Goal: Obtain resource: Download file/media

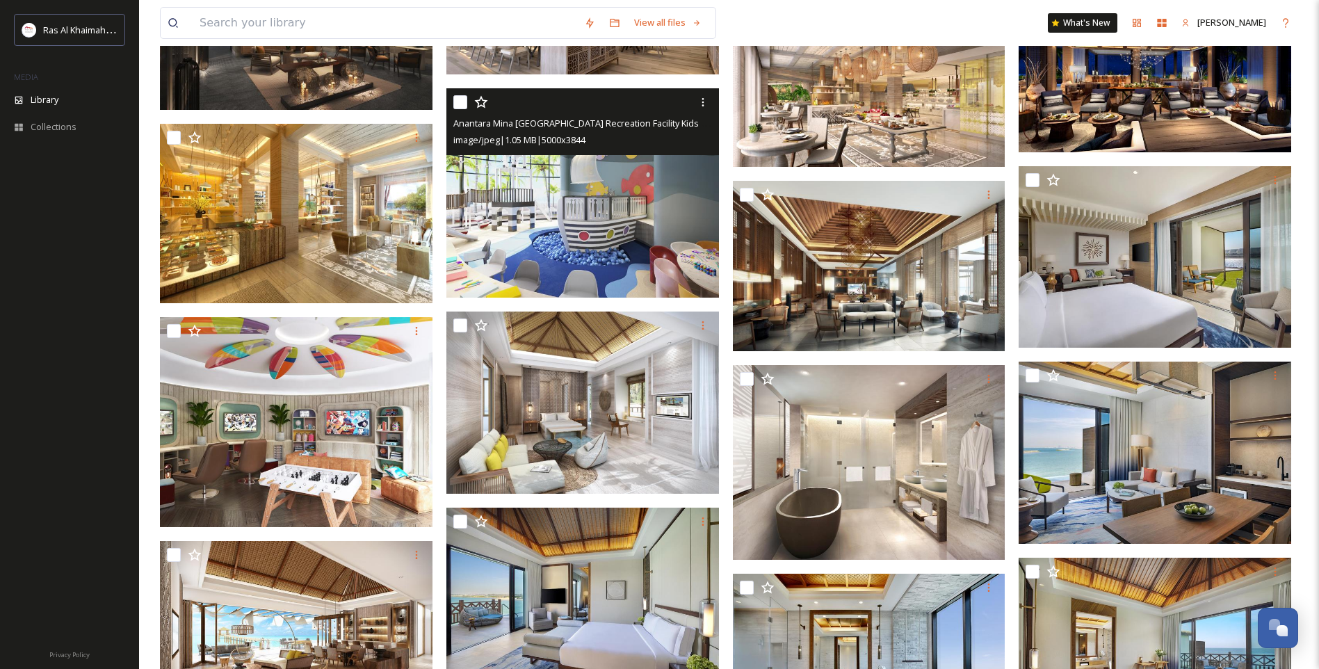
scroll to position [3838, 0]
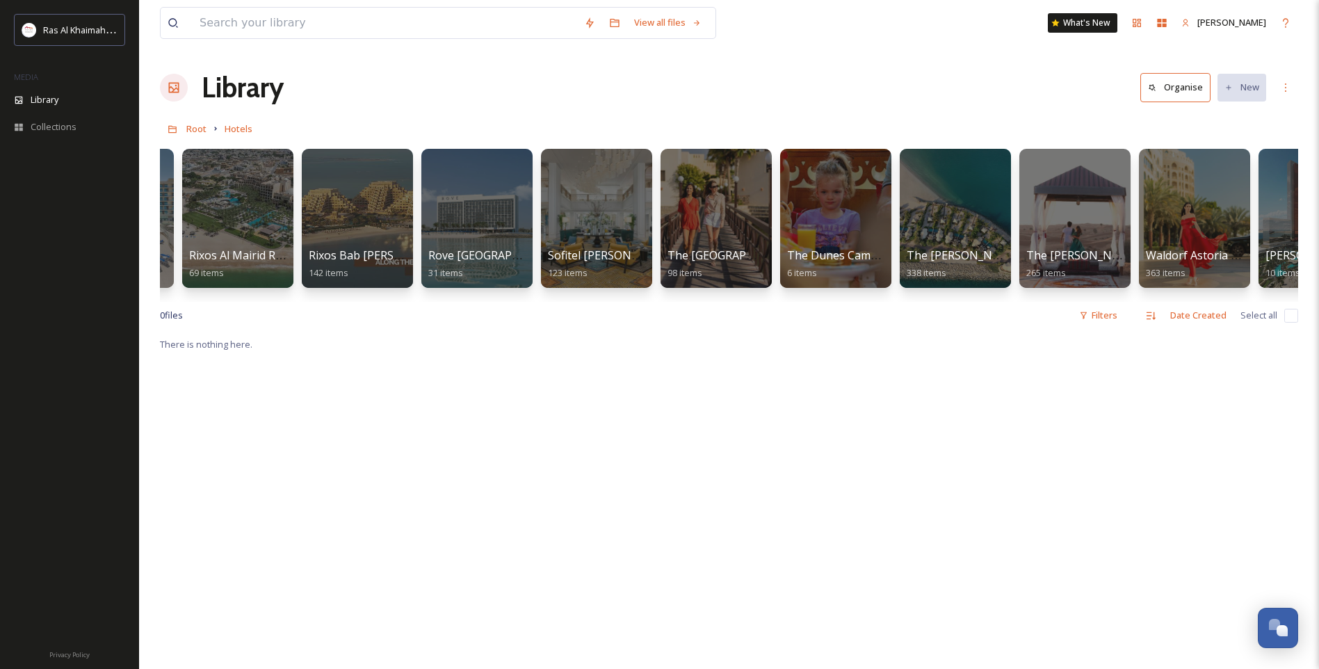
scroll to position [0, 1613]
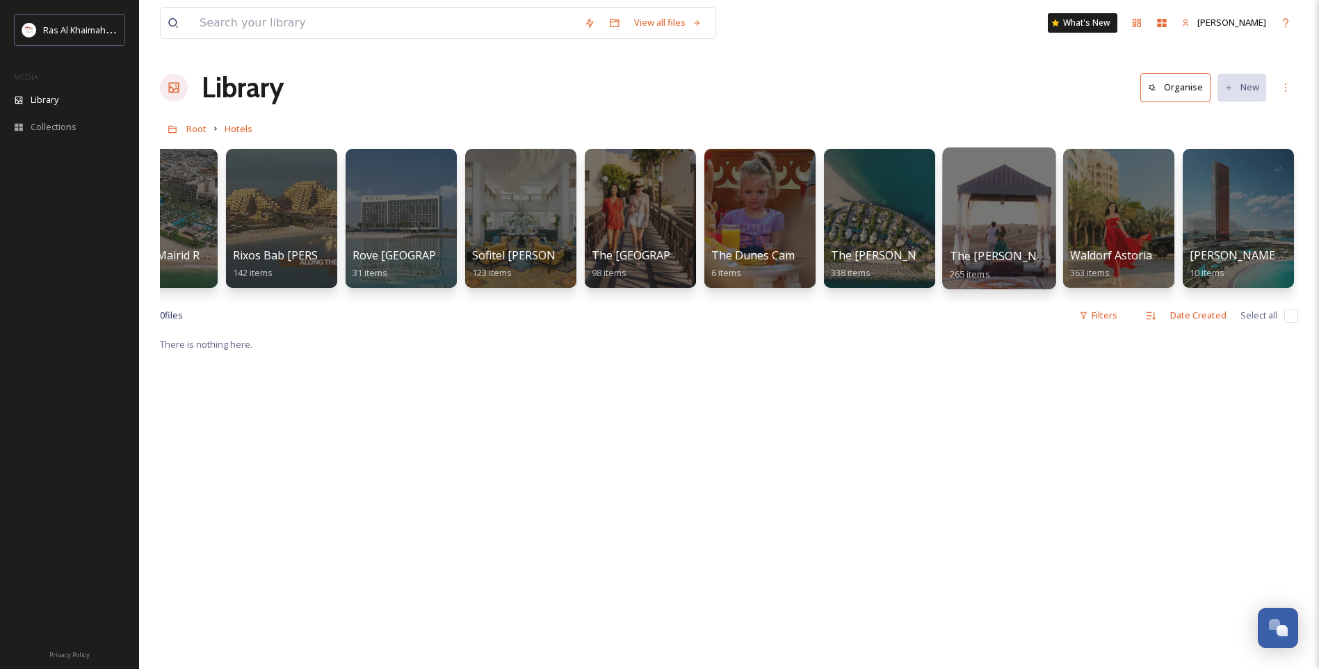
click at [1002, 231] on div at bounding box center [998, 218] width 113 height 142
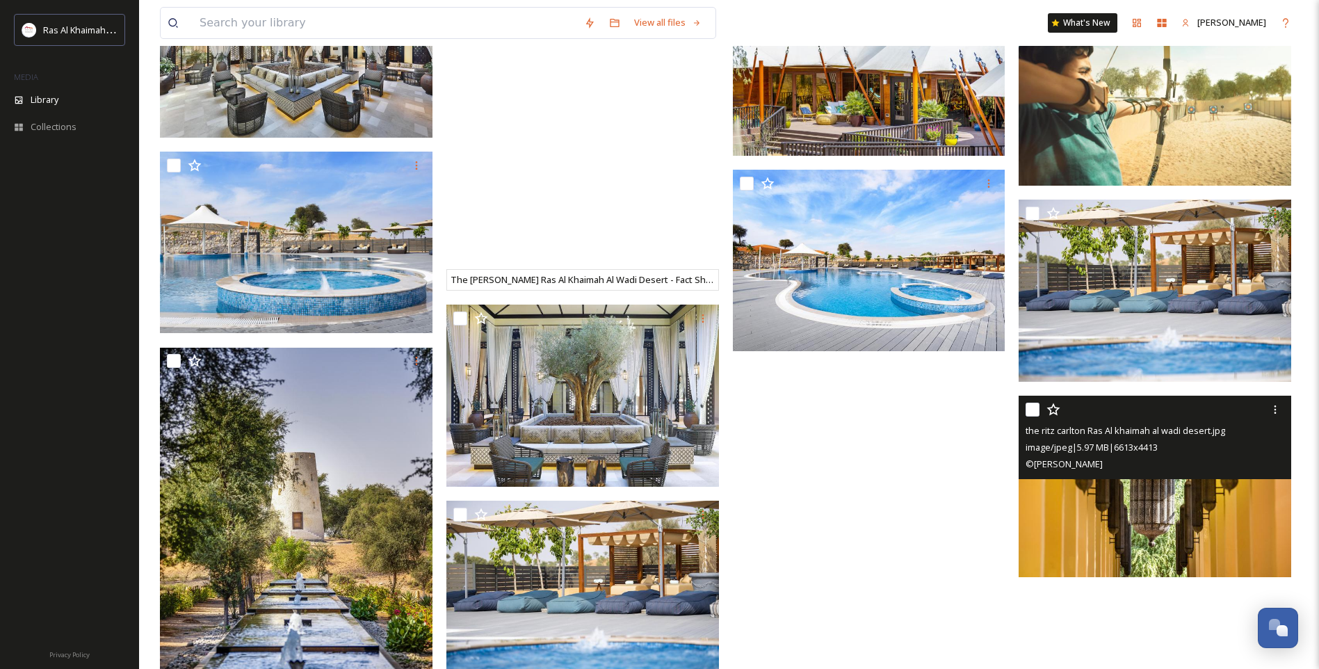
scroll to position [1648, 0]
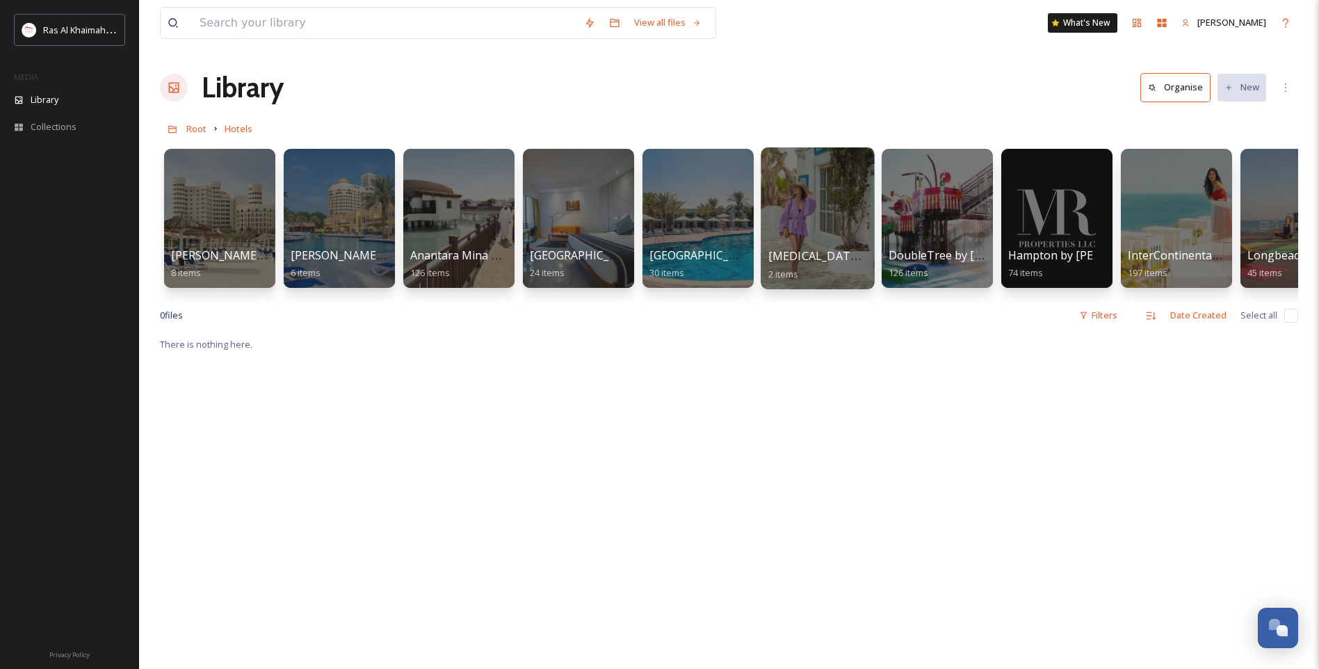
click at [803, 232] on div at bounding box center [817, 218] width 113 height 142
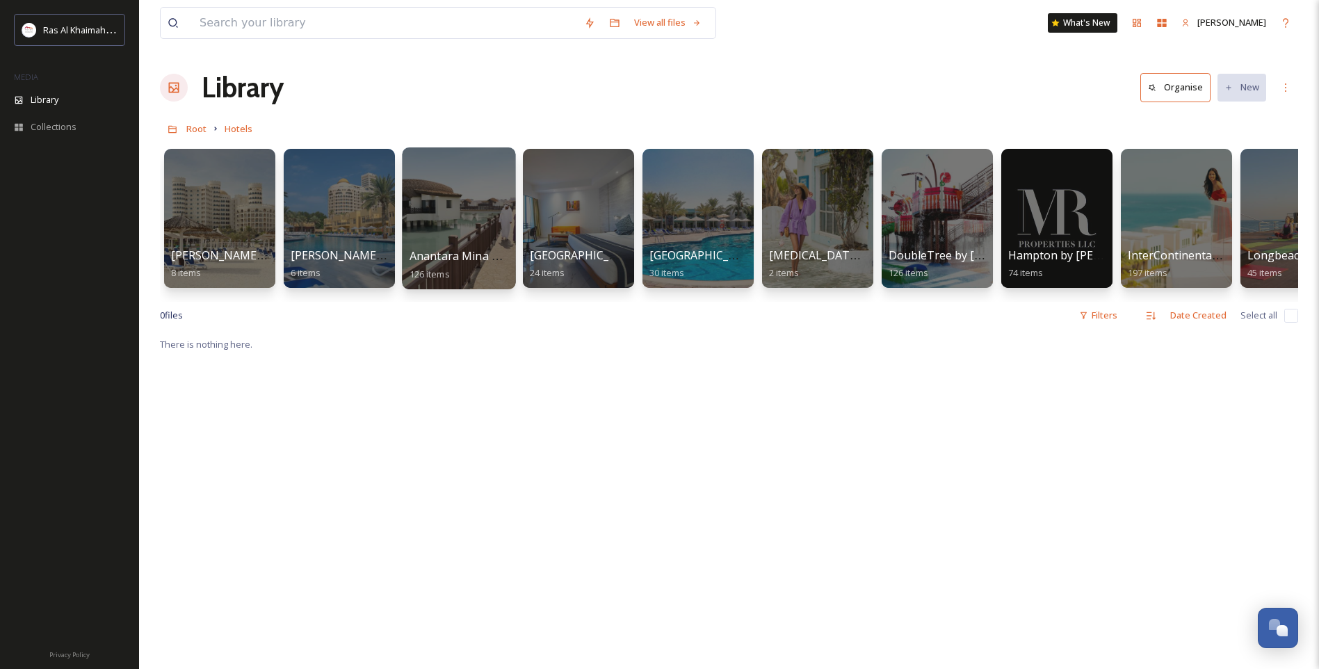
click at [471, 213] on div at bounding box center [458, 218] width 113 height 142
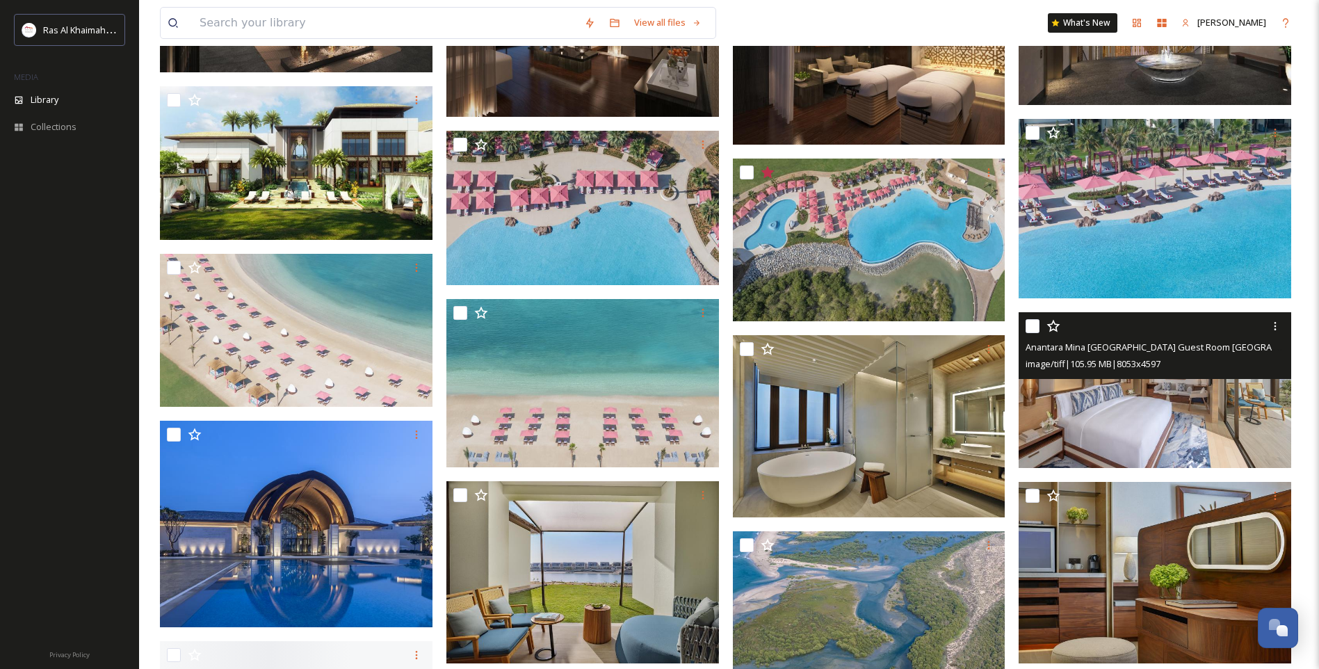
scroll to position [834, 0]
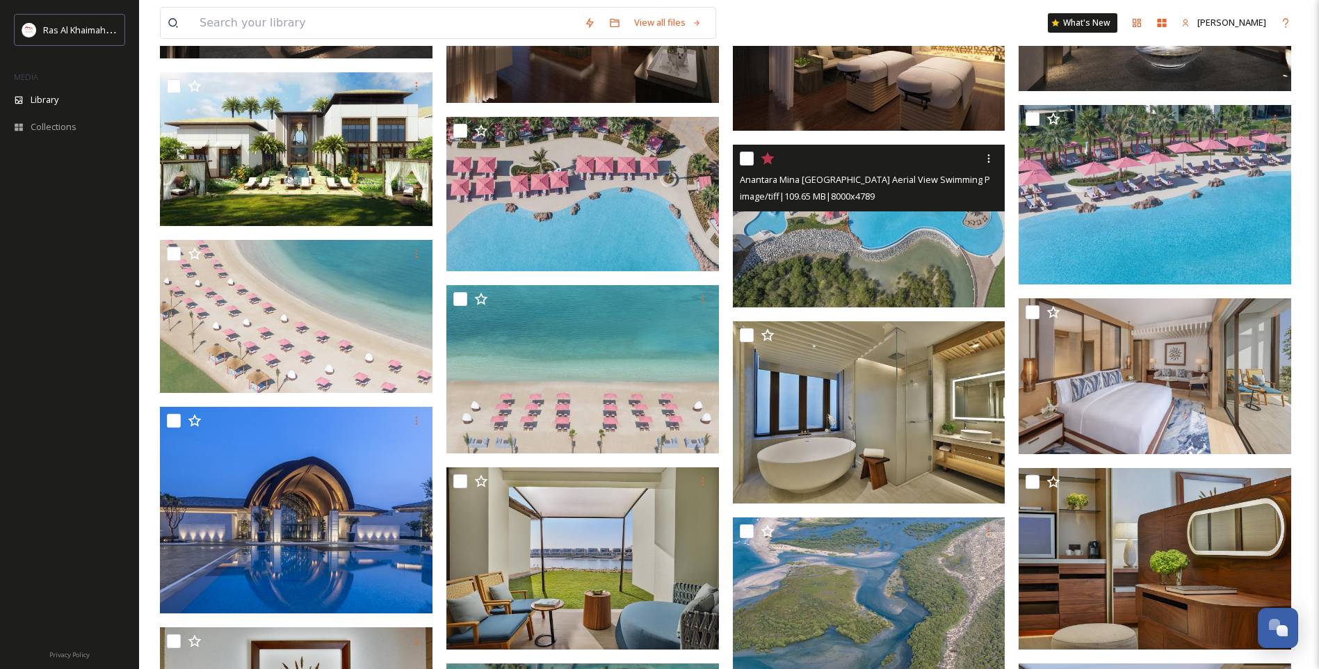
click at [951, 262] on img at bounding box center [869, 226] width 273 height 163
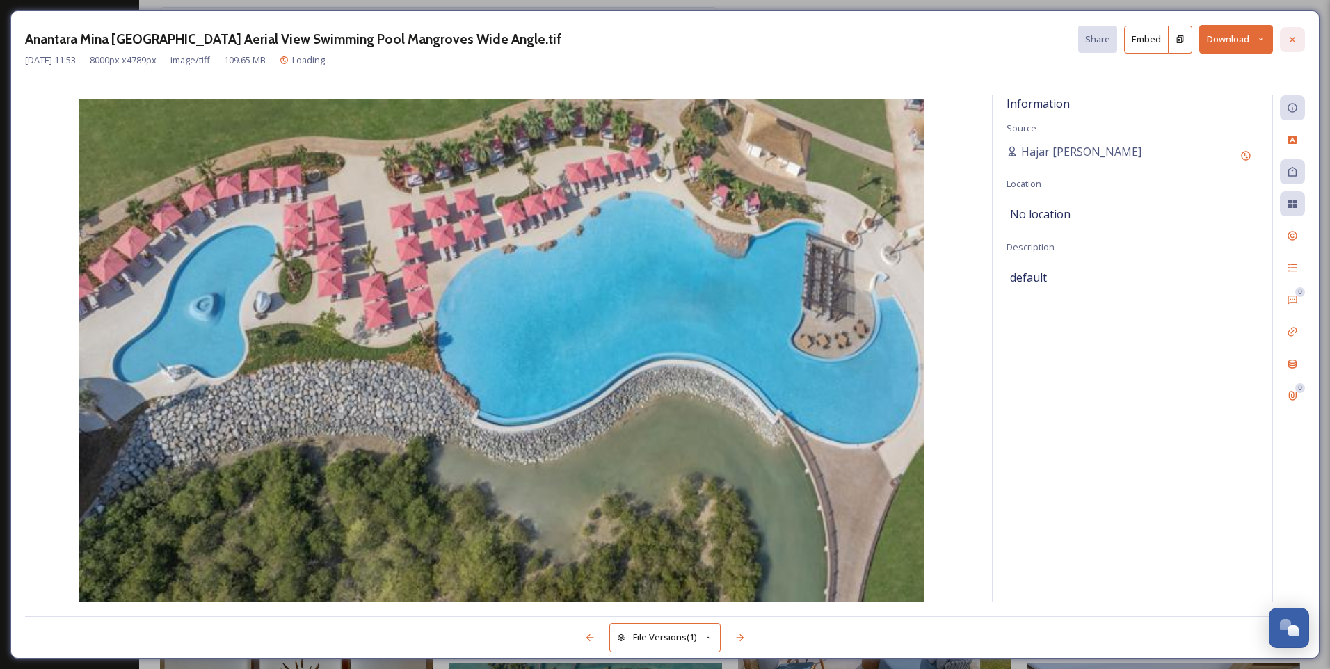
click at [1296, 40] on icon at bounding box center [1291, 39] width 11 height 11
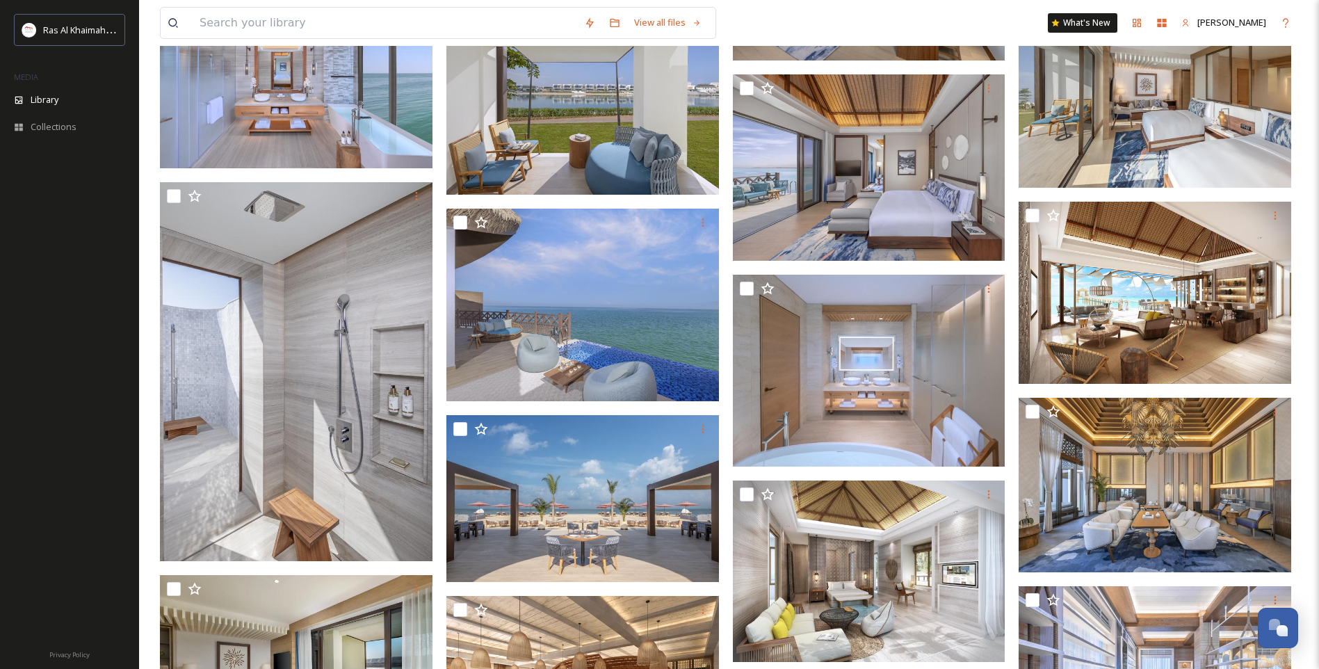
scroll to position [2364, 0]
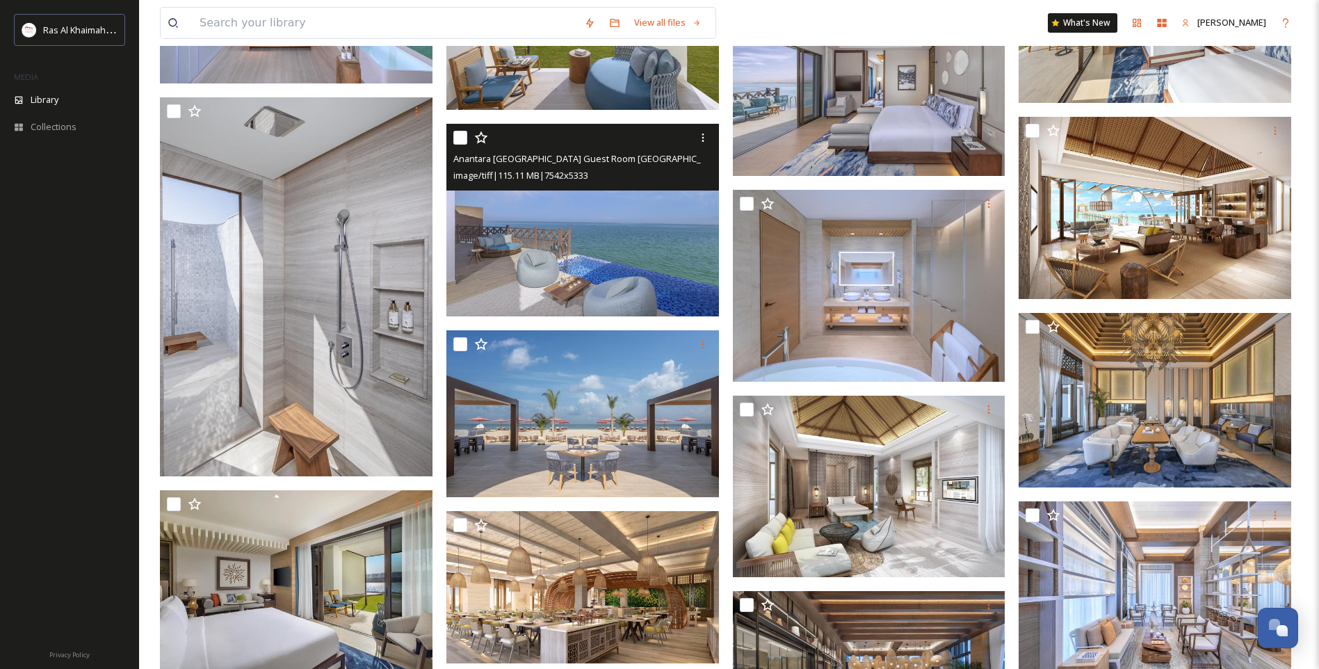
click at [602, 253] on img at bounding box center [582, 220] width 273 height 193
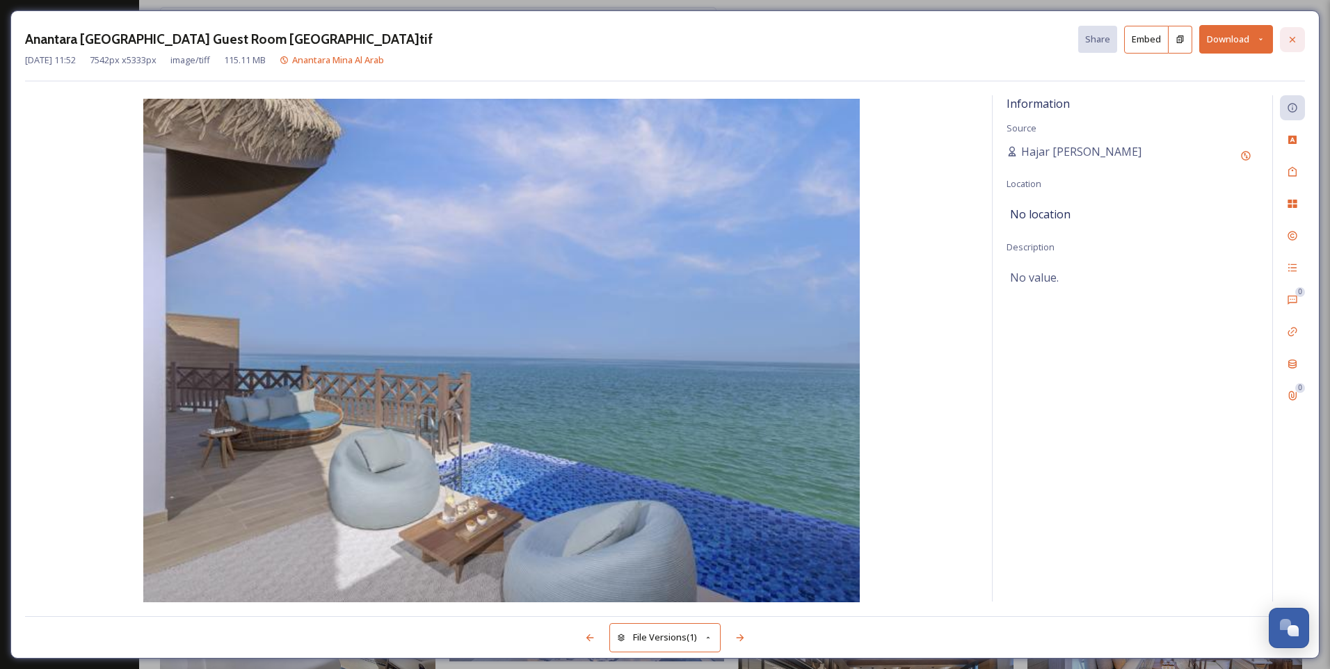
click at [1293, 40] on icon at bounding box center [1291, 39] width 11 height 11
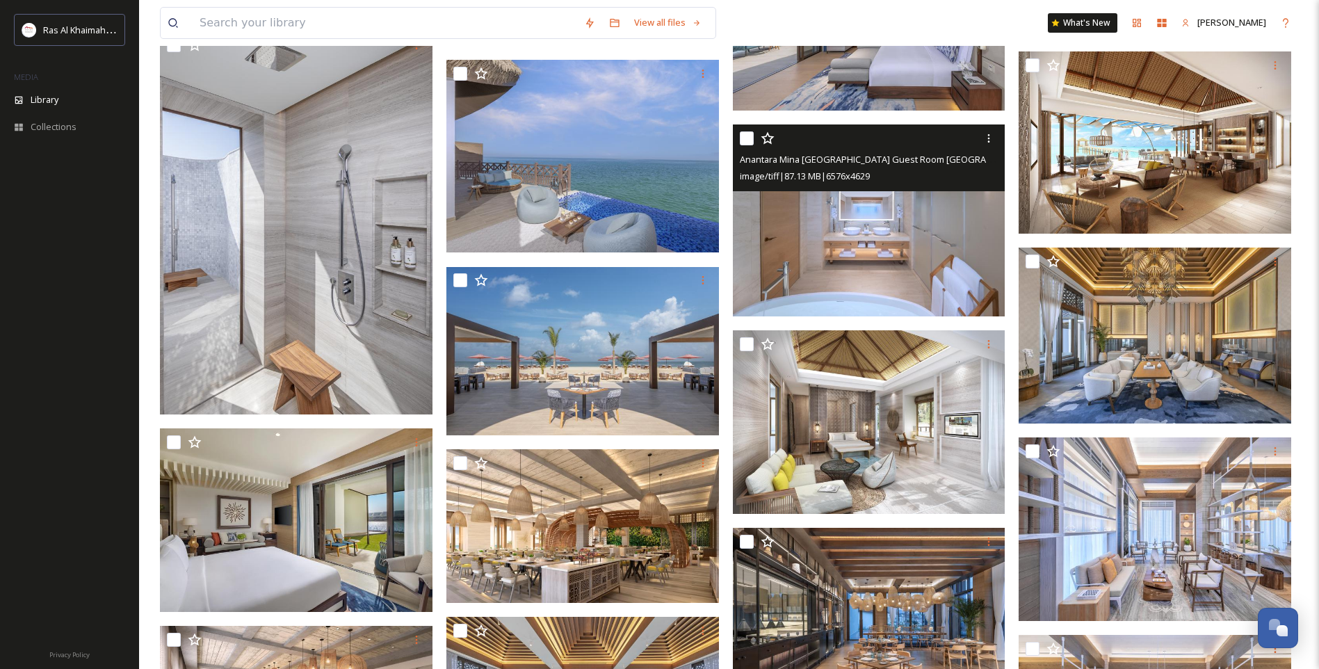
scroll to position [2503, 0]
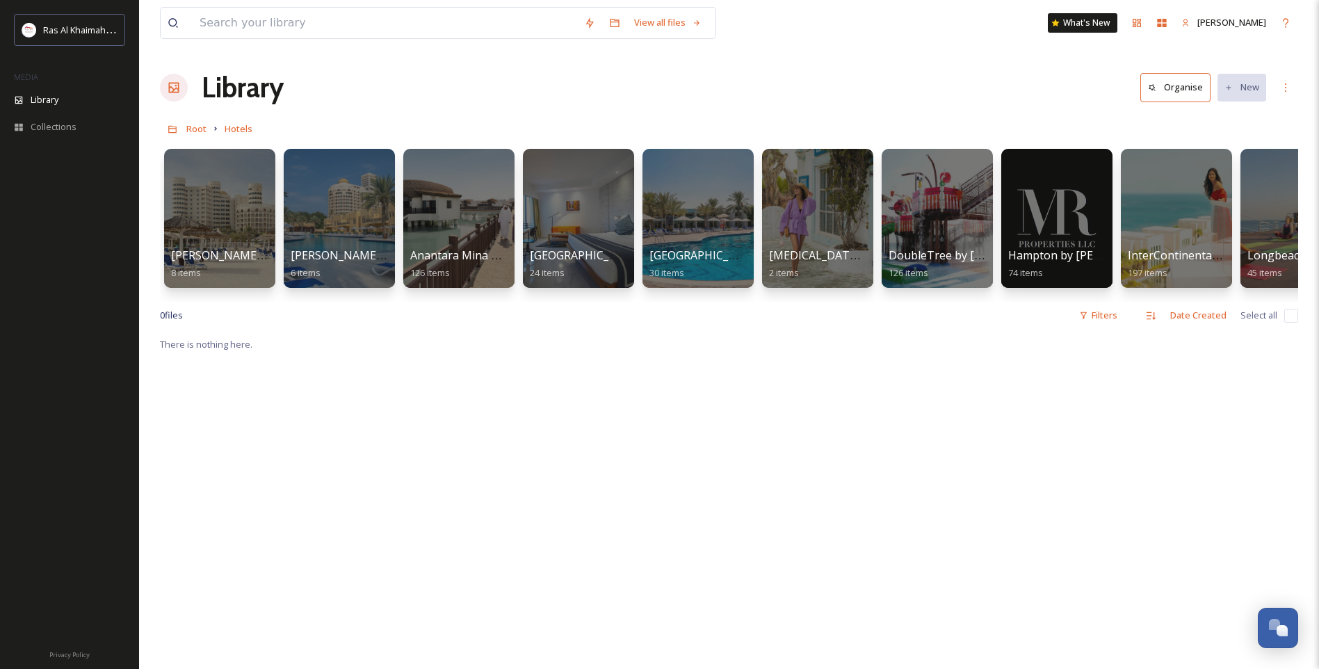
click at [823, 435] on div "There is nothing here." at bounding box center [729, 670] width 1138 height 669
click at [937, 245] on div at bounding box center [936, 218] width 113 height 142
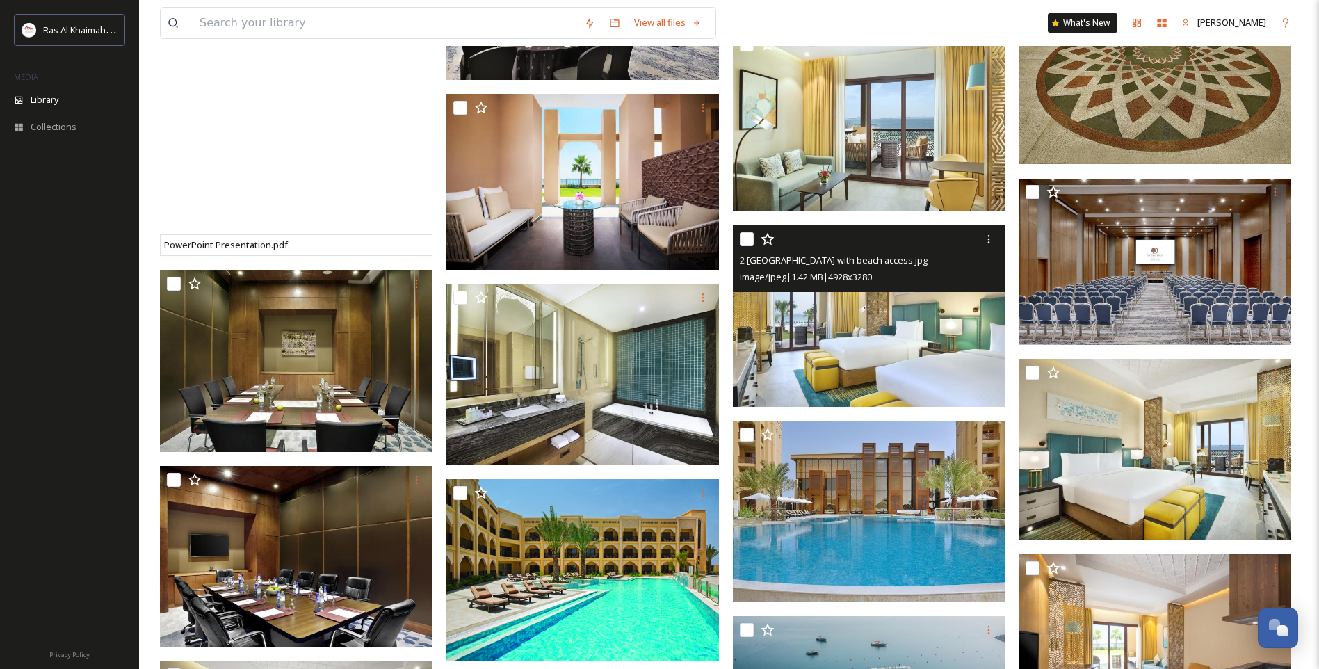
scroll to position [1878, 0]
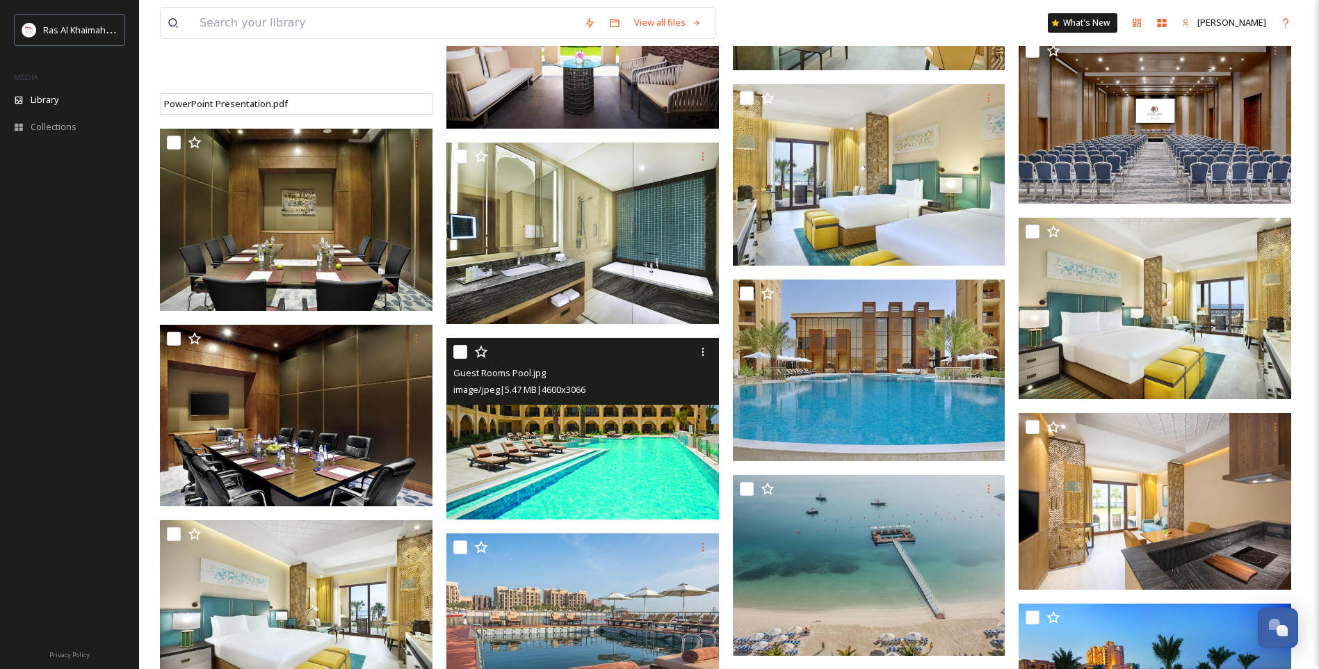
click at [628, 459] on img at bounding box center [582, 429] width 273 height 182
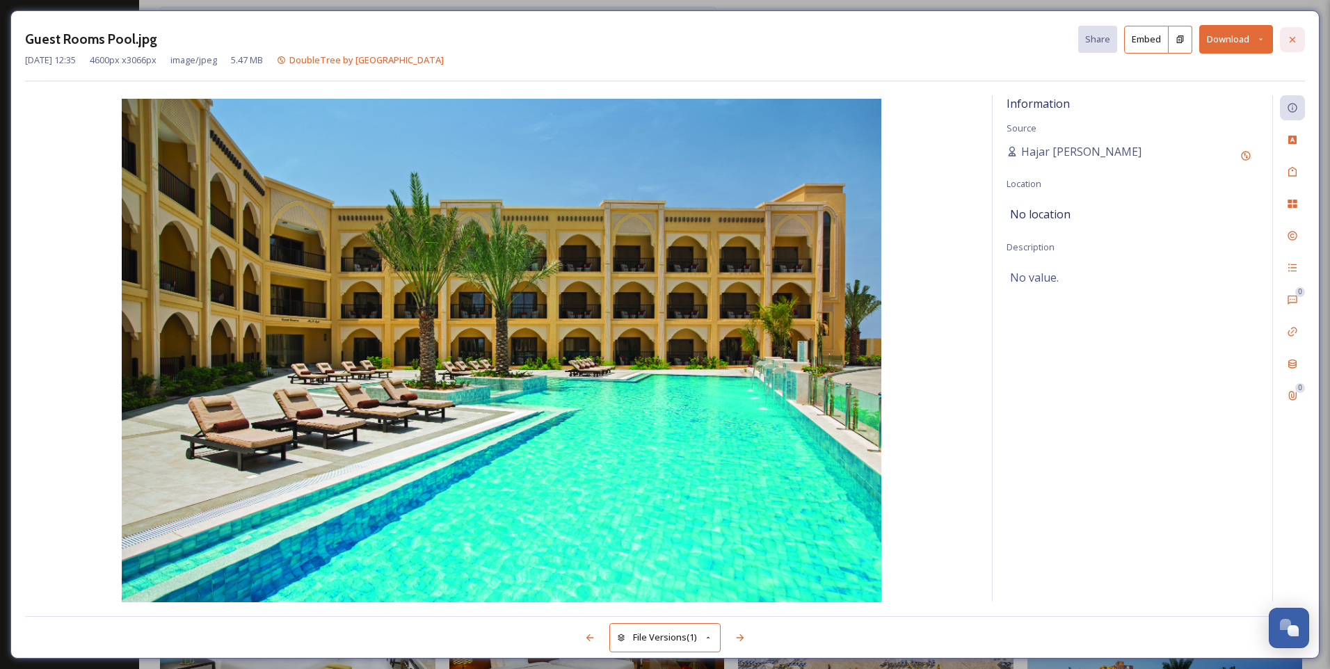
click at [1293, 38] on icon at bounding box center [1292, 39] width 6 height 6
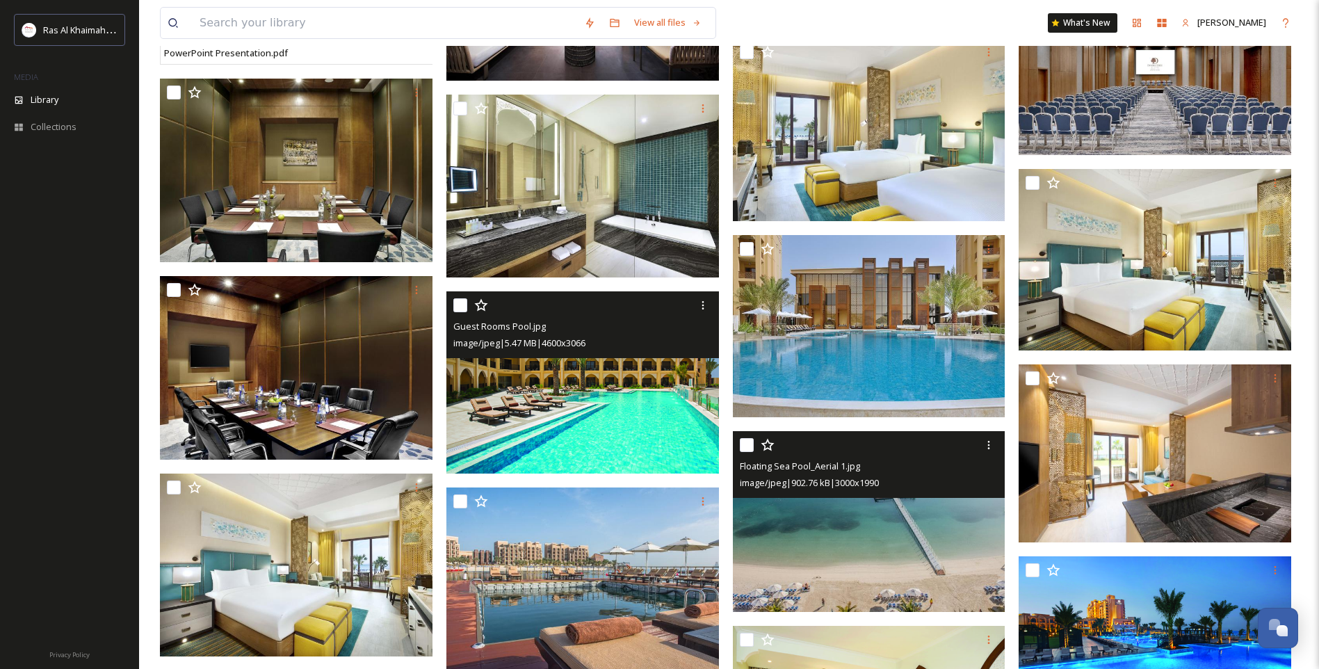
scroll to position [2156, 0]
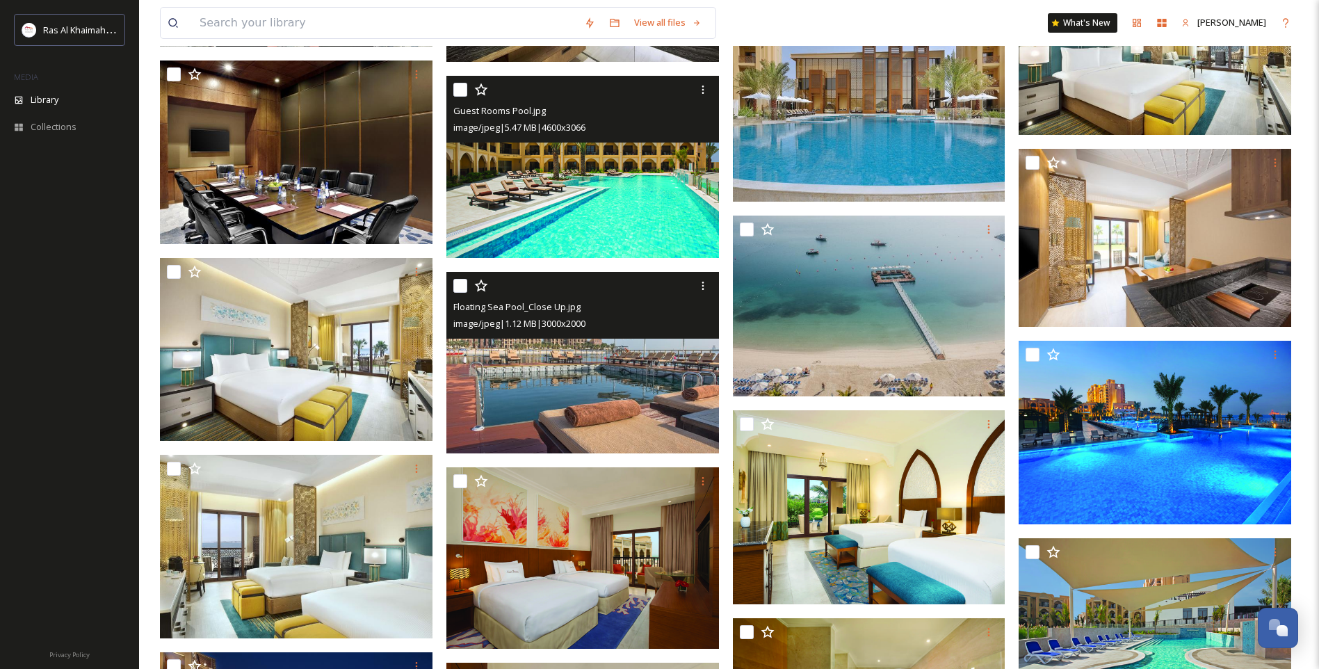
click at [599, 441] on img at bounding box center [582, 363] width 273 height 182
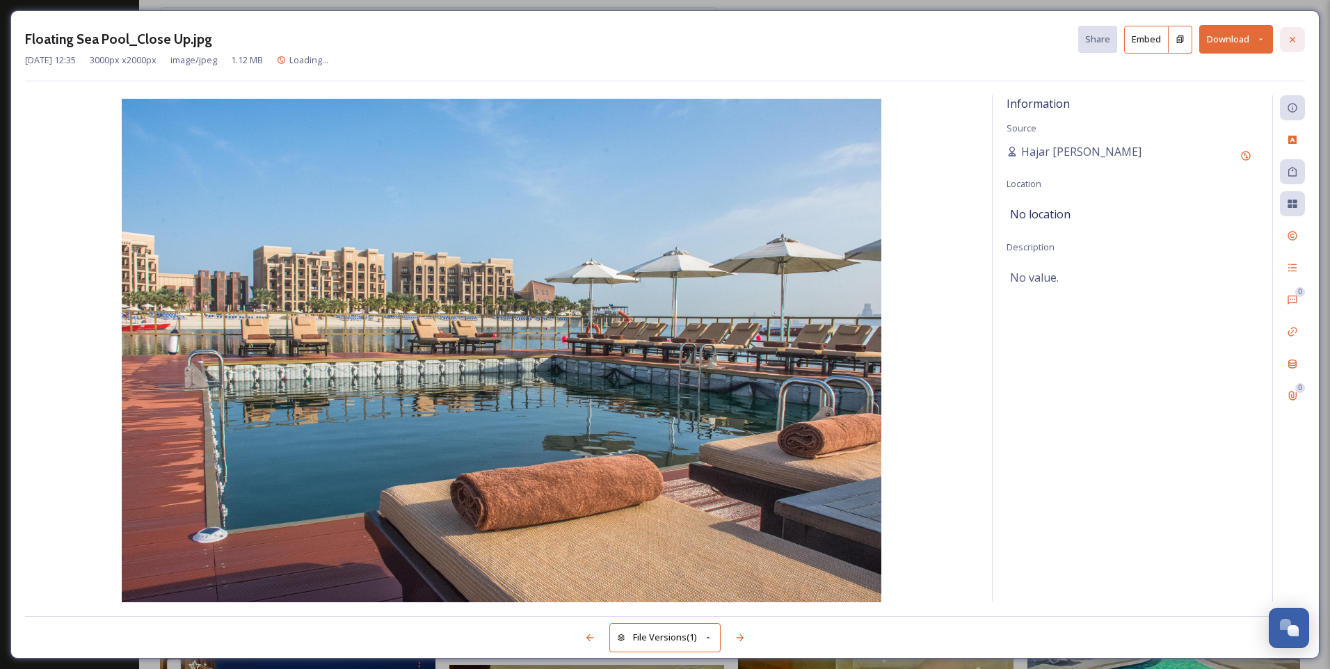
click at [1299, 39] on div at bounding box center [1292, 39] width 25 height 25
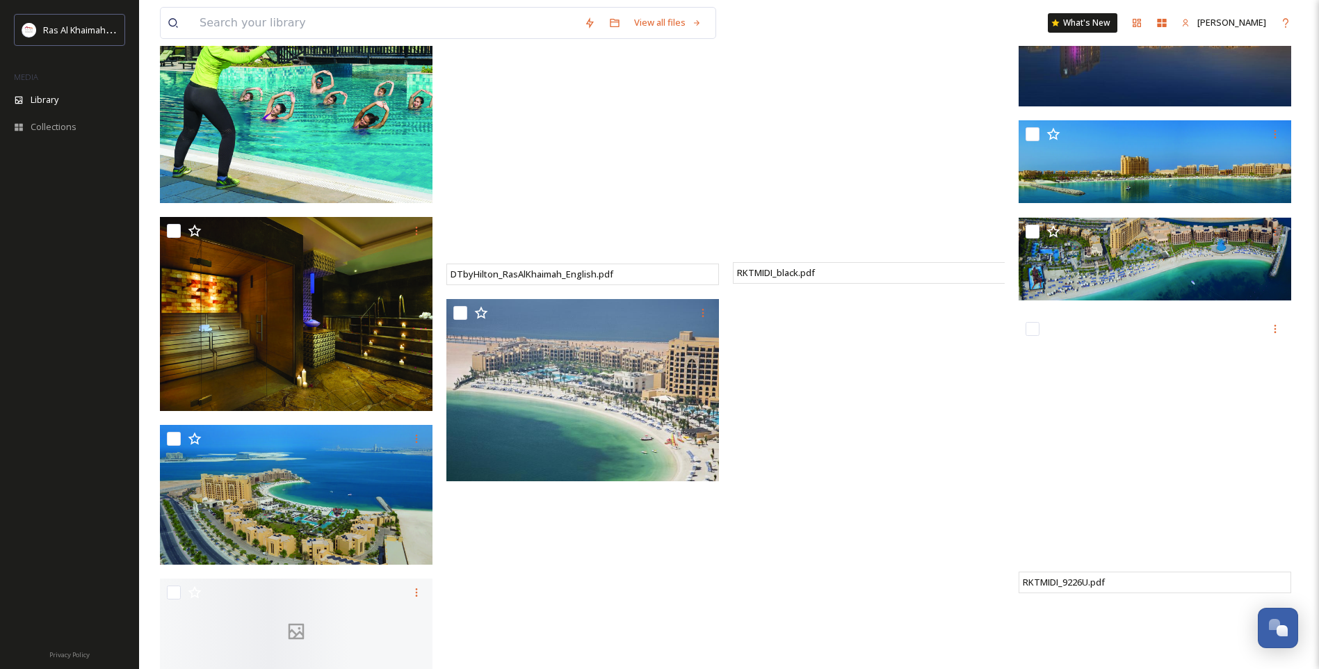
scroll to position [5980, 0]
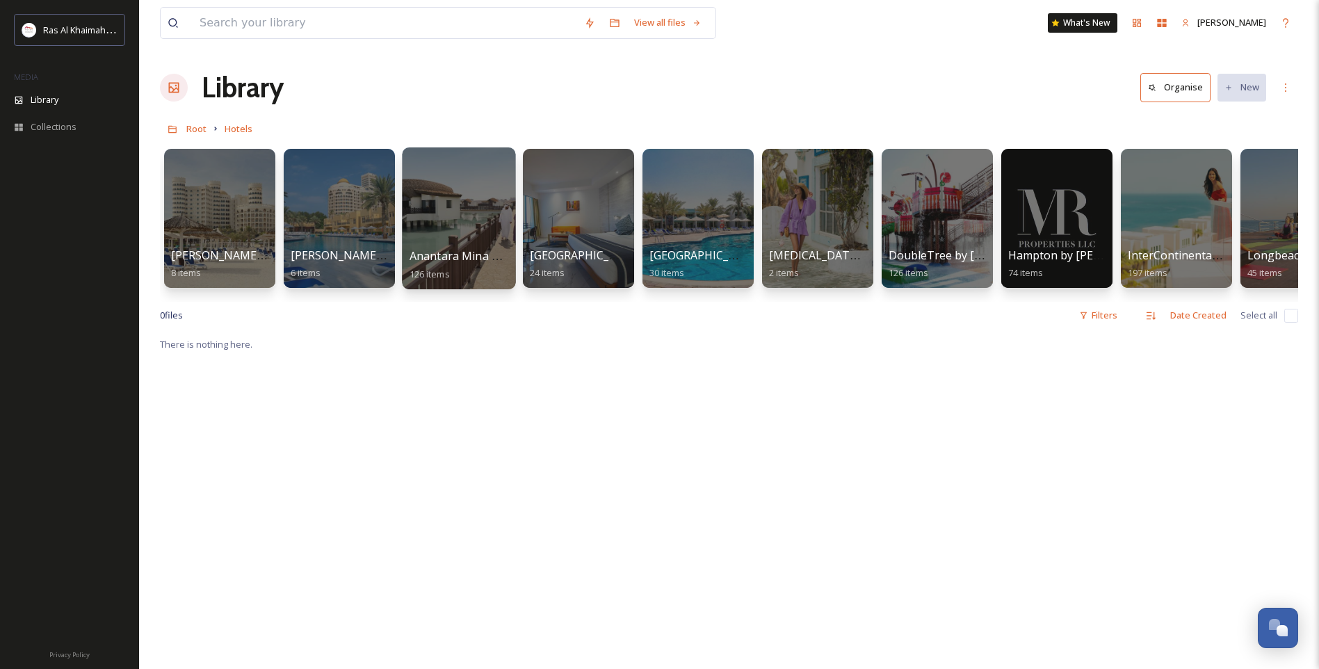
click at [453, 268] on div "Anantara Mina Al Arab 126 items" at bounding box center [459, 265] width 99 height 35
click at [449, 259] on span "Anantara Mina Al Arab" at bounding box center [470, 255] width 120 height 15
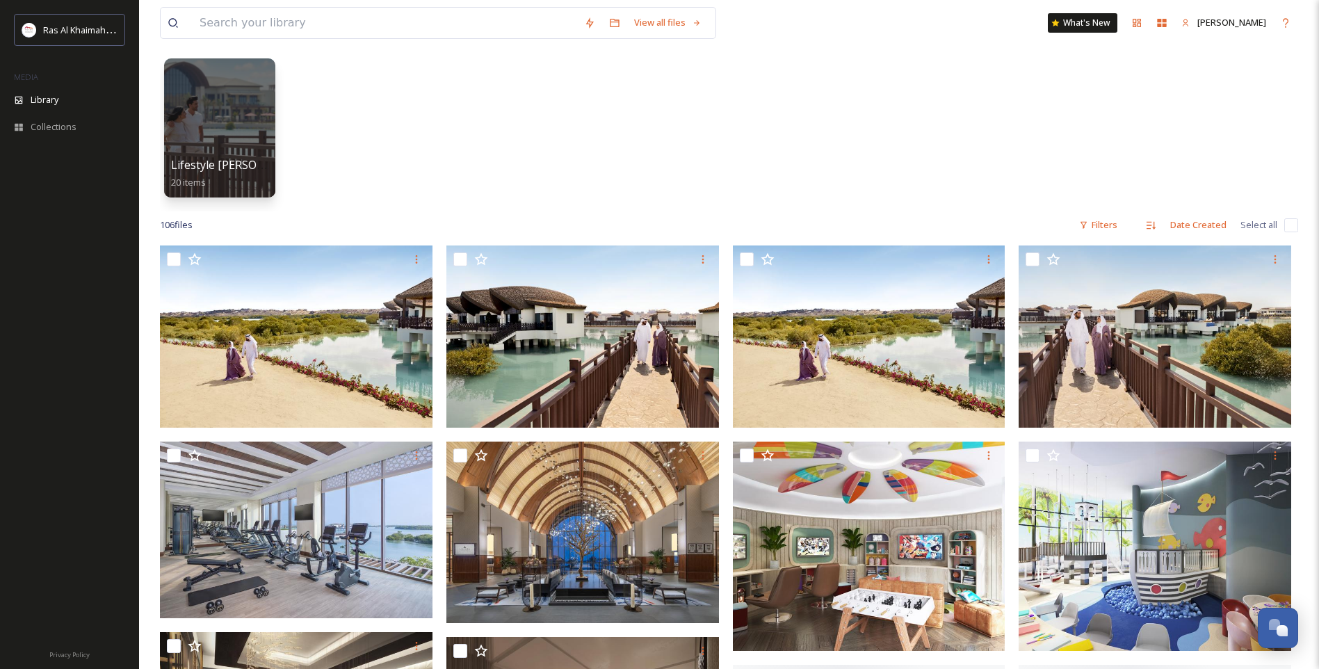
scroll to position [278, 0]
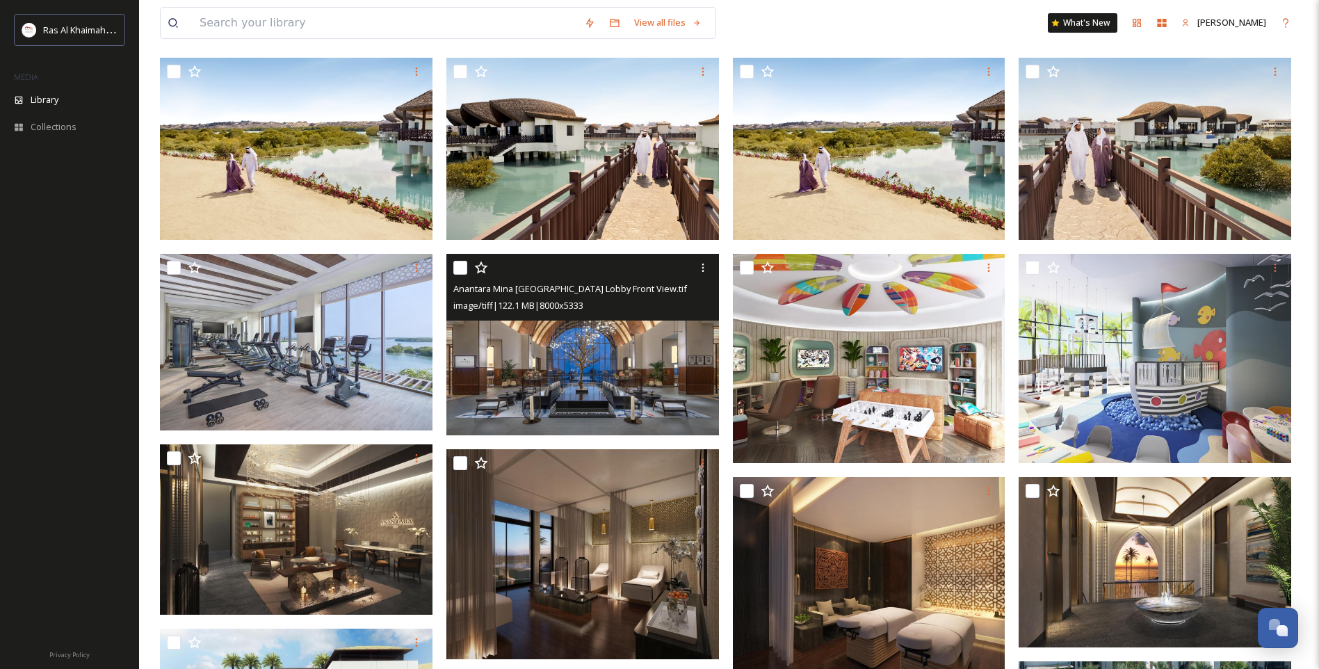
click at [554, 359] on img at bounding box center [582, 345] width 273 height 182
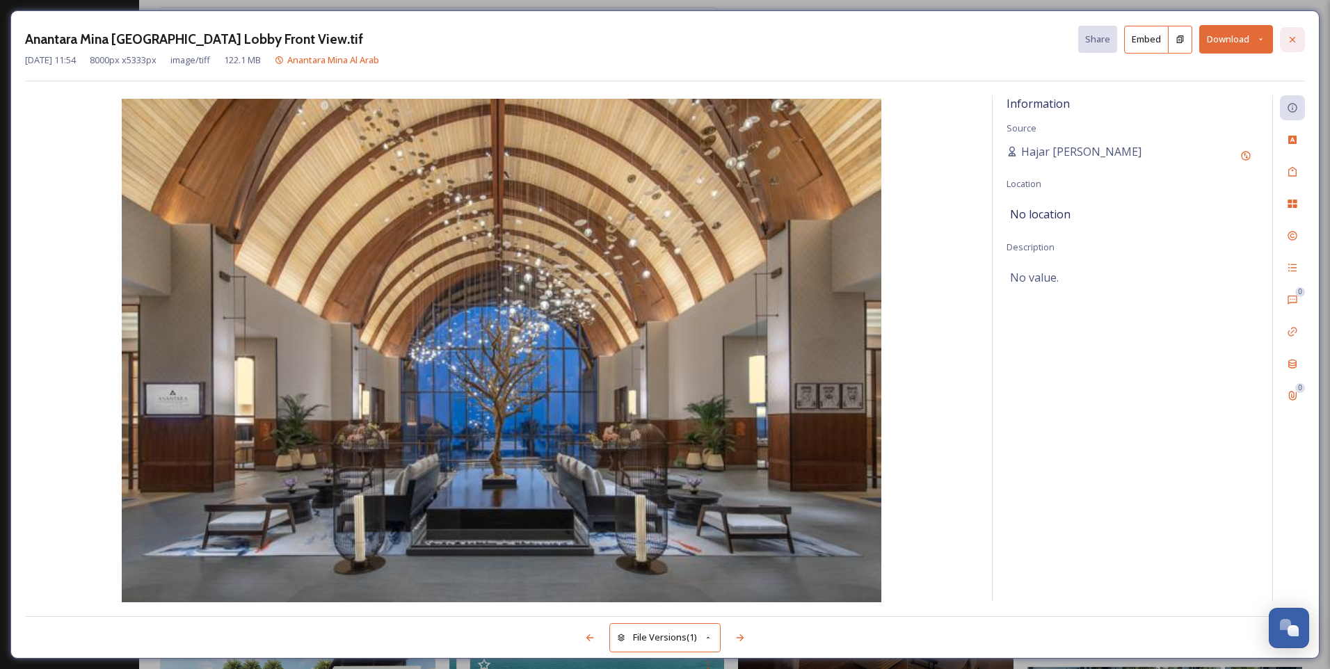
click at [1295, 39] on icon at bounding box center [1291, 39] width 11 height 11
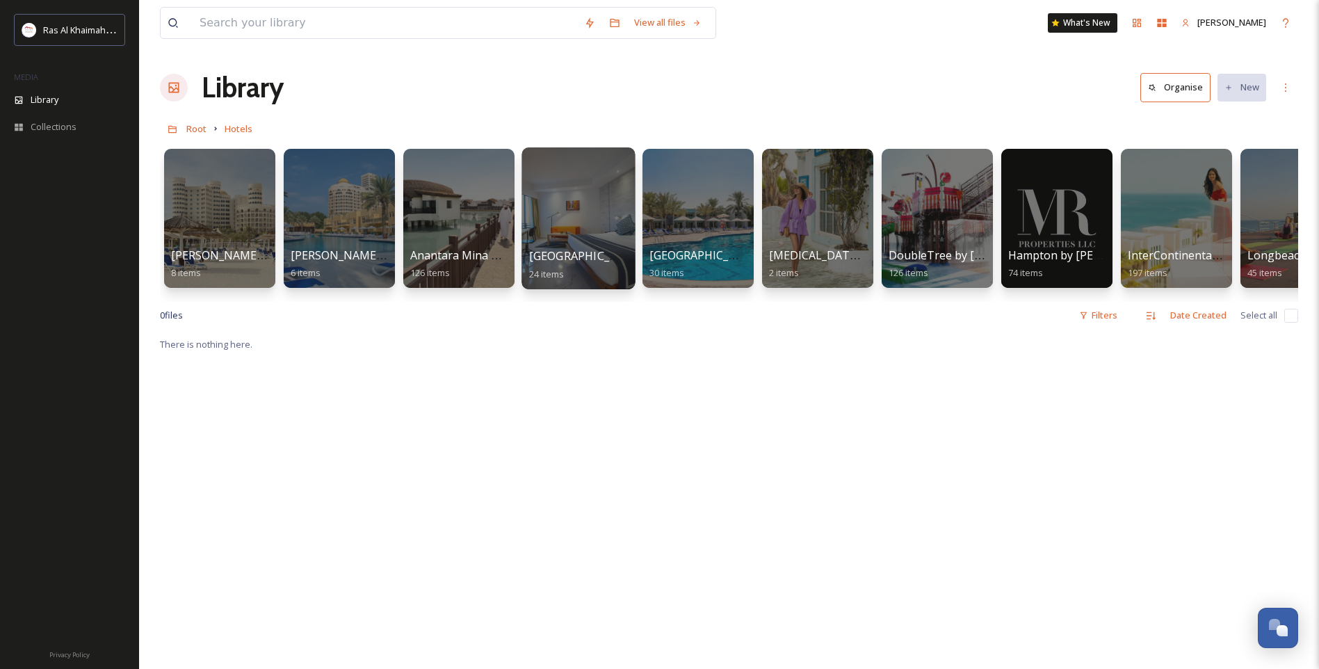
click at [571, 236] on div at bounding box center [578, 218] width 113 height 142
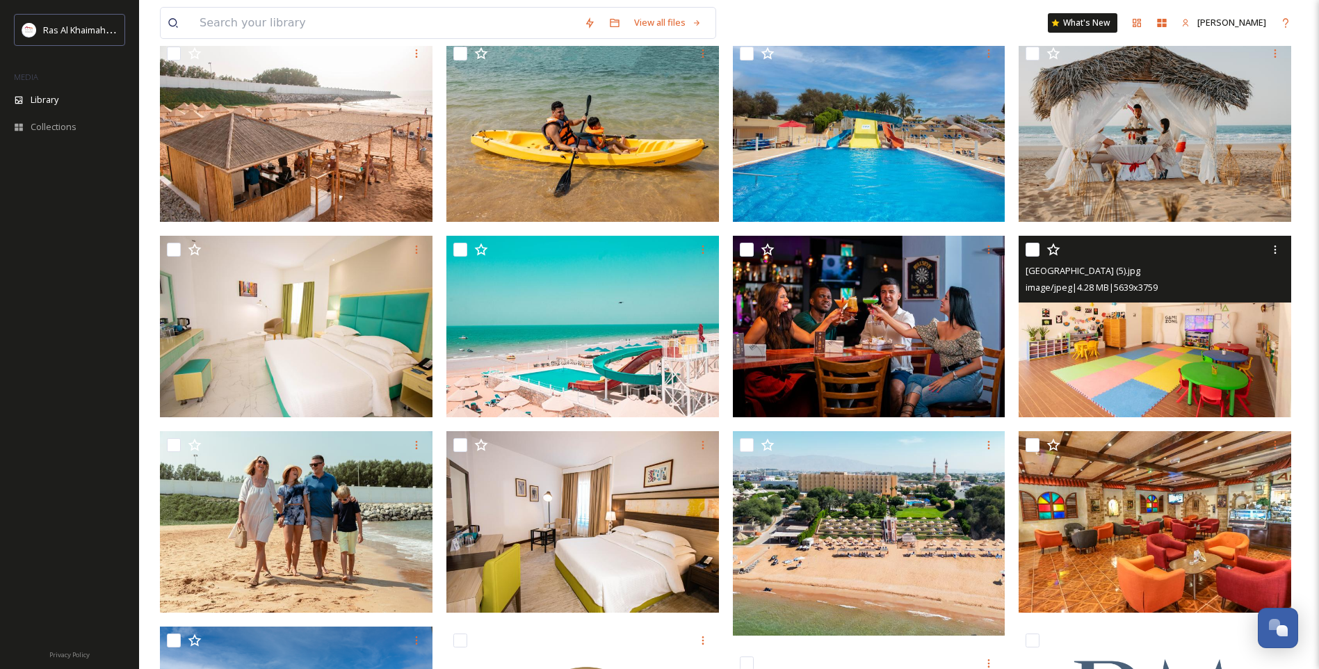
scroll to position [70, 0]
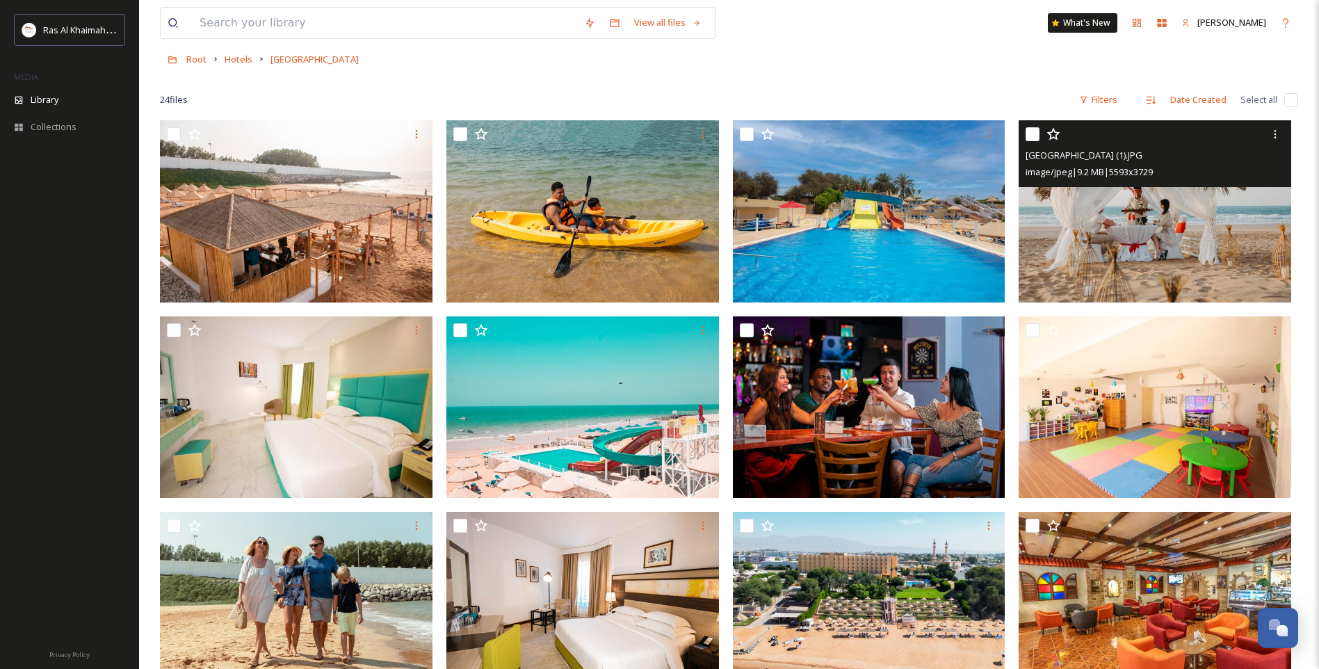
click at [1145, 252] on img at bounding box center [1155, 211] width 273 height 182
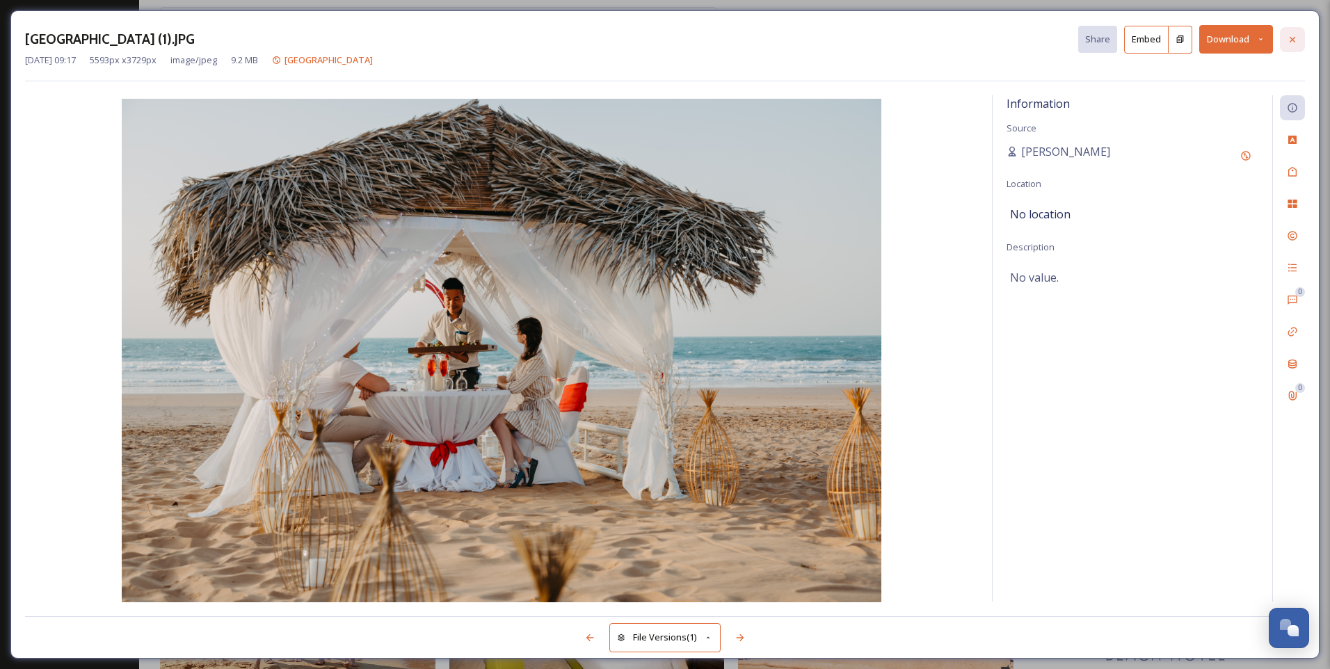
click at [1290, 35] on icon at bounding box center [1291, 39] width 11 height 11
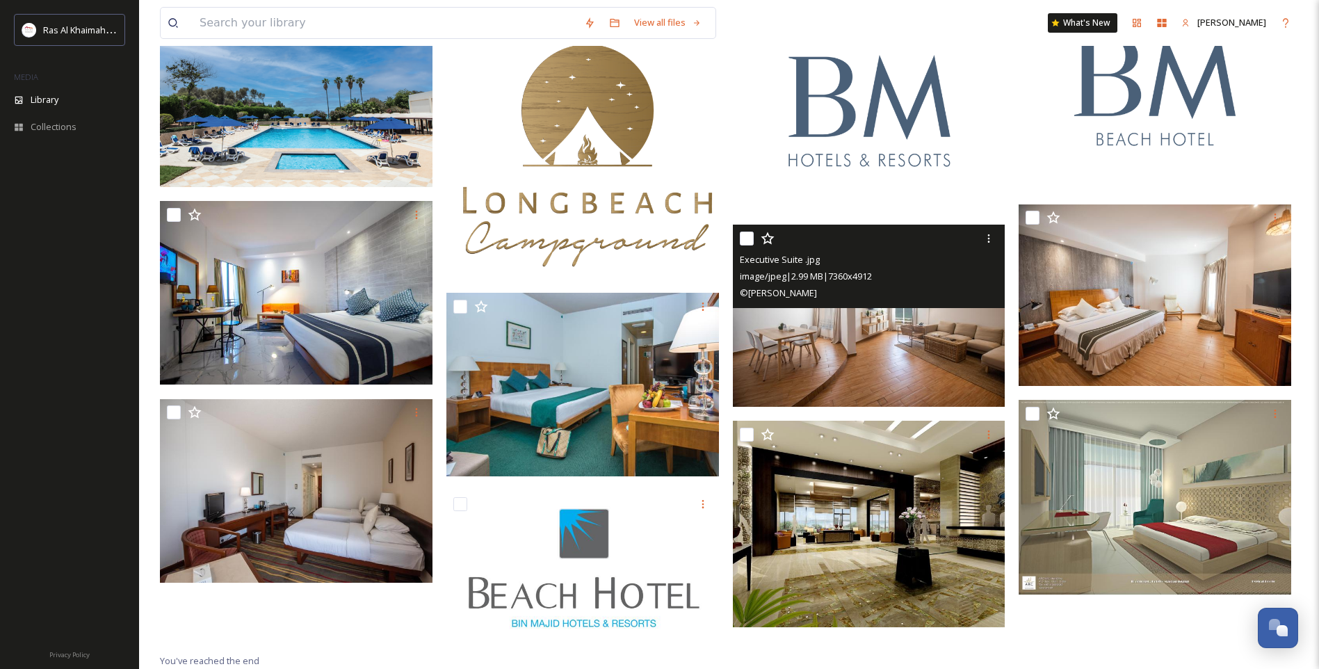
scroll to position [777, 0]
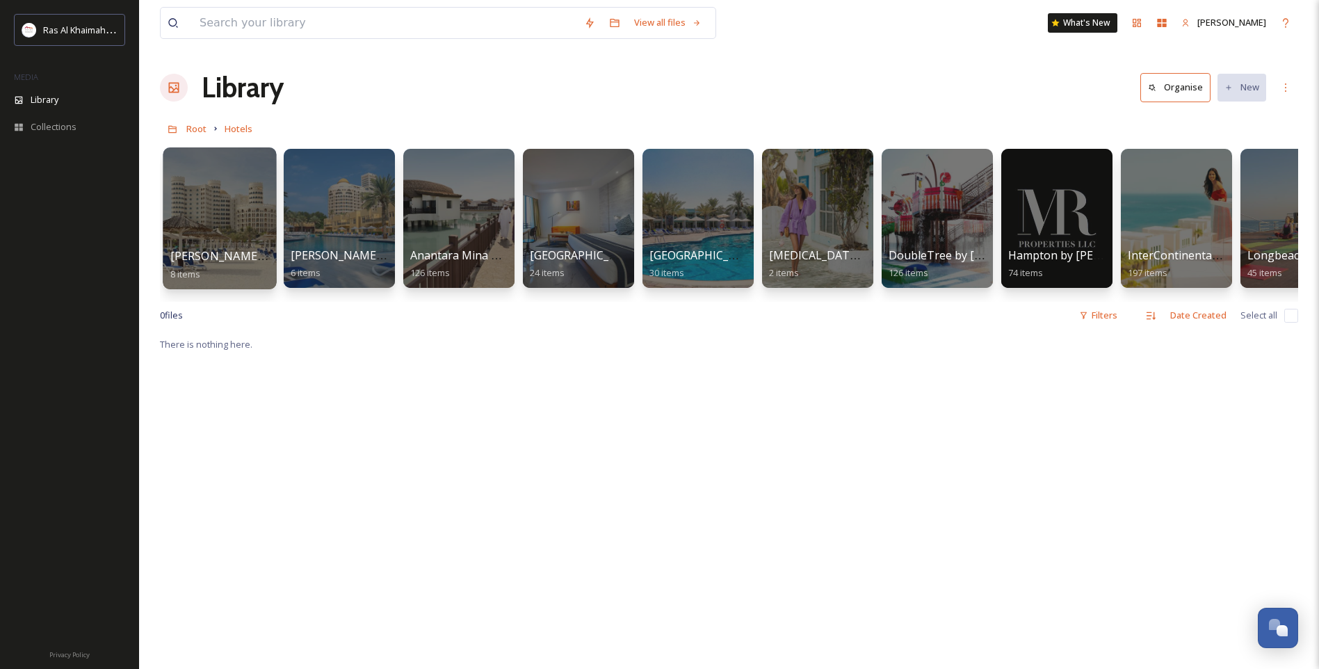
click at [207, 240] on div at bounding box center [219, 218] width 113 height 142
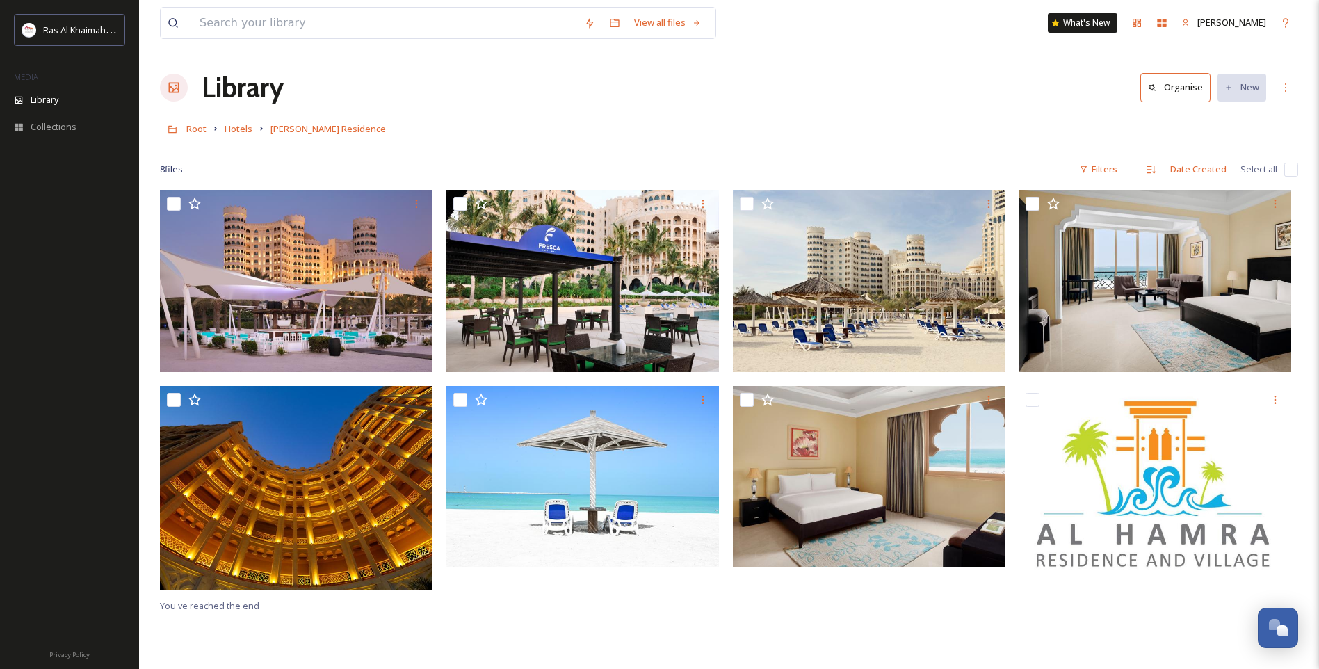
scroll to position [190, 0]
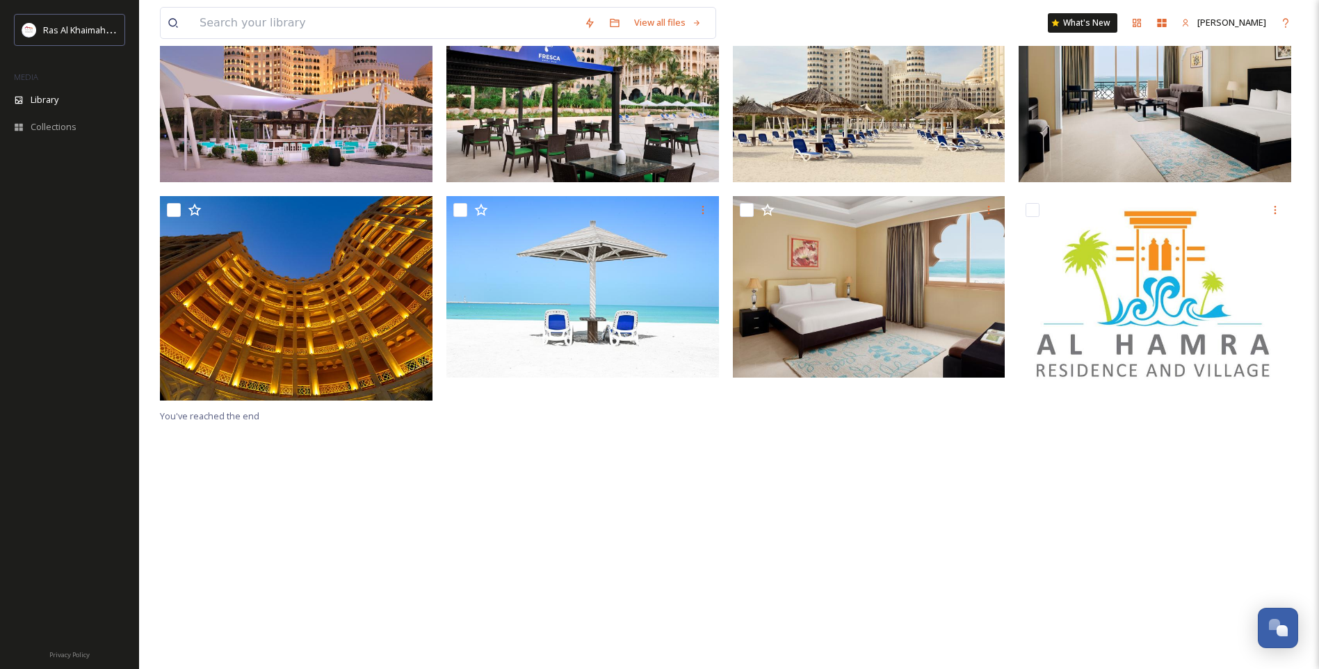
click at [372, 314] on img at bounding box center [296, 298] width 273 height 204
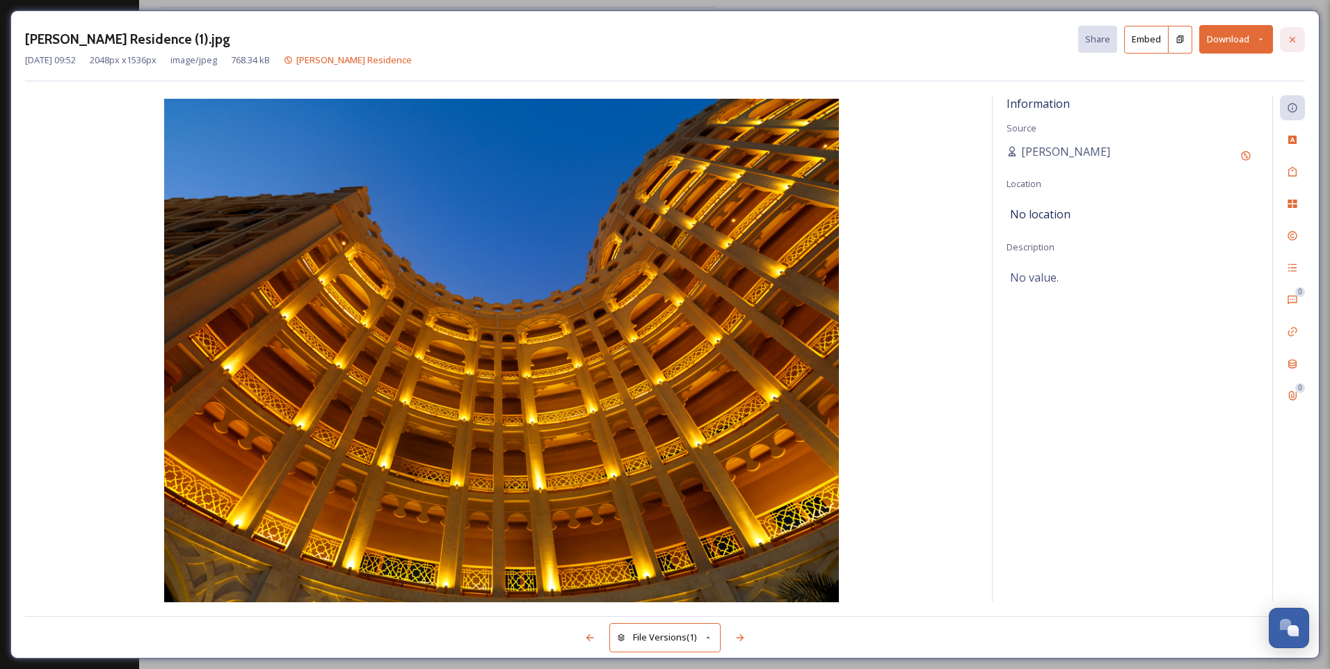
click at [1299, 37] on div at bounding box center [1292, 39] width 25 height 25
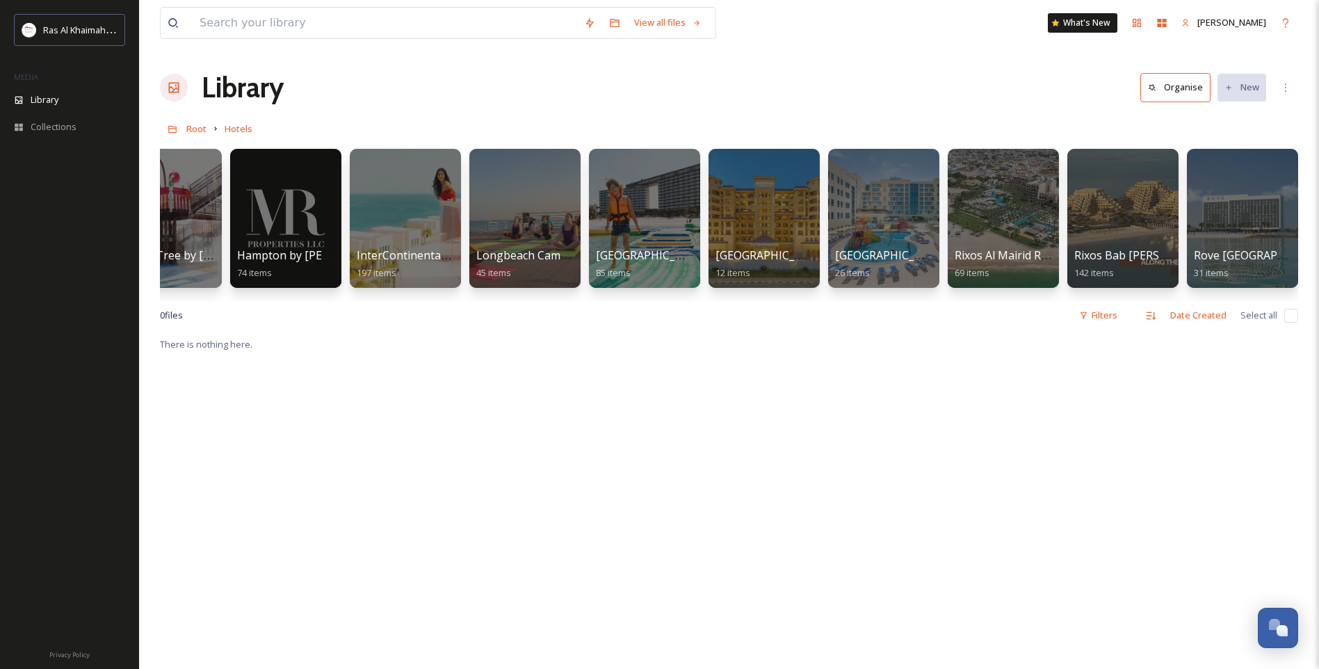
scroll to position [0, 966]
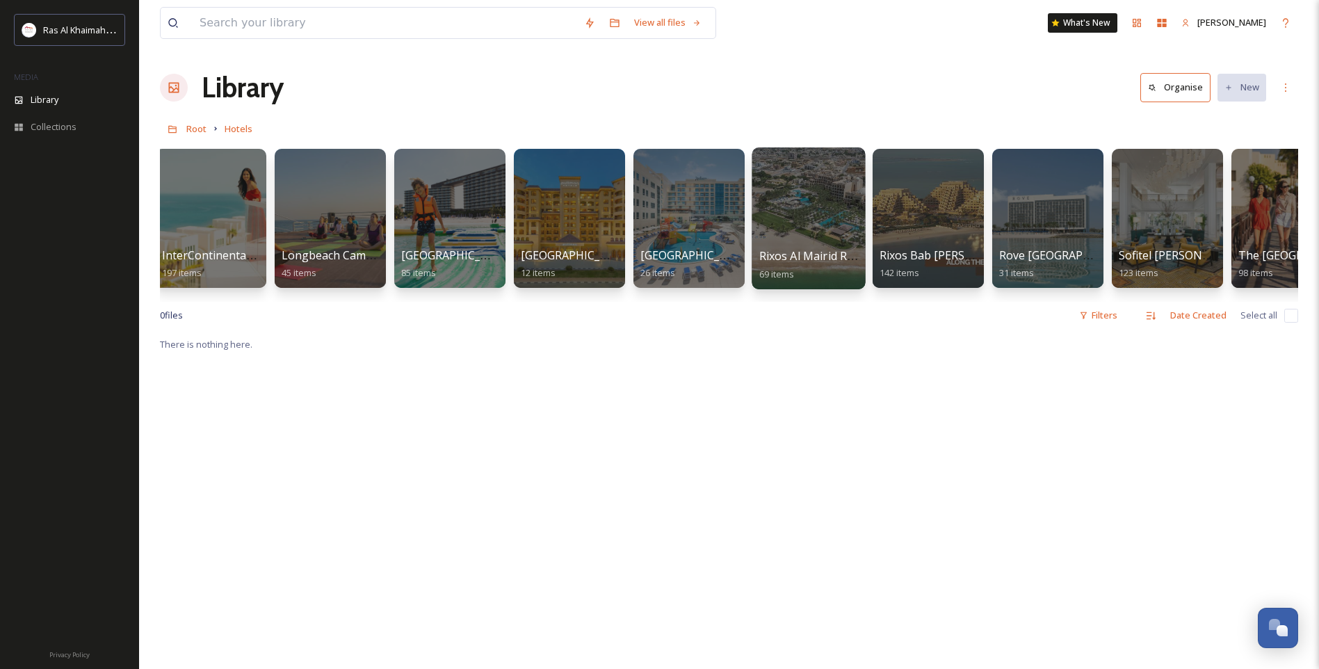
click at [810, 239] on div at bounding box center [808, 218] width 113 height 142
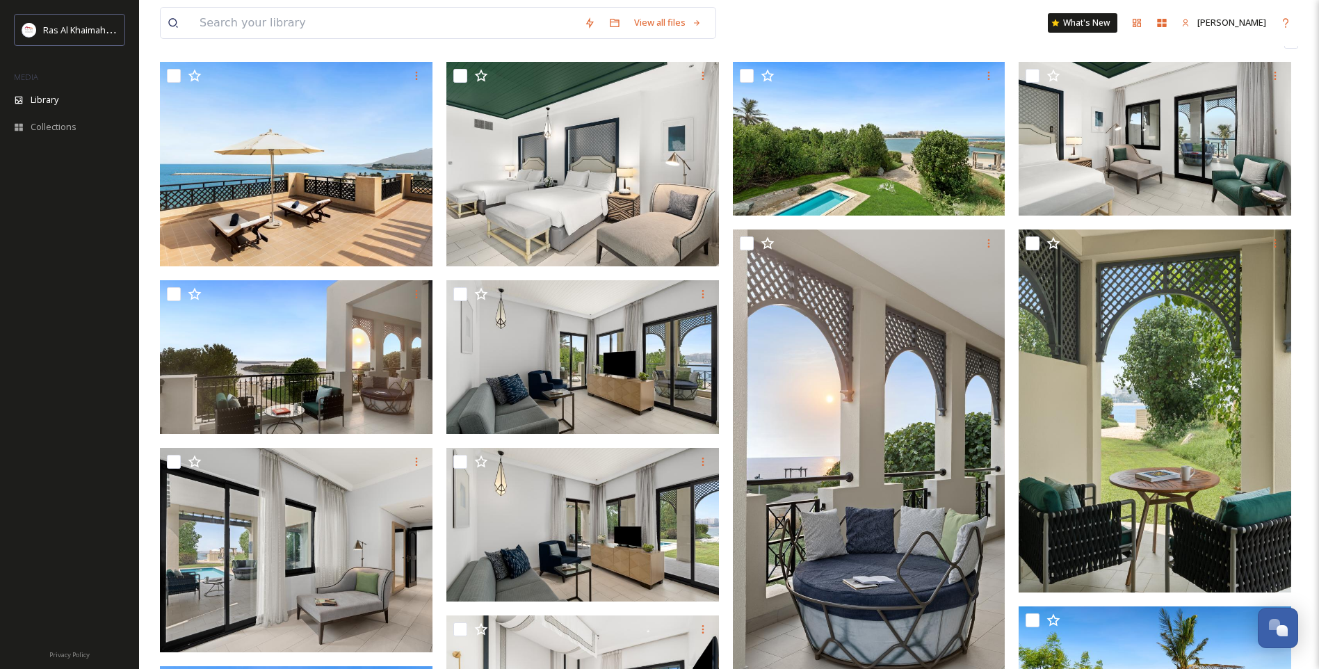
scroll to position [348, 0]
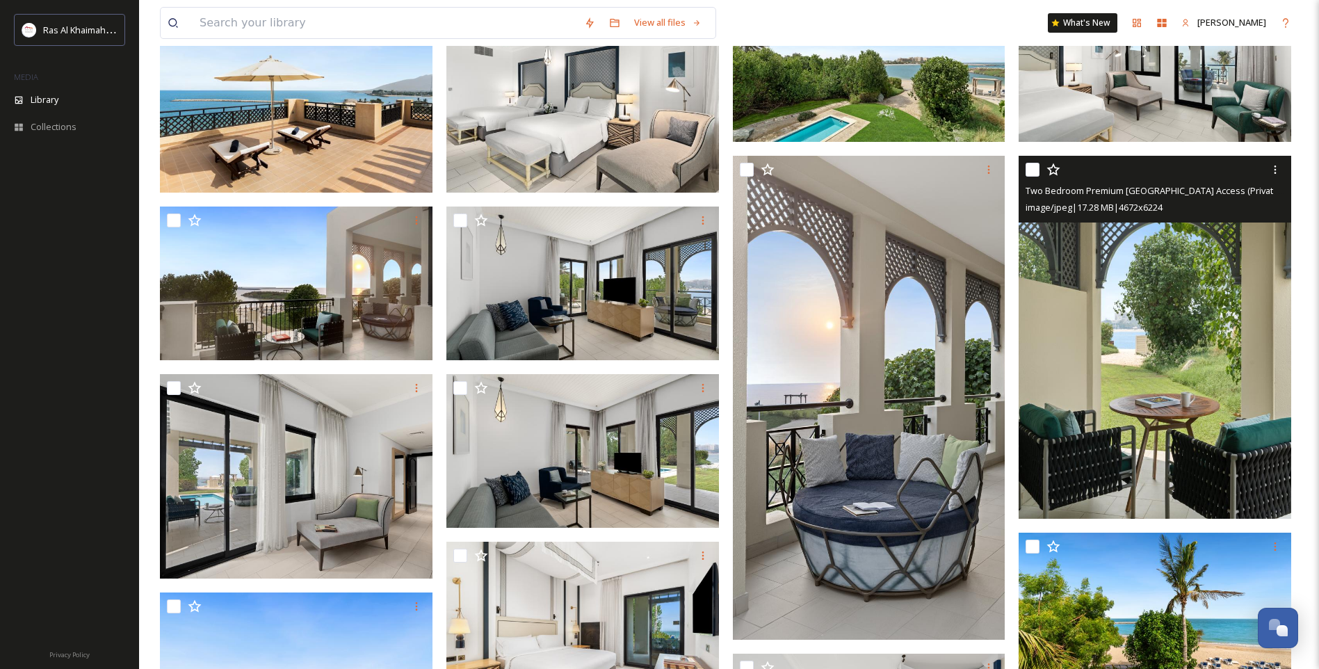
click at [1209, 398] on img at bounding box center [1155, 337] width 273 height 363
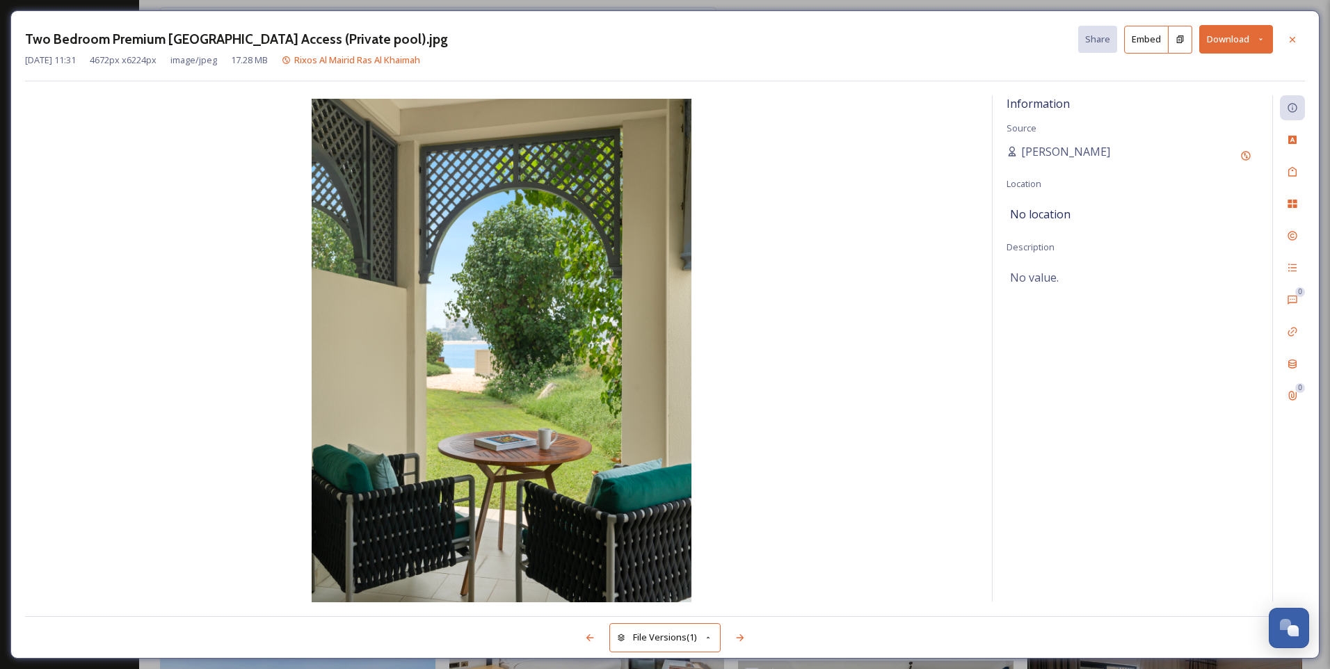
click at [1257, 38] on icon at bounding box center [1260, 39] width 9 height 9
click at [1193, 75] on span "Download Original (4672 x 6224)" at bounding box center [1199, 71] width 131 height 13
click at [1293, 38] on icon at bounding box center [1292, 39] width 6 height 6
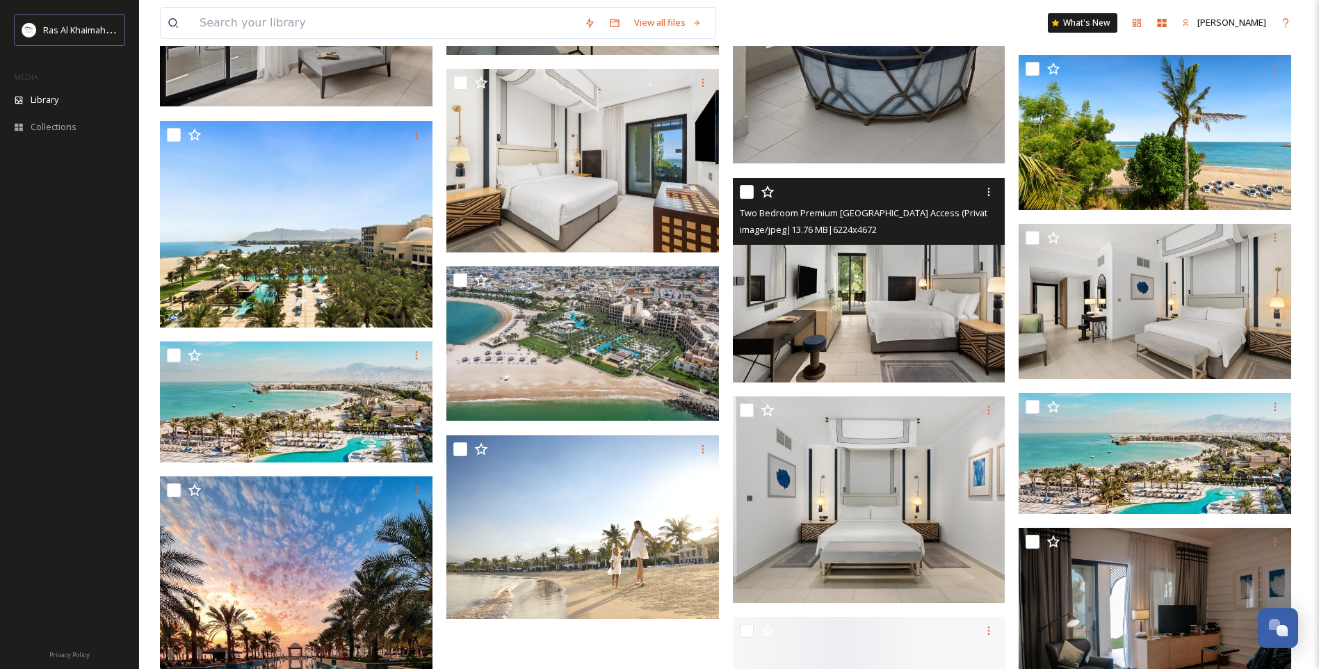
scroll to position [834, 0]
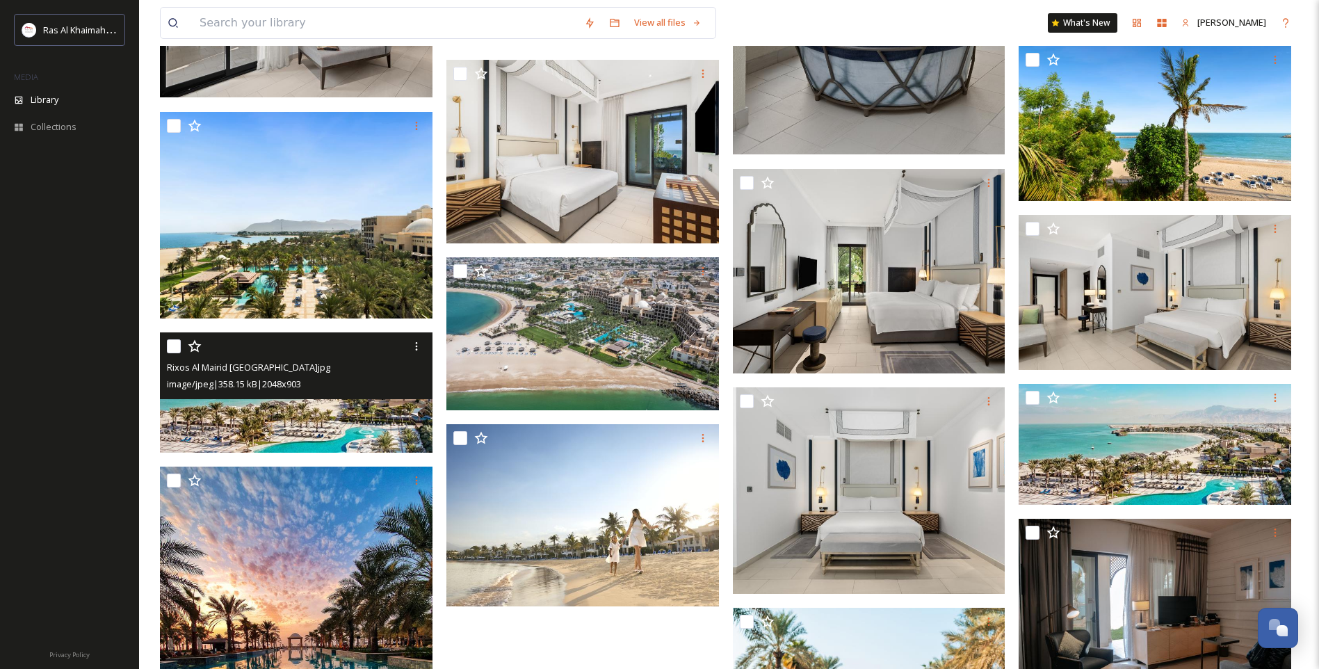
click at [261, 418] on img at bounding box center [296, 392] width 273 height 120
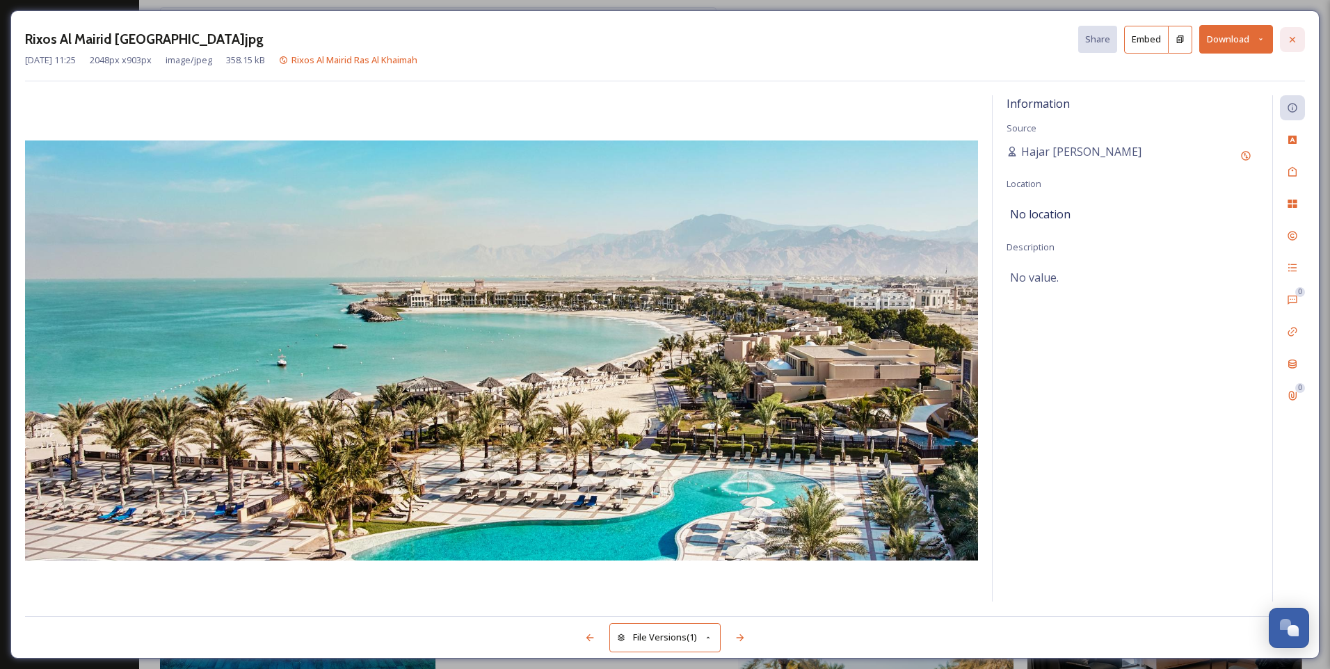
click at [1289, 45] on icon at bounding box center [1291, 39] width 11 height 11
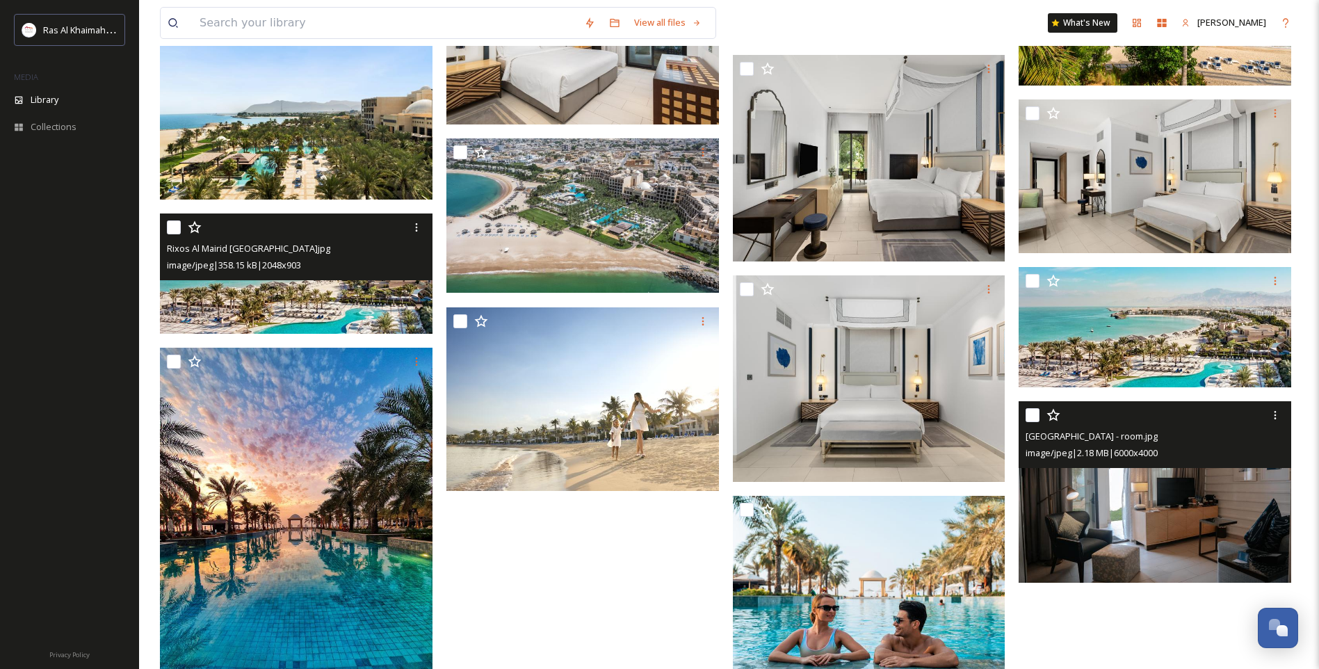
scroll to position [1113, 0]
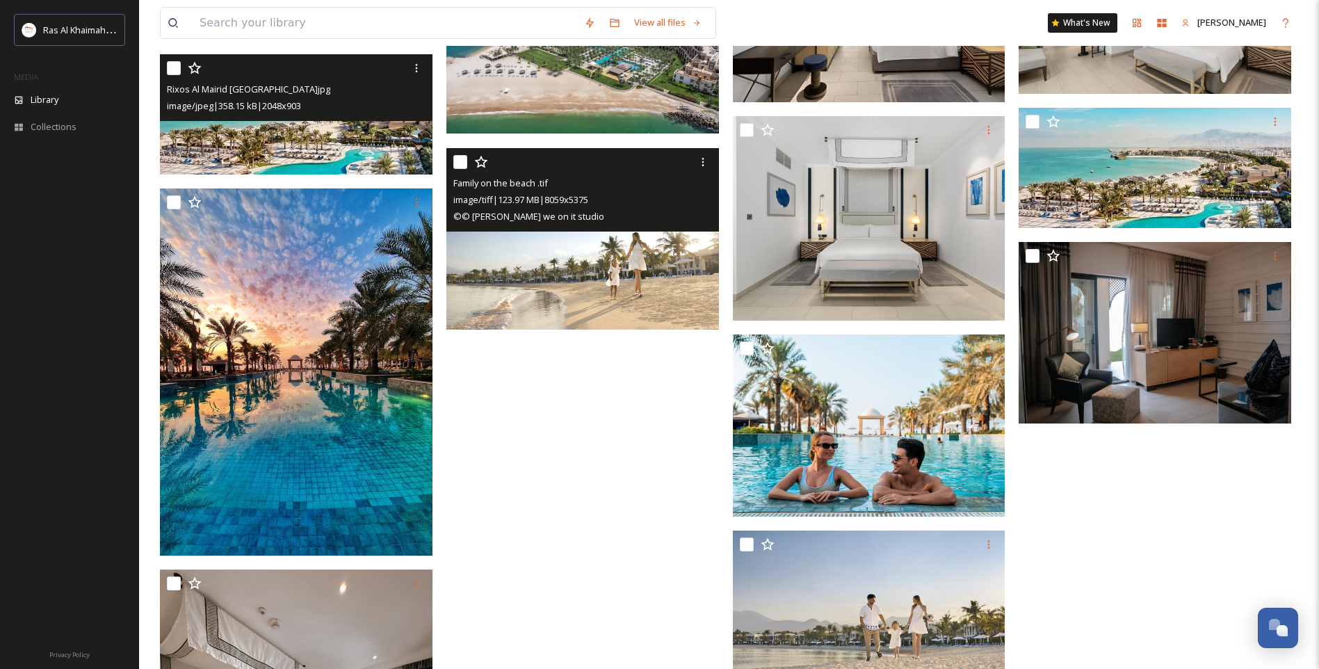
click at [588, 278] on img at bounding box center [582, 239] width 273 height 182
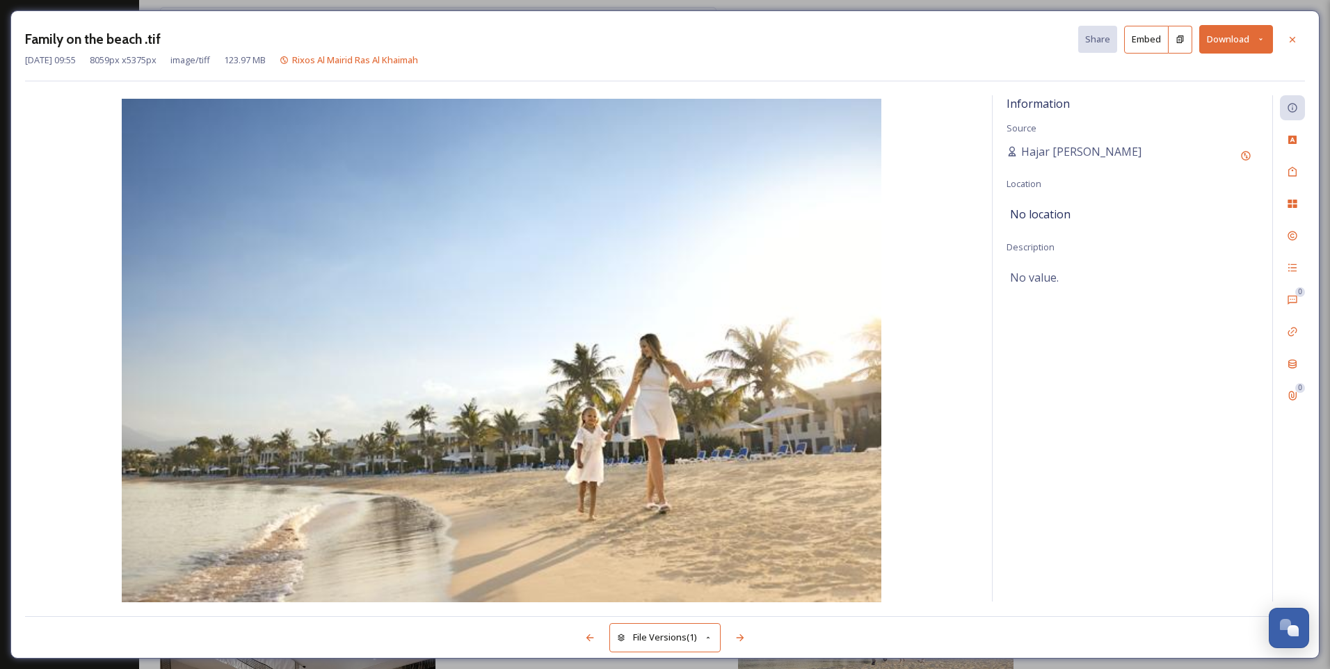
click at [1234, 38] on button "Download" at bounding box center [1236, 39] width 74 height 29
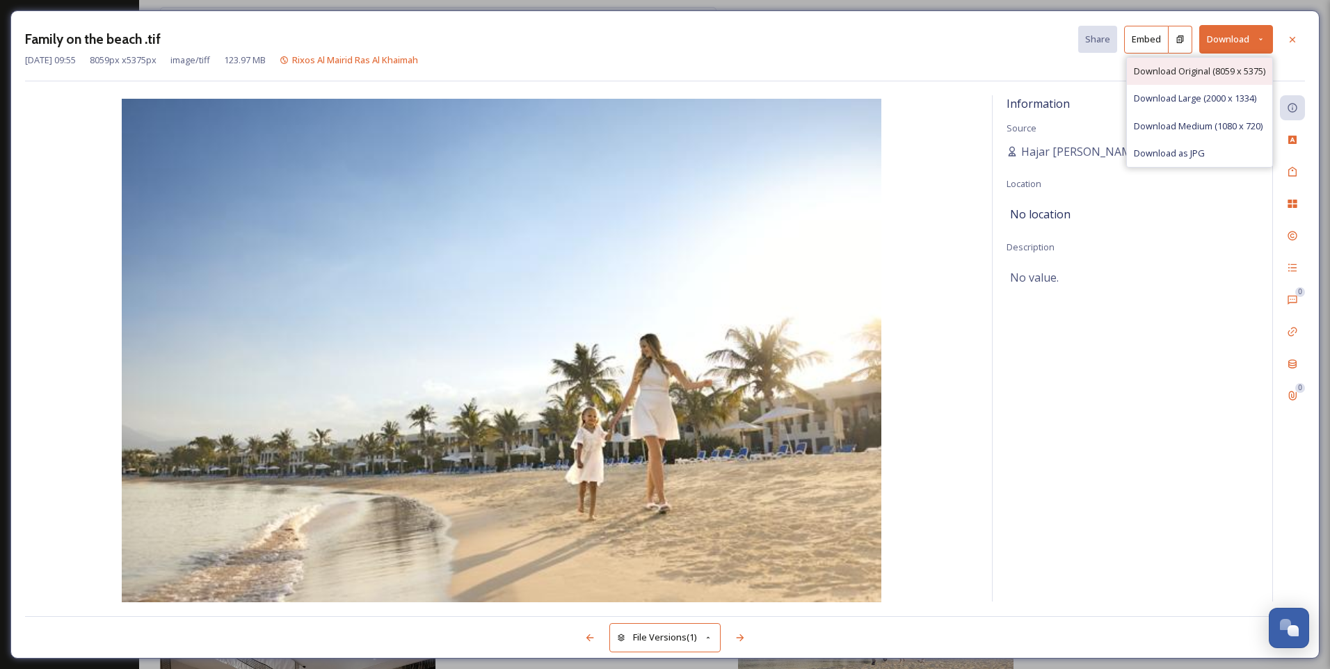
click at [1208, 72] on span "Download Original (8059 x 5375)" at bounding box center [1199, 71] width 131 height 13
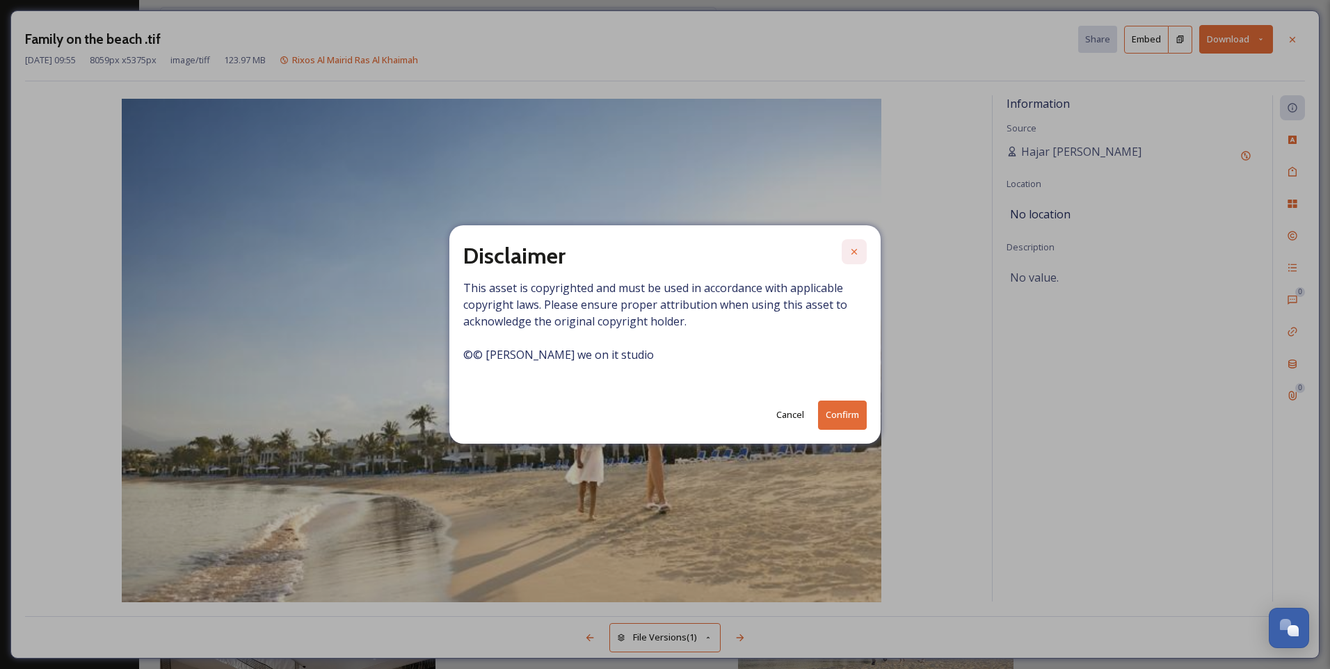
click at [856, 243] on div at bounding box center [853, 251] width 25 height 25
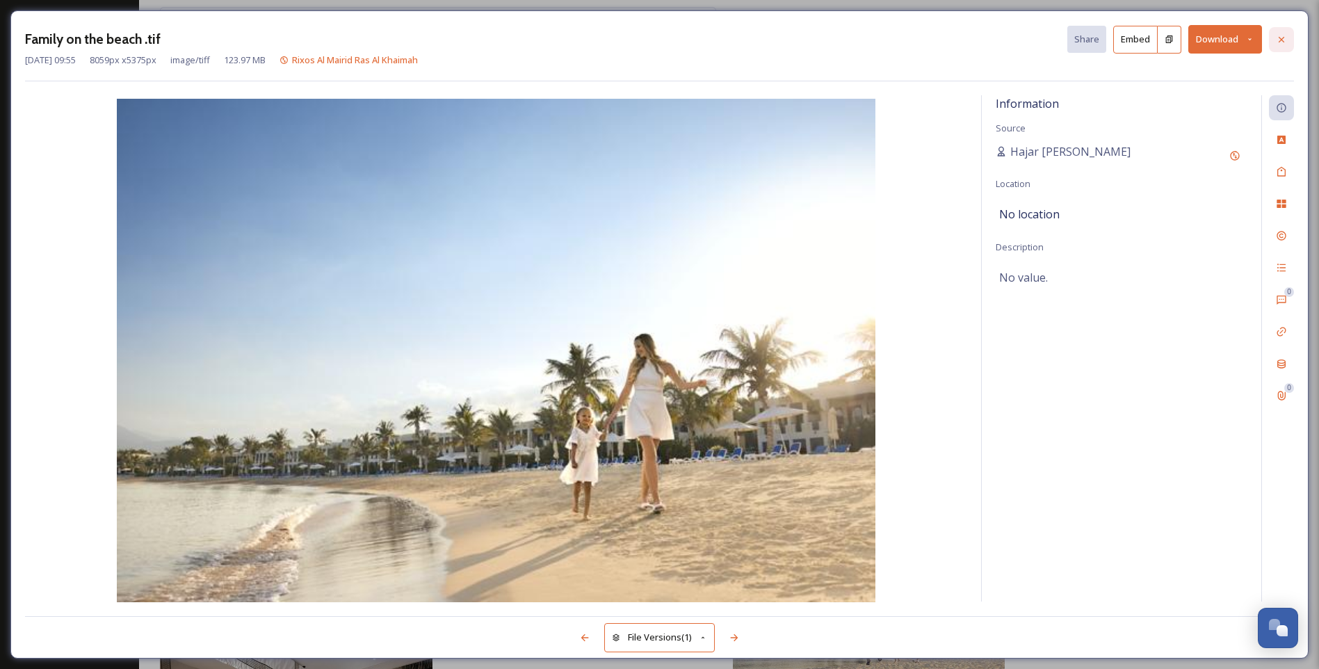
click at [1282, 42] on icon at bounding box center [1281, 39] width 11 height 11
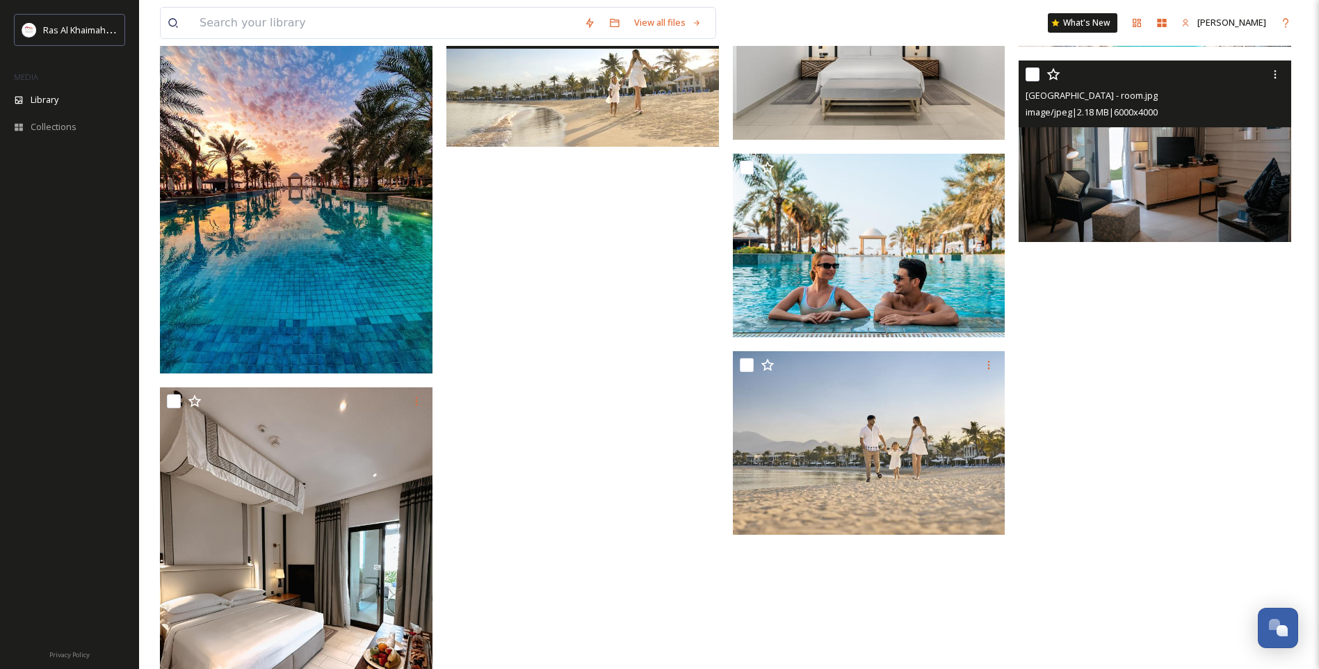
scroll to position [1321, 0]
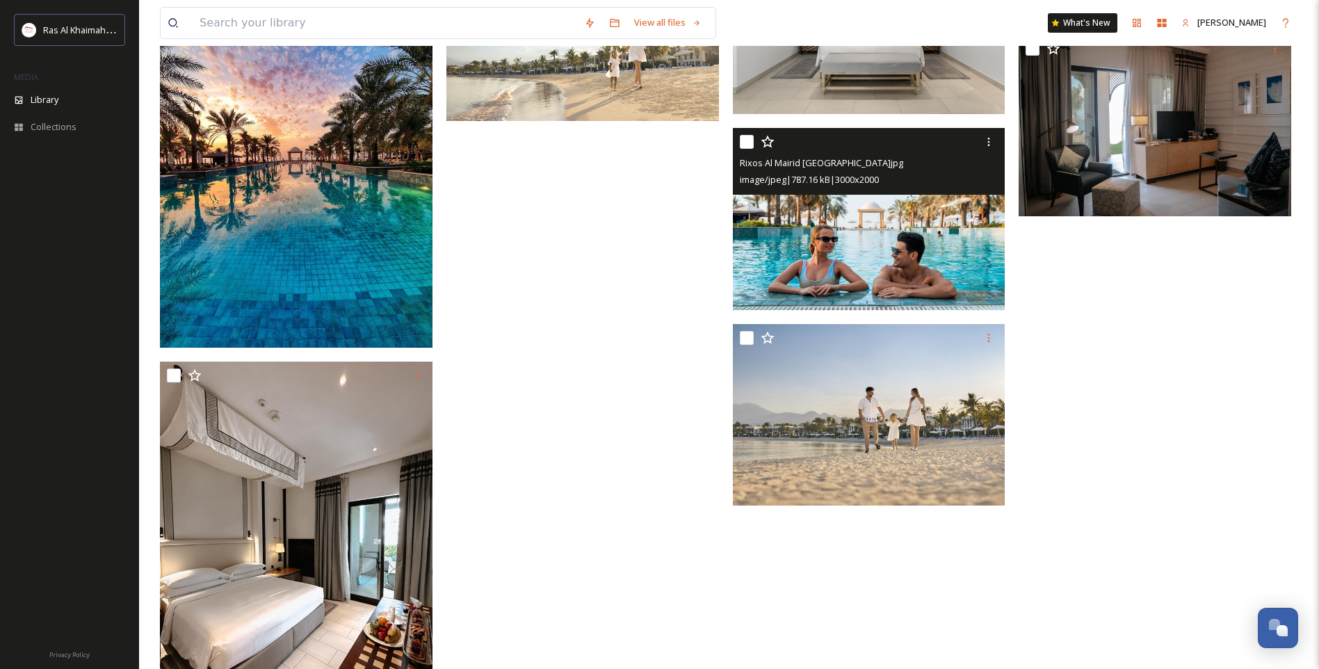
click at [861, 265] on img at bounding box center [869, 219] width 273 height 182
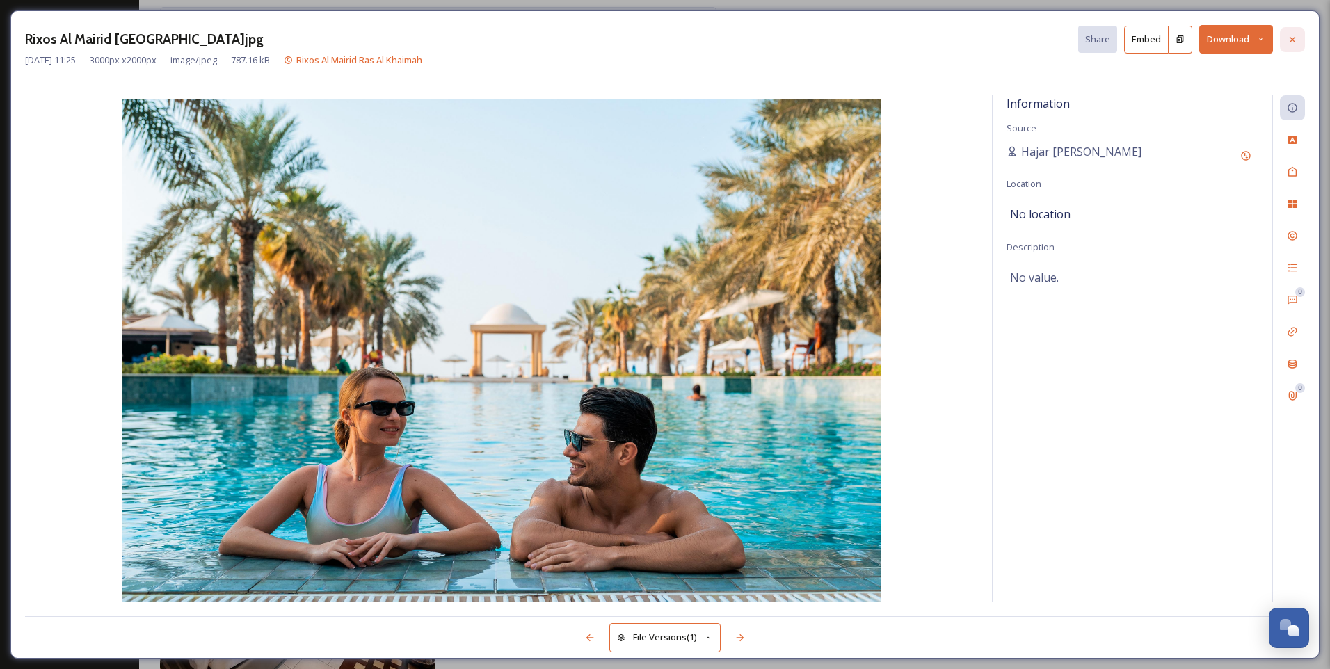
click at [1292, 45] on div at bounding box center [1292, 39] width 25 height 25
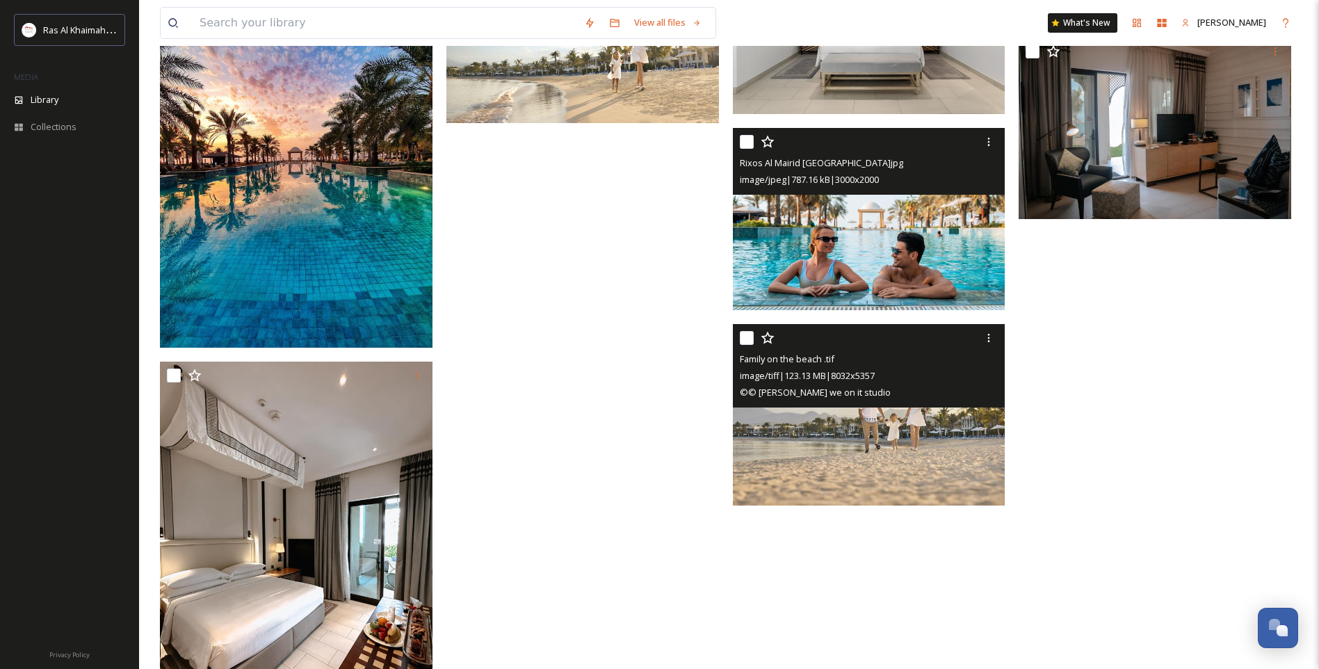
click at [861, 428] on img at bounding box center [869, 414] width 273 height 182
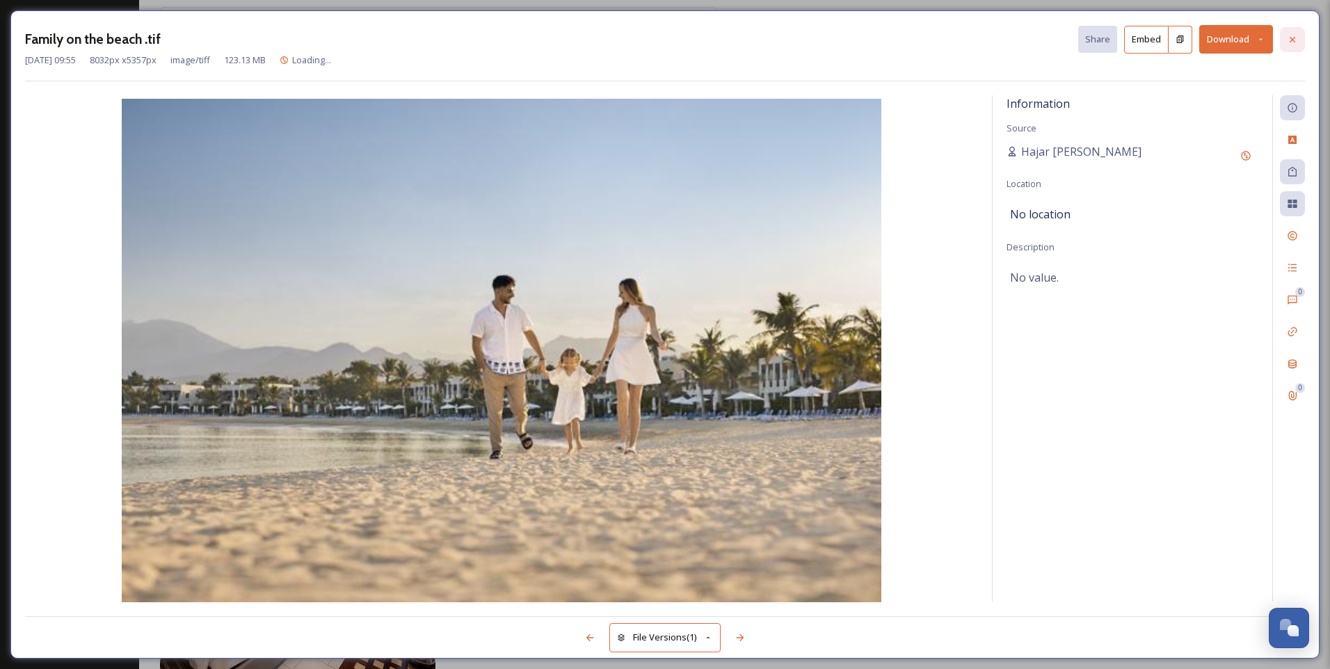
click at [1291, 38] on icon at bounding box center [1291, 39] width 11 height 11
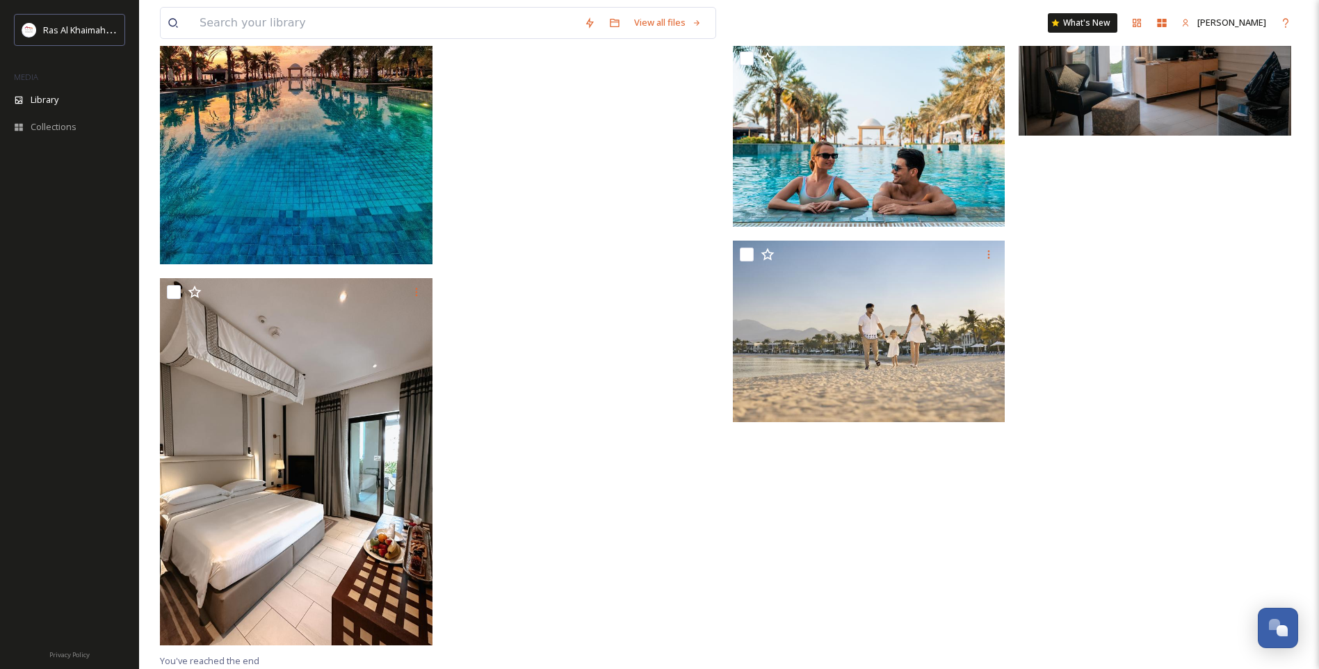
scroll to position [1127, 0]
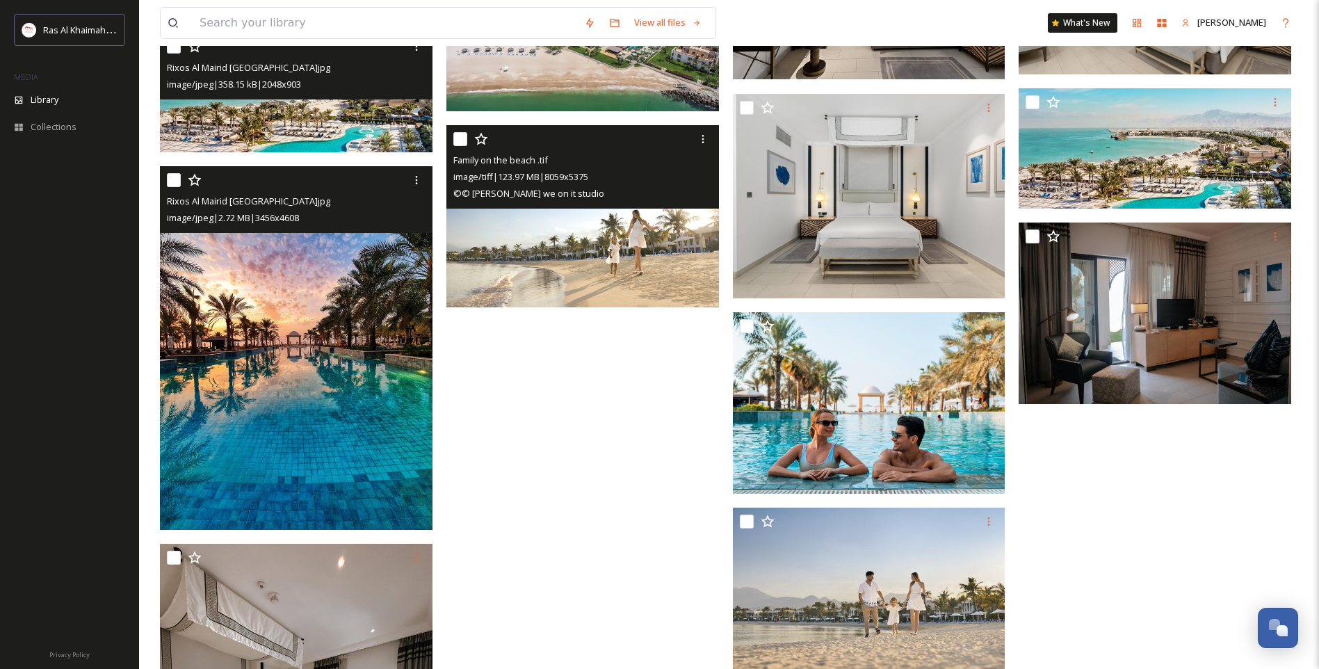
click at [322, 399] on img at bounding box center [296, 347] width 273 height 363
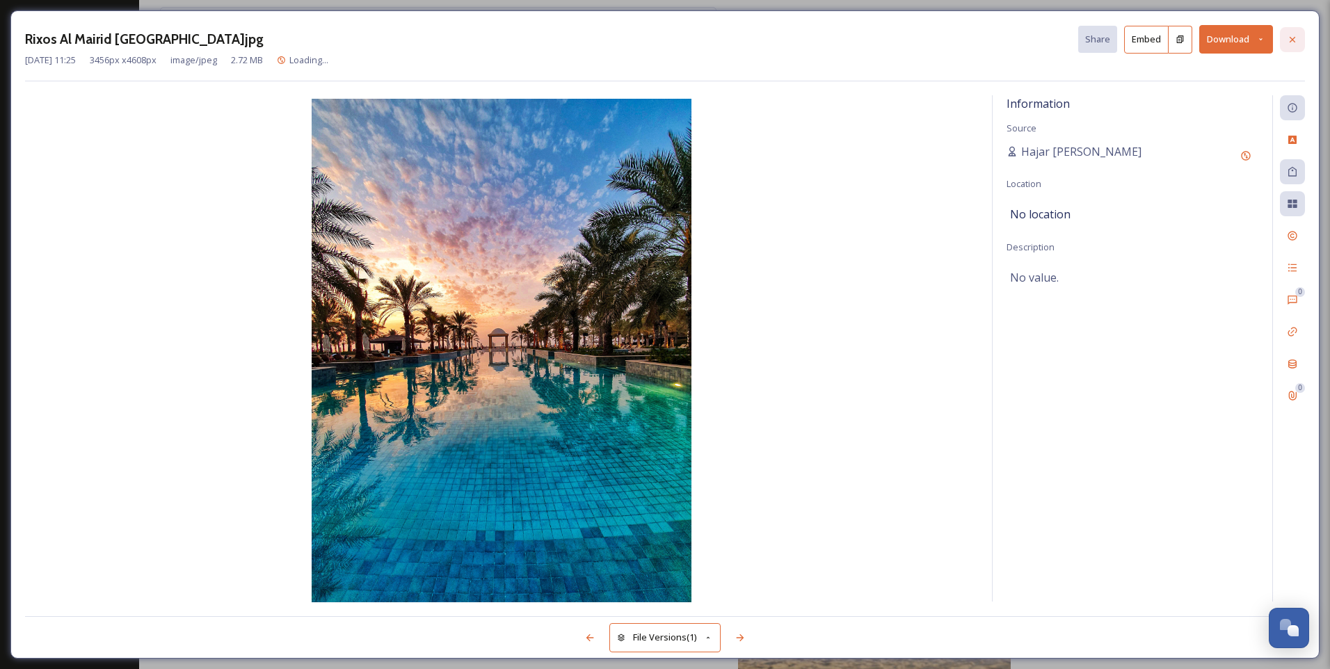
click at [1295, 43] on icon at bounding box center [1291, 39] width 11 height 11
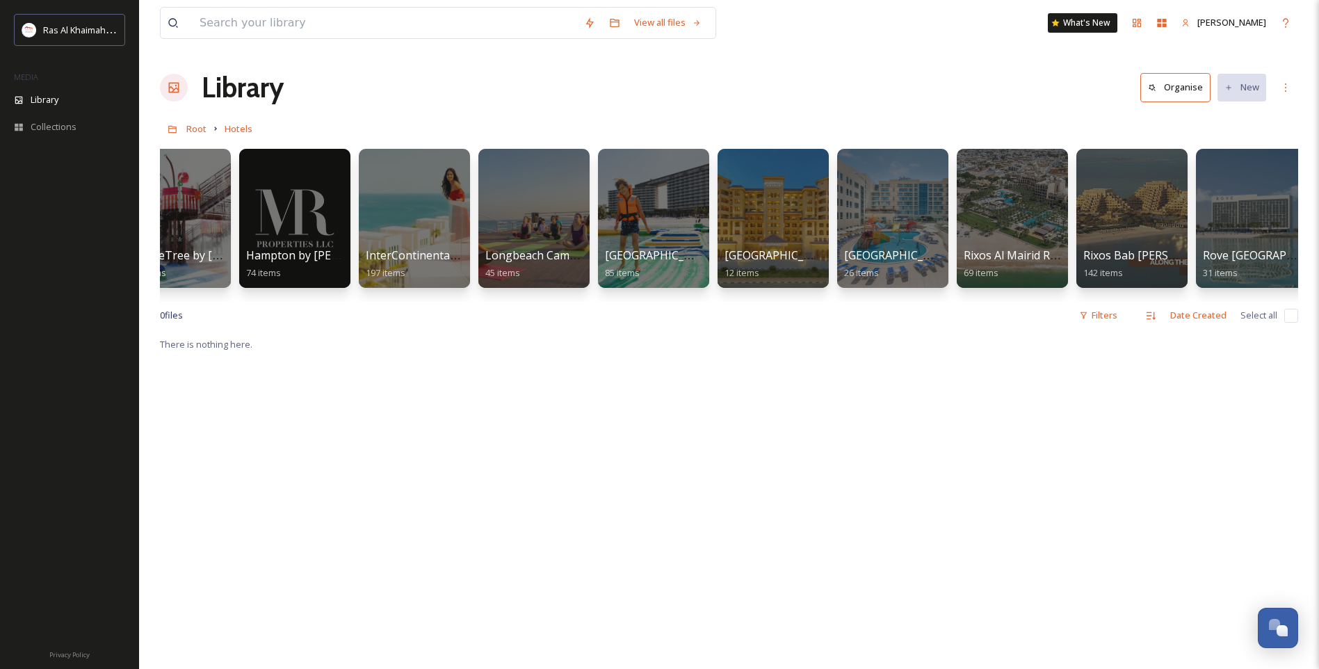
scroll to position [0, 873]
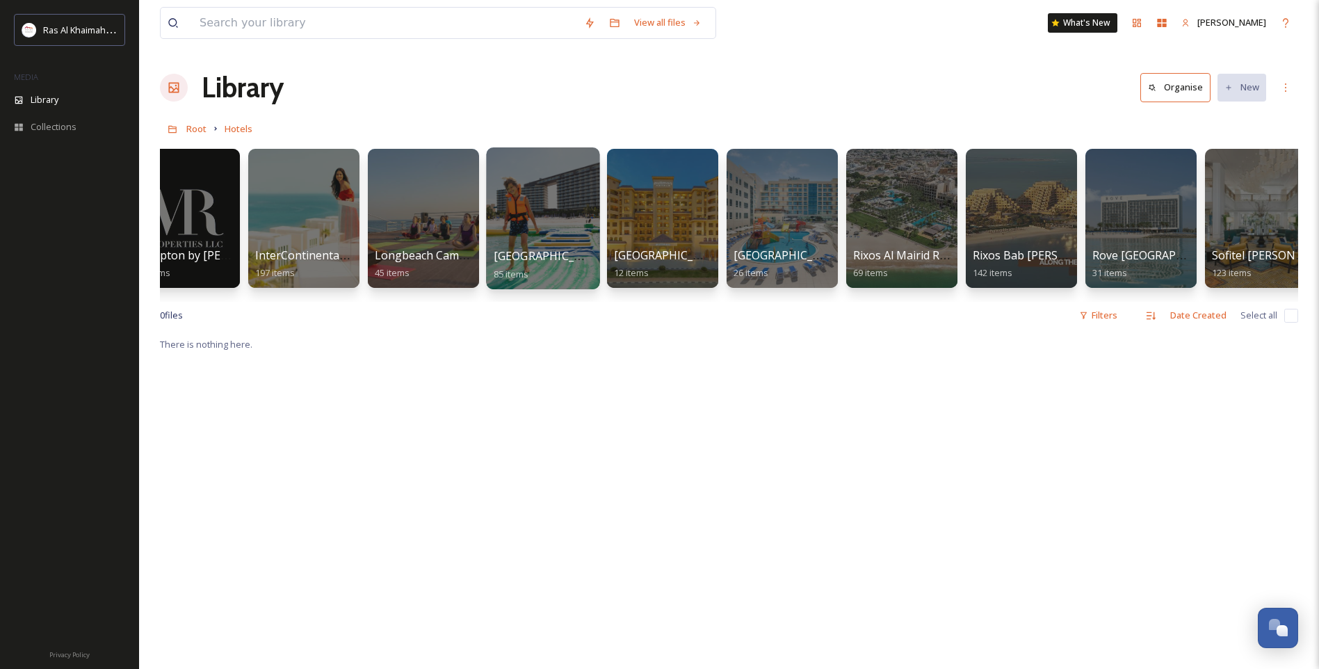
click at [513, 243] on div at bounding box center [542, 218] width 113 height 142
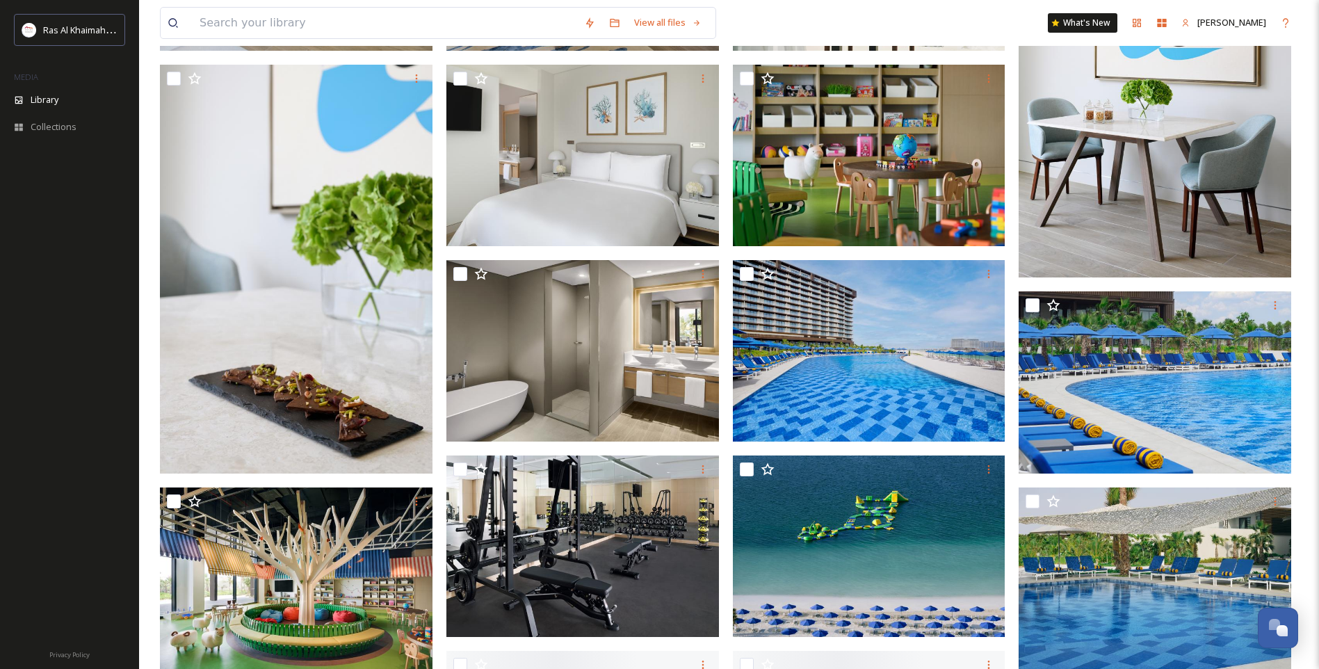
scroll to position [1182, 0]
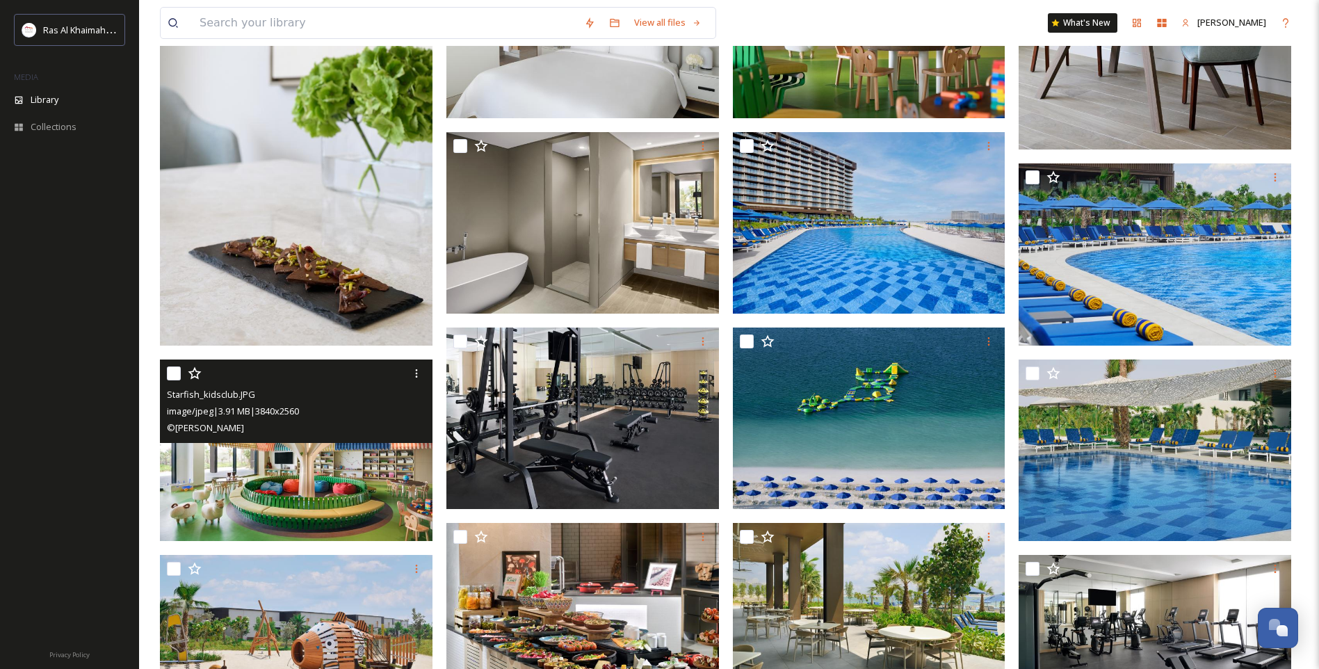
click at [344, 440] on div "Starfish_kidsclub.JPG image/jpeg | 3.91 MB | 3840 x 2560 © [PERSON_NAME]" at bounding box center [296, 401] width 273 height 83
click at [307, 492] on img at bounding box center [296, 450] width 273 height 182
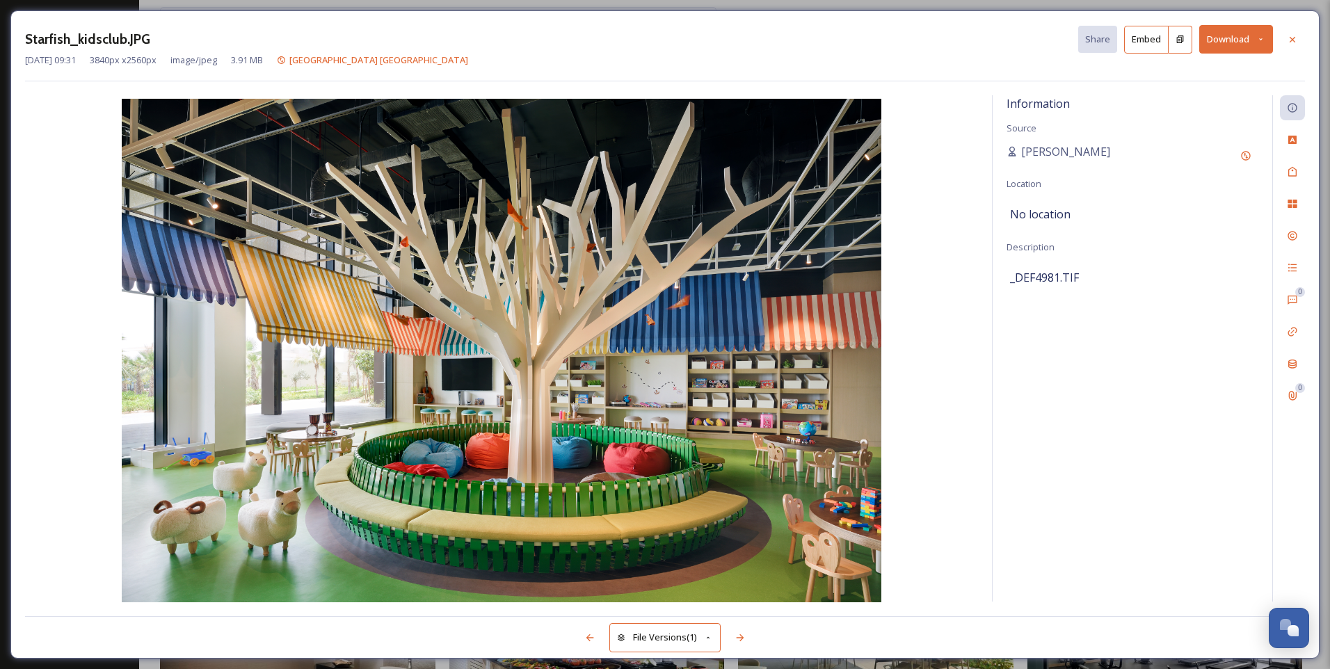
click at [1256, 48] on button "Download" at bounding box center [1236, 39] width 74 height 29
click at [1218, 73] on span "Download Original (3840 x 2560)" at bounding box center [1199, 71] width 131 height 13
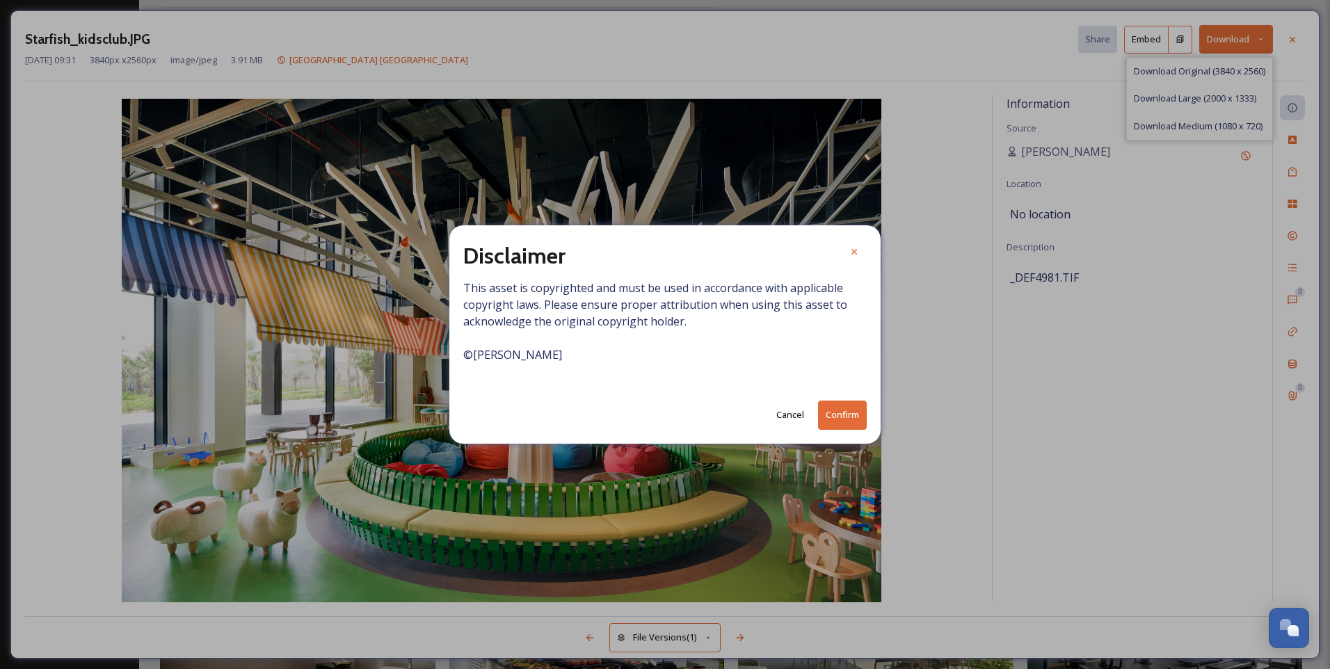
click at [830, 413] on button "Confirm" at bounding box center [842, 415] width 49 height 29
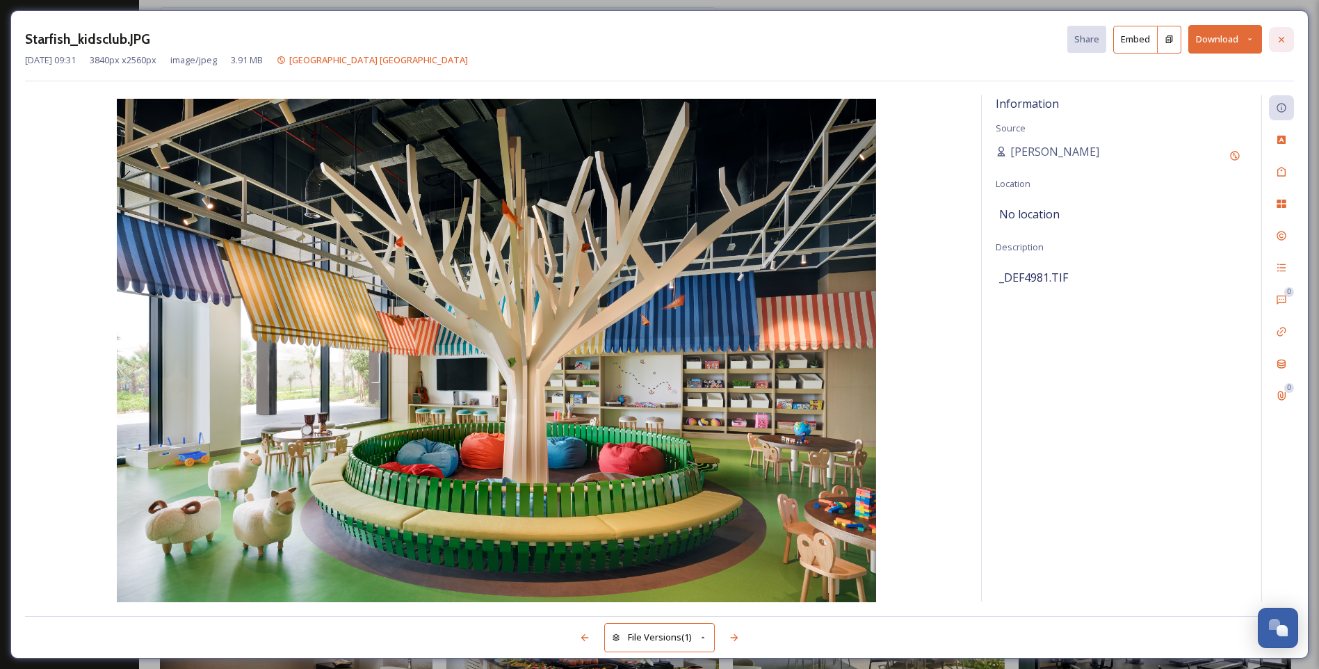
click at [1277, 36] on icon at bounding box center [1281, 39] width 11 height 11
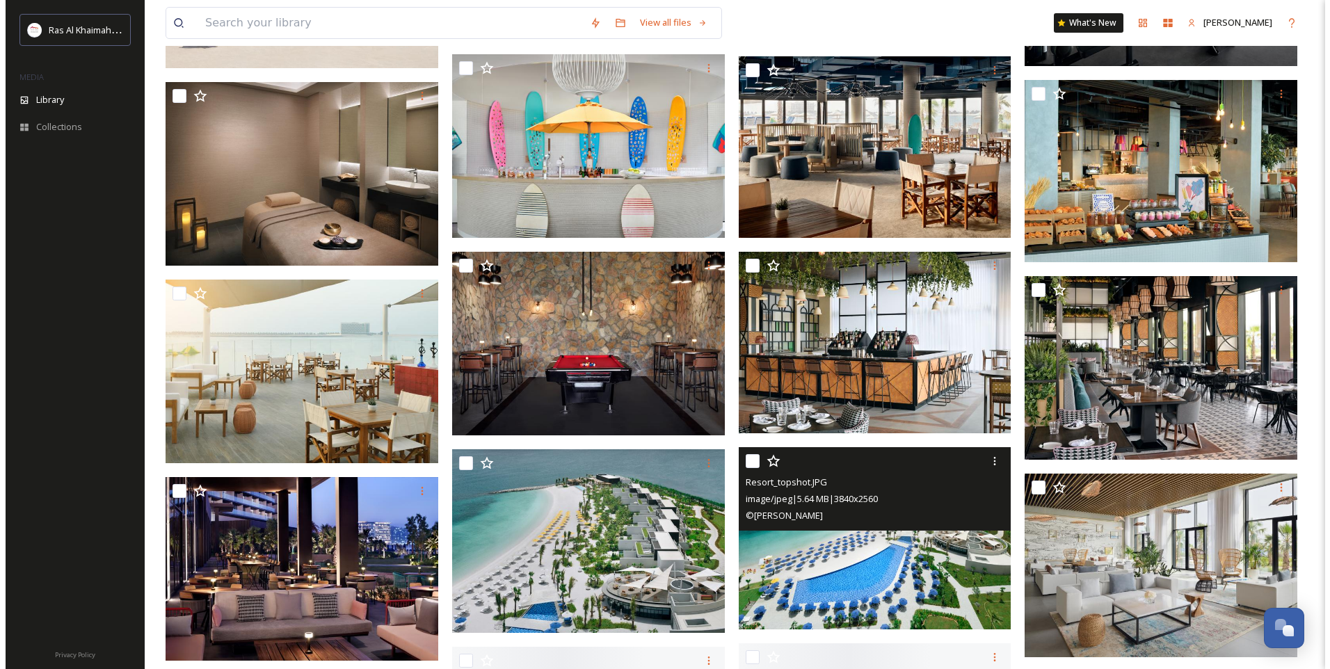
scroll to position [2017, 0]
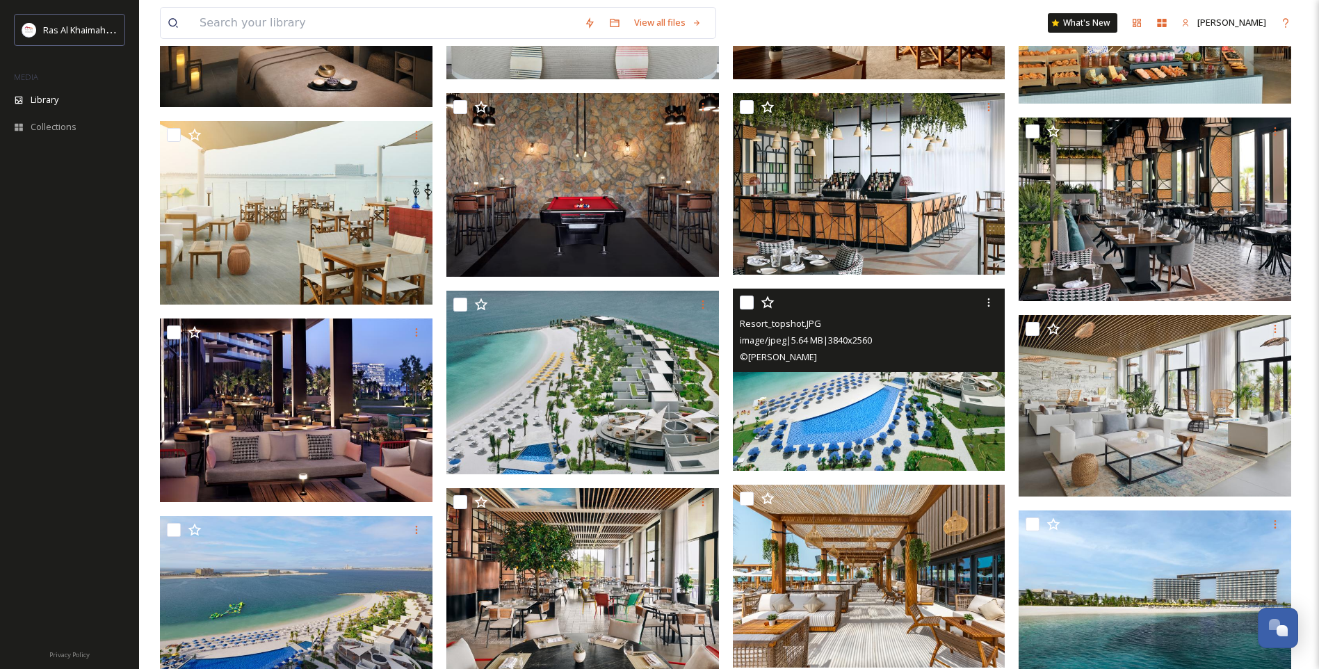
click at [882, 436] on img at bounding box center [869, 380] width 273 height 182
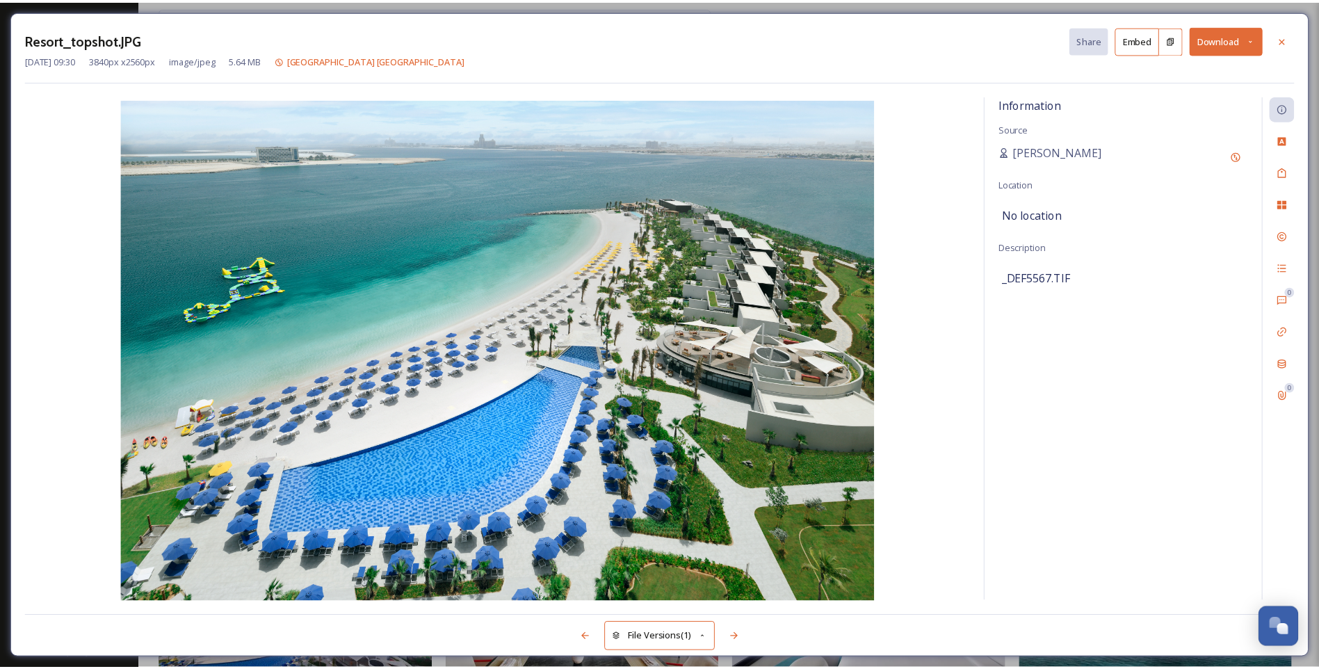
scroll to position [2024, 0]
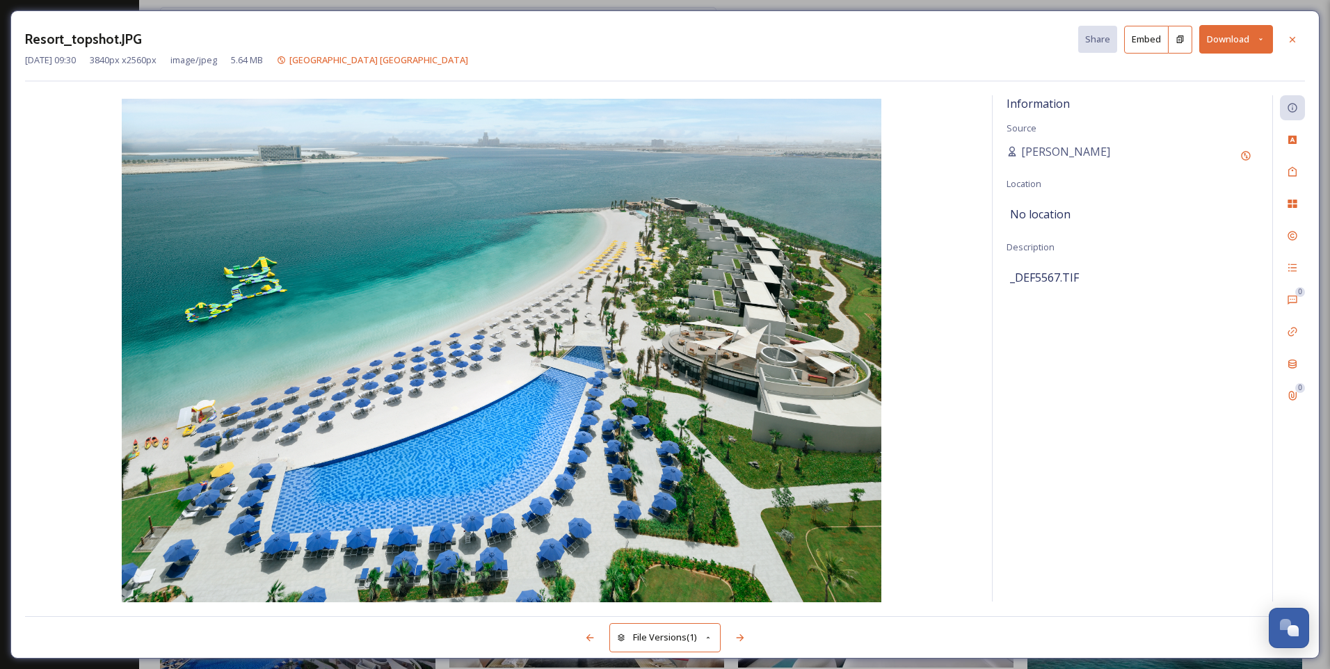
click at [1259, 35] on icon at bounding box center [1260, 39] width 9 height 9
click at [1224, 71] on span "Download Original (3840 x 2560)" at bounding box center [1199, 71] width 131 height 13
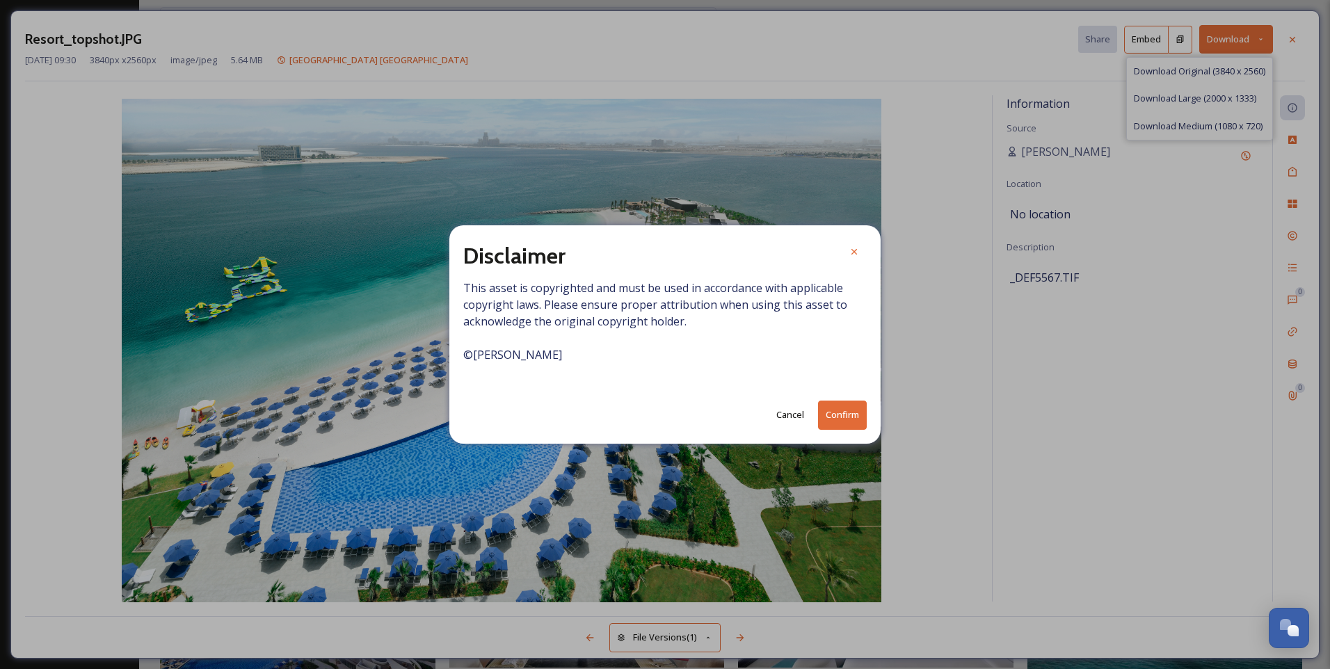
click at [848, 415] on button "Confirm" at bounding box center [842, 415] width 49 height 29
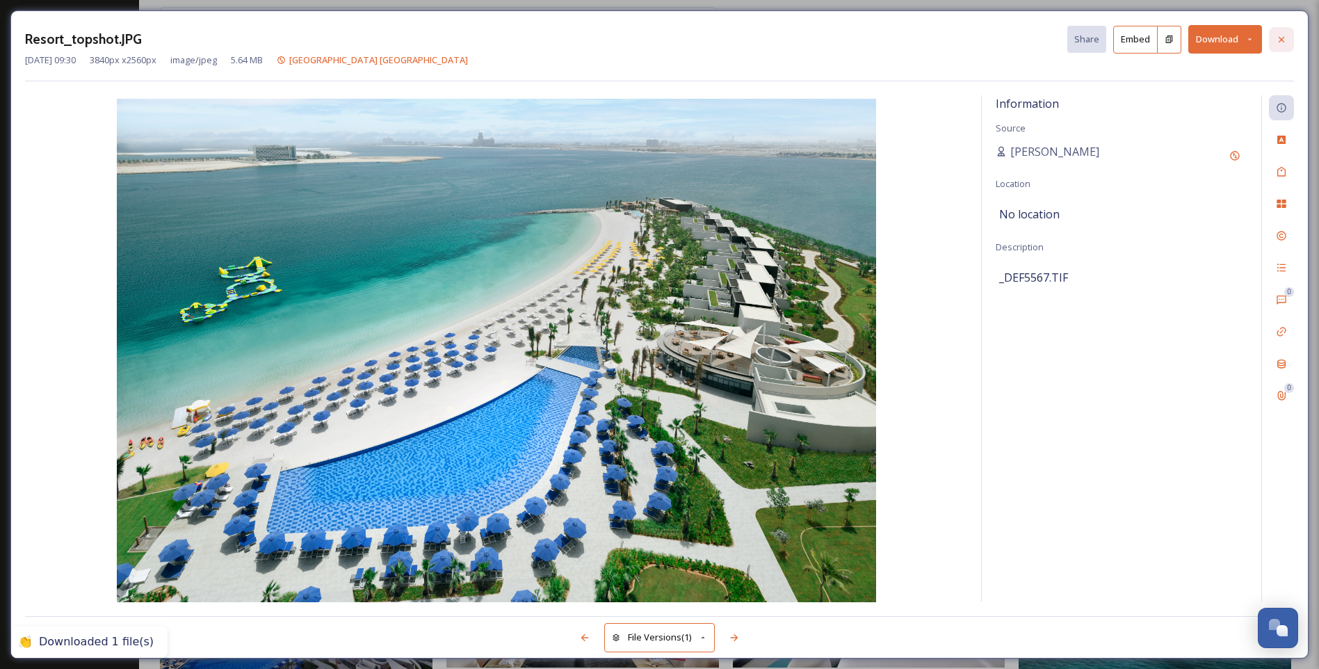
click at [1284, 40] on icon at bounding box center [1281, 39] width 11 height 11
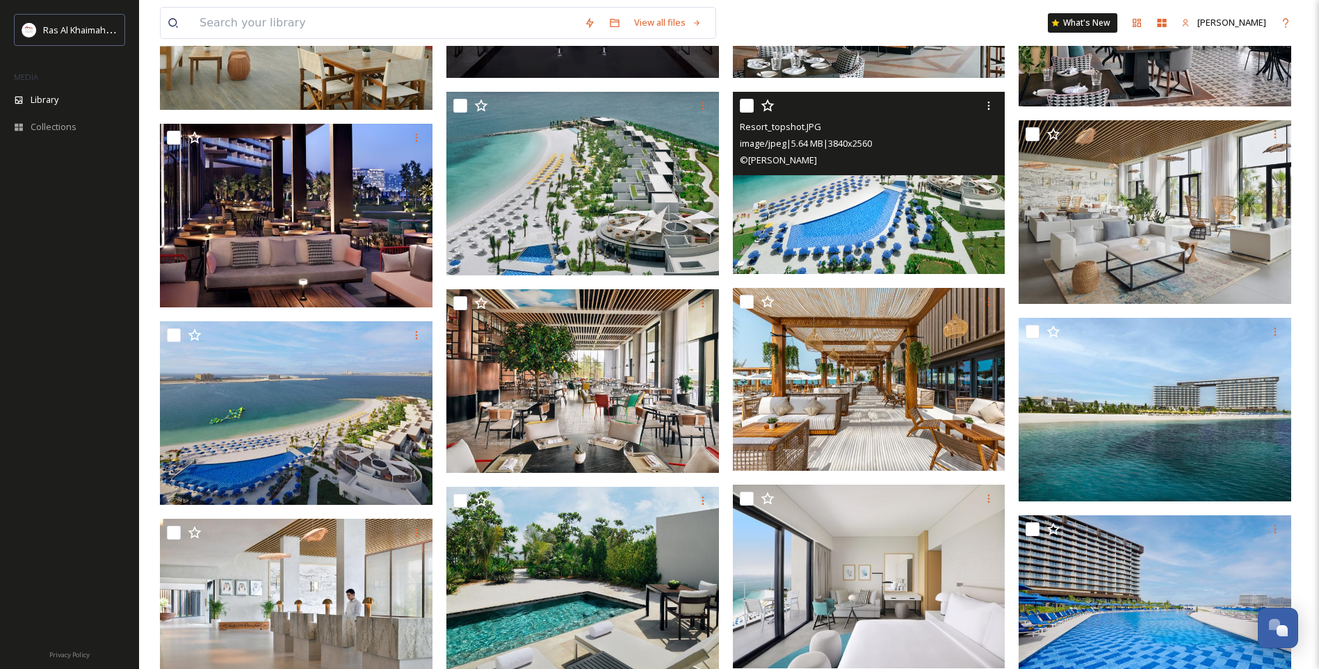
scroll to position [2233, 0]
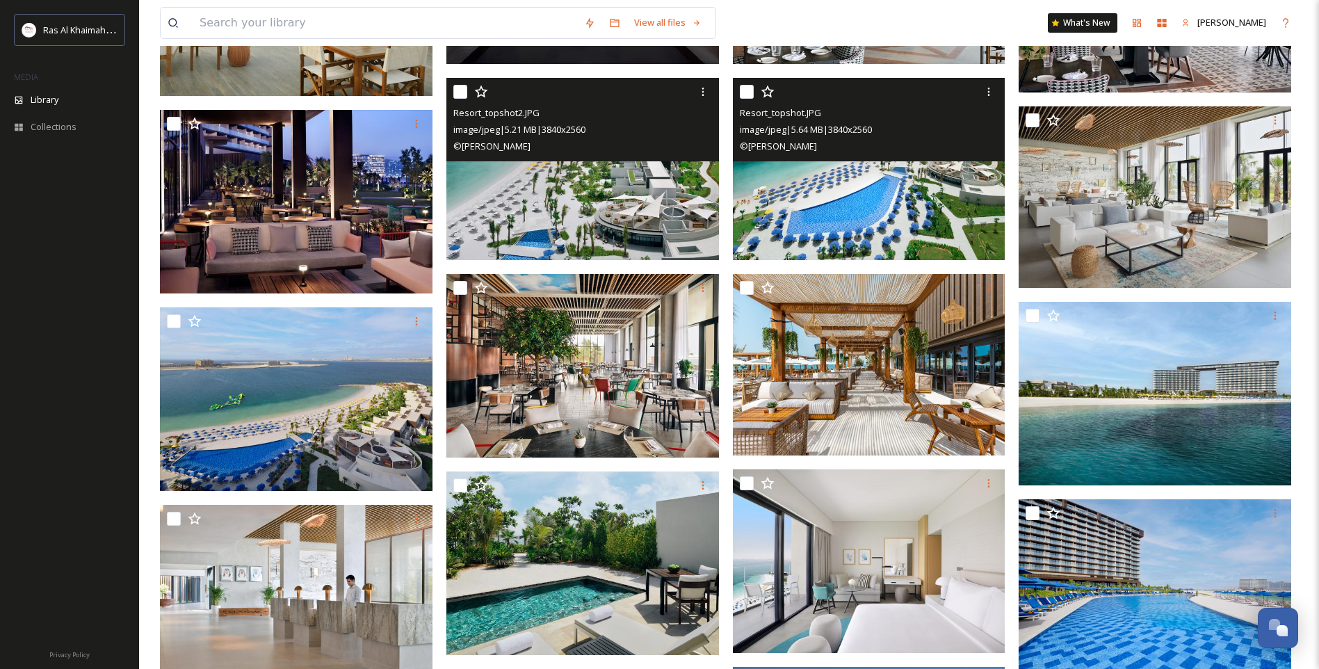
click at [638, 191] on img at bounding box center [582, 169] width 273 height 182
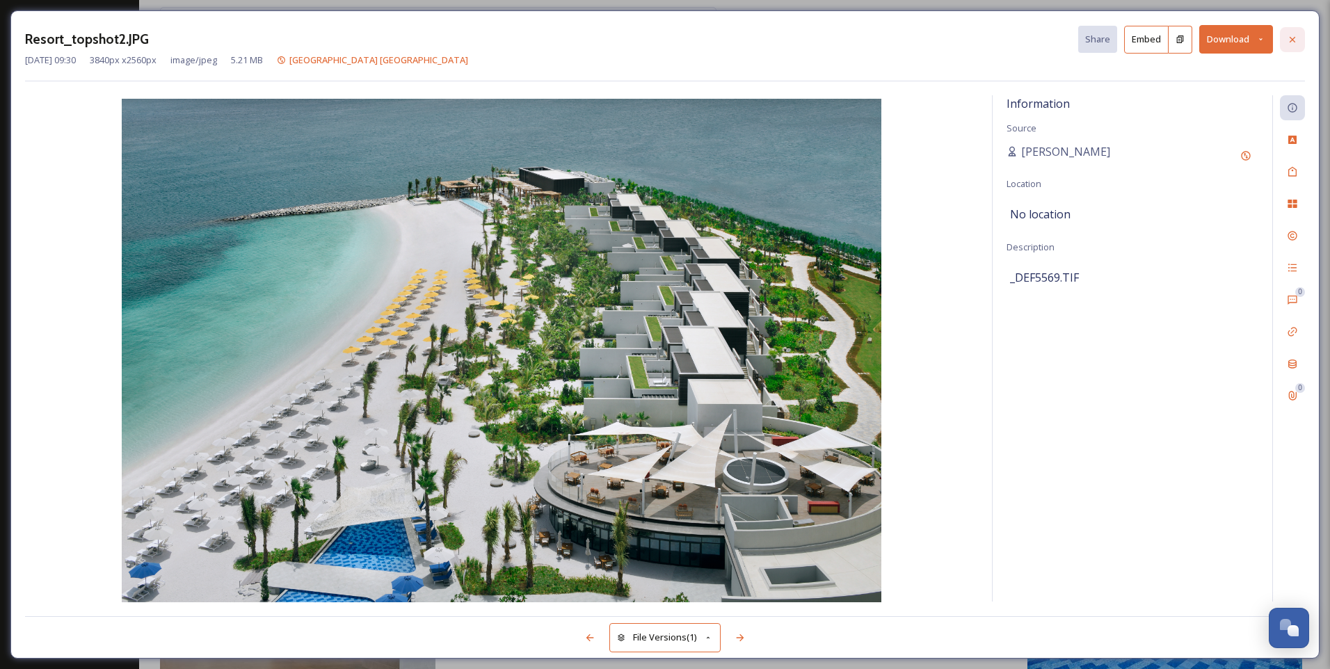
click at [1294, 37] on icon at bounding box center [1292, 39] width 6 height 6
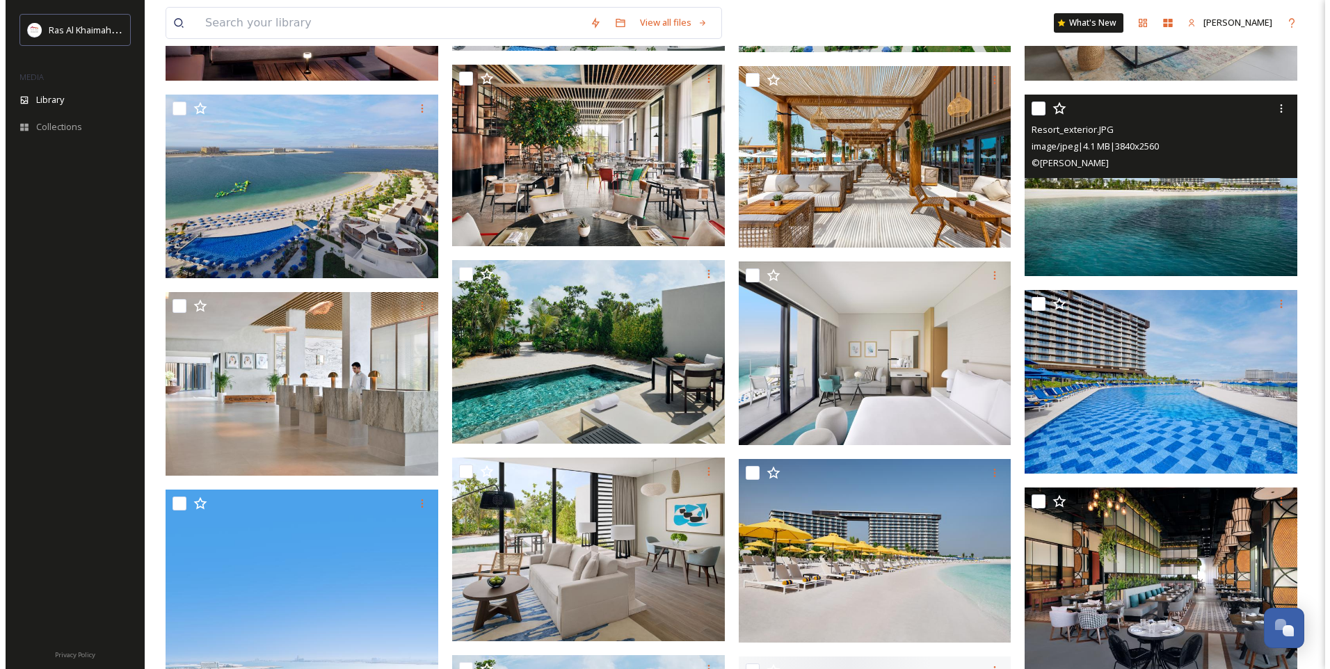
scroll to position [2650, 0]
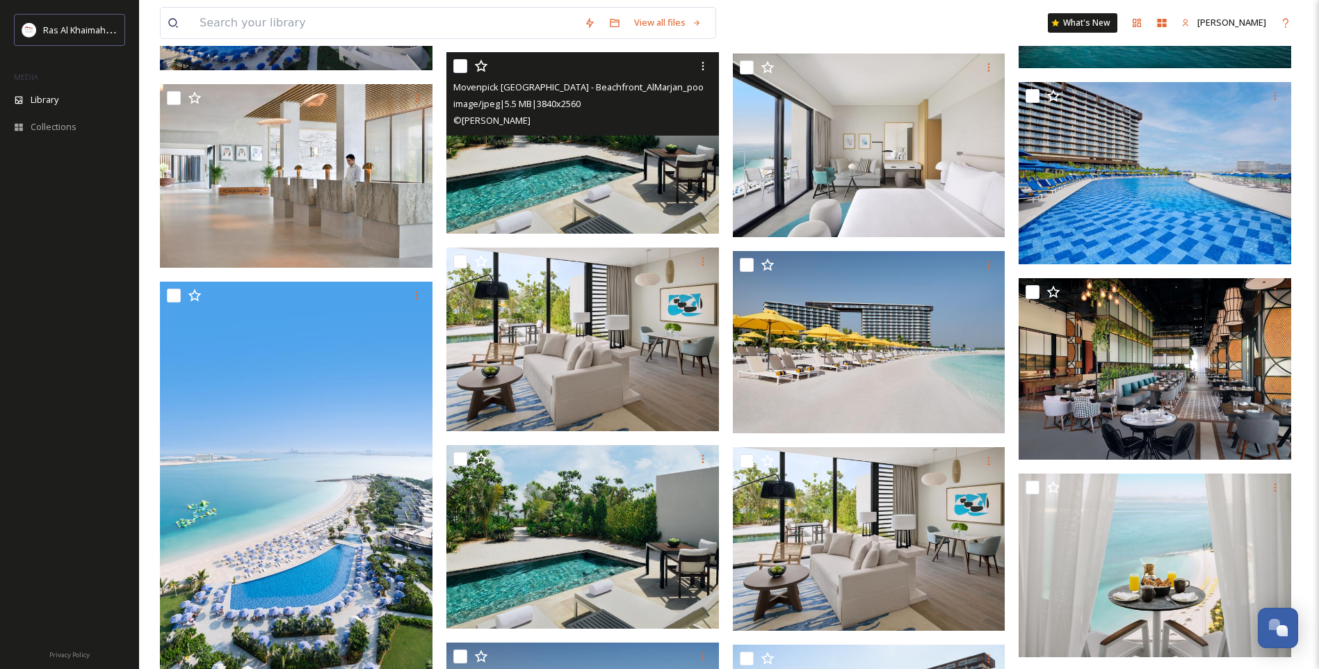
click at [625, 169] on img at bounding box center [582, 143] width 273 height 182
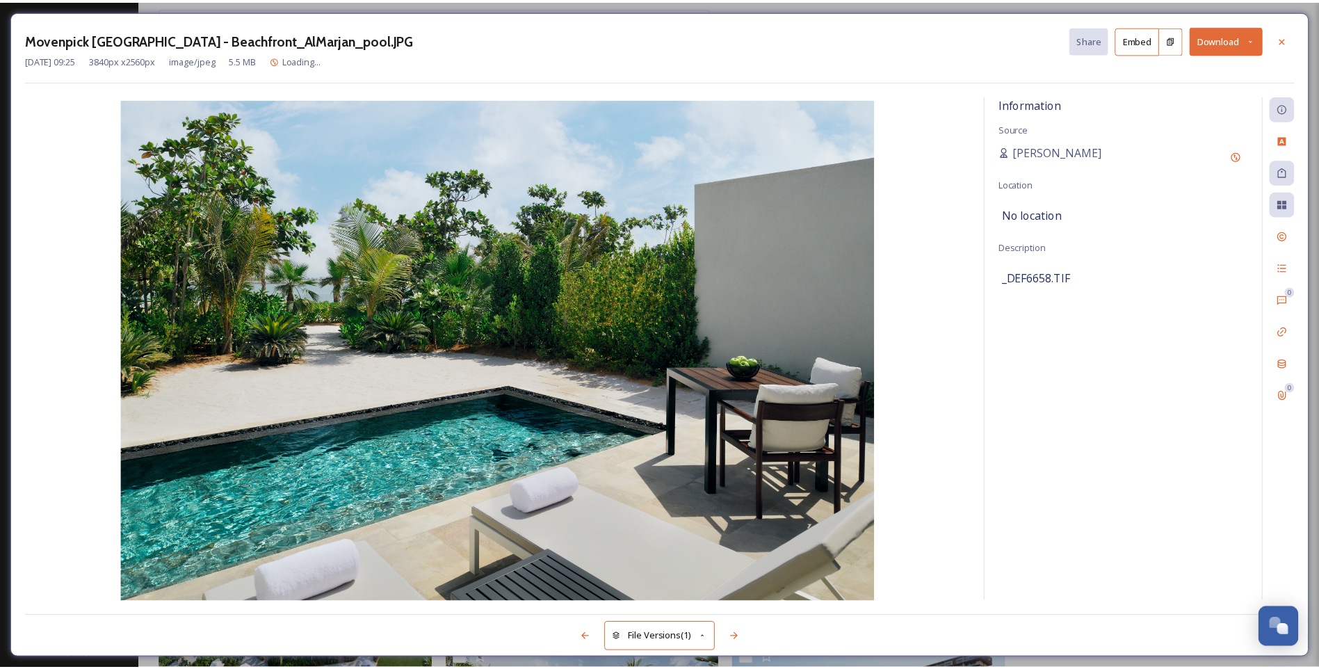
scroll to position [2654, 0]
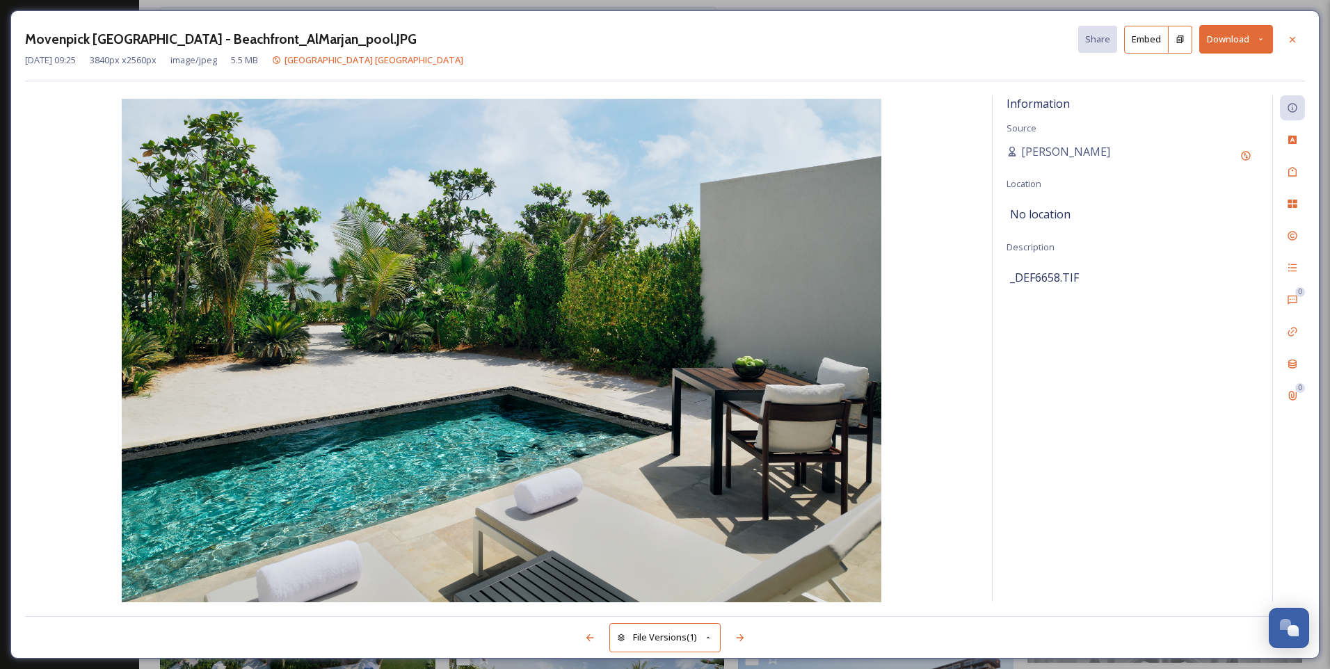
click at [1254, 46] on button "Download" at bounding box center [1236, 39] width 74 height 29
click at [1224, 75] on span "Download Original (3840 x 2560)" at bounding box center [1199, 71] width 131 height 13
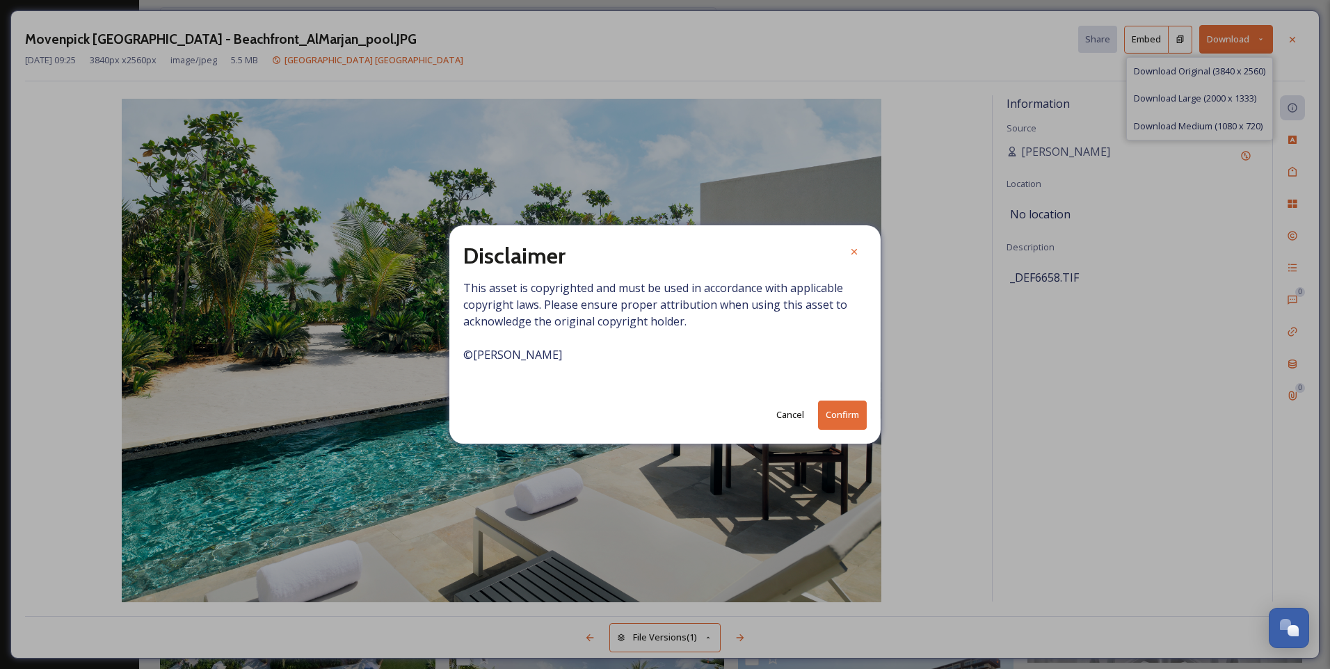
click at [850, 414] on button "Confirm" at bounding box center [842, 415] width 49 height 29
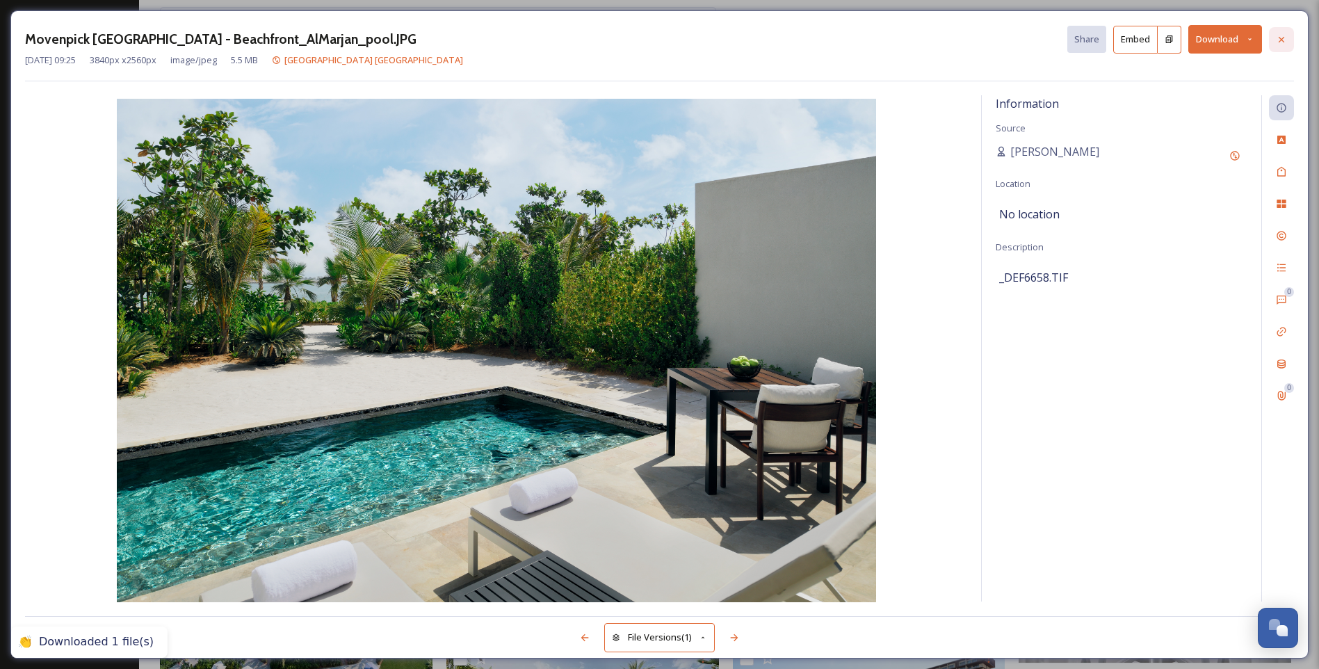
click at [1280, 40] on icon at bounding box center [1281, 39] width 11 height 11
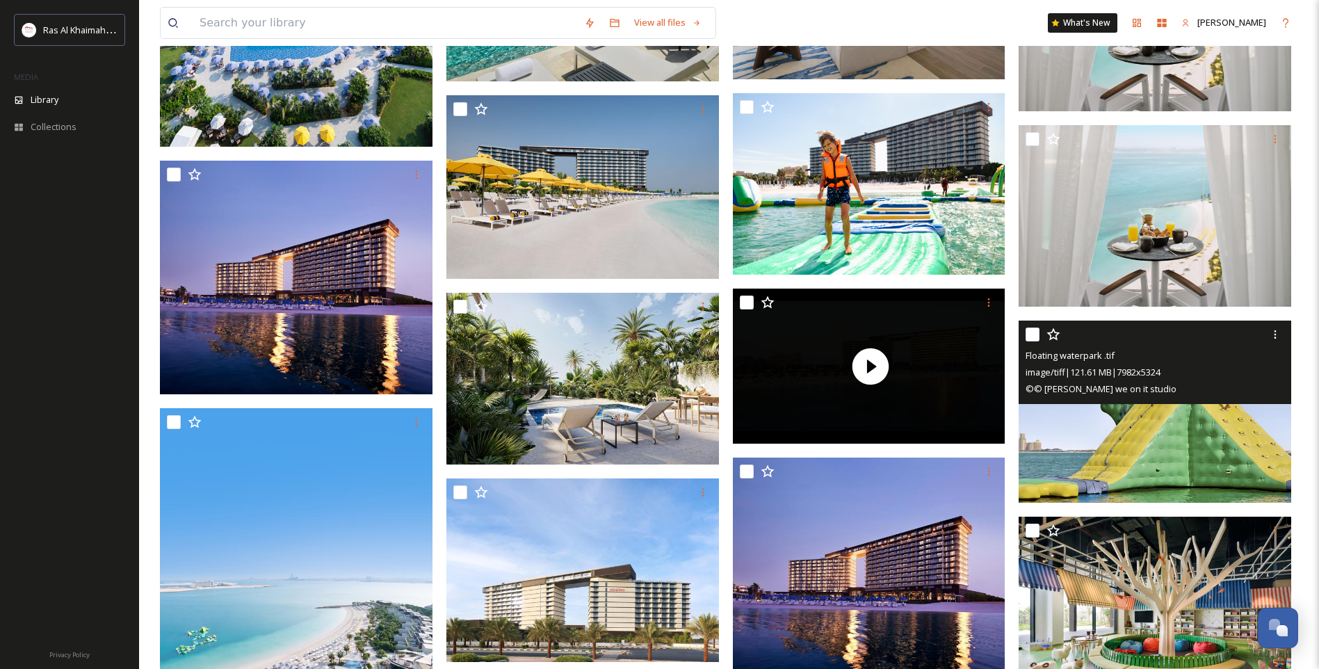
scroll to position [3210, 0]
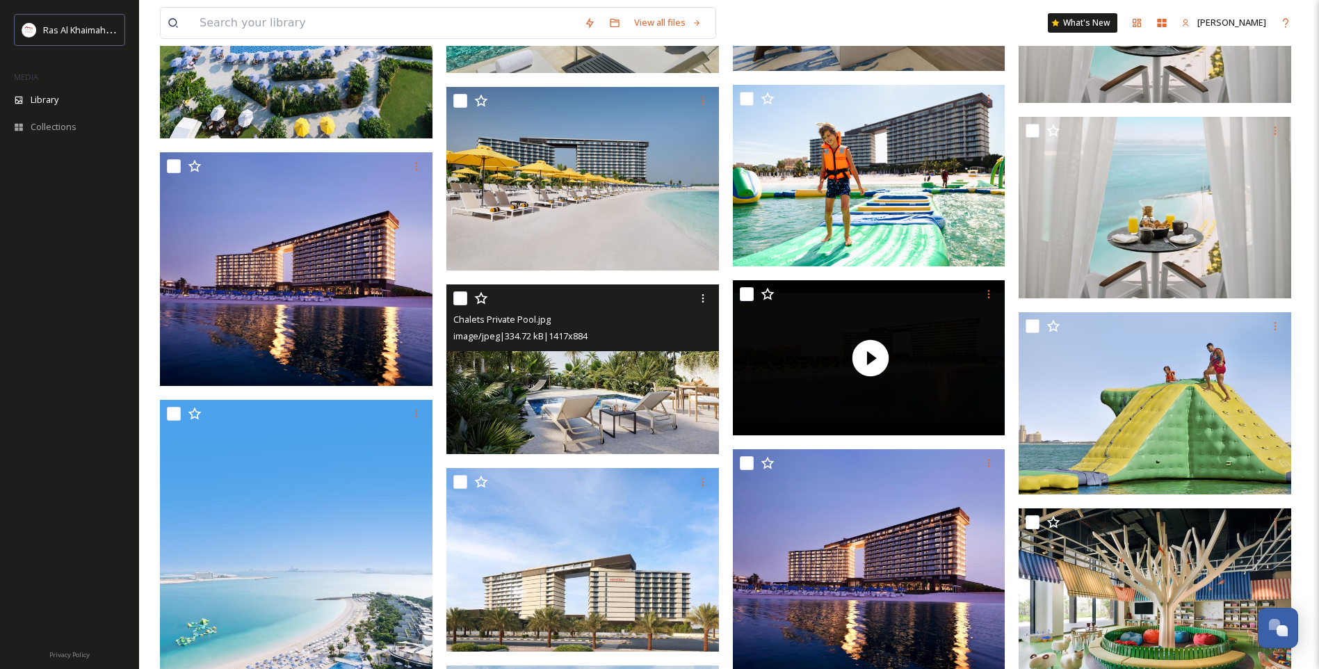
click at [551, 415] on img at bounding box center [582, 369] width 273 height 170
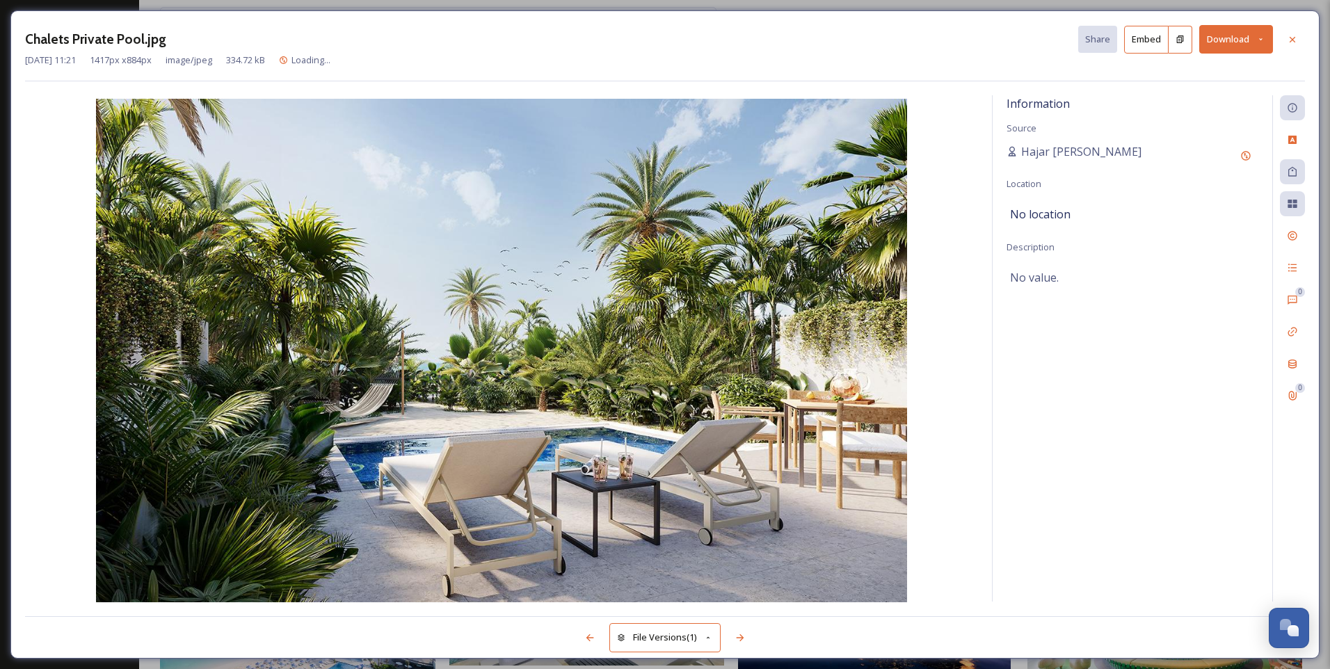
click at [1254, 41] on button "Download" at bounding box center [1236, 39] width 74 height 29
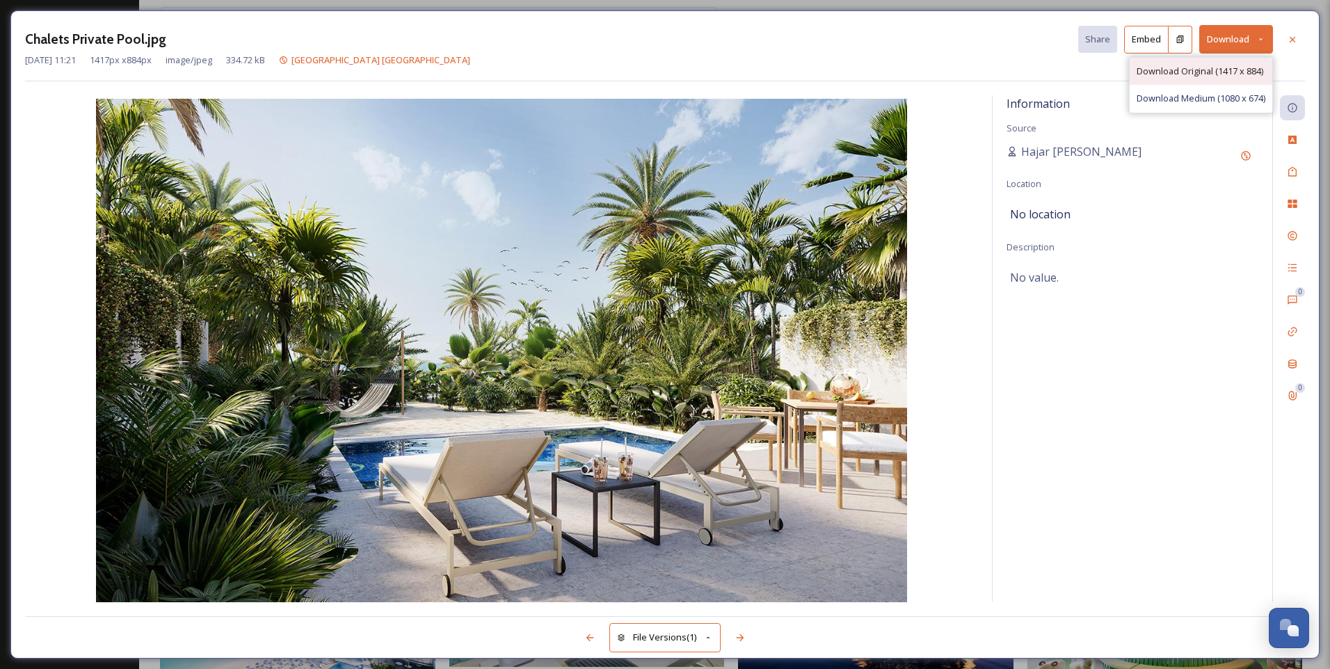
click at [1220, 72] on span "Download Original (1417 x 884)" at bounding box center [1199, 71] width 127 height 13
click at [1291, 35] on icon at bounding box center [1291, 39] width 11 height 11
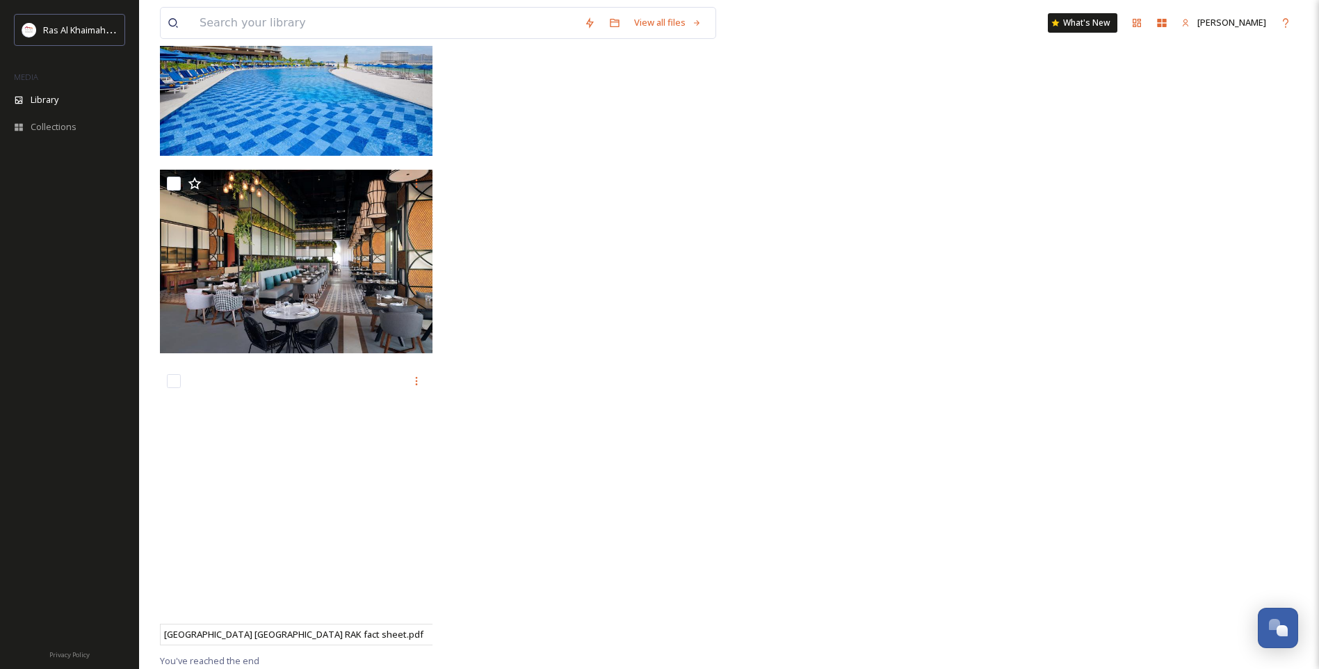
scroll to position [4506, 0]
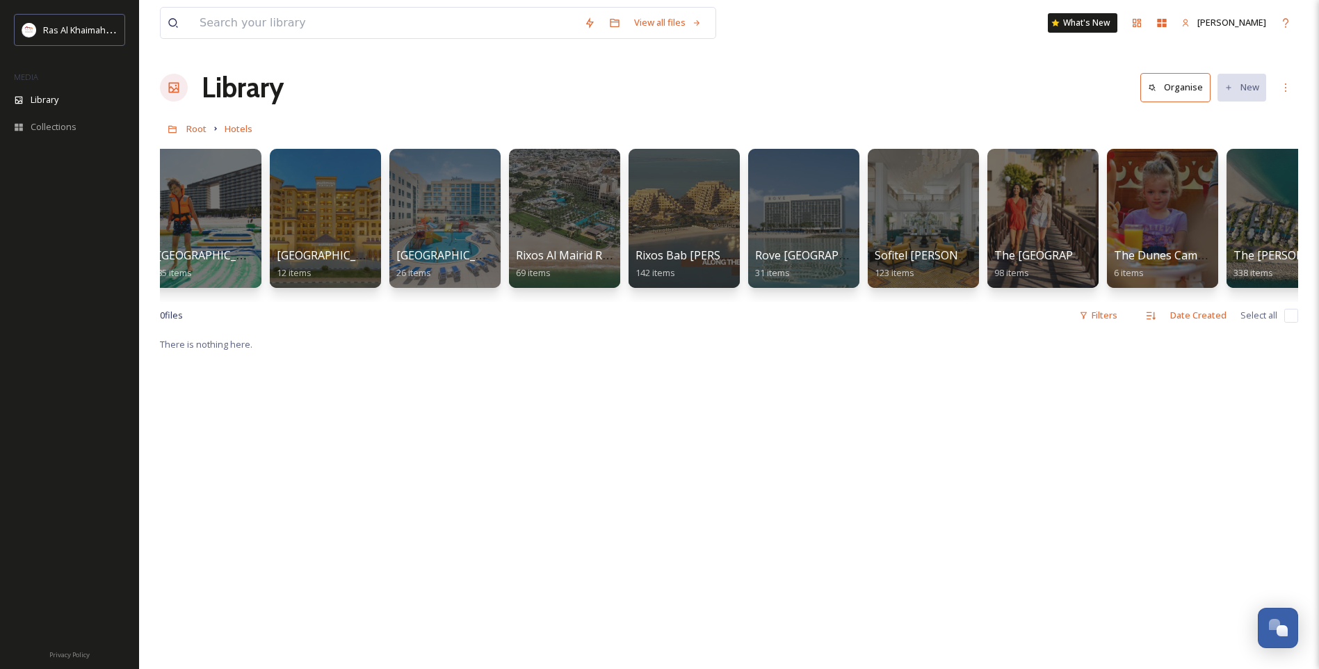
scroll to position [0, 1213]
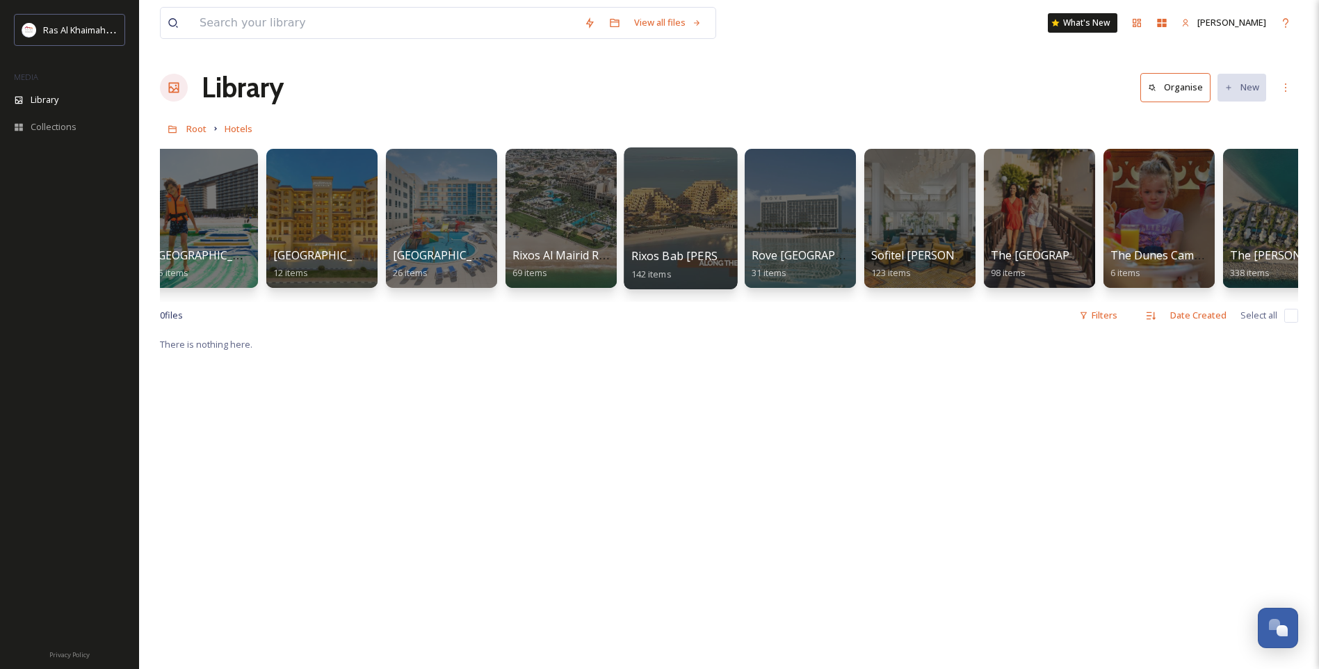
click at [658, 244] on div at bounding box center [680, 218] width 113 height 142
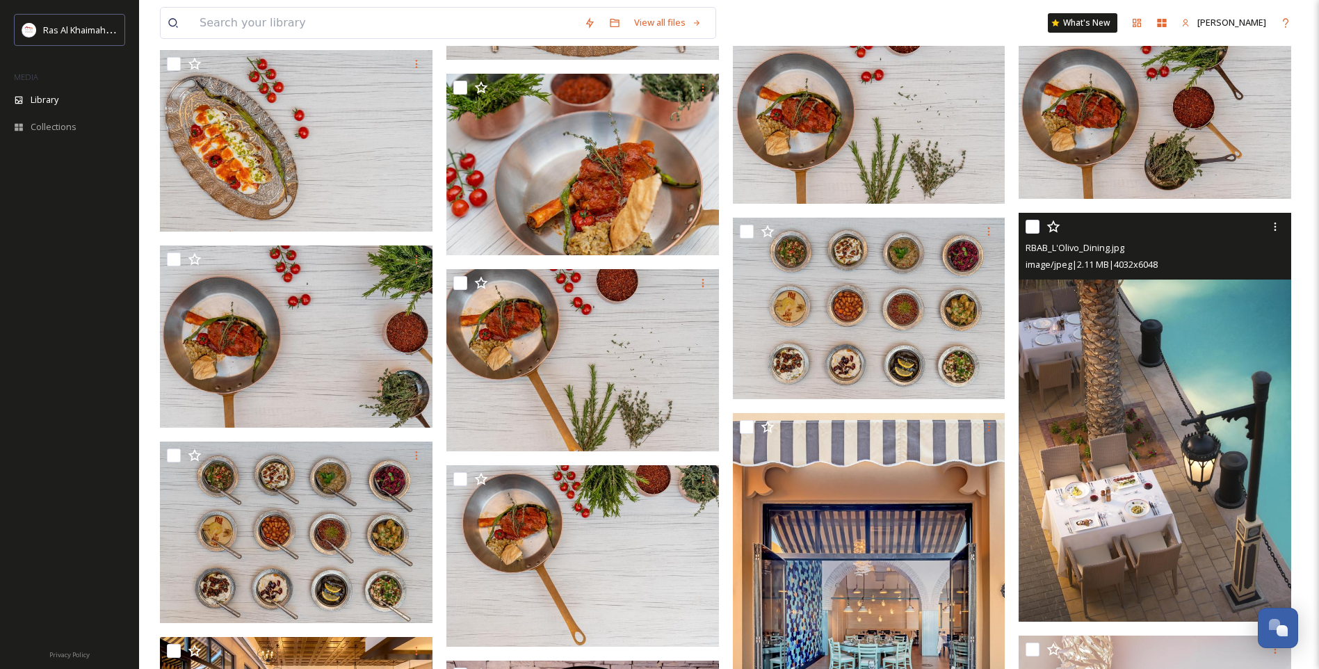
scroll to position [2643, 0]
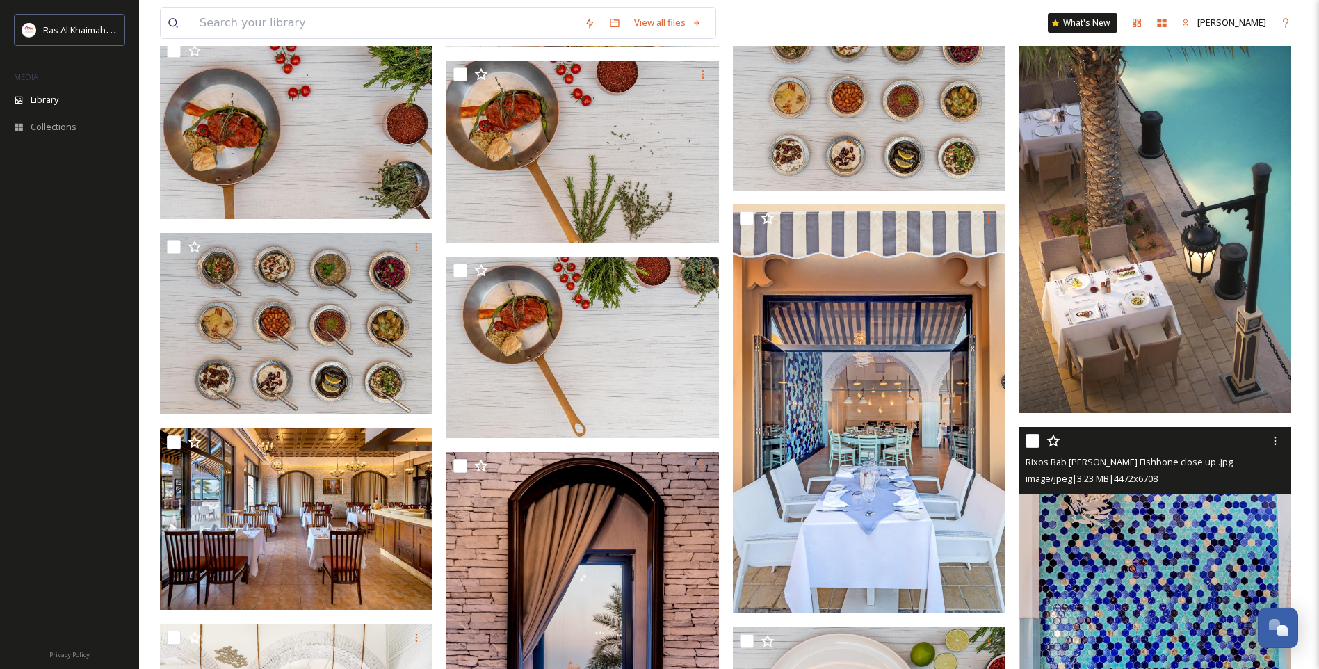
click at [1199, 341] on img at bounding box center [1155, 208] width 273 height 409
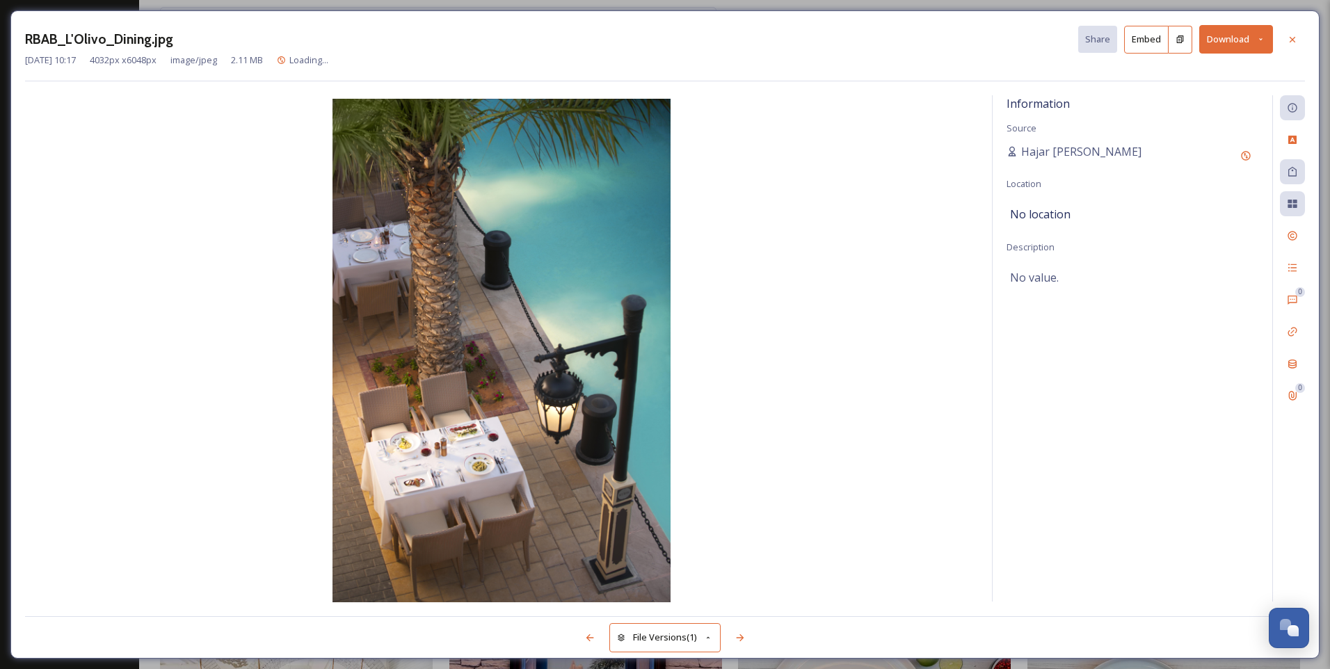
click at [1243, 41] on button "Download" at bounding box center [1236, 39] width 74 height 29
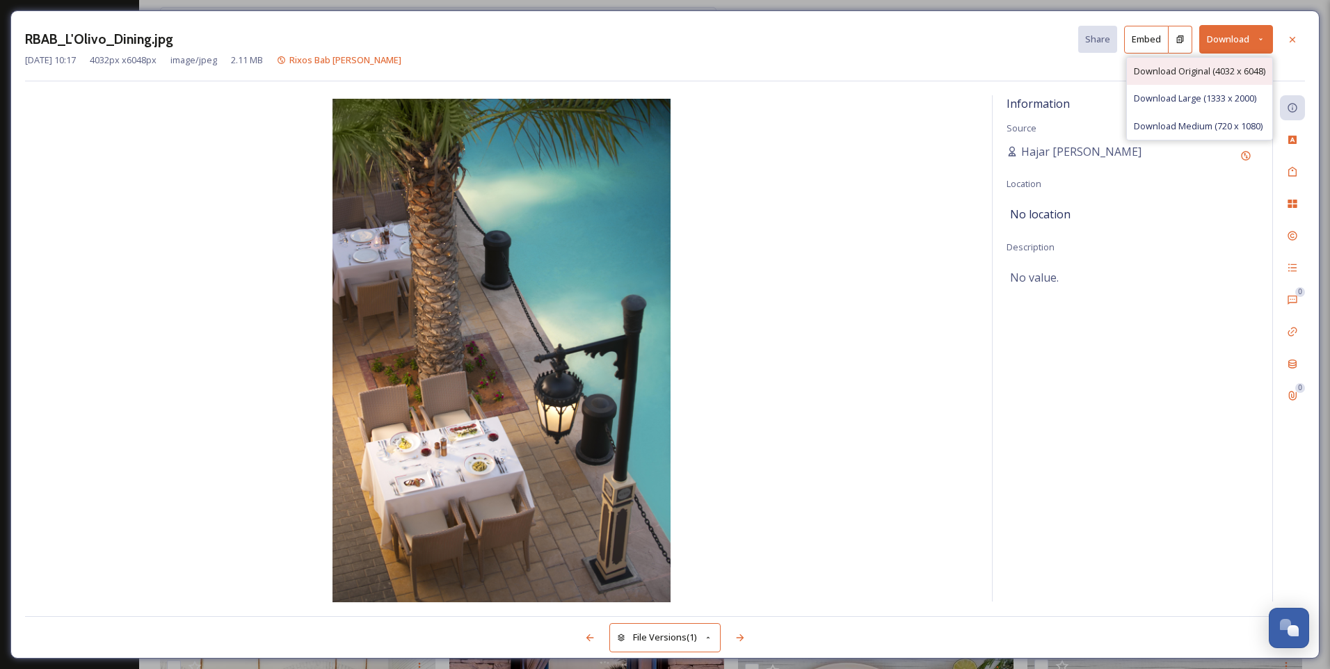
click at [1211, 75] on span "Download Original (4032 x 6048)" at bounding box center [1199, 71] width 131 height 13
click at [1305, 39] on div "RBAB_L'Olivo_Dining.jpg Share Embed Download [DATE] 10:17 4032 px x 6048 px ima…" at bounding box center [664, 334] width 1309 height 648
click at [1298, 38] on div at bounding box center [1292, 39] width 25 height 25
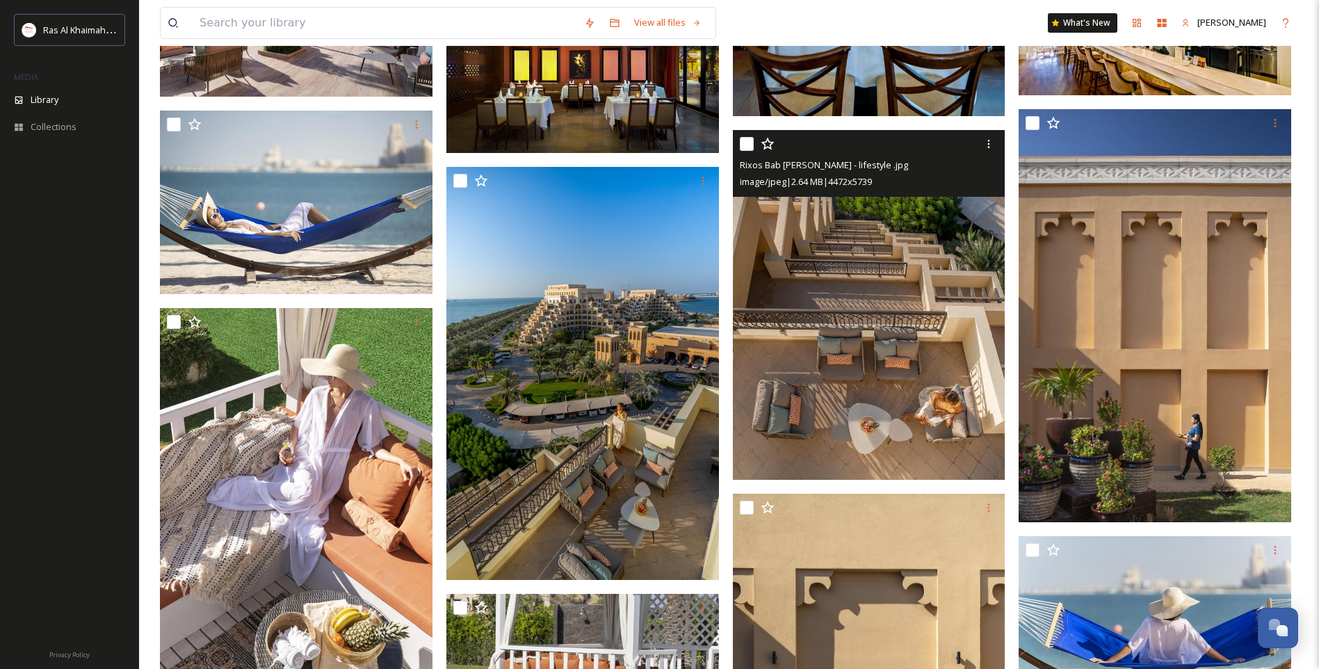
scroll to position [4381, 0]
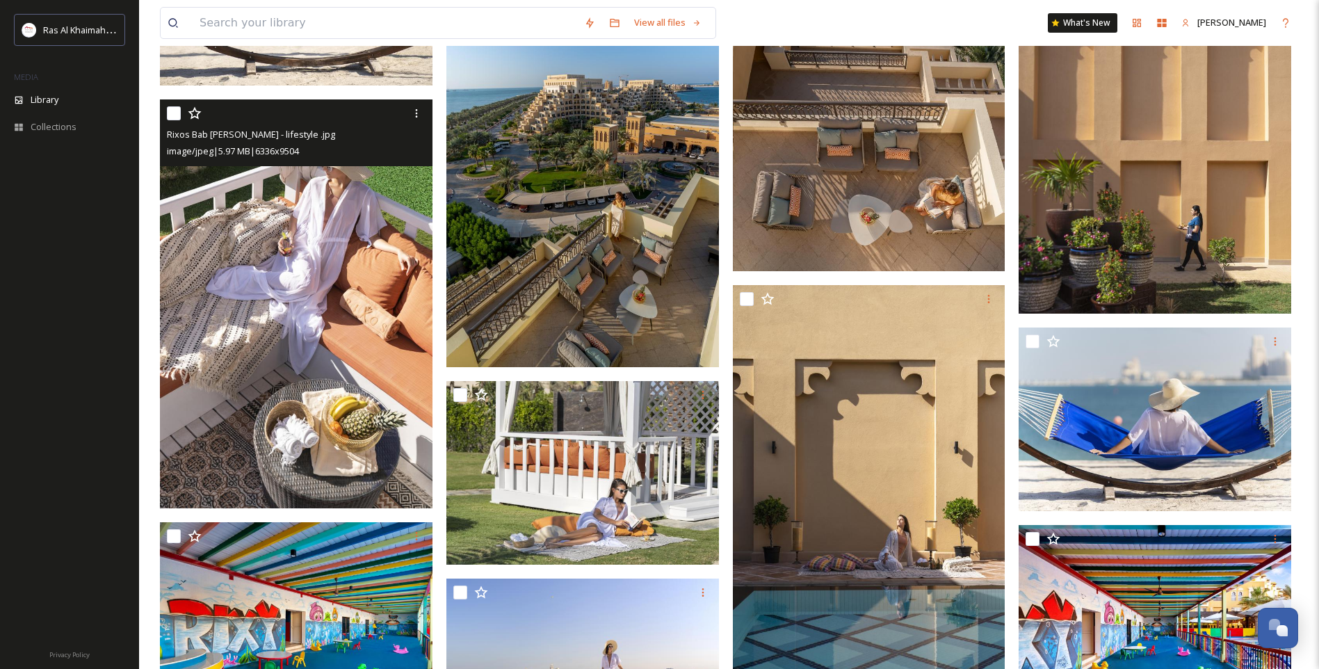
click at [343, 344] on img at bounding box center [296, 303] width 273 height 409
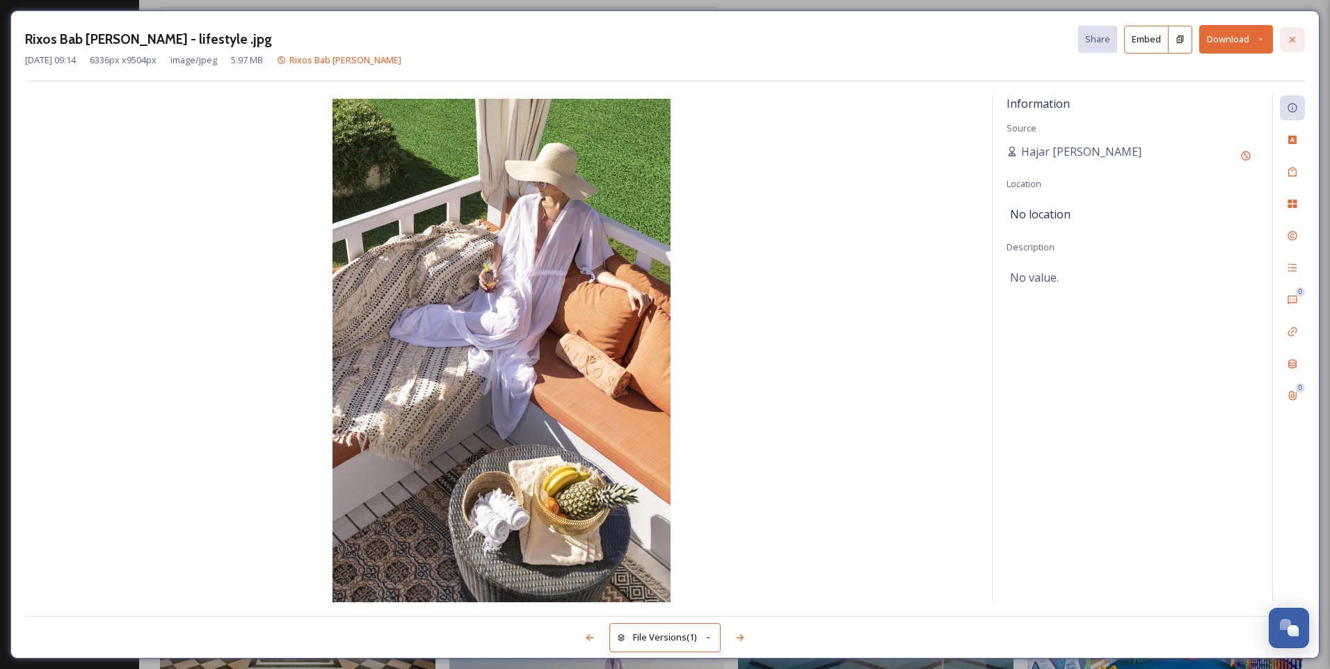
click at [1293, 42] on icon at bounding box center [1291, 39] width 11 height 11
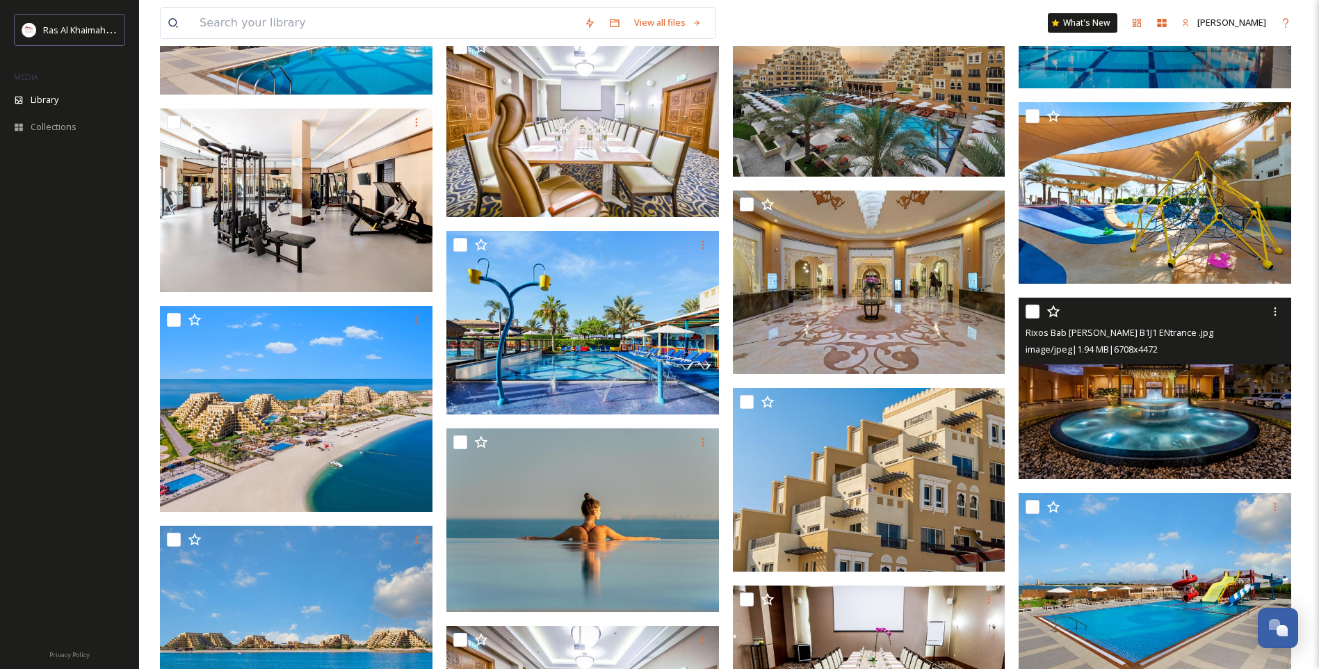
scroll to position [6189, 0]
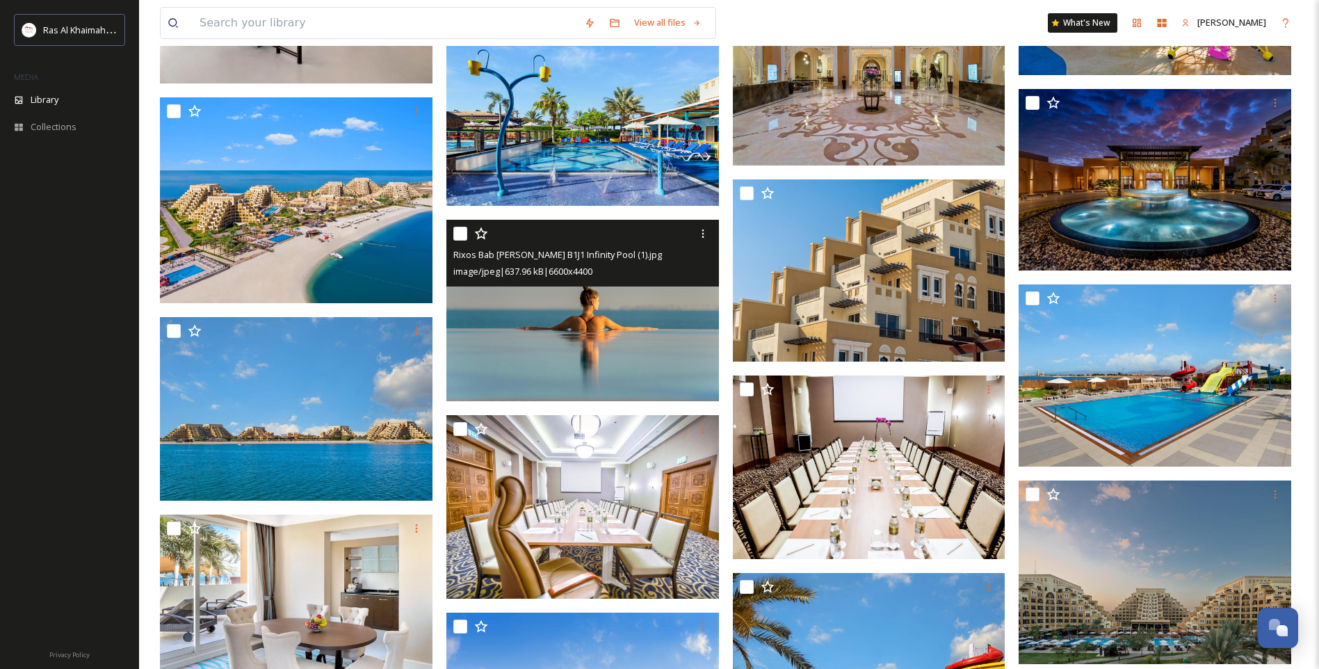
click at [602, 339] on img at bounding box center [582, 311] width 273 height 182
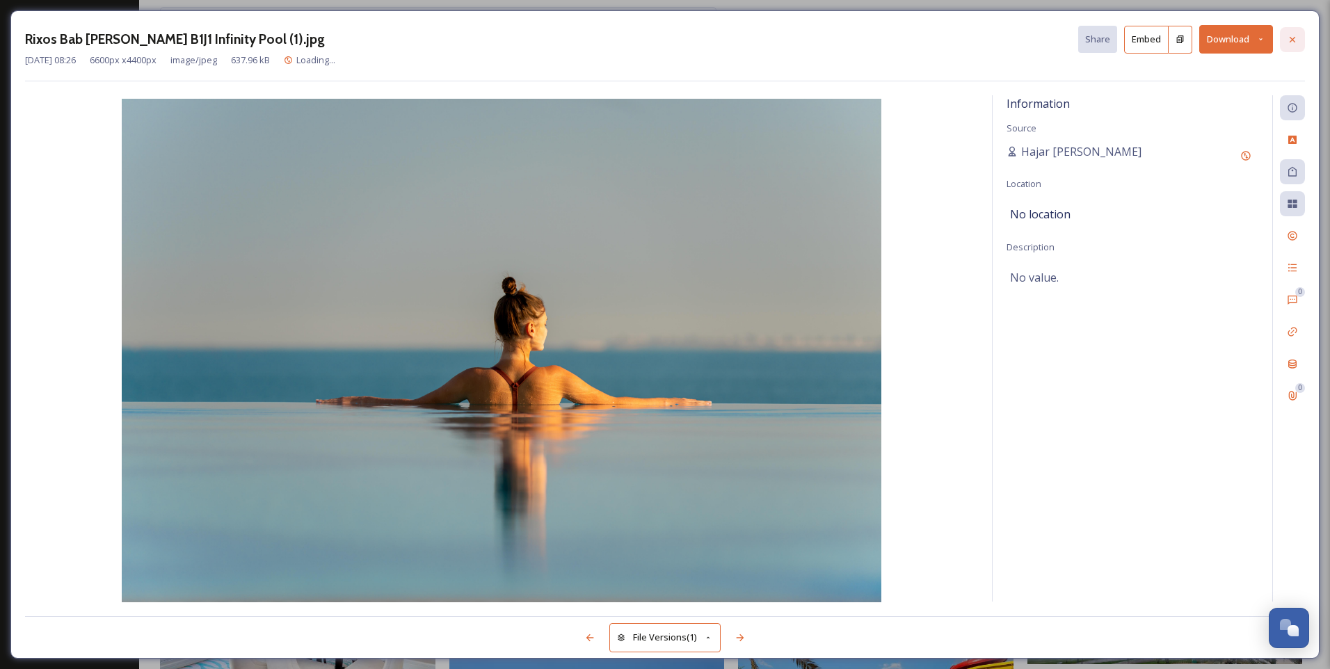
click at [1293, 32] on div at bounding box center [1292, 39] width 25 height 25
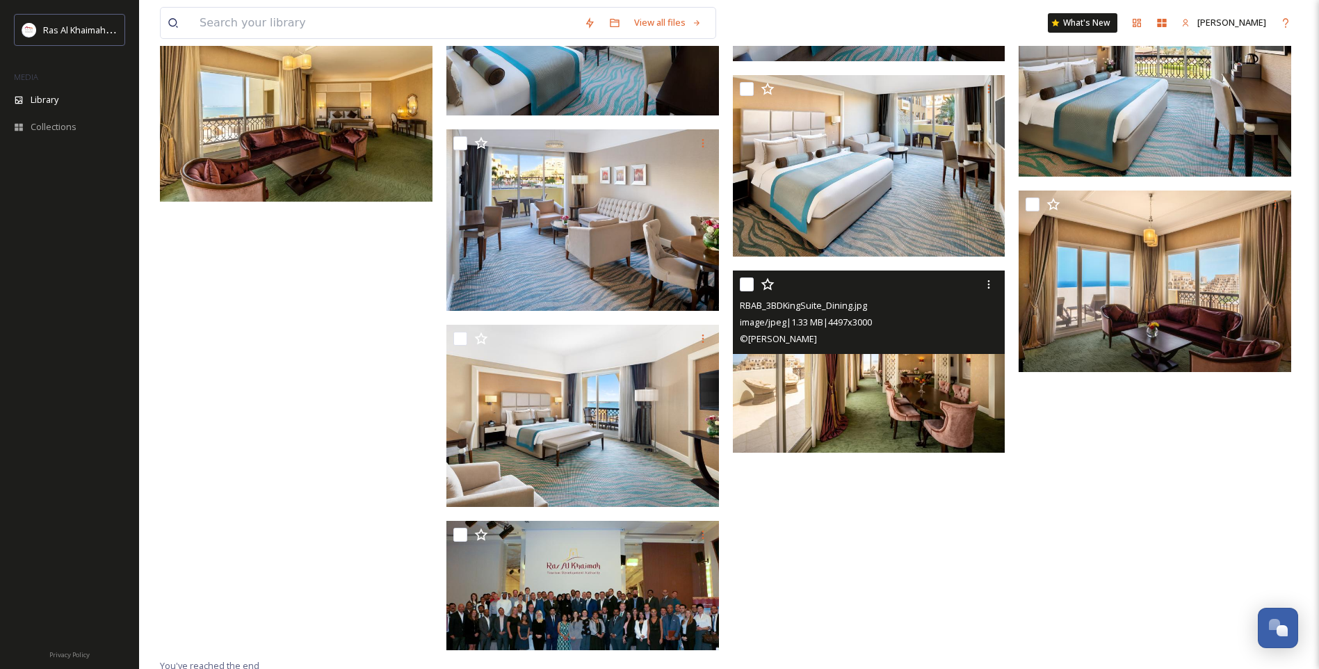
scroll to position [7421, 0]
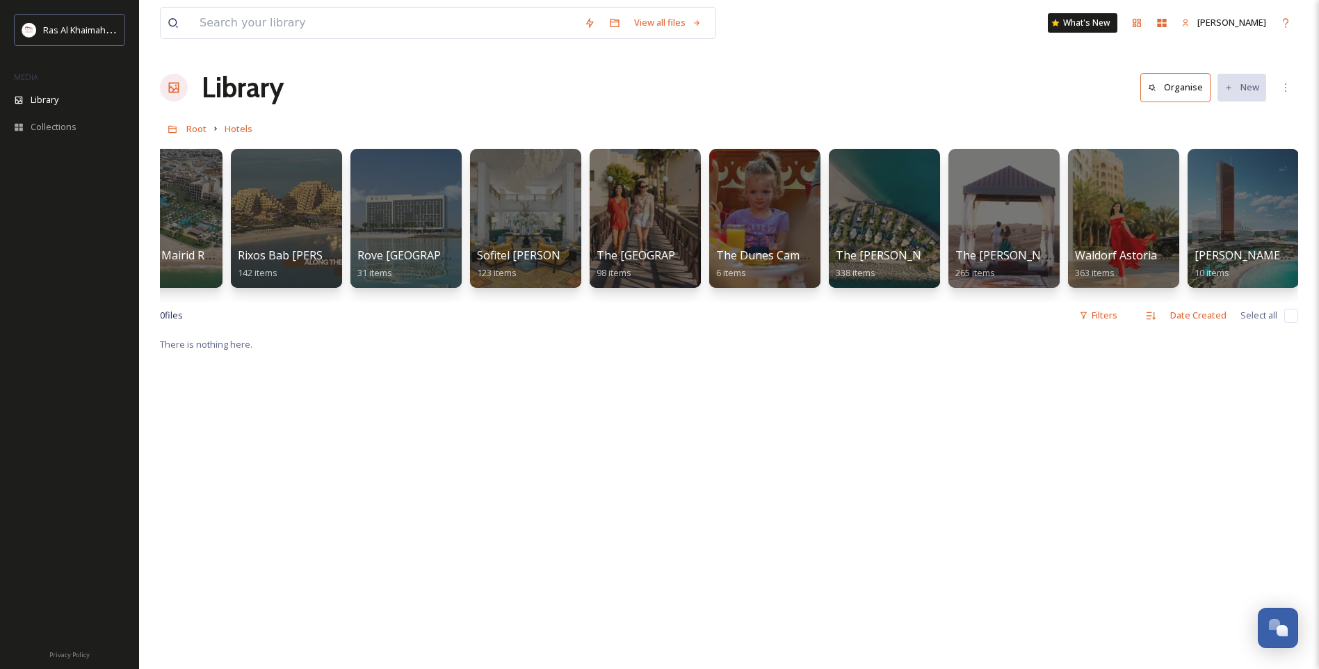
scroll to position [0, 1613]
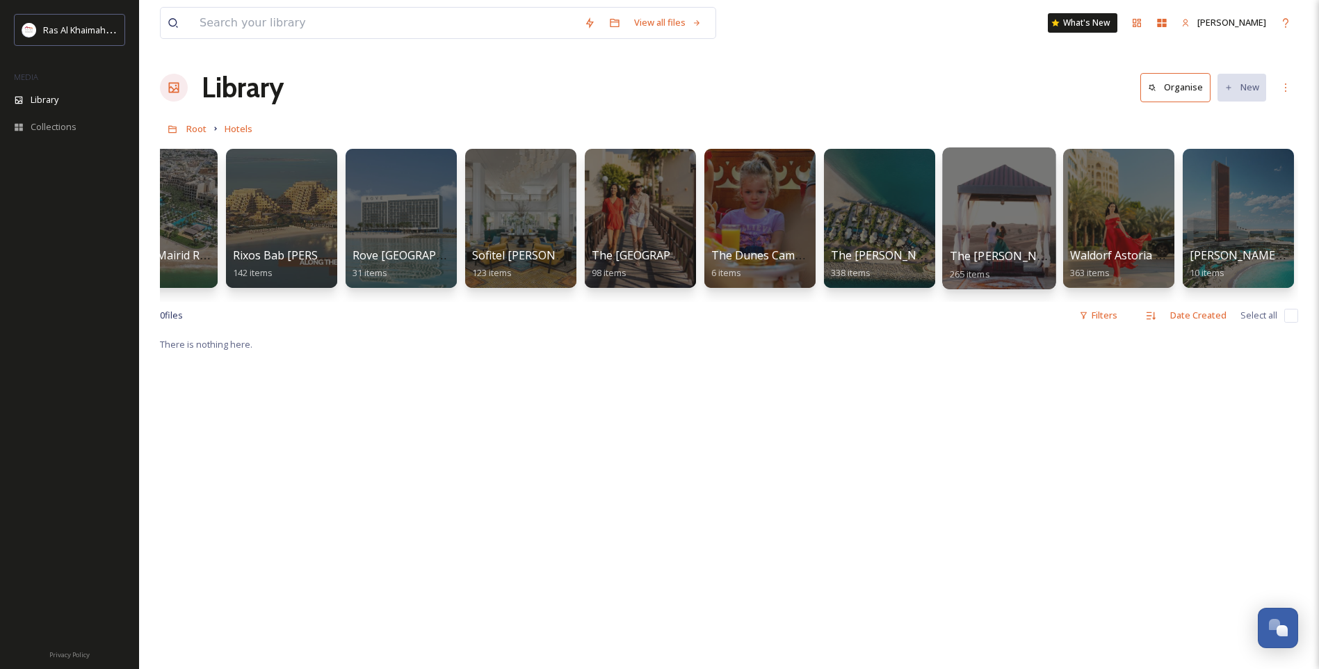
click at [992, 233] on div at bounding box center [998, 218] width 113 height 142
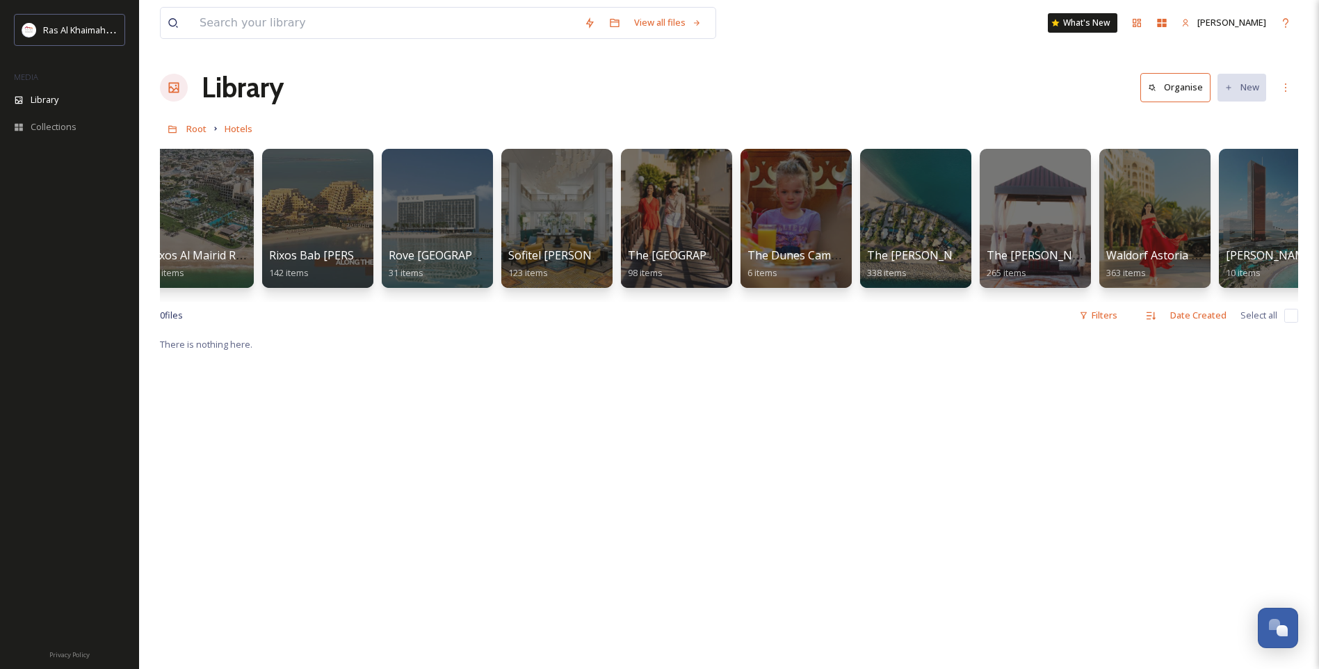
scroll to position [0, 1613]
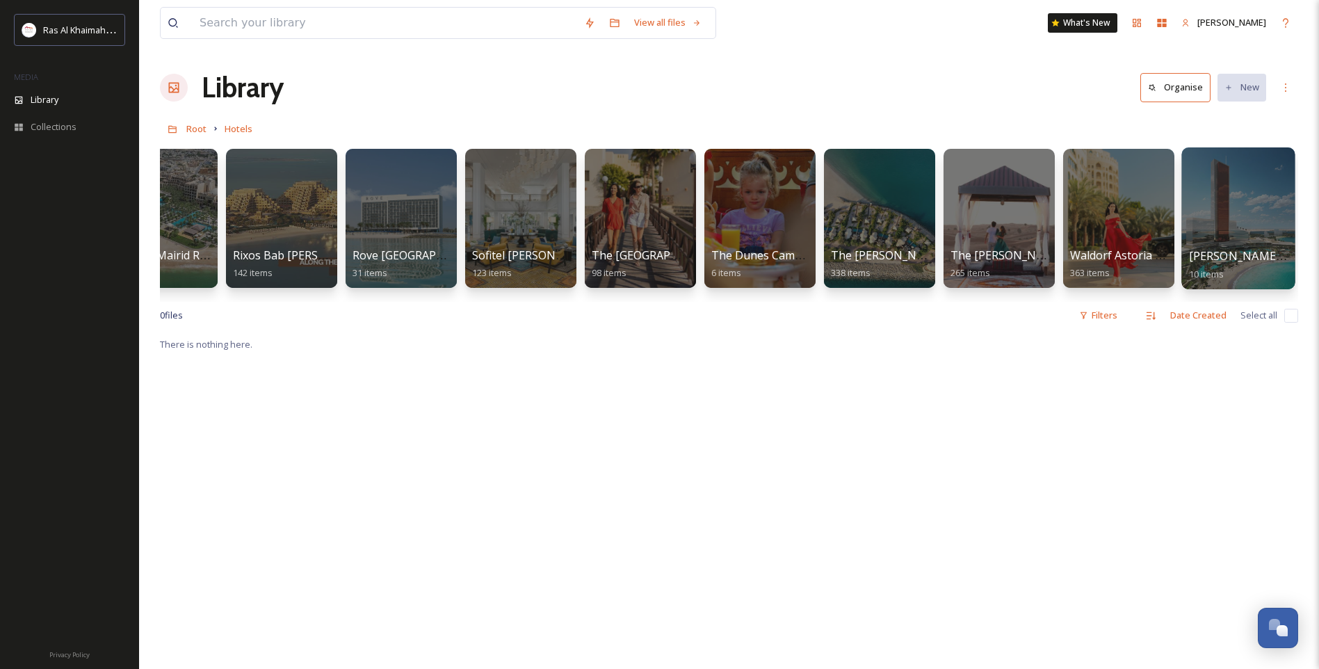
click at [1232, 241] on div at bounding box center [1237, 218] width 113 height 142
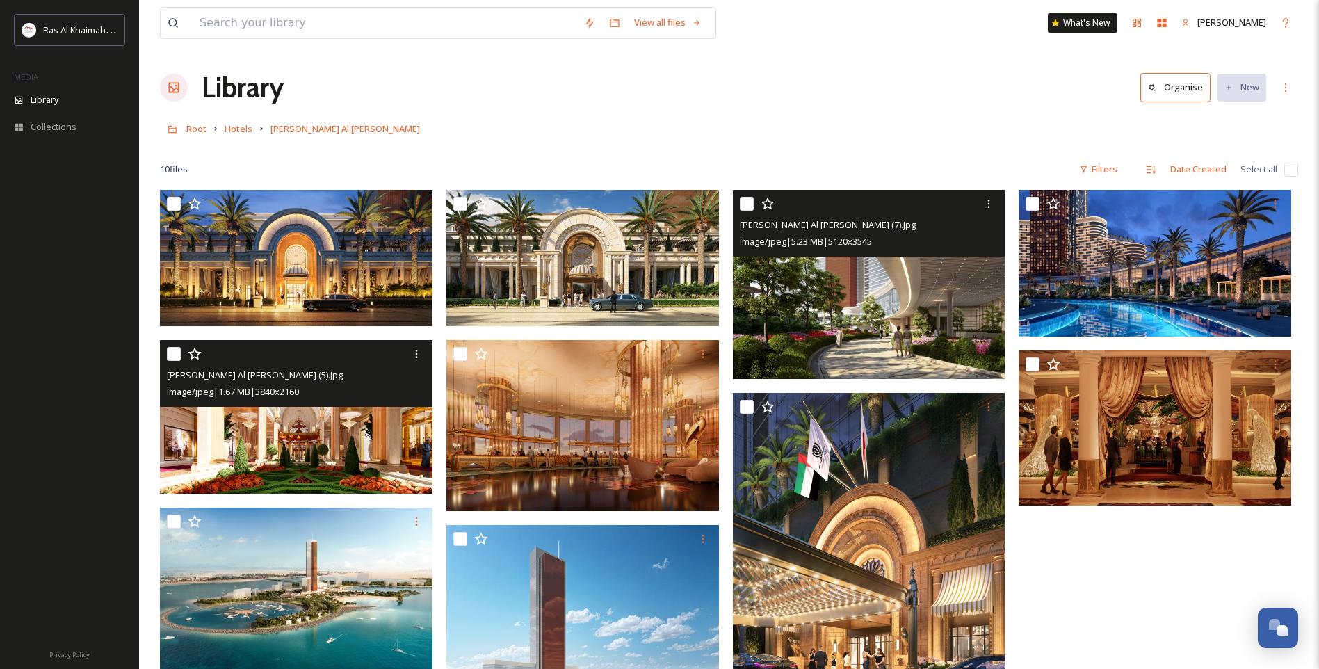
click at [355, 448] on img at bounding box center [296, 417] width 273 height 154
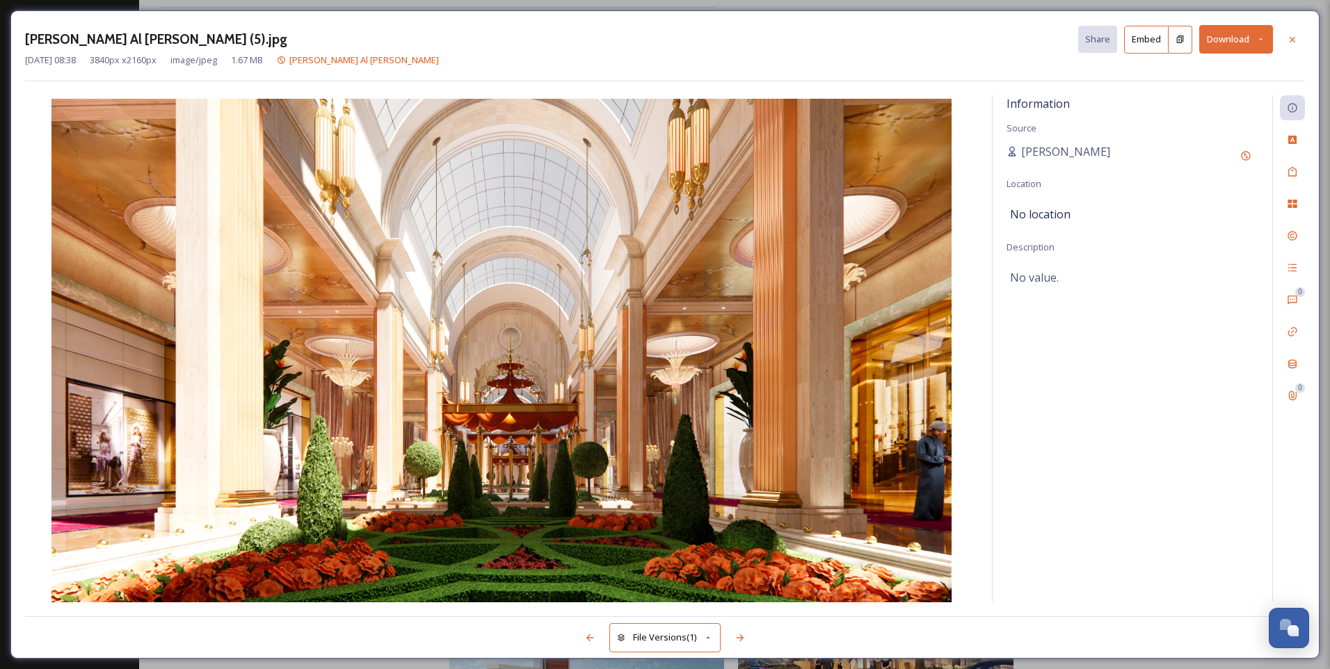
click at [1236, 40] on button "Download" at bounding box center [1236, 39] width 74 height 29
click at [1231, 68] on span "Download Original (3840 x 2160)" at bounding box center [1199, 71] width 131 height 13
drag, startPoint x: 1297, startPoint y: 35, endPoint x: 1280, endPoint y: 50, distance: 22.7
click at [1297, 35] on icon at bounding box center [1291, 39] width 11 height 11
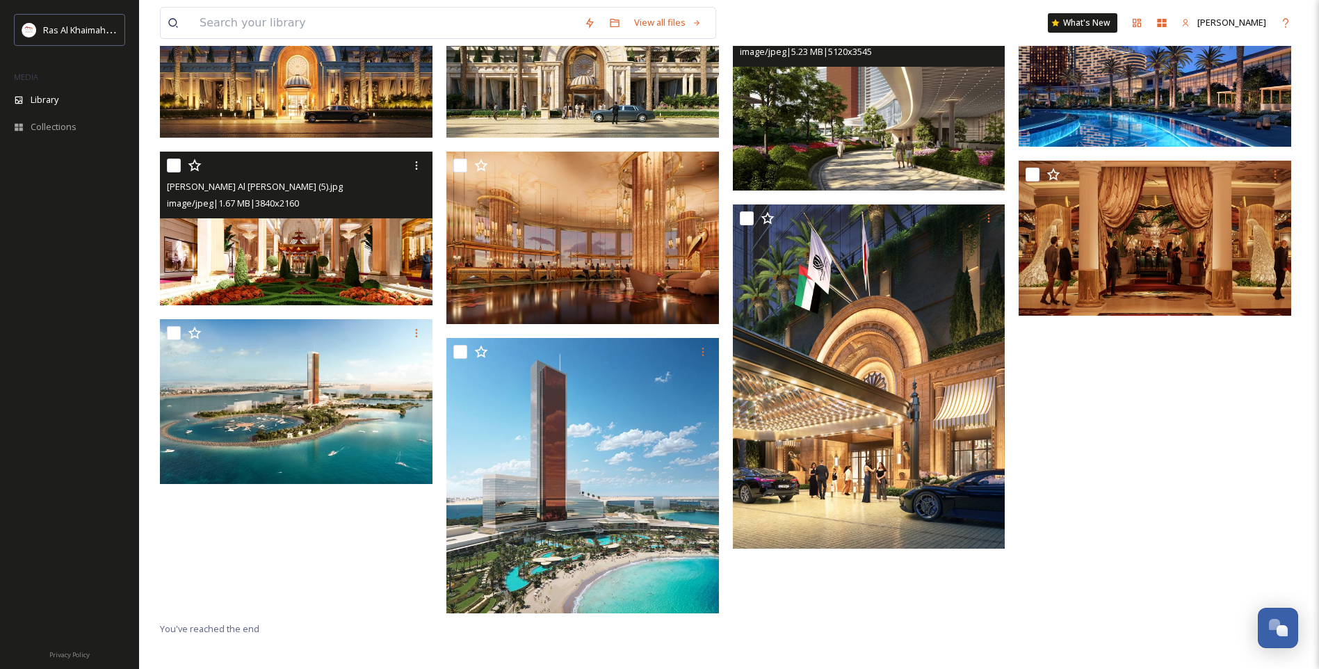
scroll to position [51, 0]
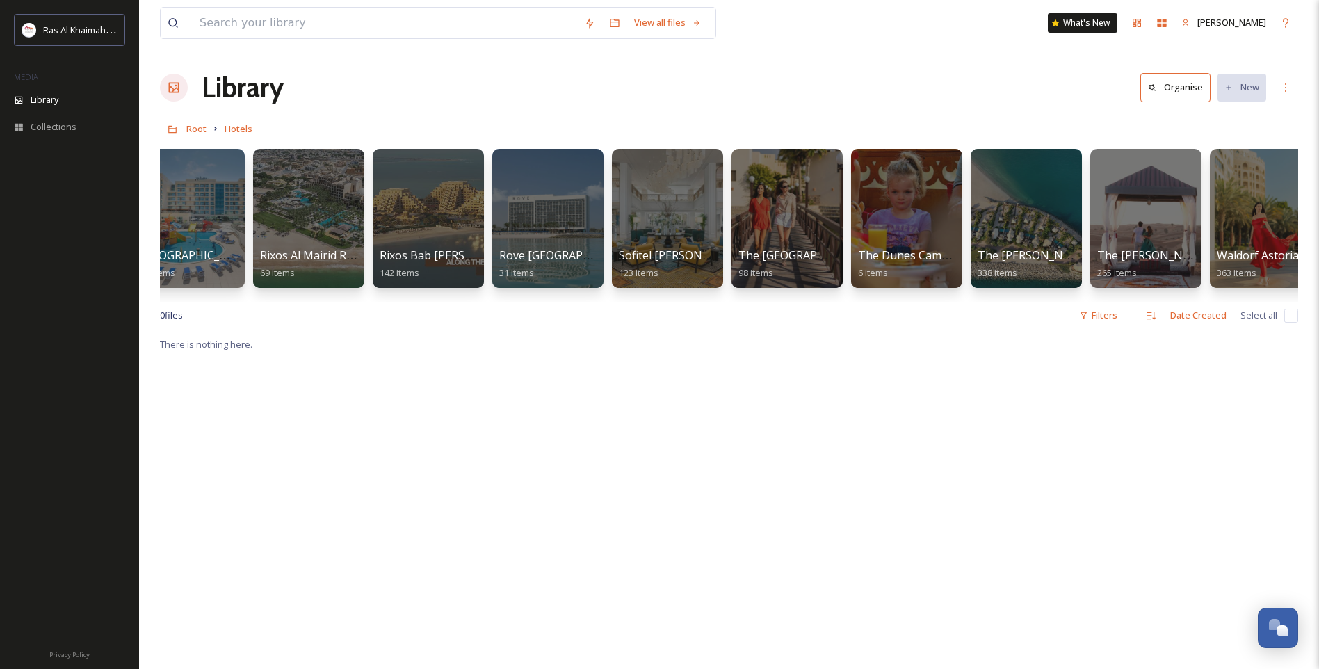
scroll to position [0, 1613]
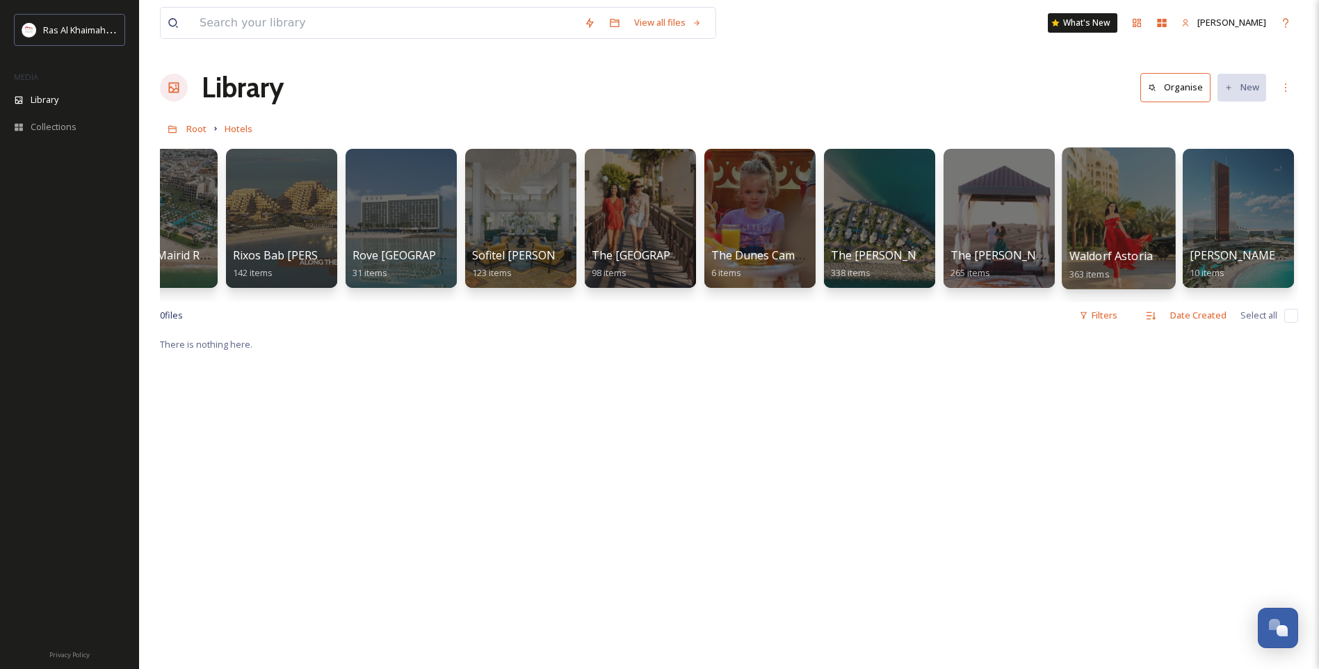
click at [1097, 236] on div at bounding box center [1118, 218] width 113 height 142
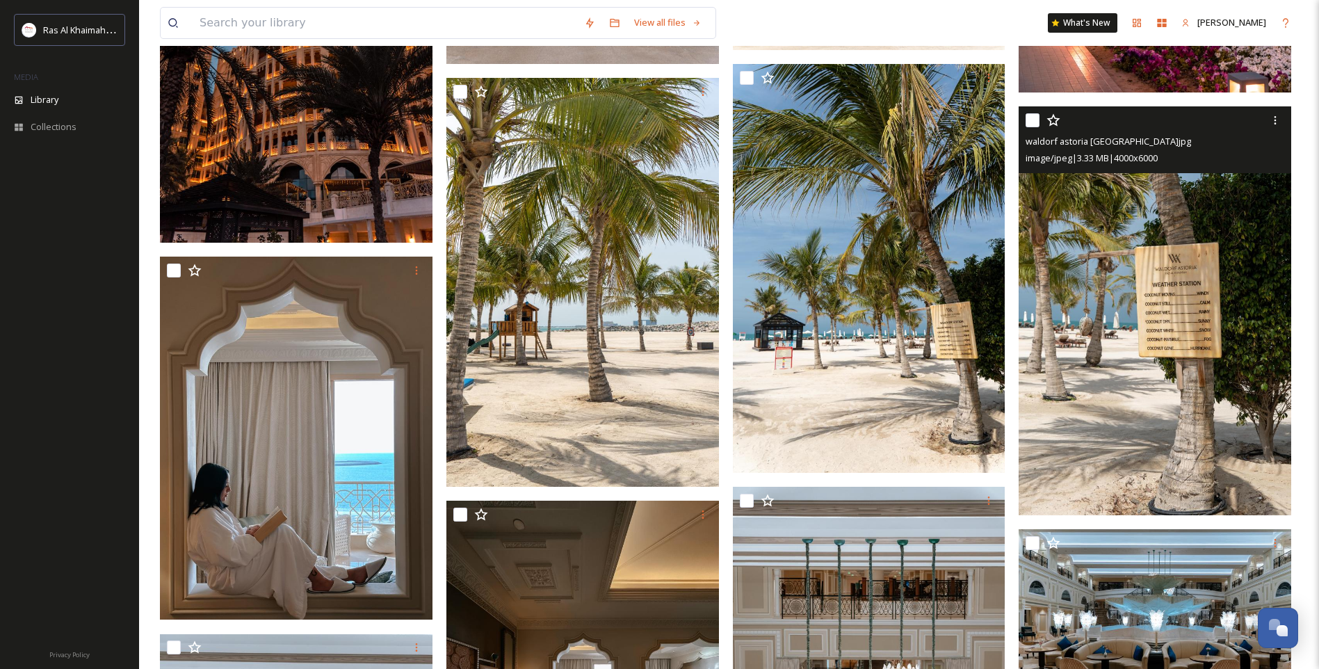
scroll to position [3686, 0]
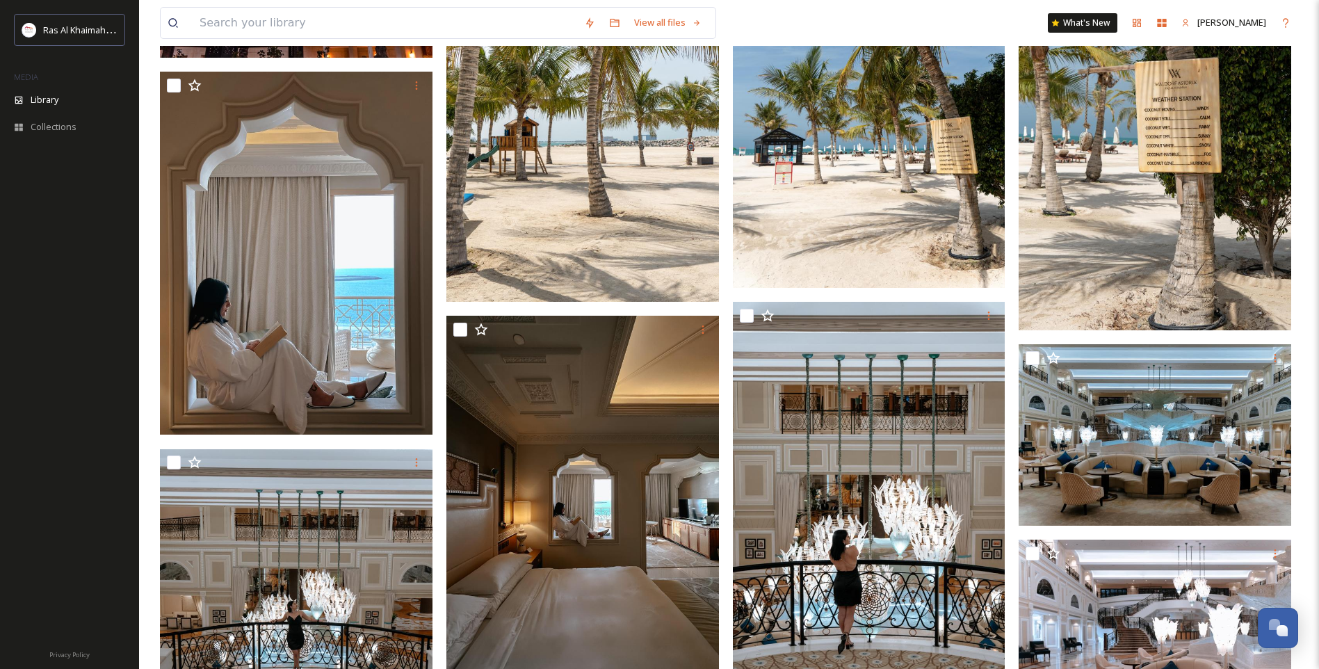
click at [603, 205] on img at bounding box center [582, 97] width 273 height 409
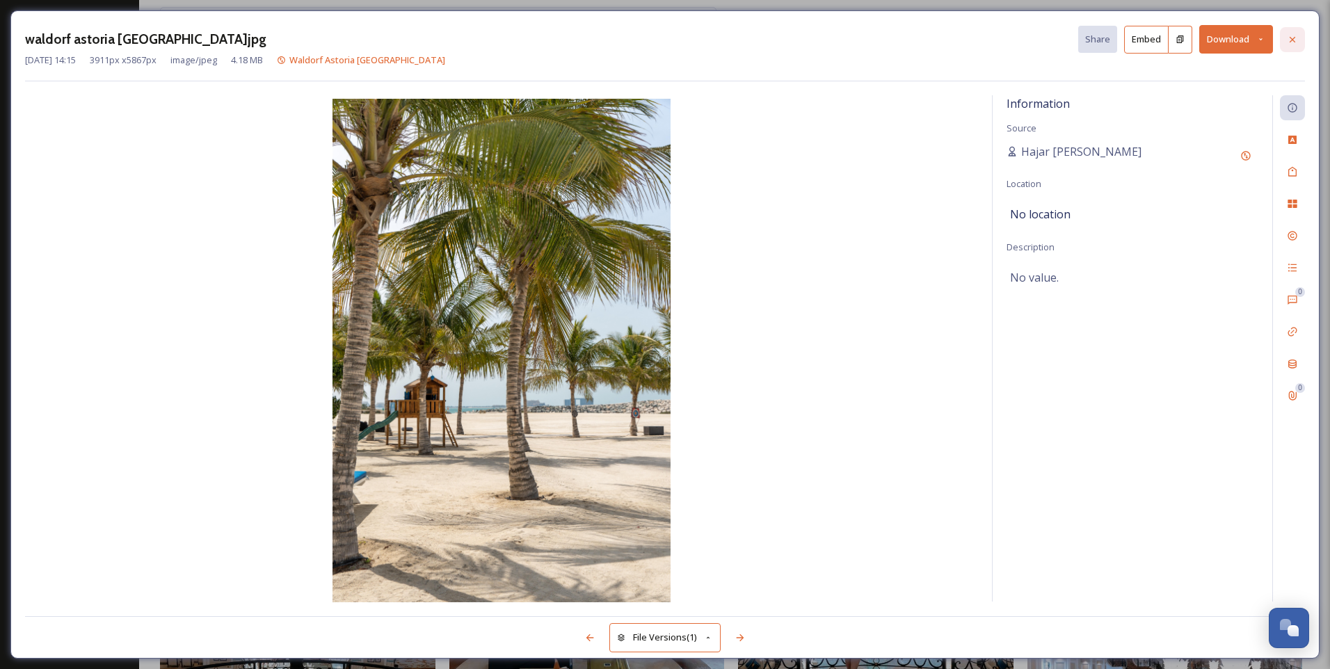
click at [1286, 32] on div at bounding box center [1292, 39] width 25 height 25
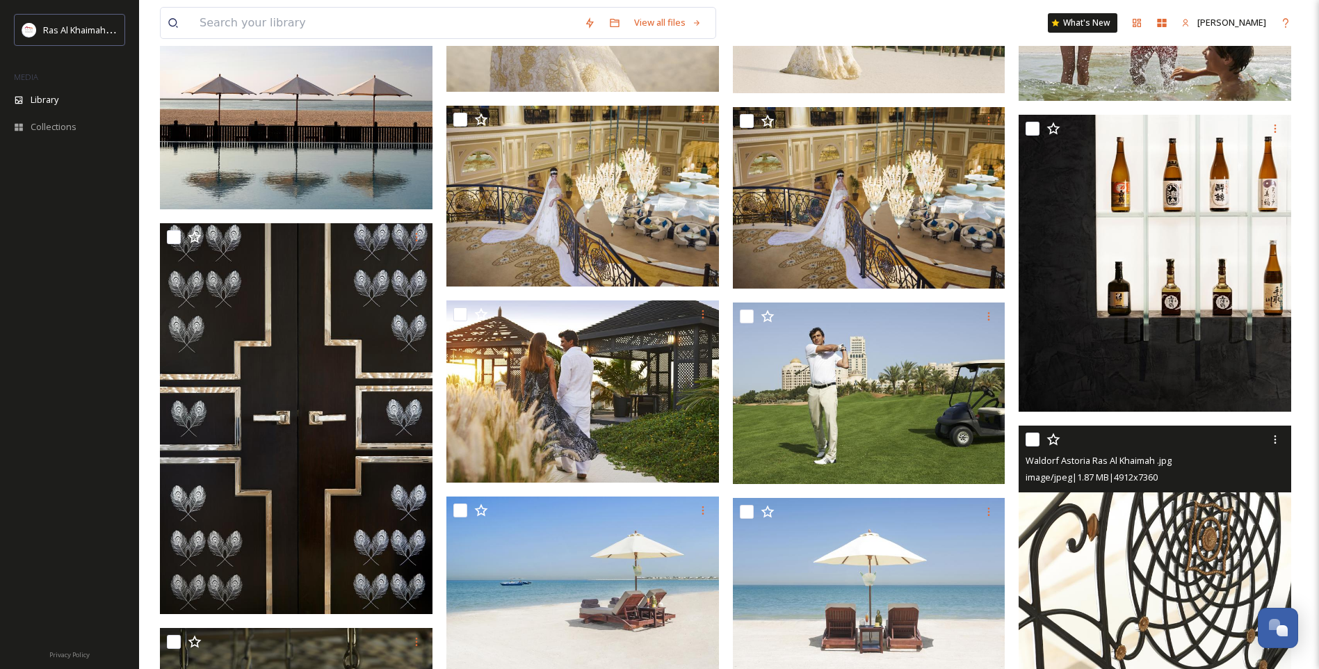
scroll to position [7371, 0]
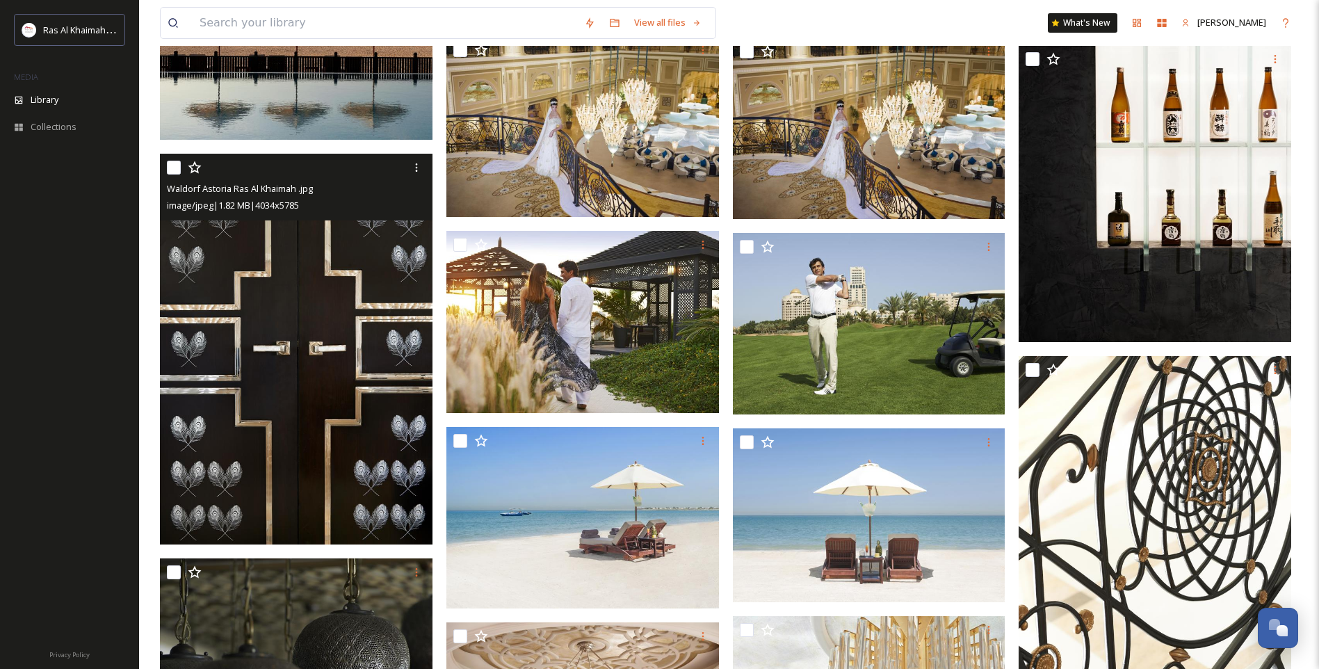
click at [339, 442] on img at bounding box center [296, 348] width 273 height 391
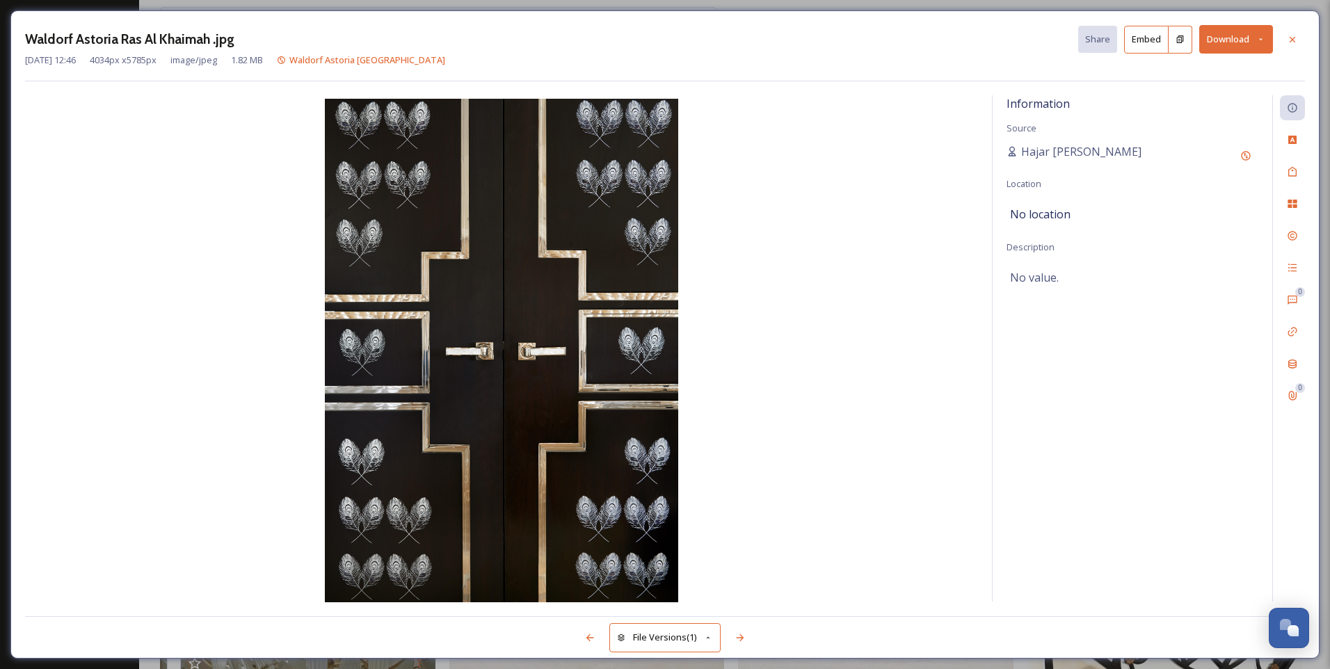
click at [1248, 42] on button "Download" at bounding box center [1236, 39] width 74 height 29
click at [1213, 68] on span "Download Original (4034 x 5785)" at bounding box center [1199, 71] width 131 height 13
click at [1294, 38] on icon at bounding box center [1291, 39] width 11 height 11
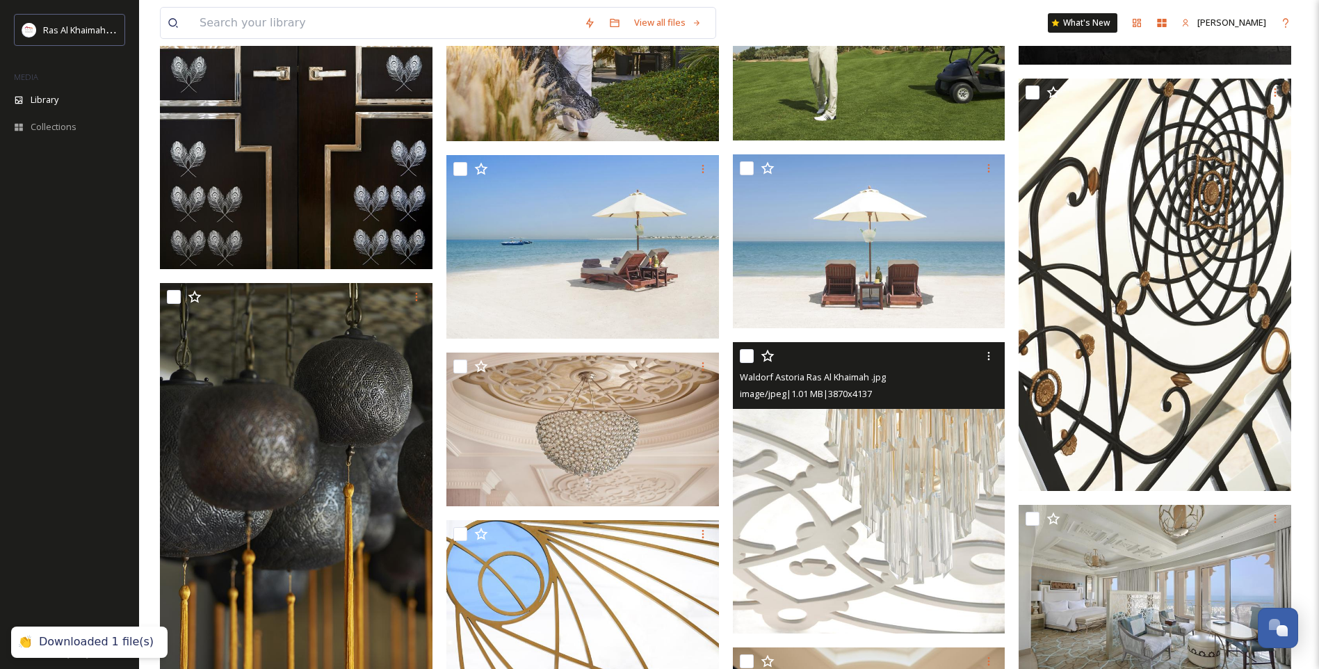
scroll to position [7788, 0]
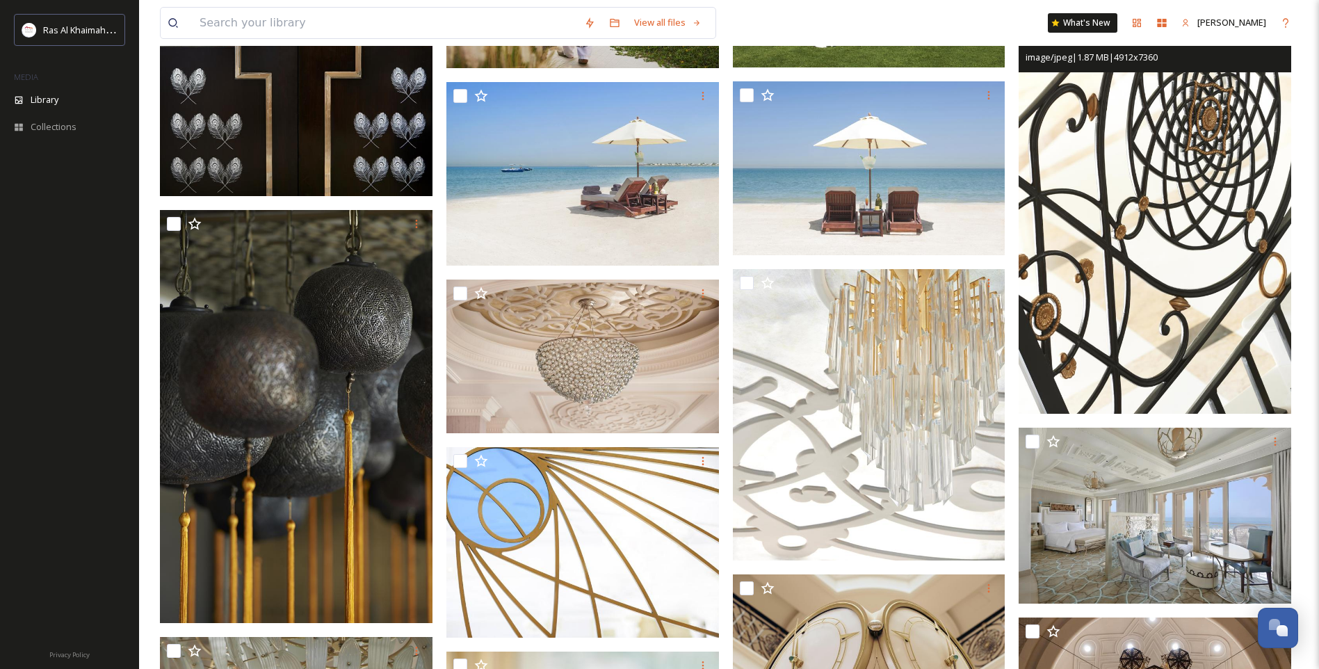
click at [1111, 231] on img at bounding box center [1155, 210] width 273 height 409
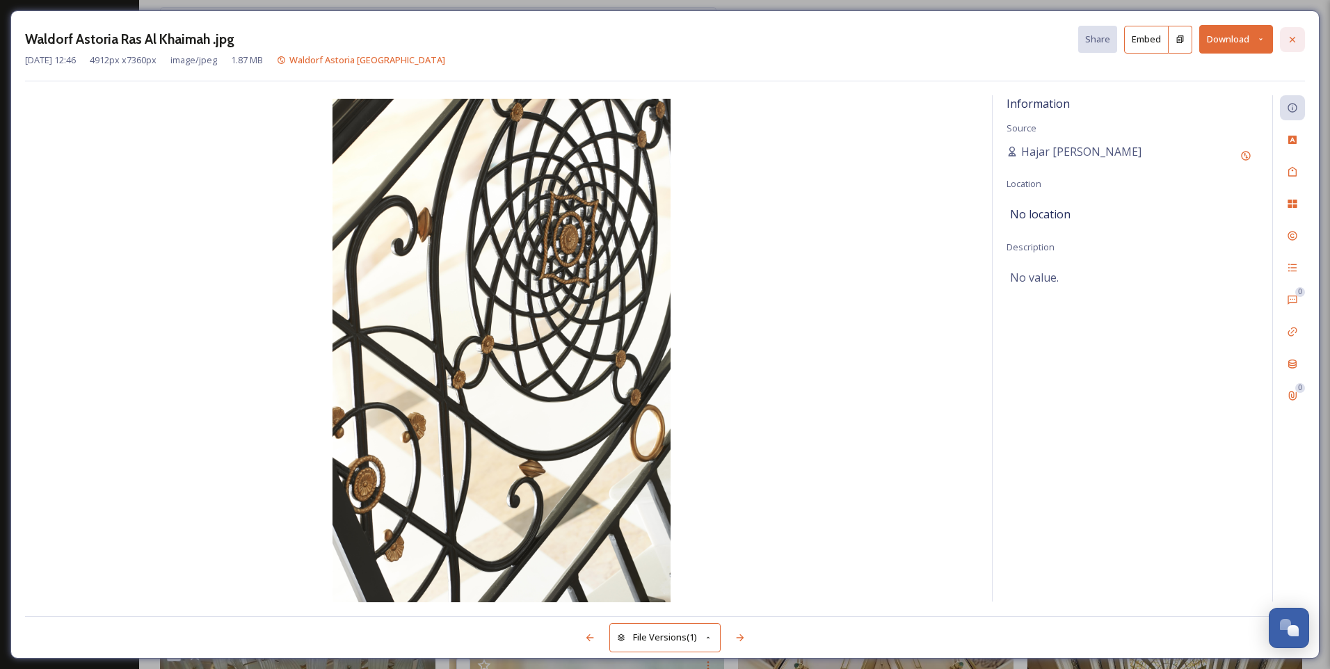
click at [1289, 37] on icon at bounding box center [1291, 39] width 11 height 11
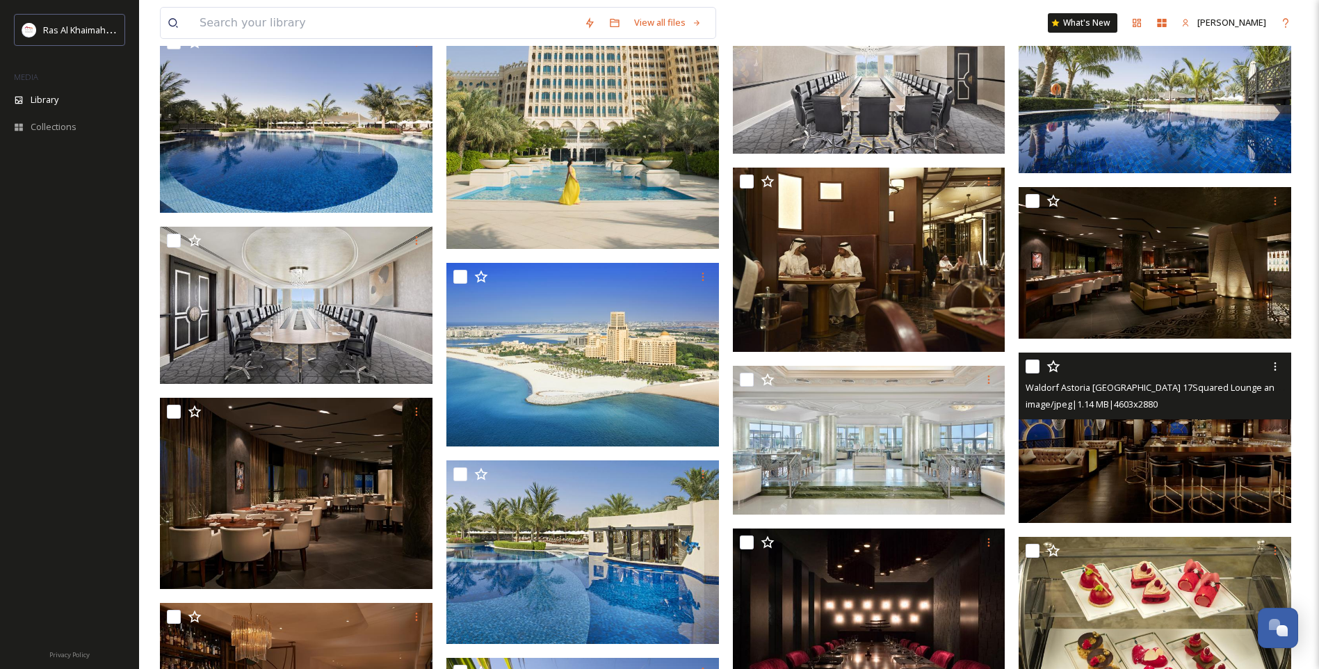
scroll to position [12726, 0]
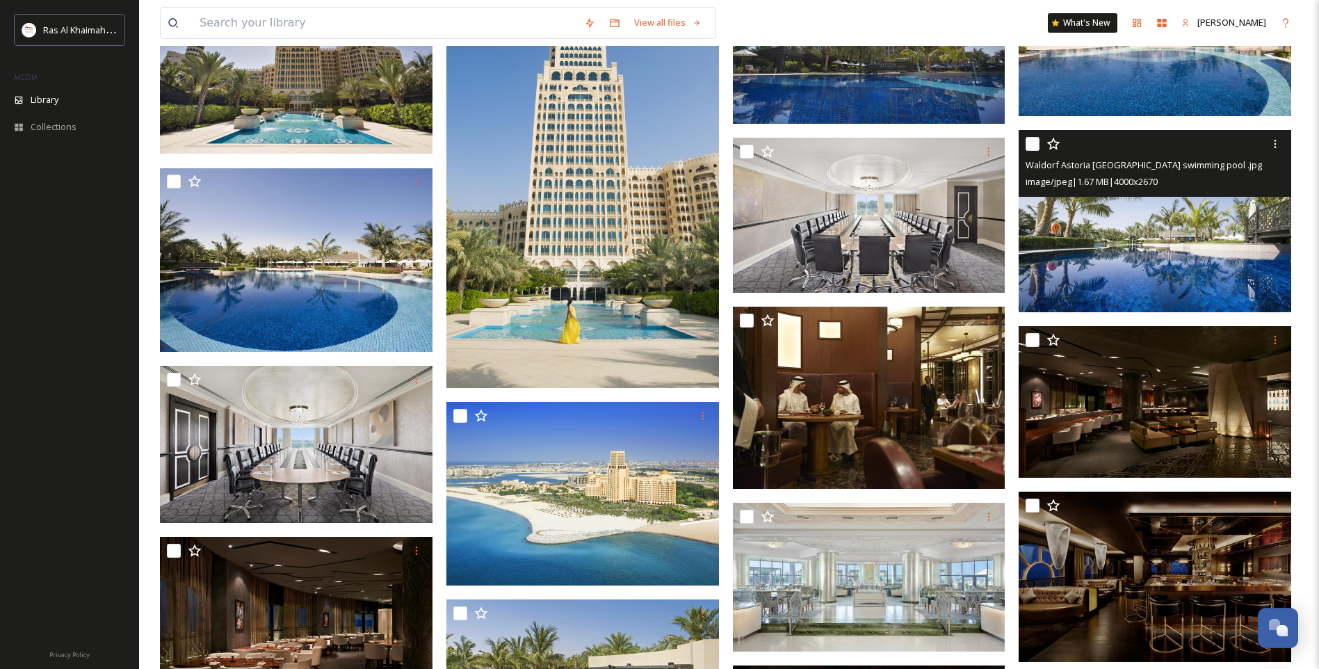
click at [1083, 306] on img at bounding box center [1155, 221] width 273 height 182
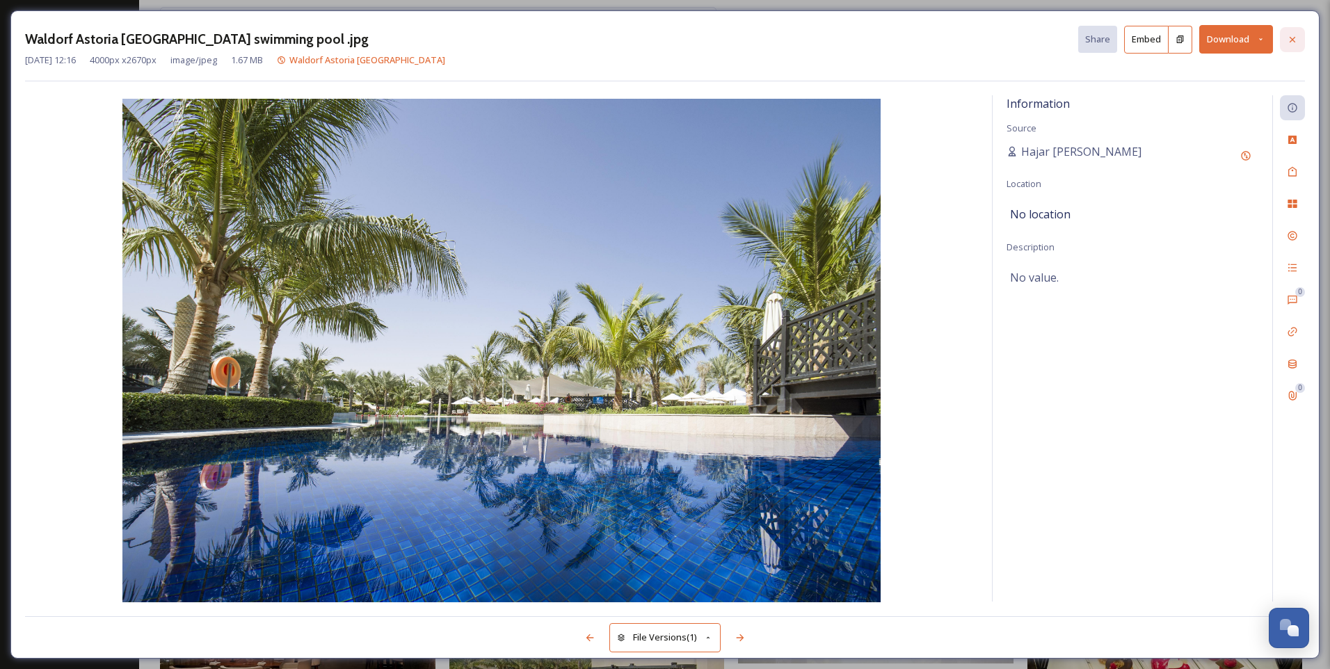
click at [1296, 40] on icon at bounding box center [1291, 39] width 11 height 11
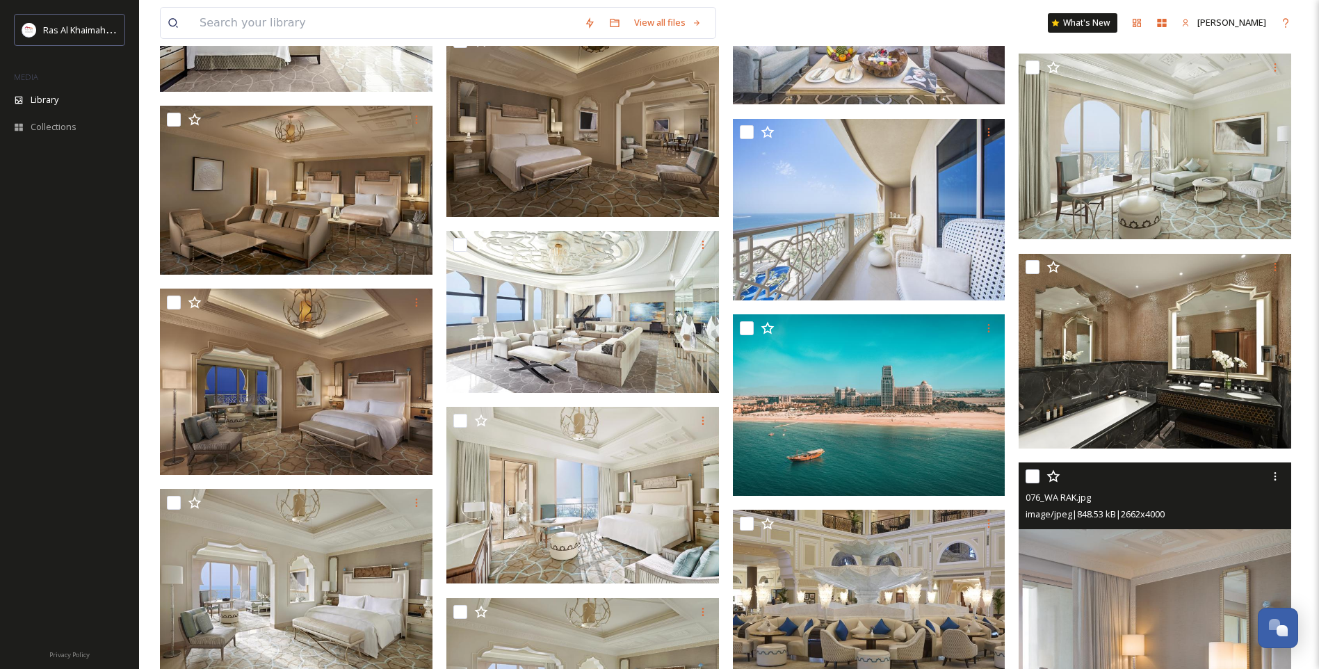
scroll to position [17594, 0]
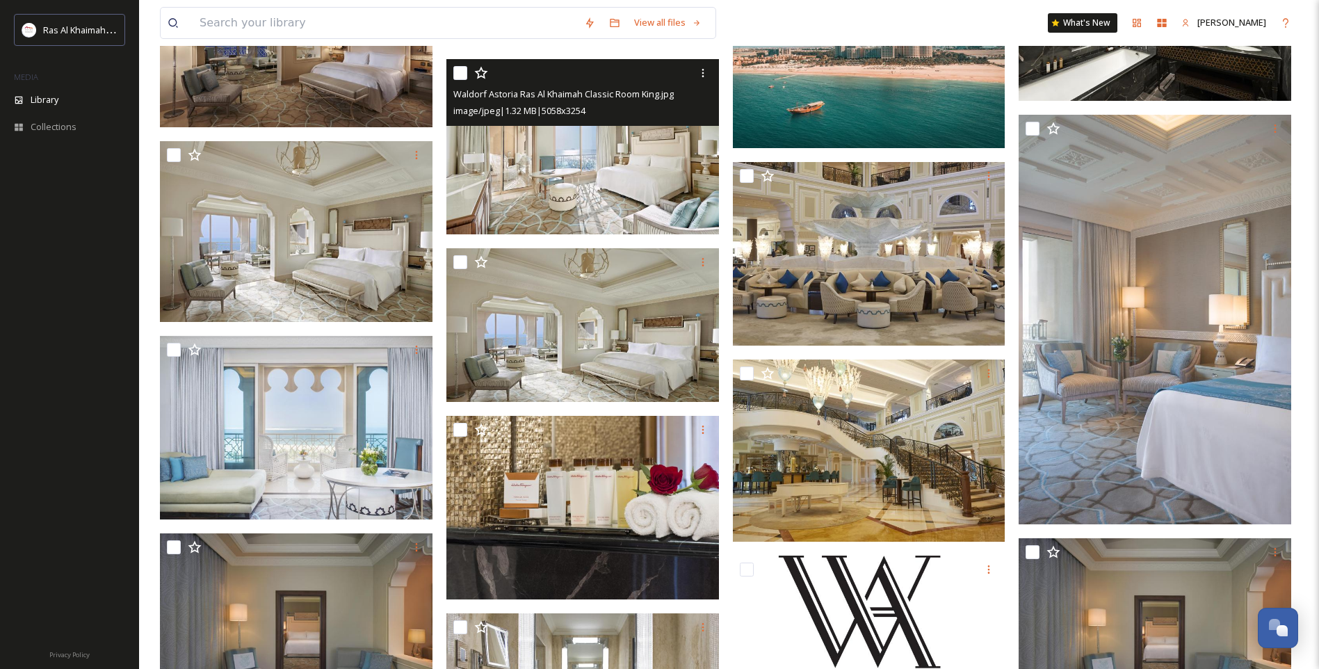
click at [599, 189] on img at bounding box center [582, 146] width 273 height 175
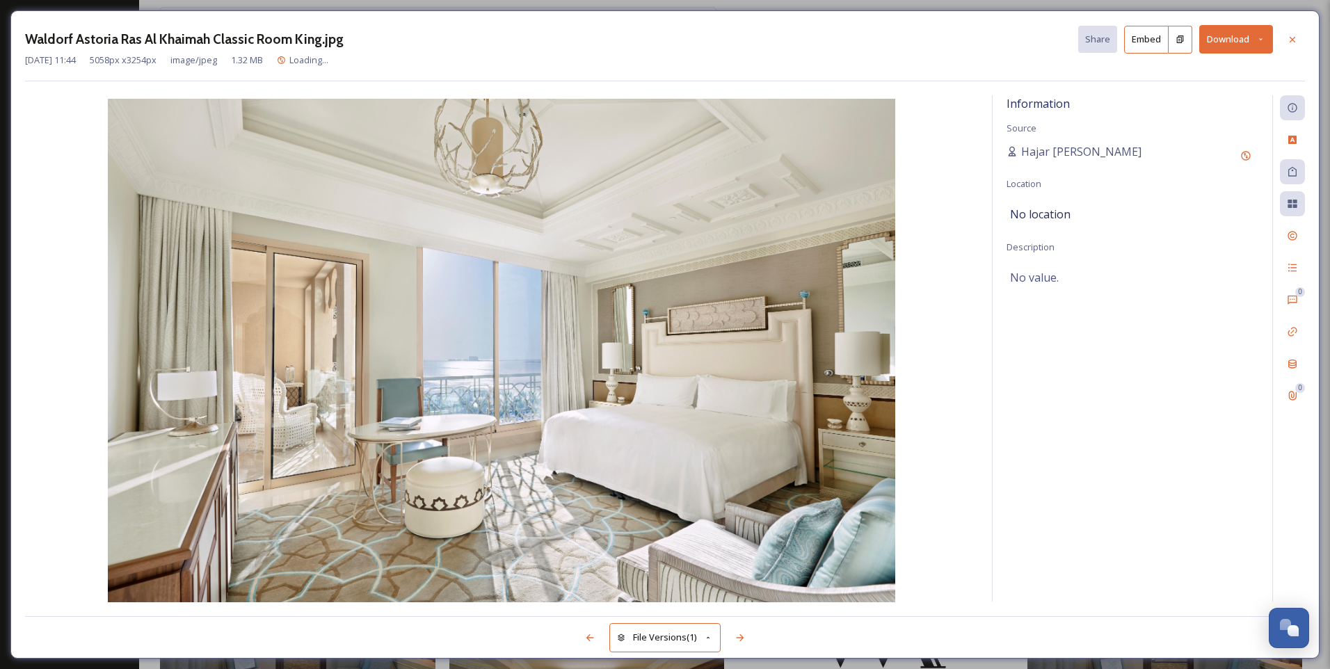
click at [1249, 44] on button "Download" at bounding box center [1236, 39] width 74 height 29
click at [1207, 77] on span "Download Original (5058 x 3254)" at bounding box center [1199, 71] width 131 height 13
click at [1294, 40] on icon at bounding box center [1291, 39] width 11 height 11
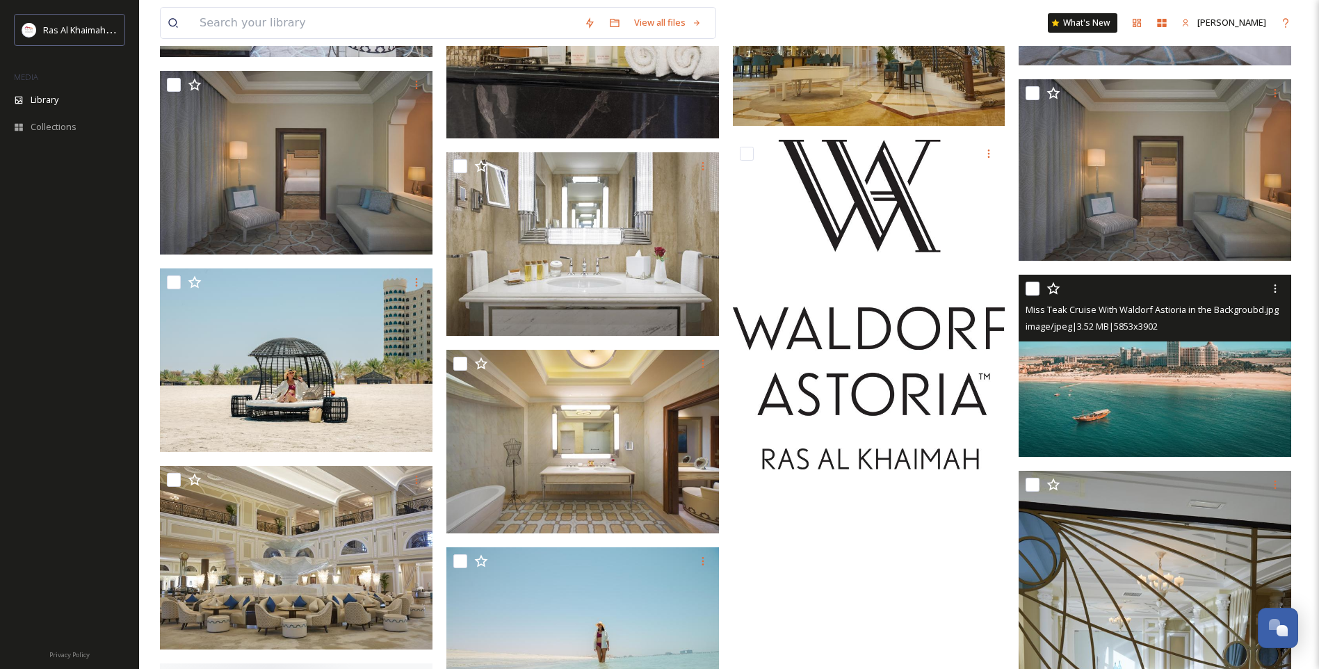
scroll to position [18150, 0]
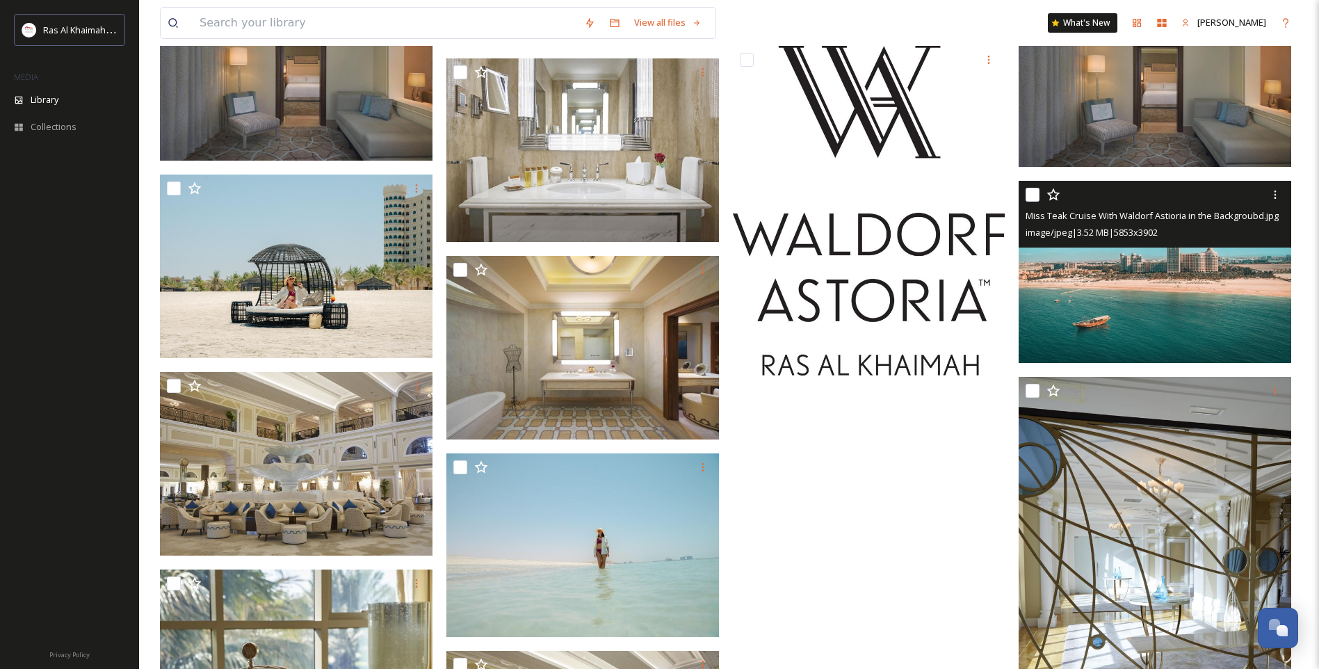
click at [1124, 310] on img at bounding box center [1155, 272] width 273 height 182
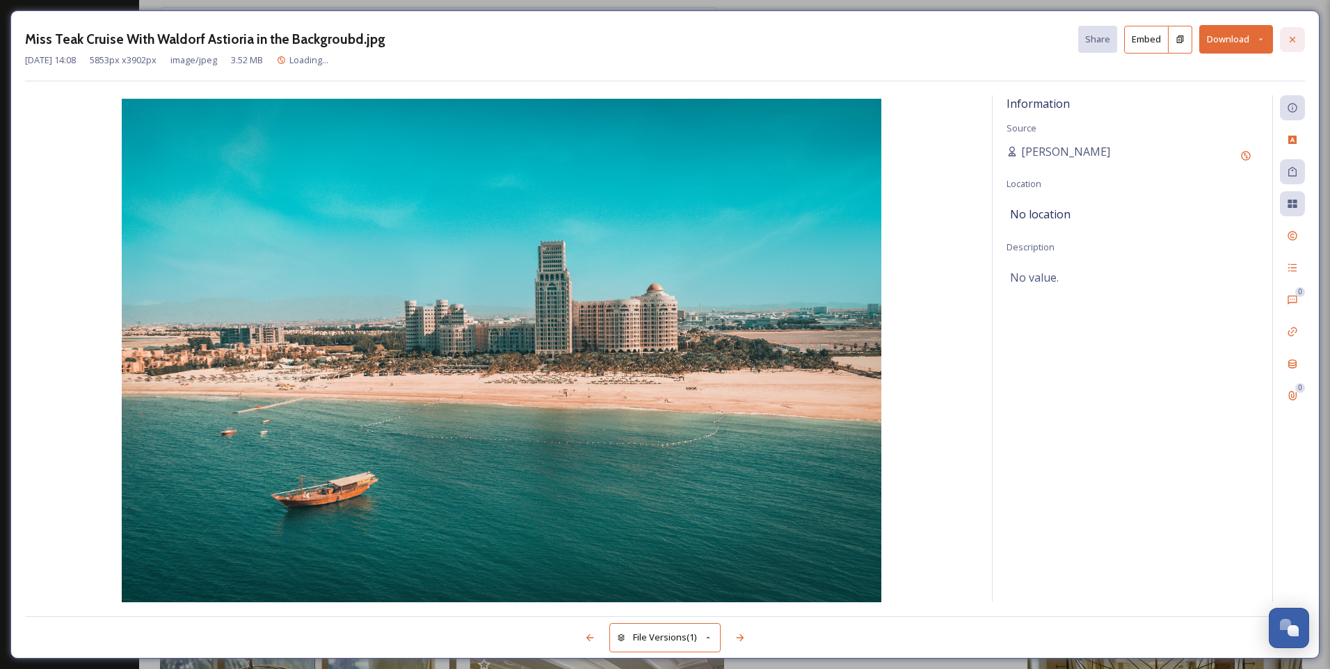
click at [1293, 43] on icon at bounding box center [1291, 39] width 11 height 11
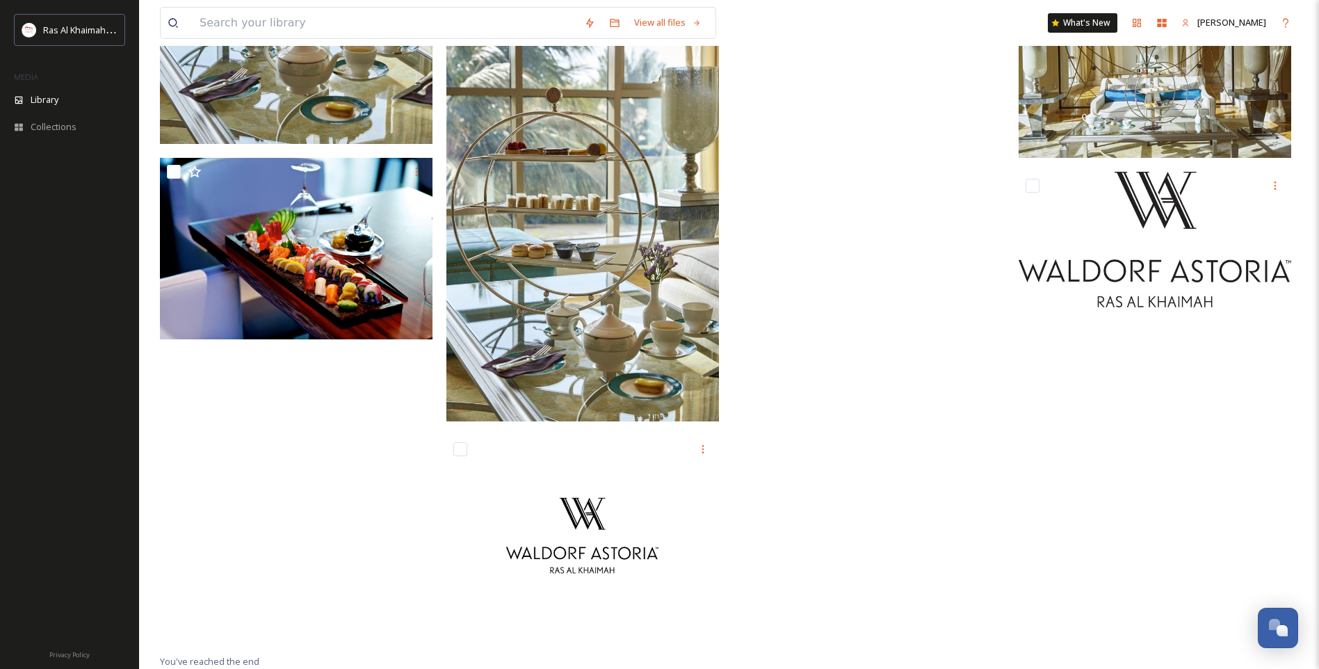
scroll to position [18811, 0]
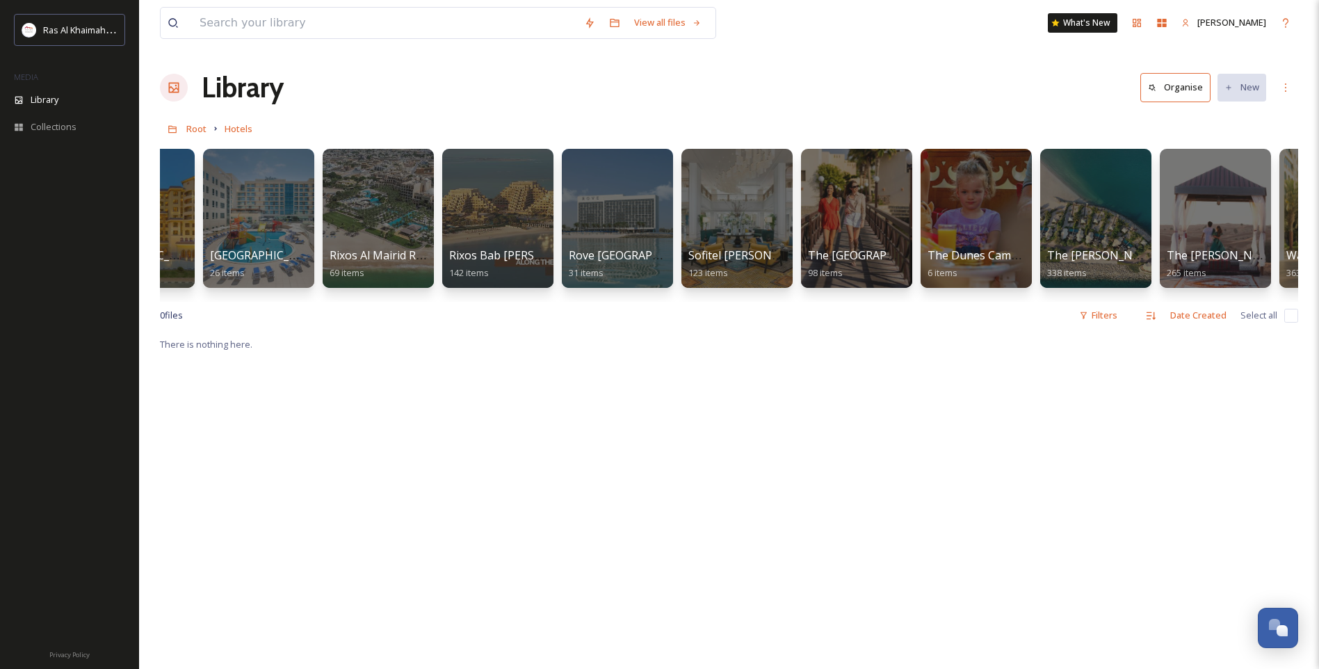
scroll to position [0, 1613]
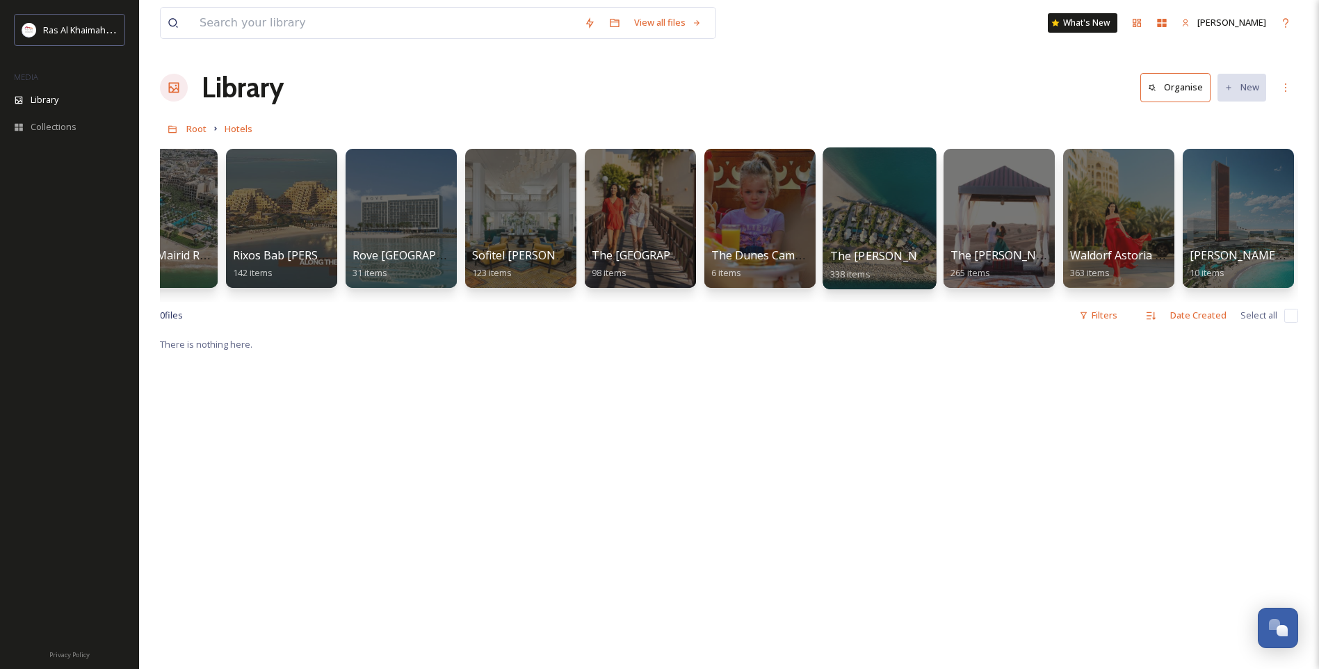
click at [898, 263] on span "The [PERSON_NAME] Ras Al Khaimah [PERSON_NAME][GEOGRAPHIC_DATA]" at bounding box center [1033, 255] width 407 height 15
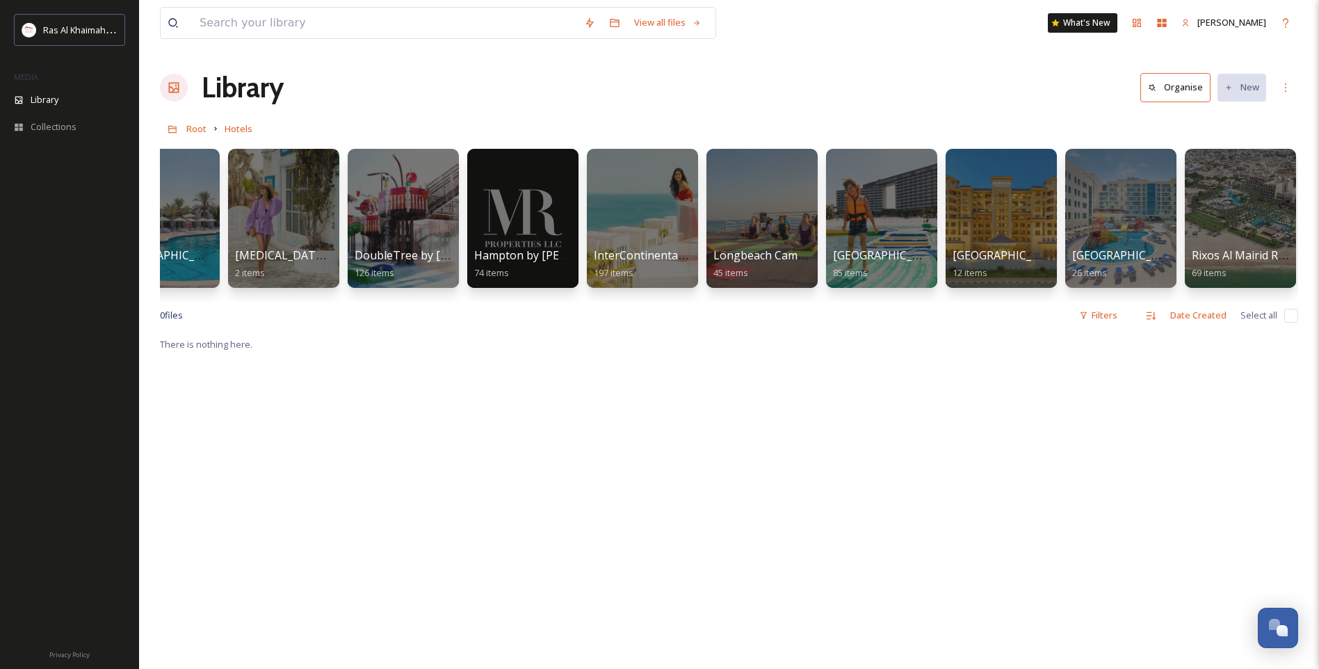
scroll to position [0, 939]
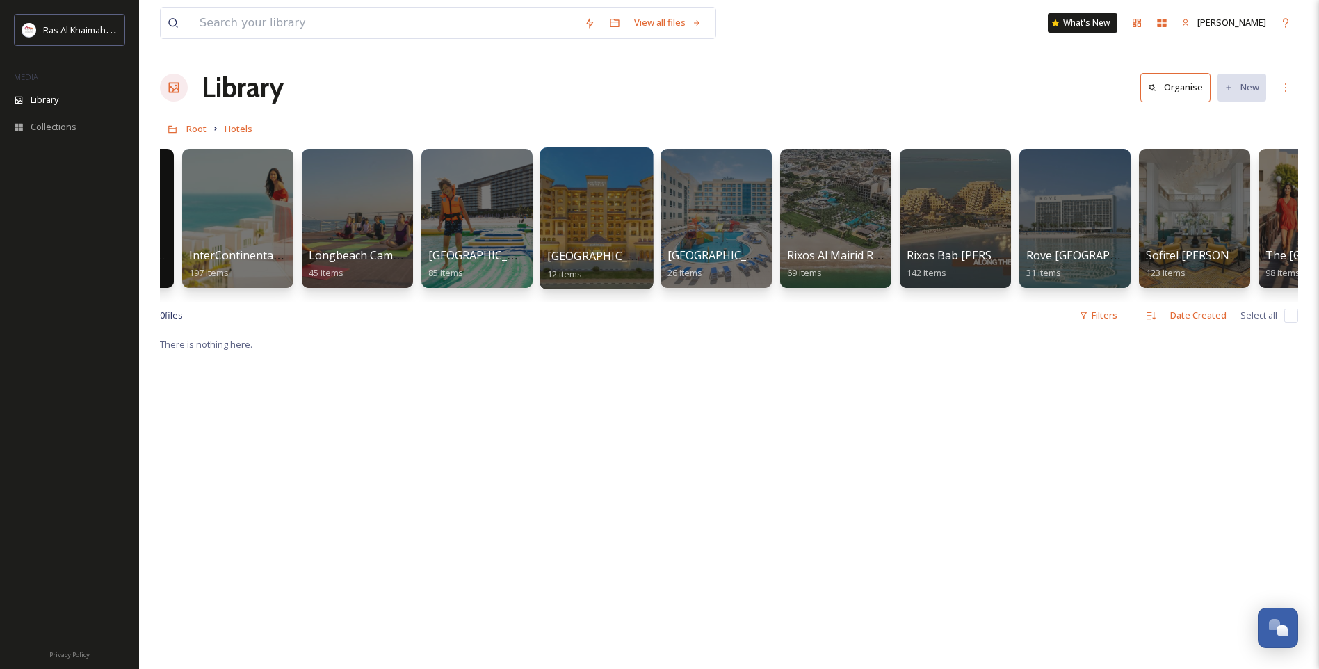
click at [615, 241] on div at bounding box center [596, 218] width 113 height 142
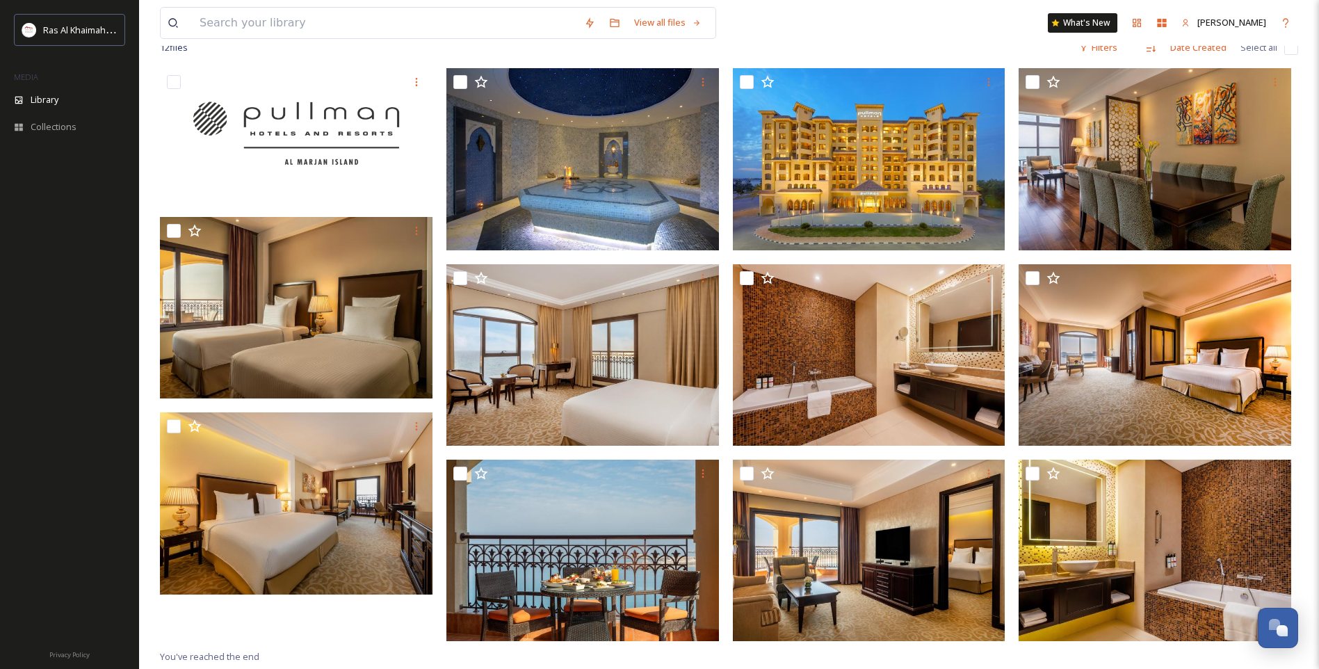
scroll to position [190, 0]
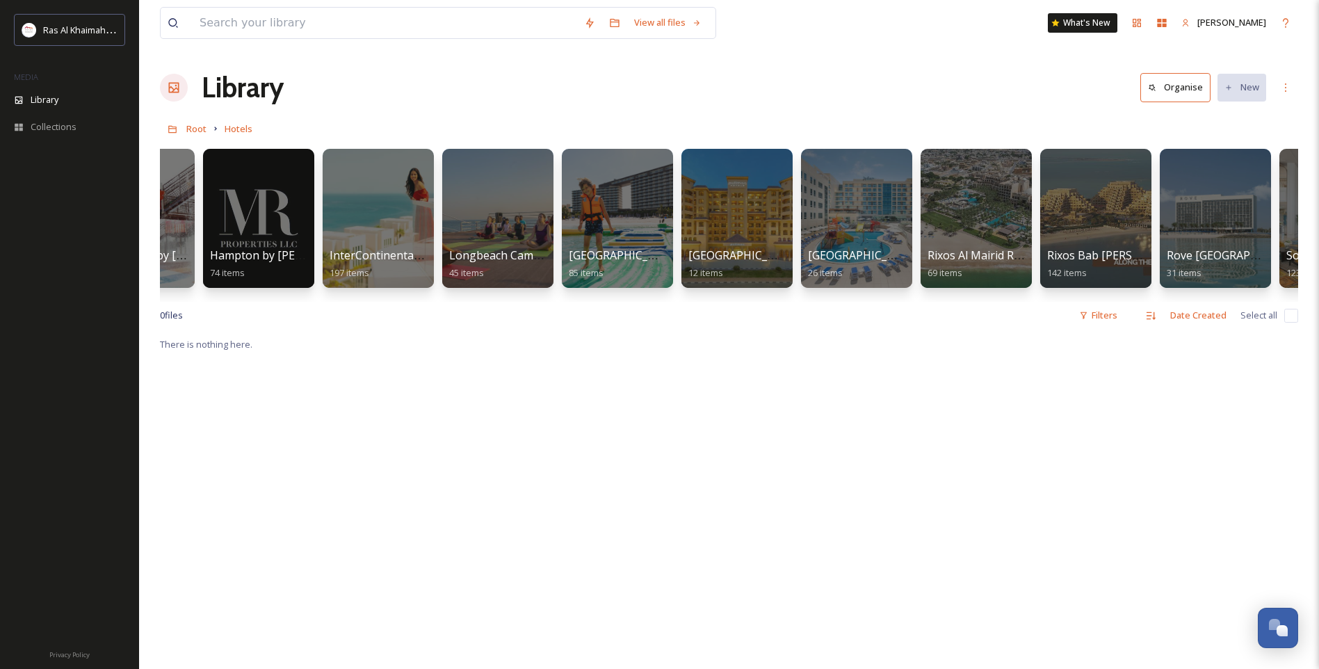
scroll to position [0, 800]
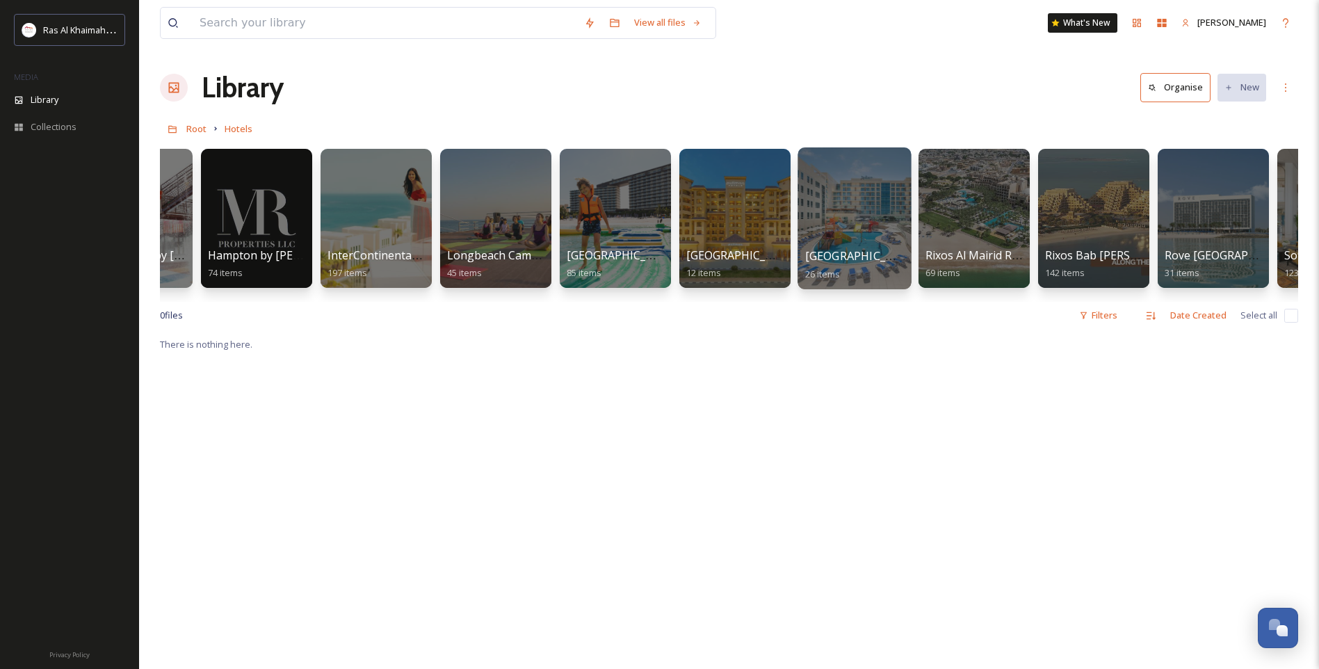
click at [853, 236] on div at bounding box center [854, 218] width 113 height 142
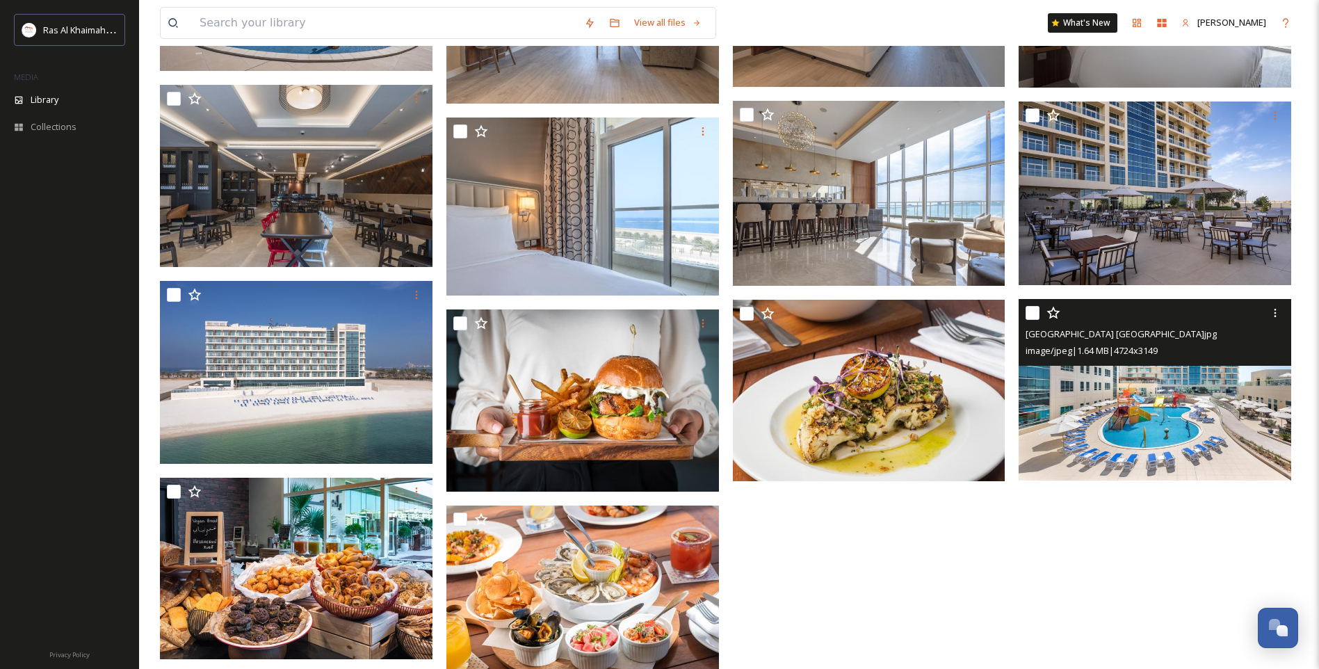
scroll to position [946, 0]
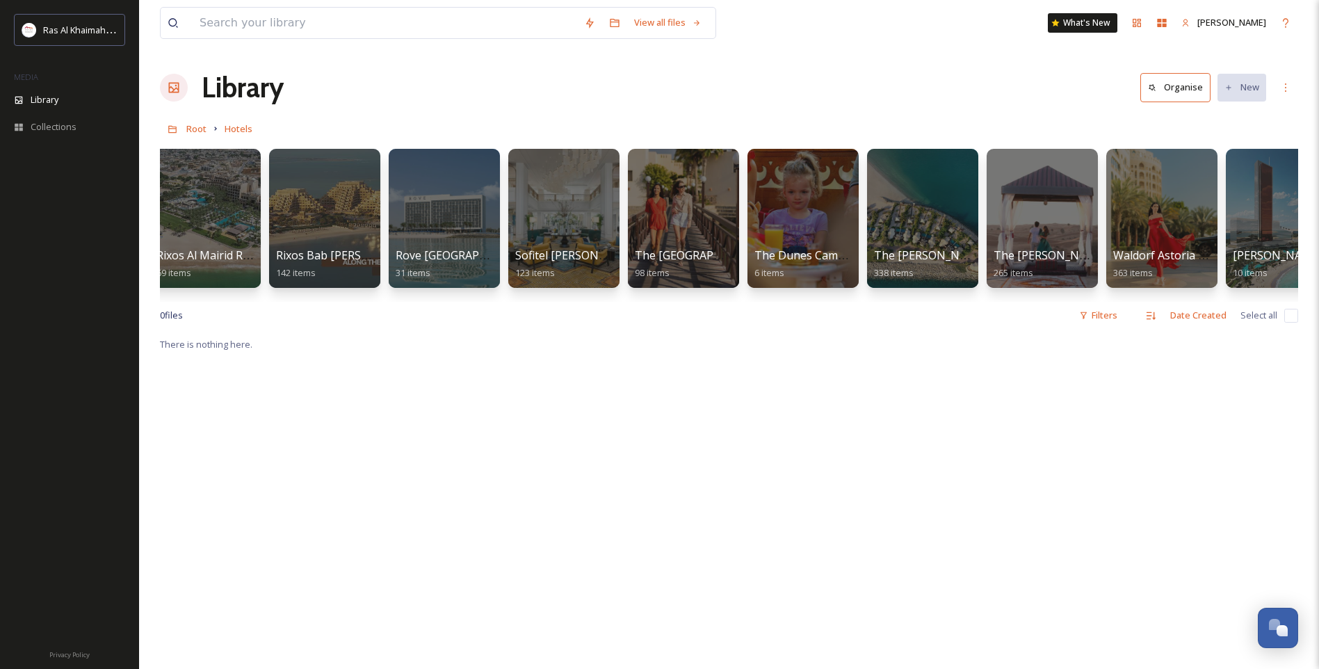
scroll to position [0, 1613]
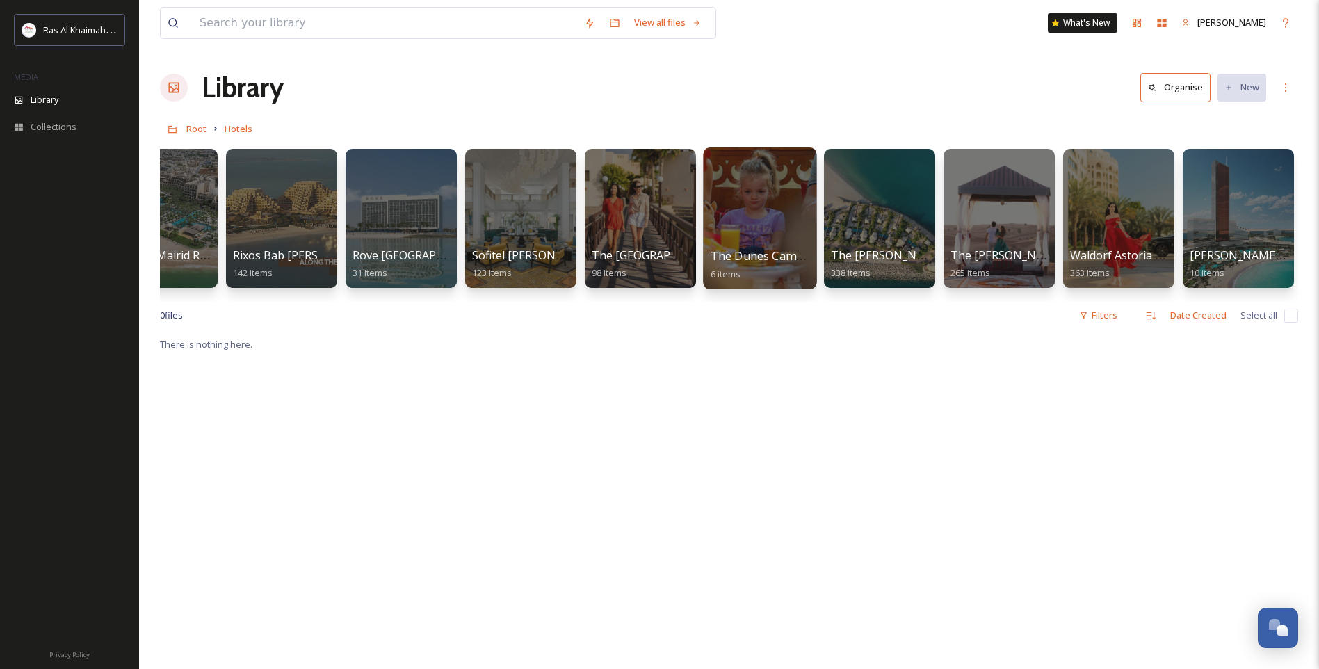
click at [751, 241] on div at bounding box center [759, 218] width 113 height 142
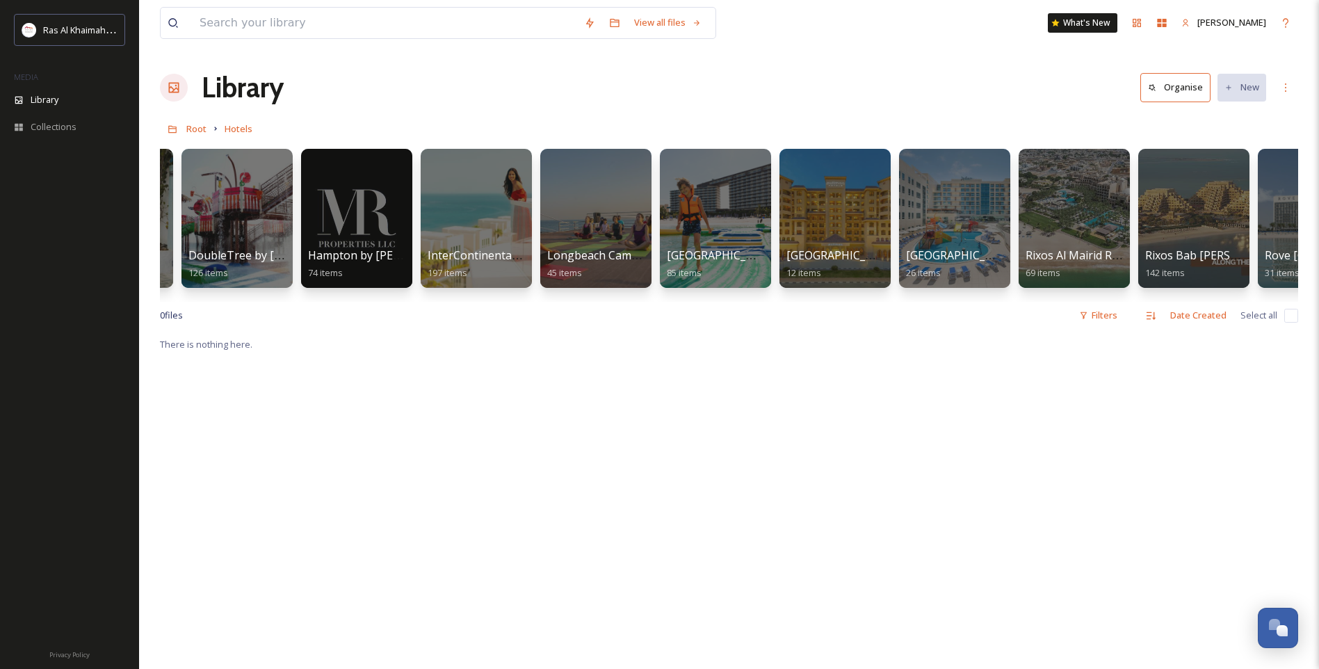
scroll to position [0, 716]
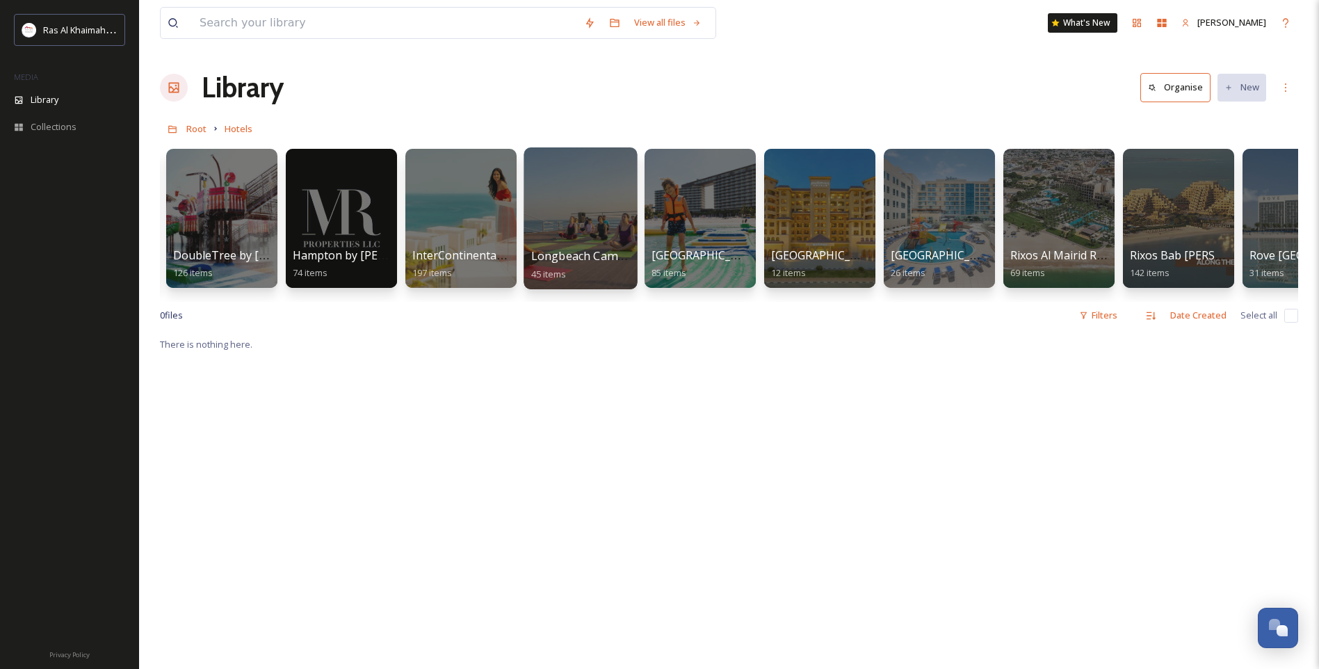
click at [563, 223] on div at bounding box center [580, 218] width 113 height 142
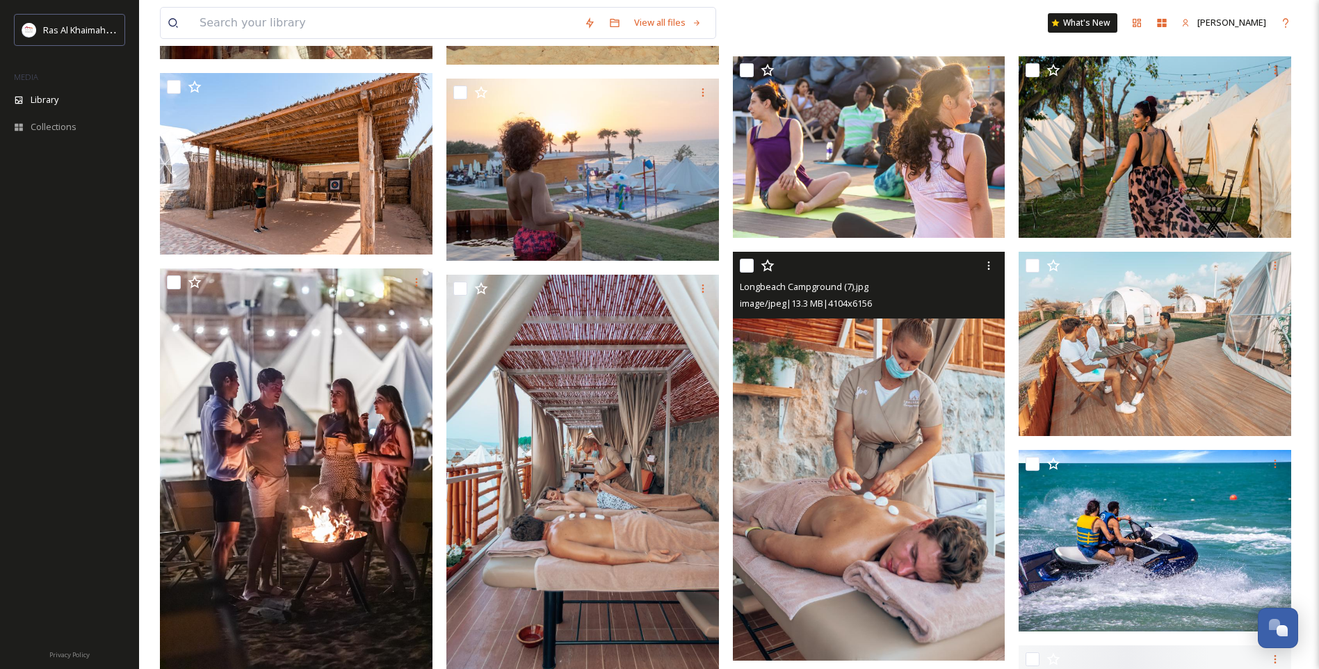
scroll to position [1530, 0]
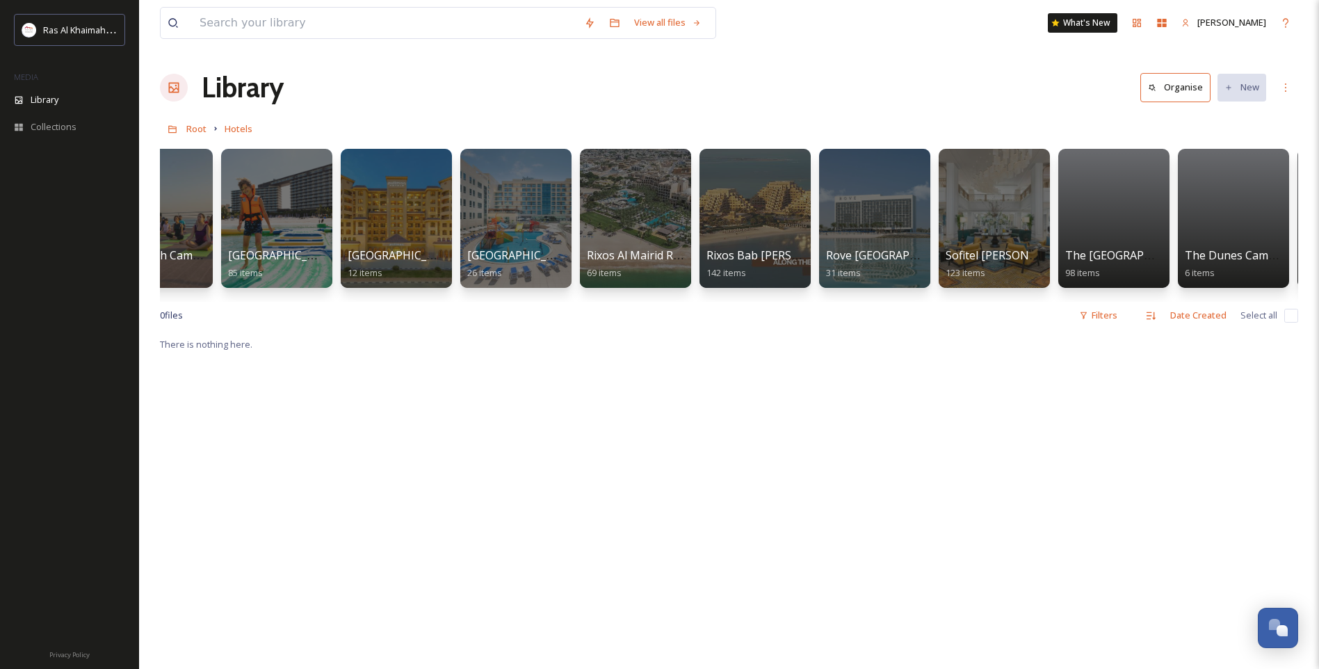
scroll to position [0, 1217]
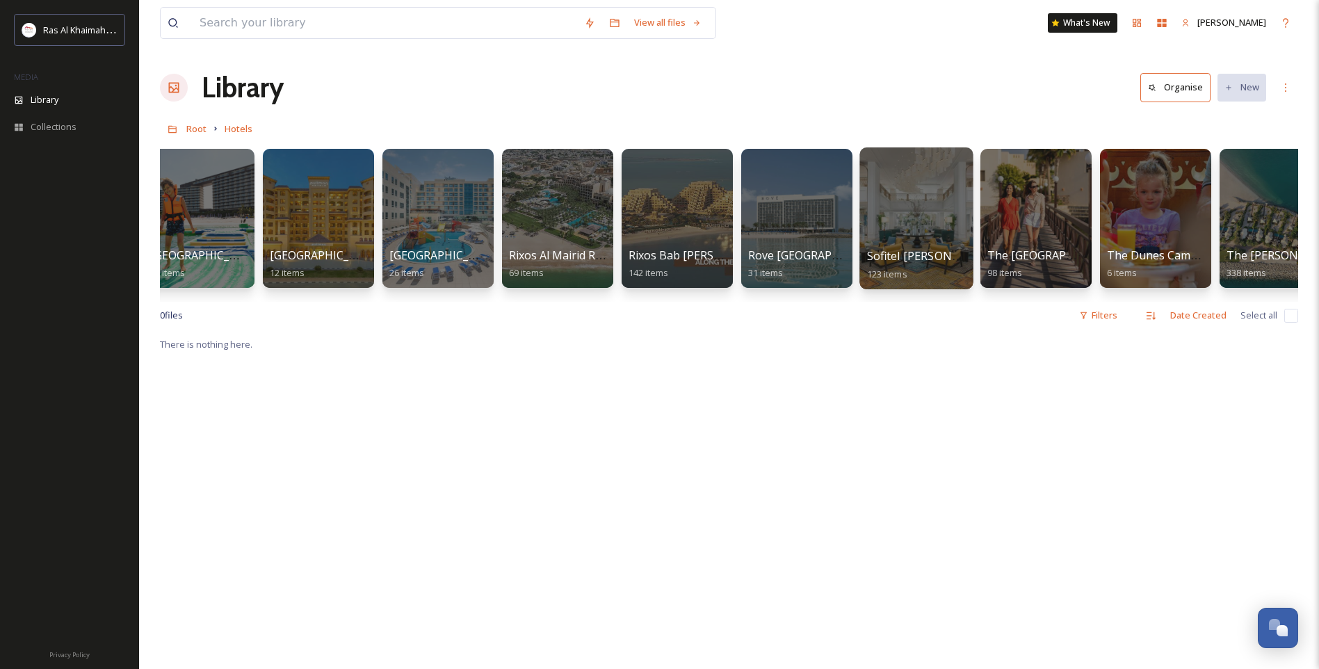
click at [960, 260] on span "Sofitel [PERSON_NAME][GEOGRAPHIC_DATA]" at bounding box center [987, 255] width 241 height 15
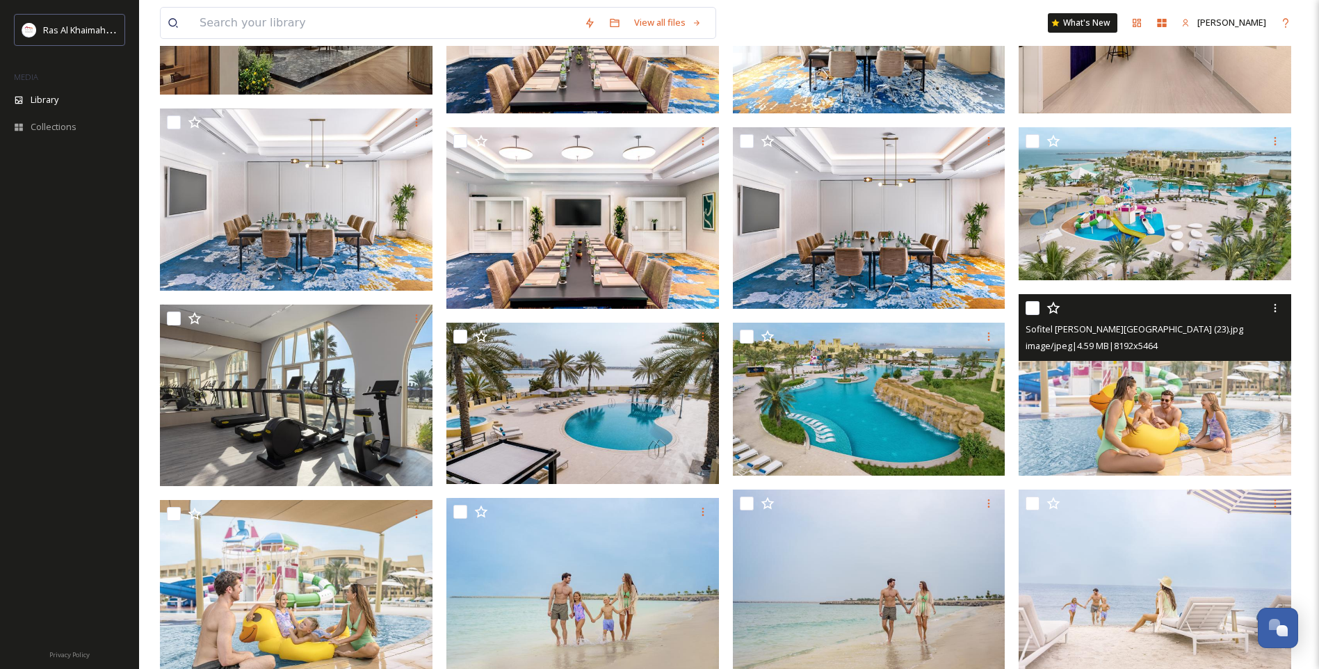
scroll to position [417, 0]
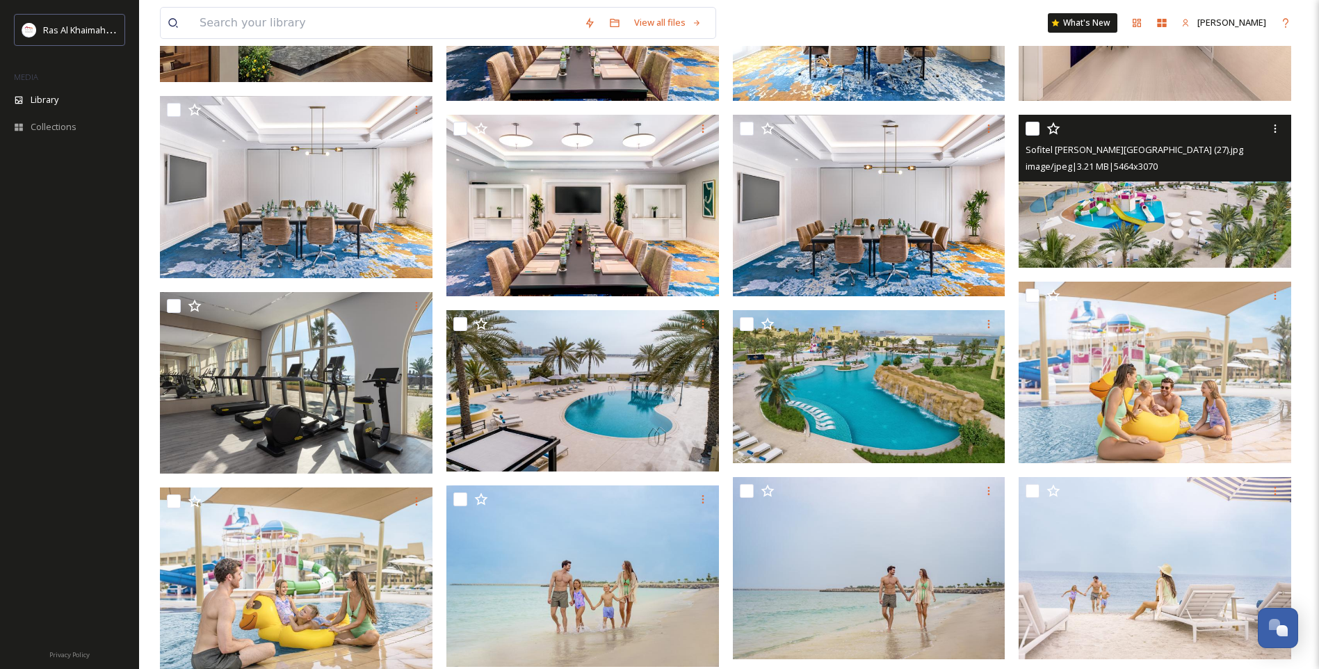
click at [1108, 242] on img at bounding box center [1155, 191] width 273 height 153
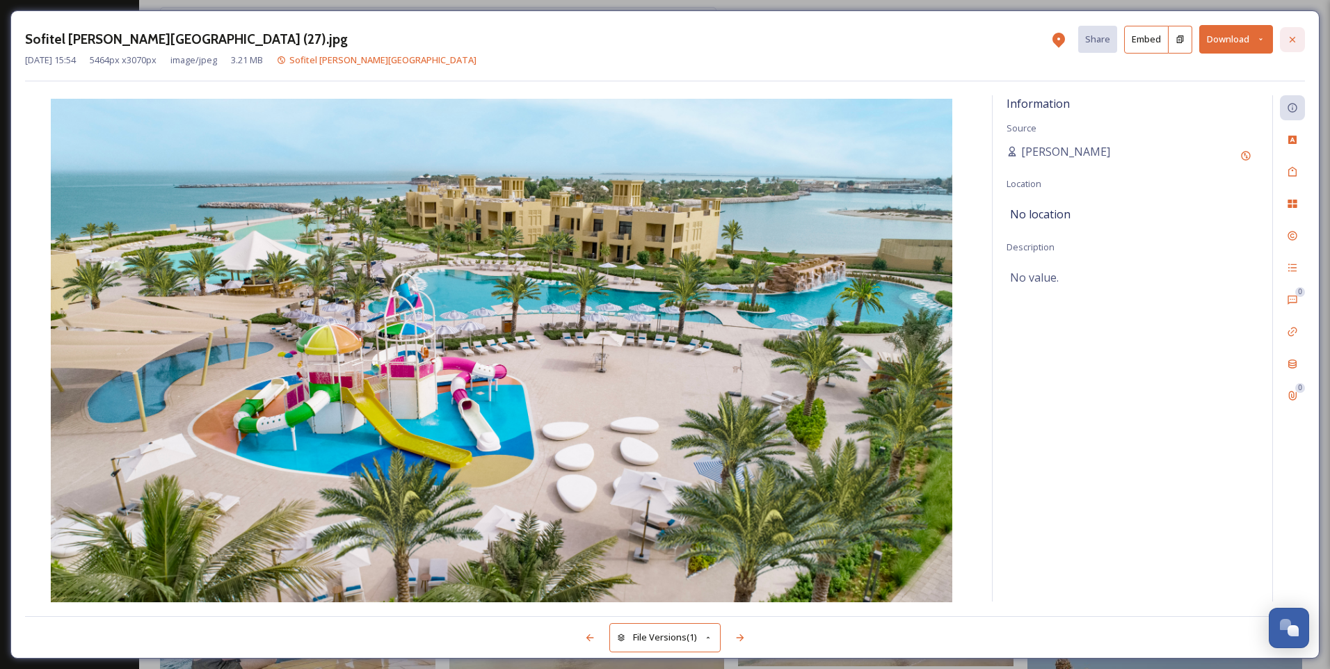
click at [1289, 37] on icon at bounding box center [1291, 39] width 11 height 11
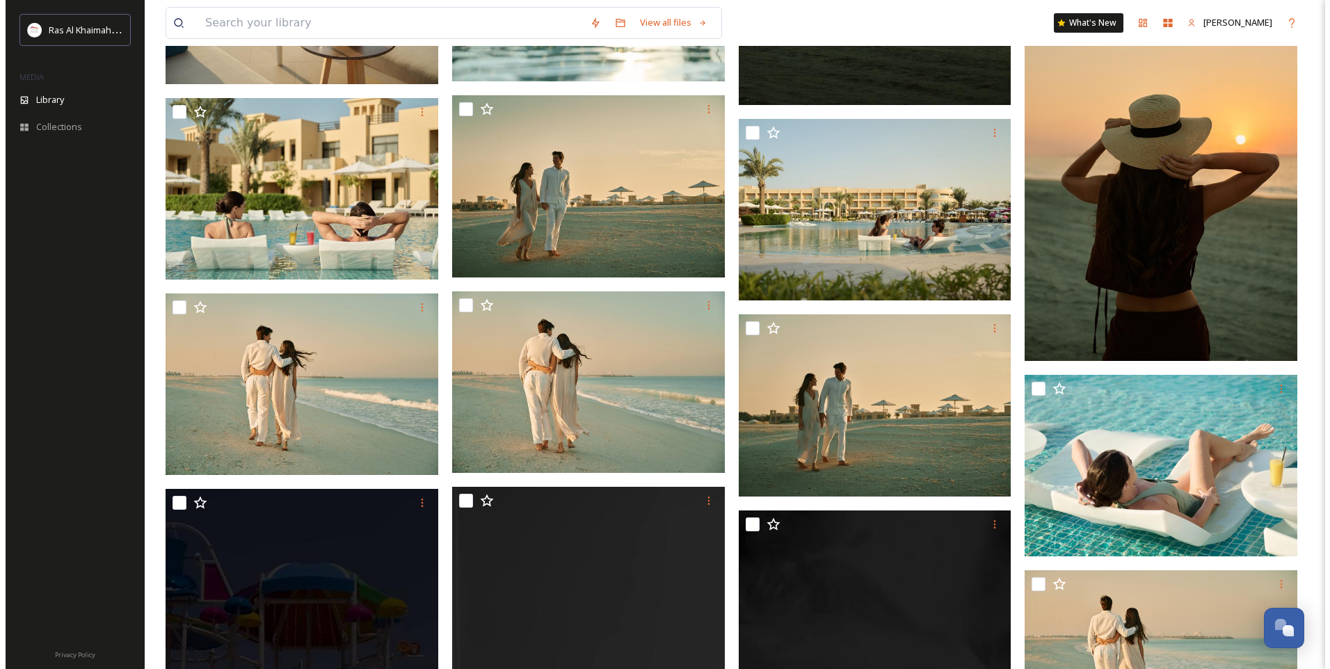
scroll to position [1460, 0]
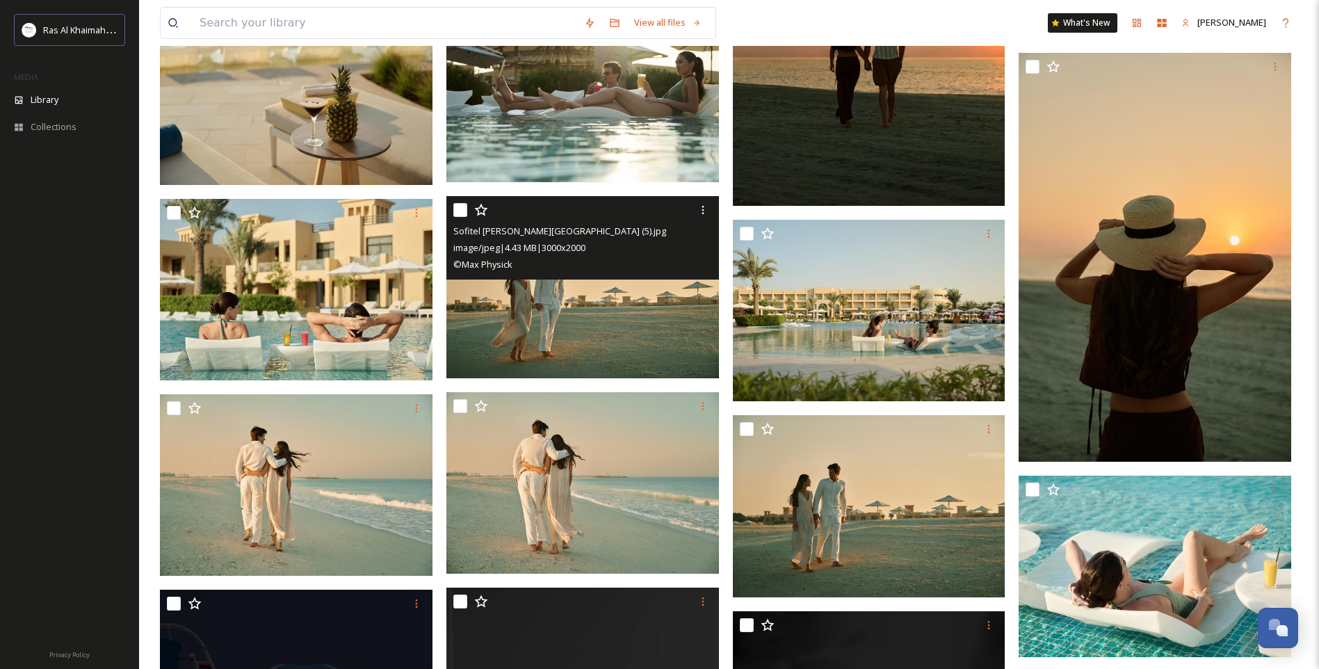
click at [583, 296] on img at bounding box center [582, 287] width 273 height 182
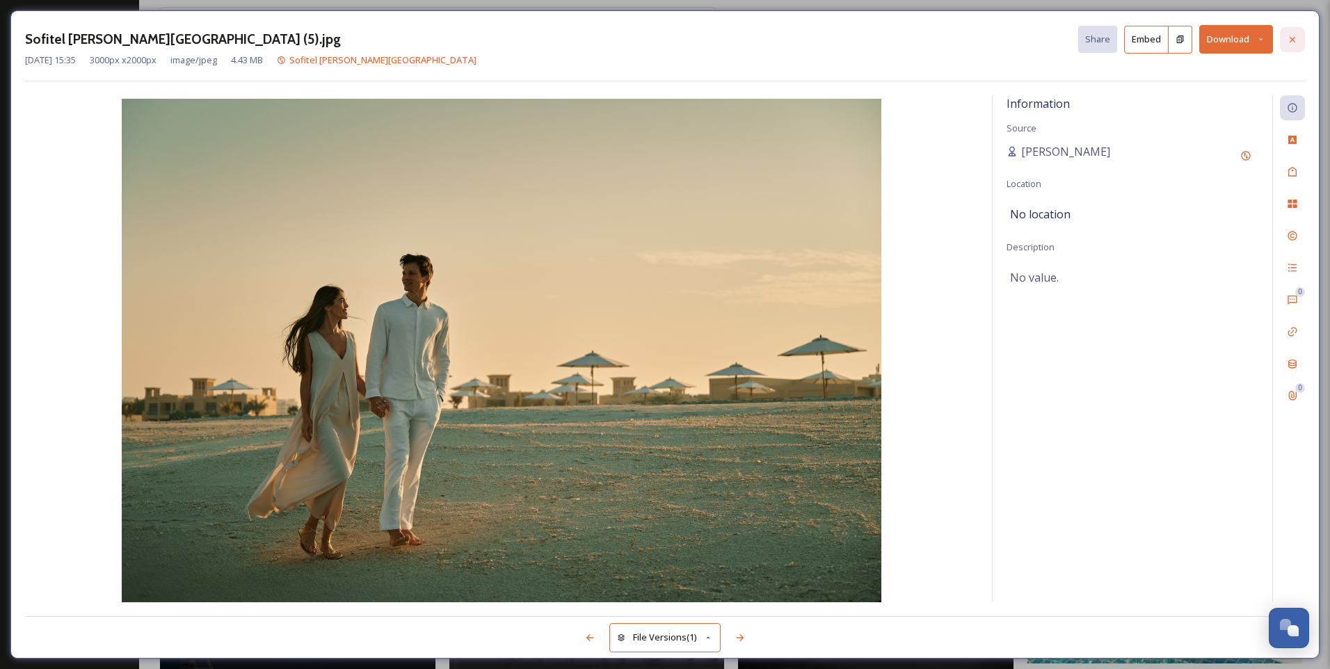
click at [1286, 37] on icon at bounding box center [1291, 39] width 11 height 11
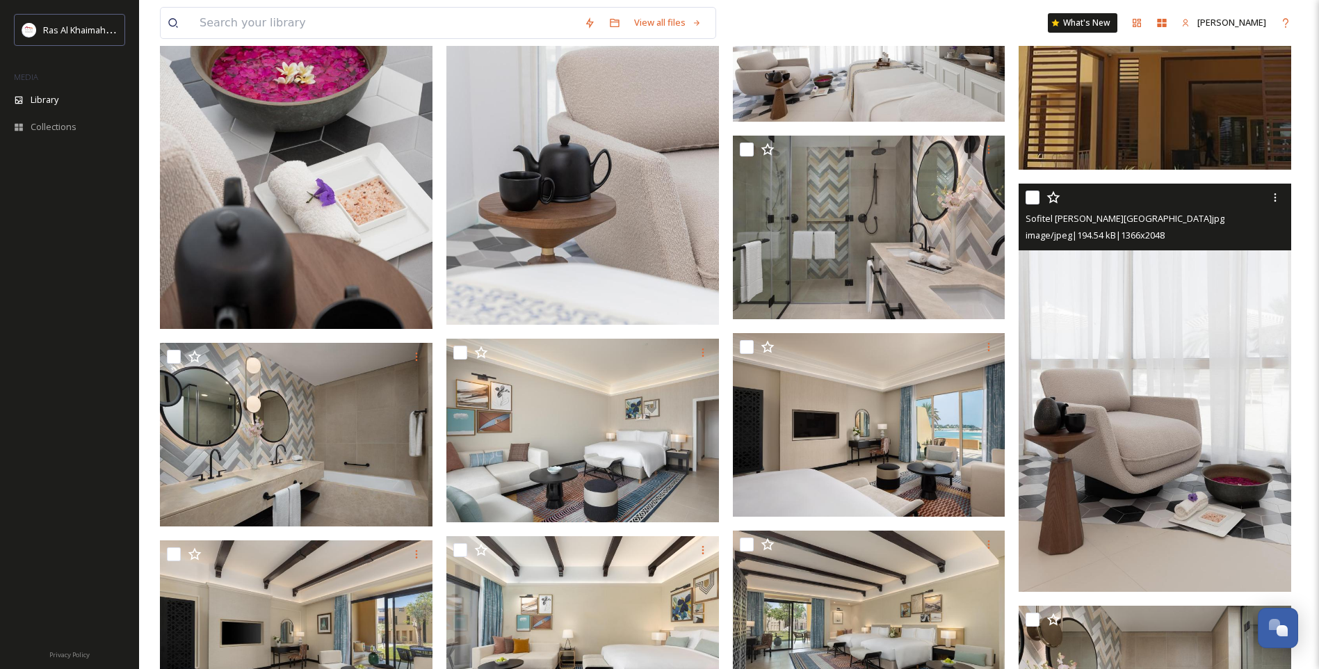
scroll to position [2515, 0]
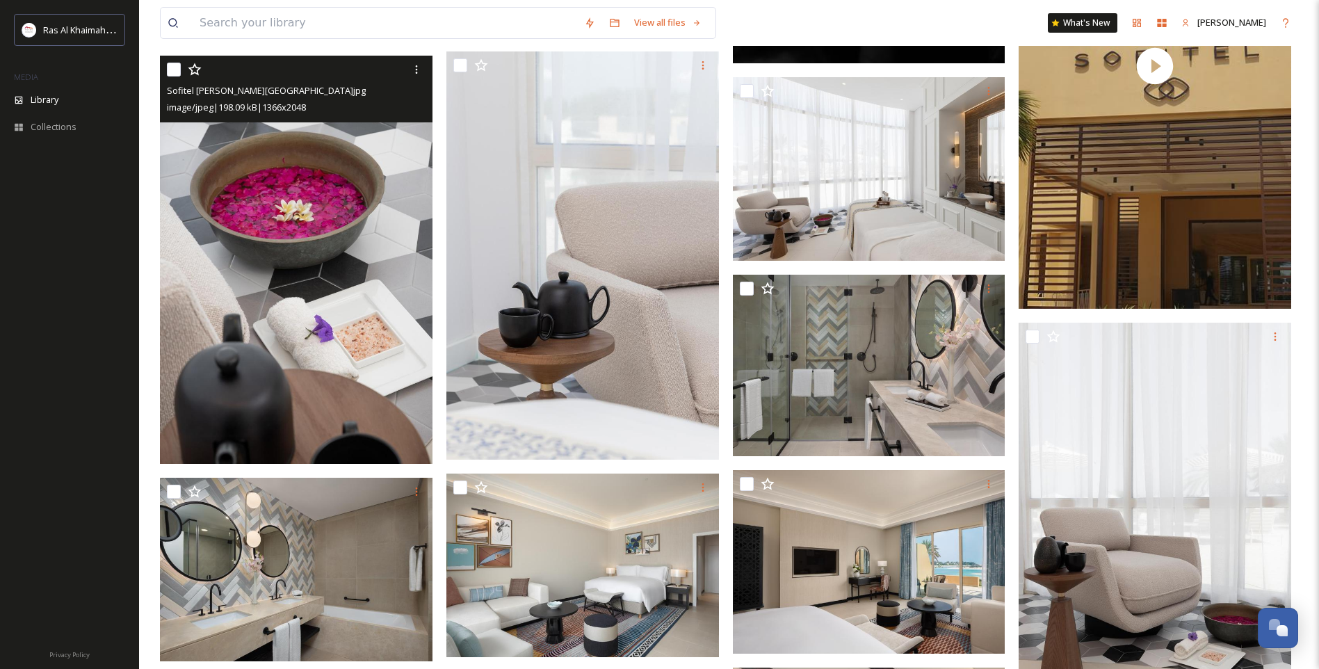
click at [261, 214] on img at bounding box center [296, 260] width 273 height 408
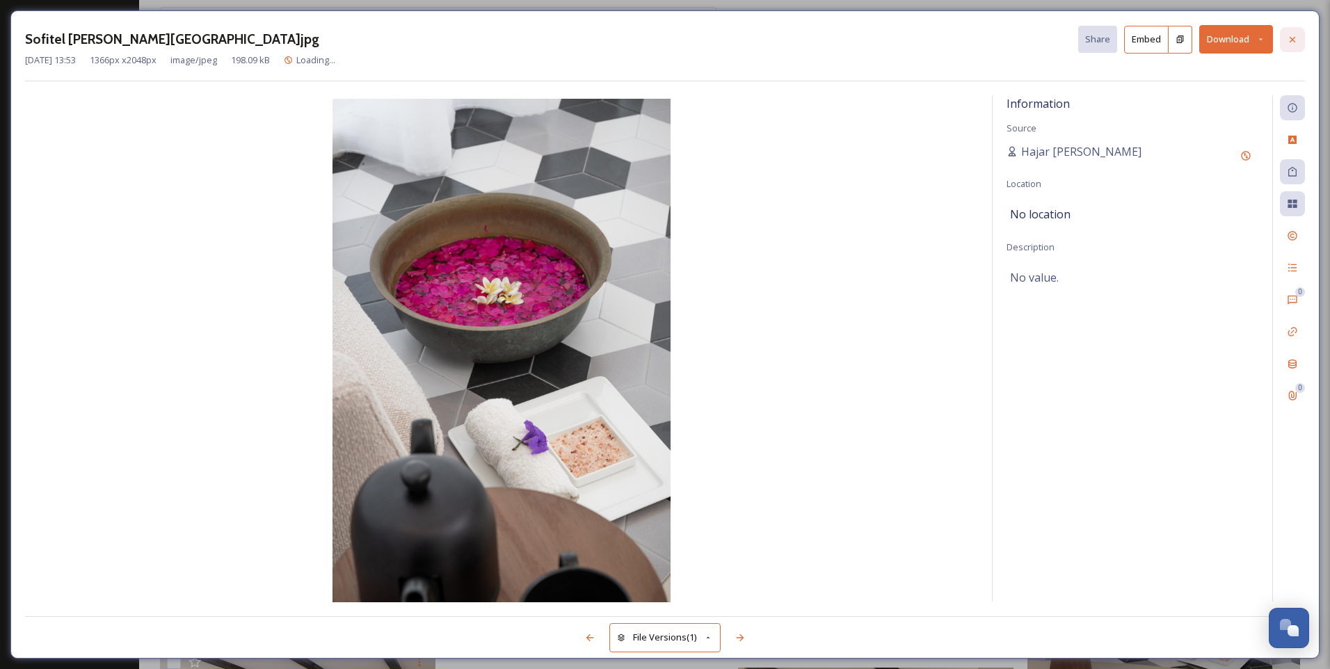
click at [1293, 36] on icon at bounding box center [1291, 39] width 11 height 11
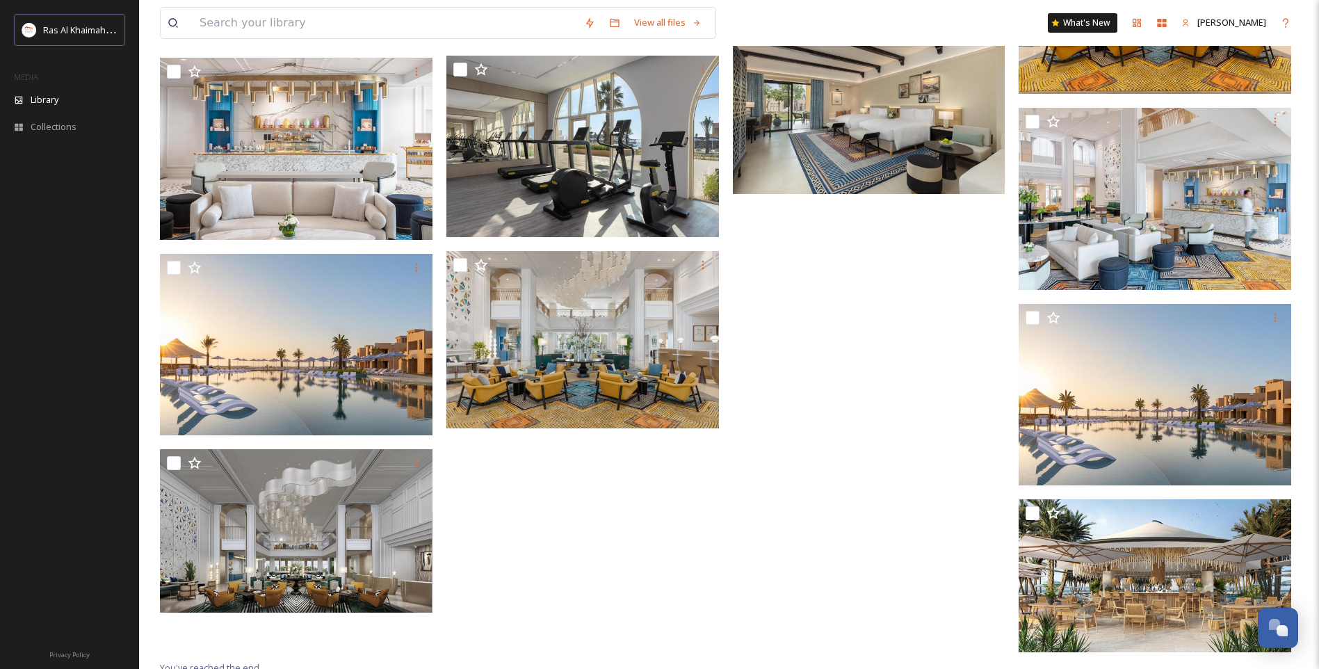
scroll to position [4517, 0]
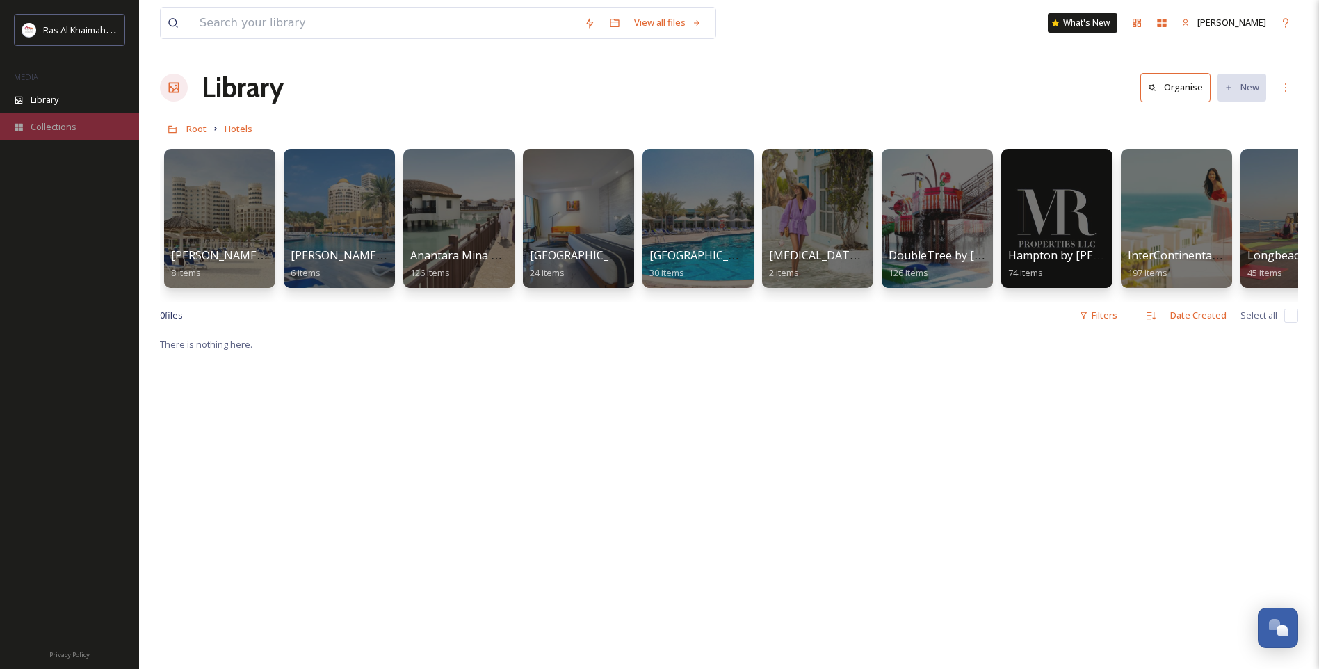
click at [38, 119] on div "Collections" at bounding box center [69, 126] width 139 height 27
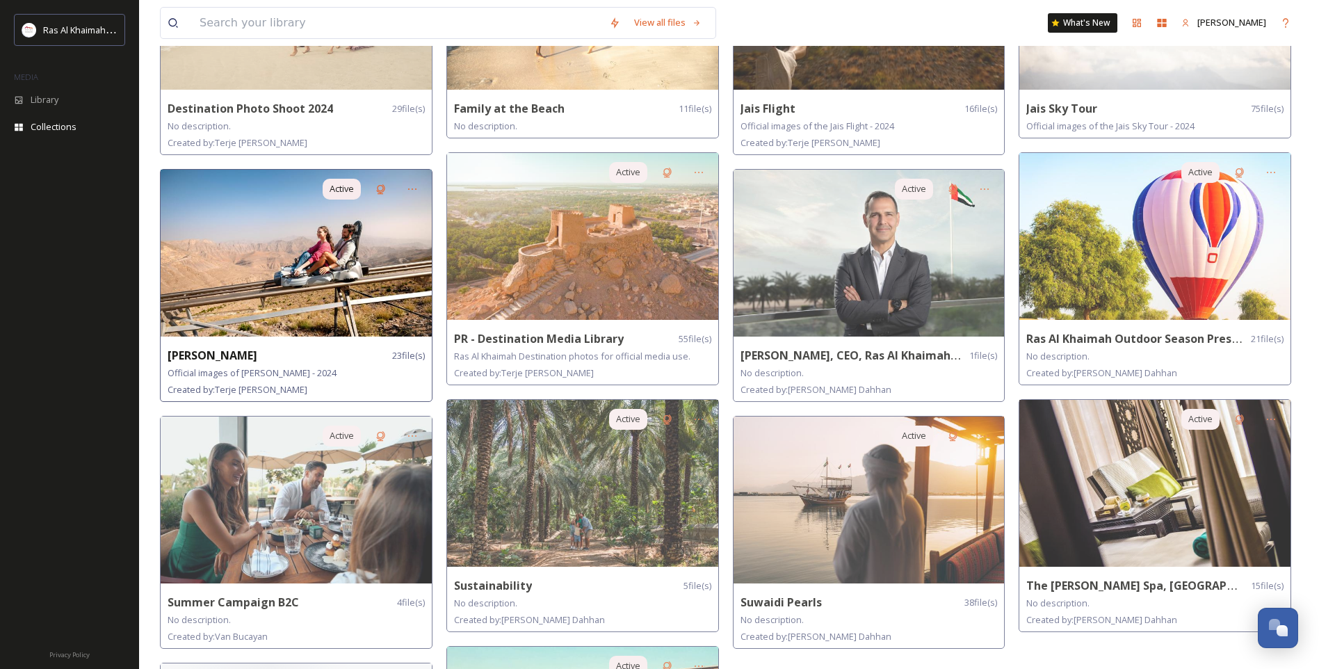
scroll to position [487, 0]
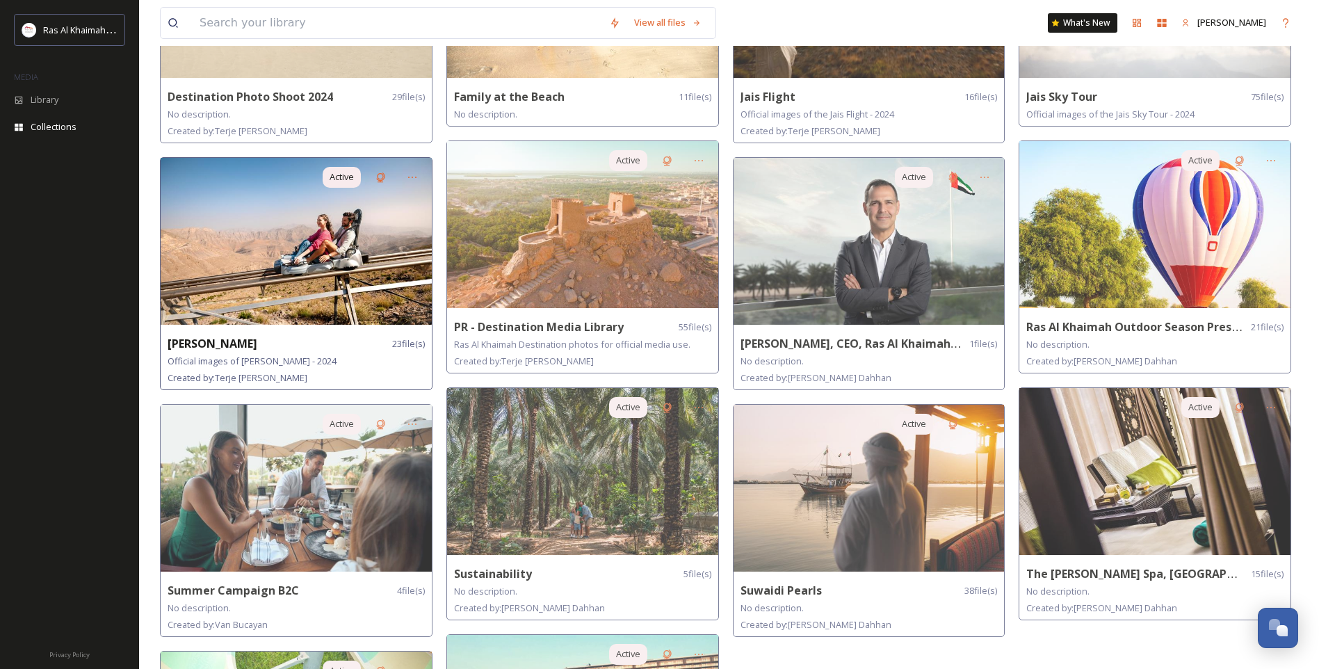
click at [318, 278] on img at bounding box center [296, 241] width 271 height 167
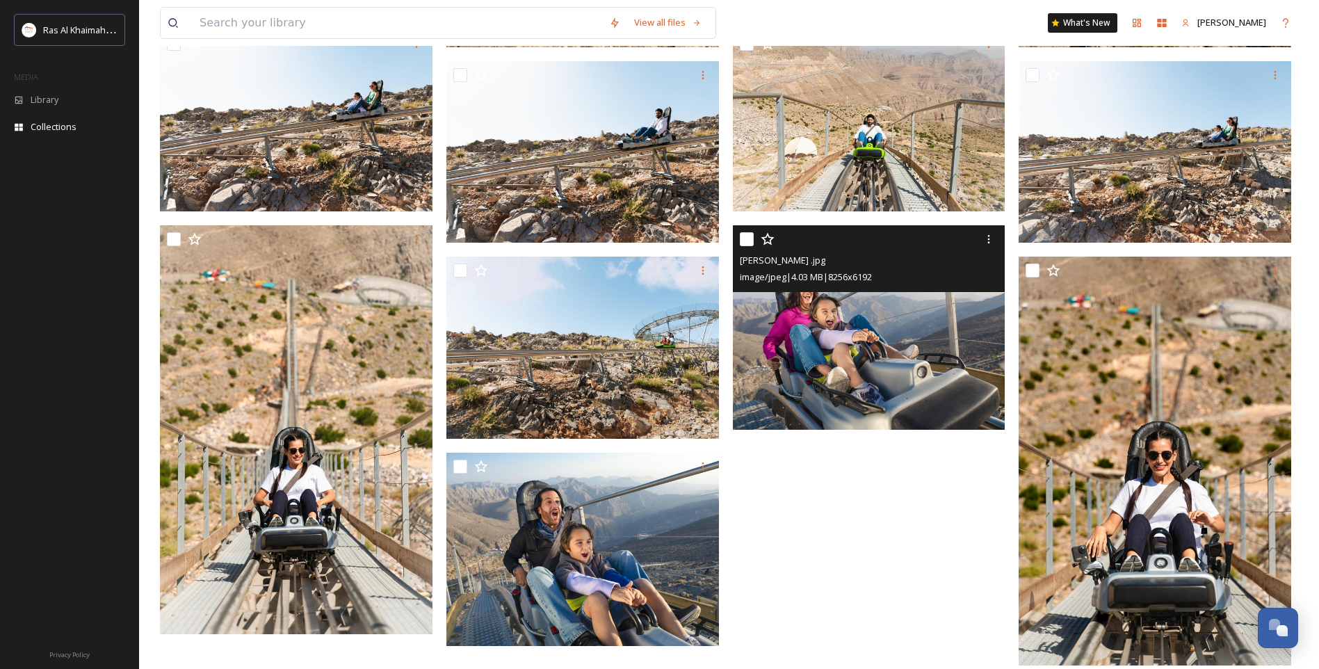
scroll to position [985, 0]
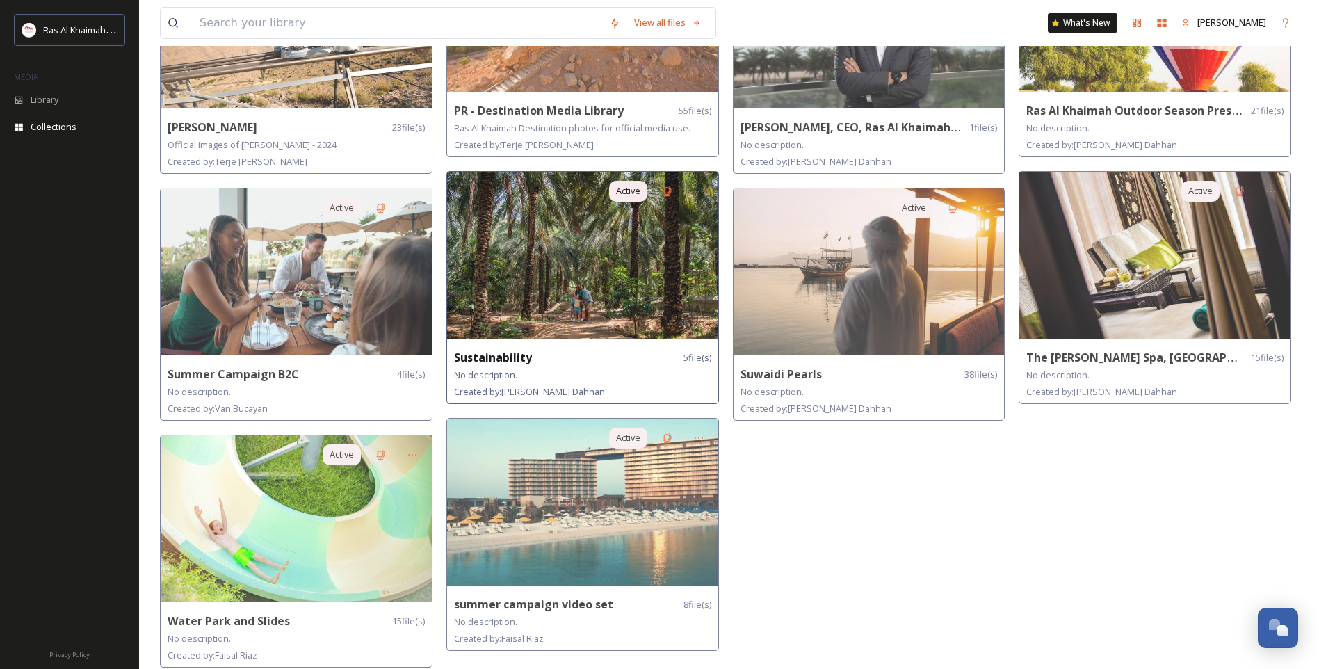
scroll to position [705, 0]
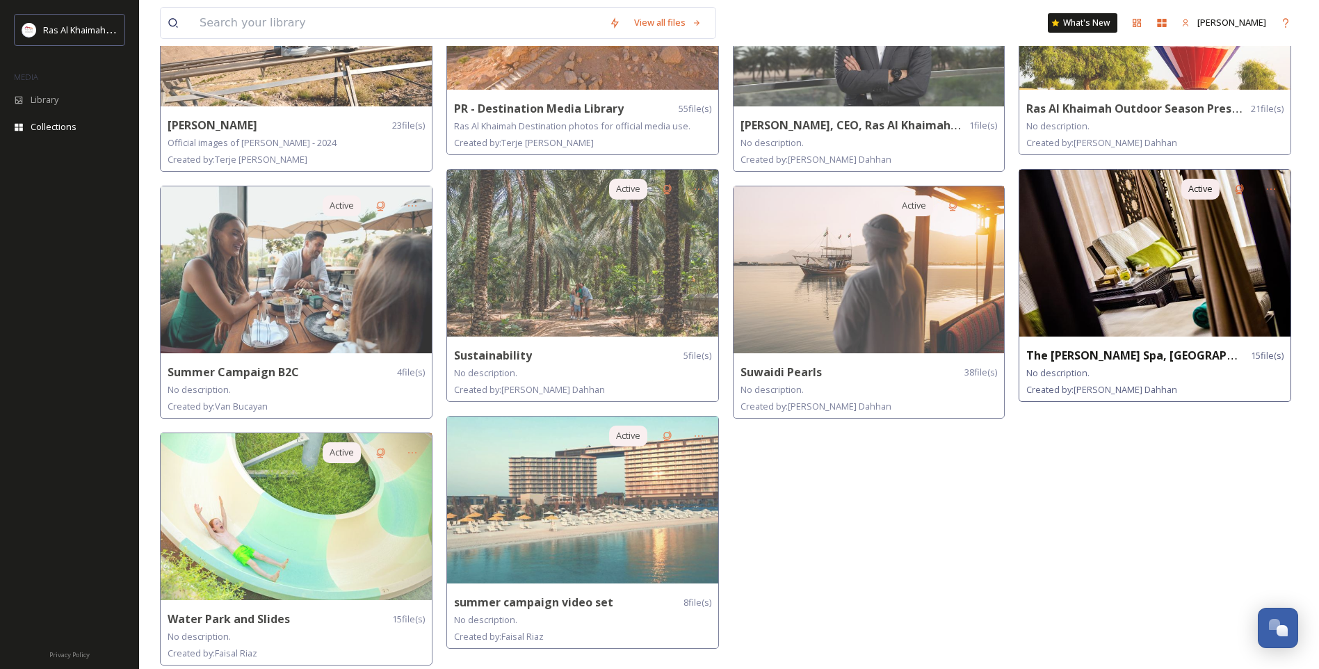
click at [1152, 277] on img at bounding box center [1154, 253] width 271 height 167
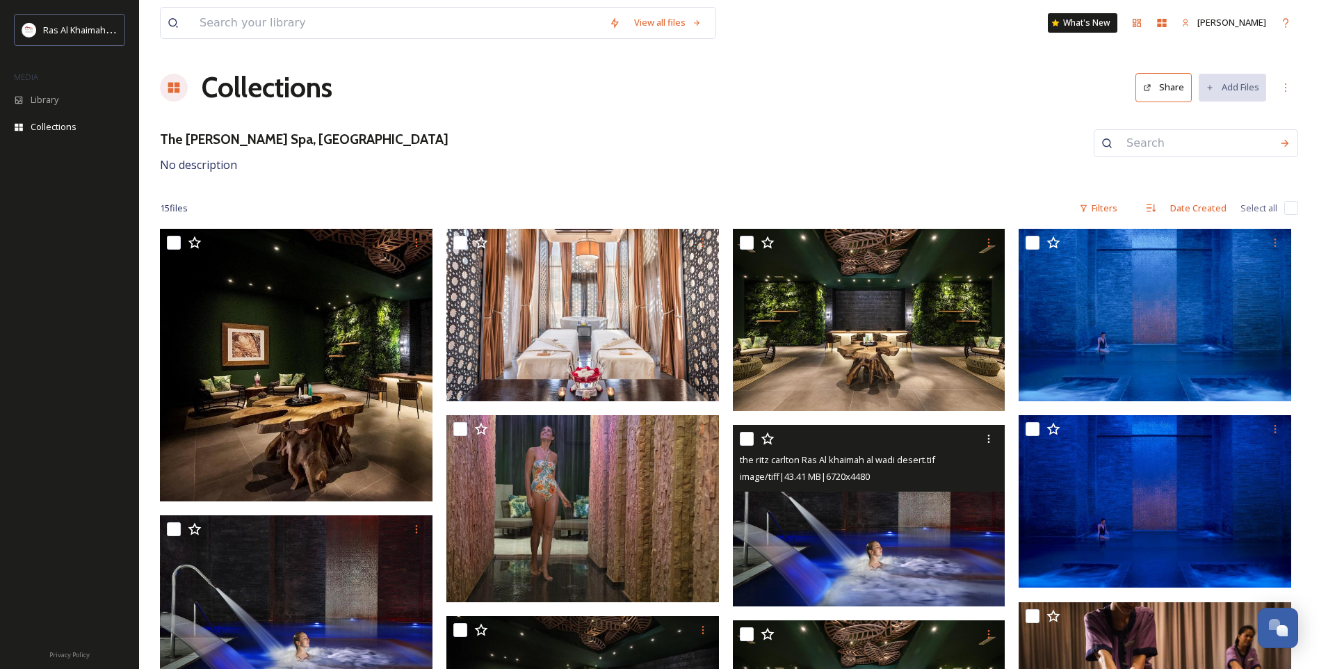
click at [805, 544] on img at bounding box center [869, 515] width 273 height 182
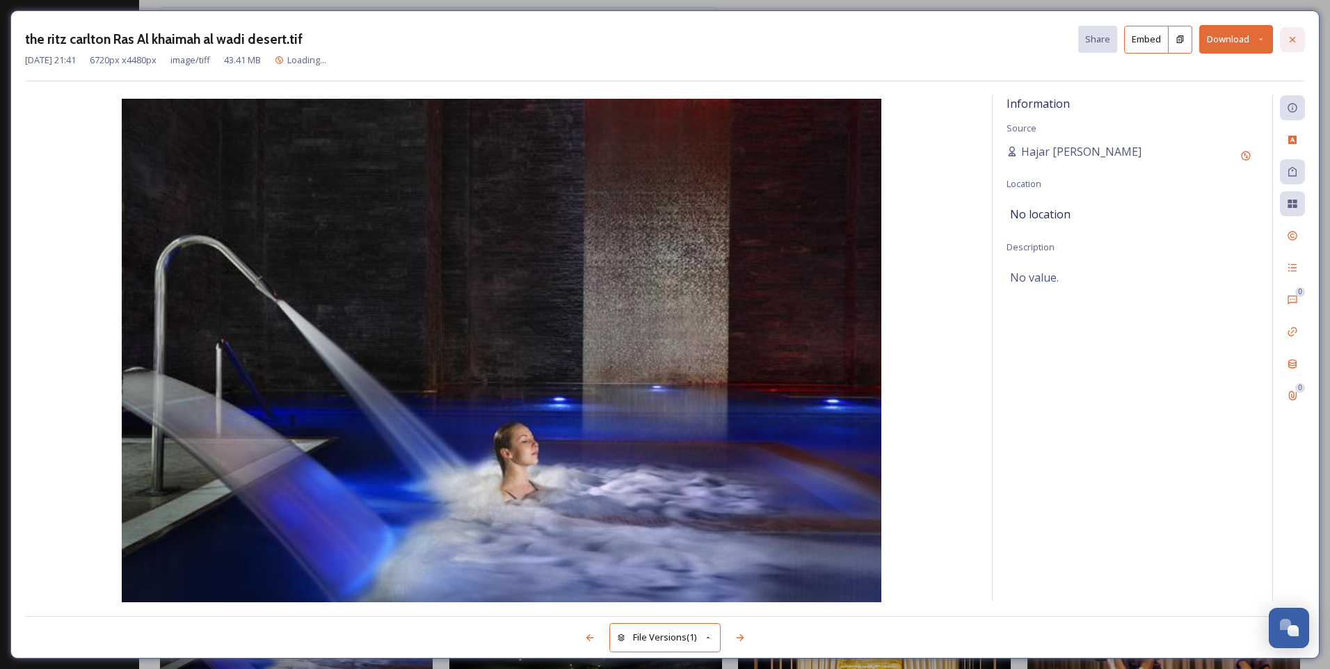
click at [1291, 41] on icon at bounding box center [1291, 39] width 11 height 11
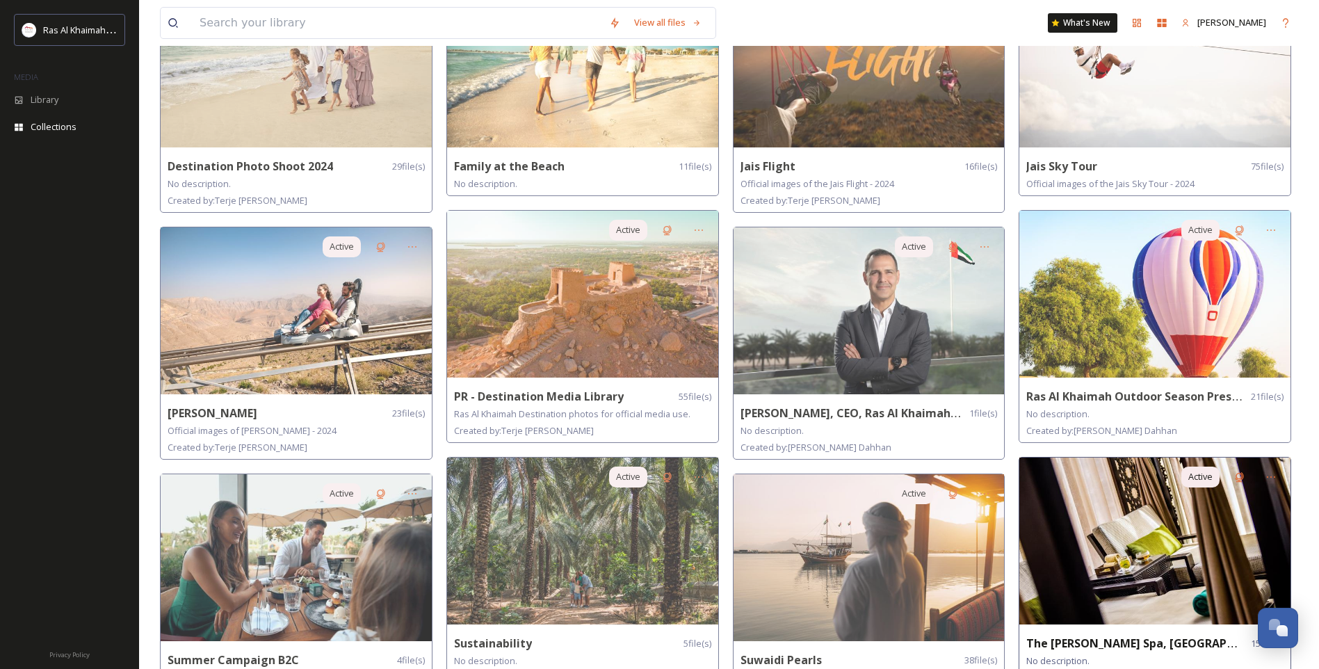
scroll to position [695, 0]
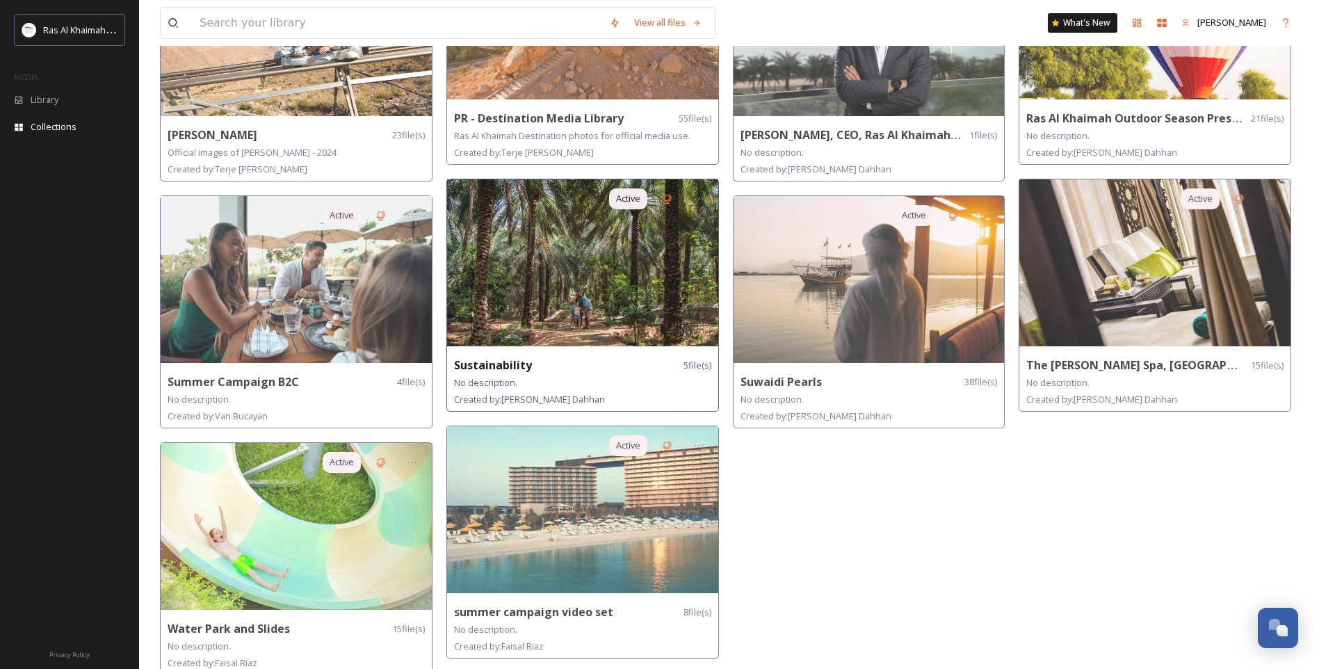
click at [679, 296] on img at bounding box center [582, 262] width 271 height 167
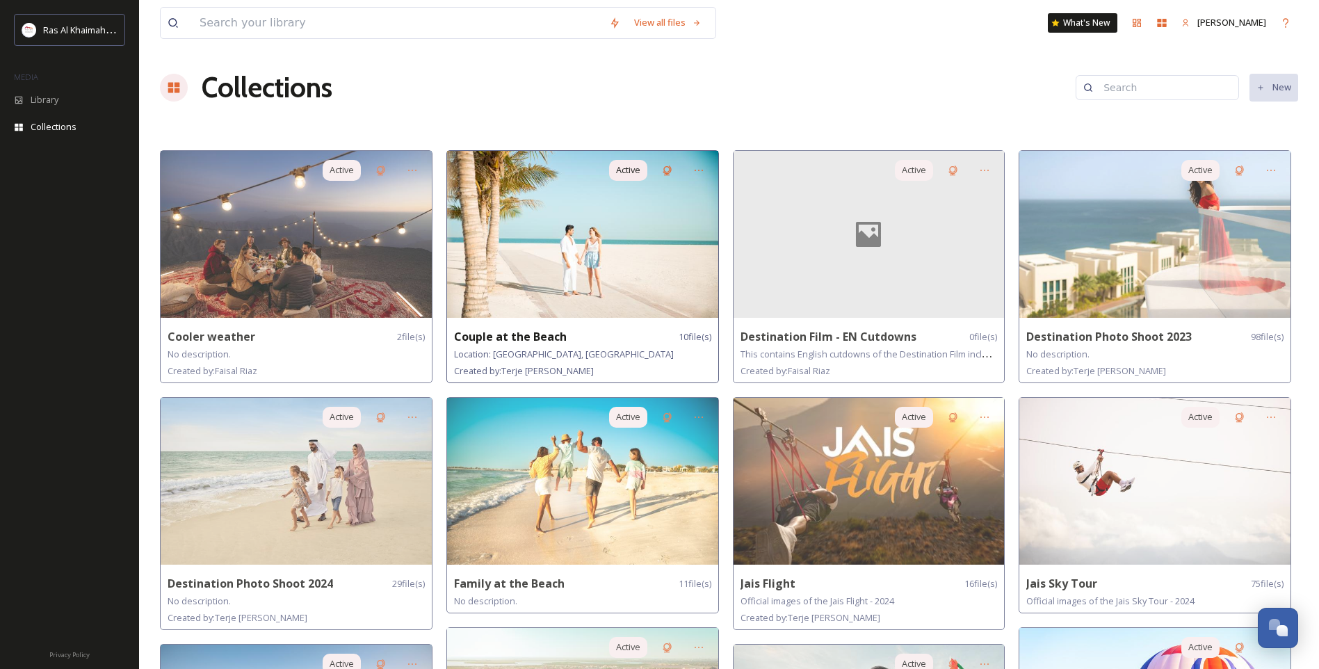
click at [702, 256] on img at bounding box center [582, 234] width 271 height 167
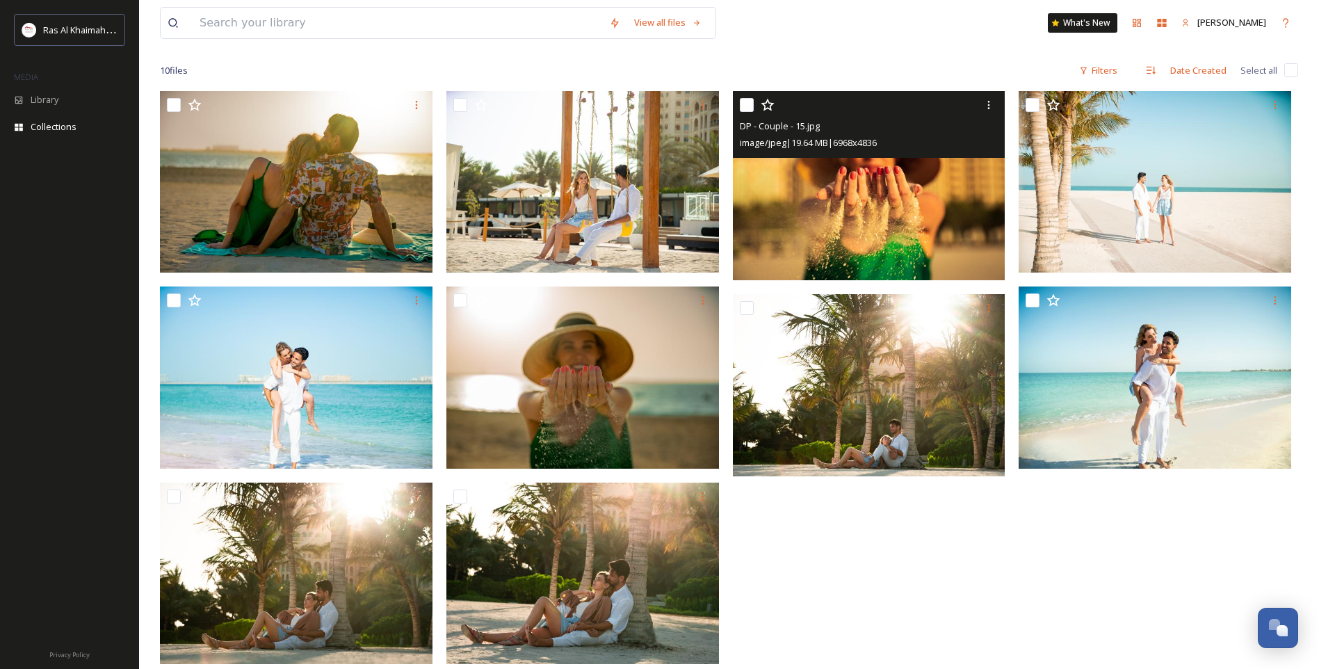
scroll to position [139, 0]
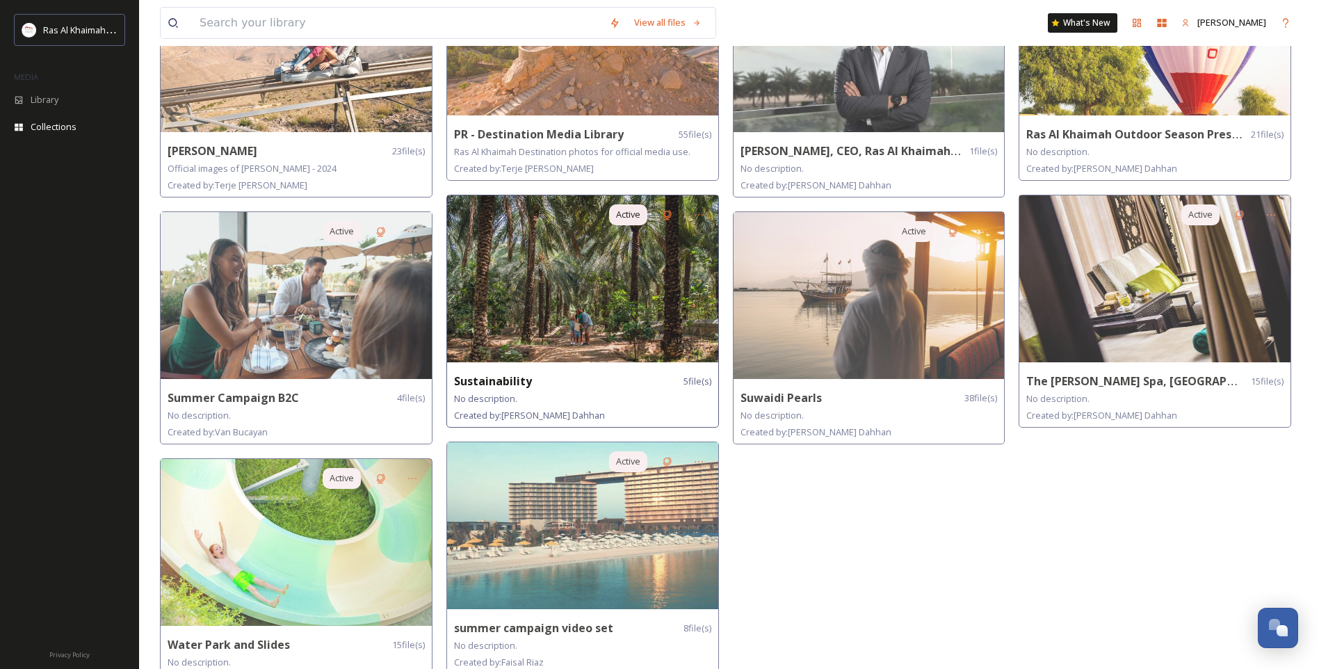
scroll to position [705, 0]
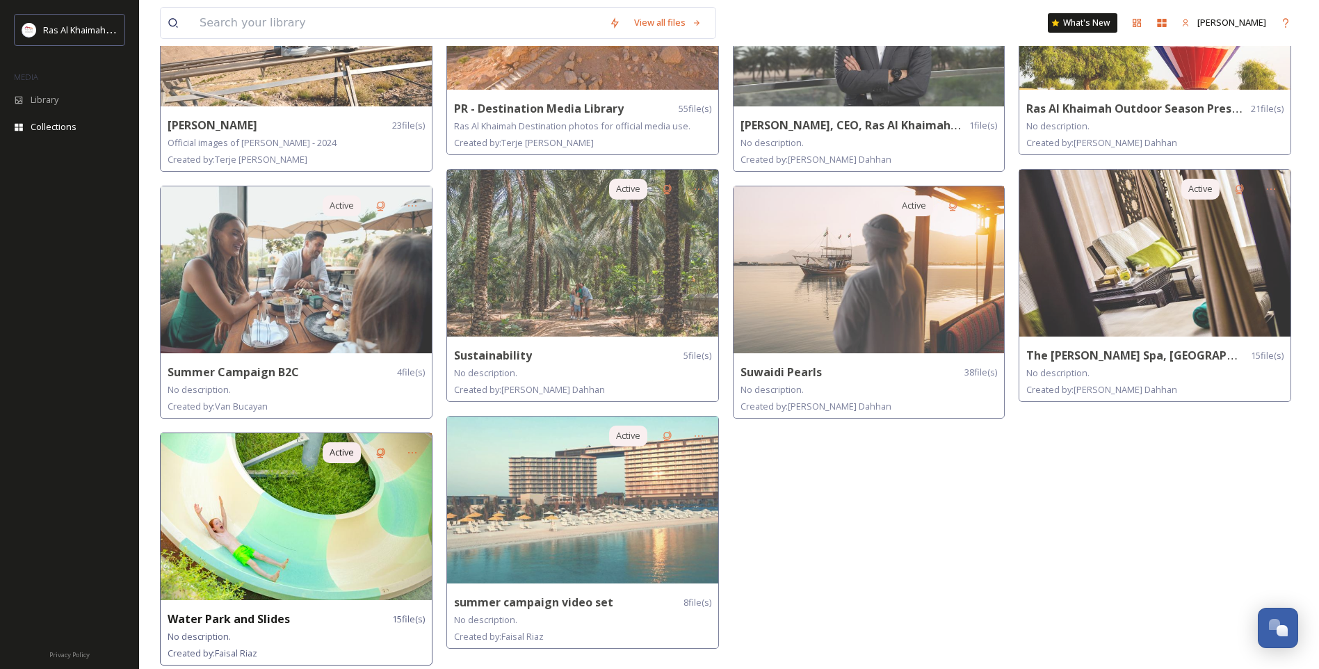
click at [322, 492] on img at bounding box center [296, 516] width 271 height 167
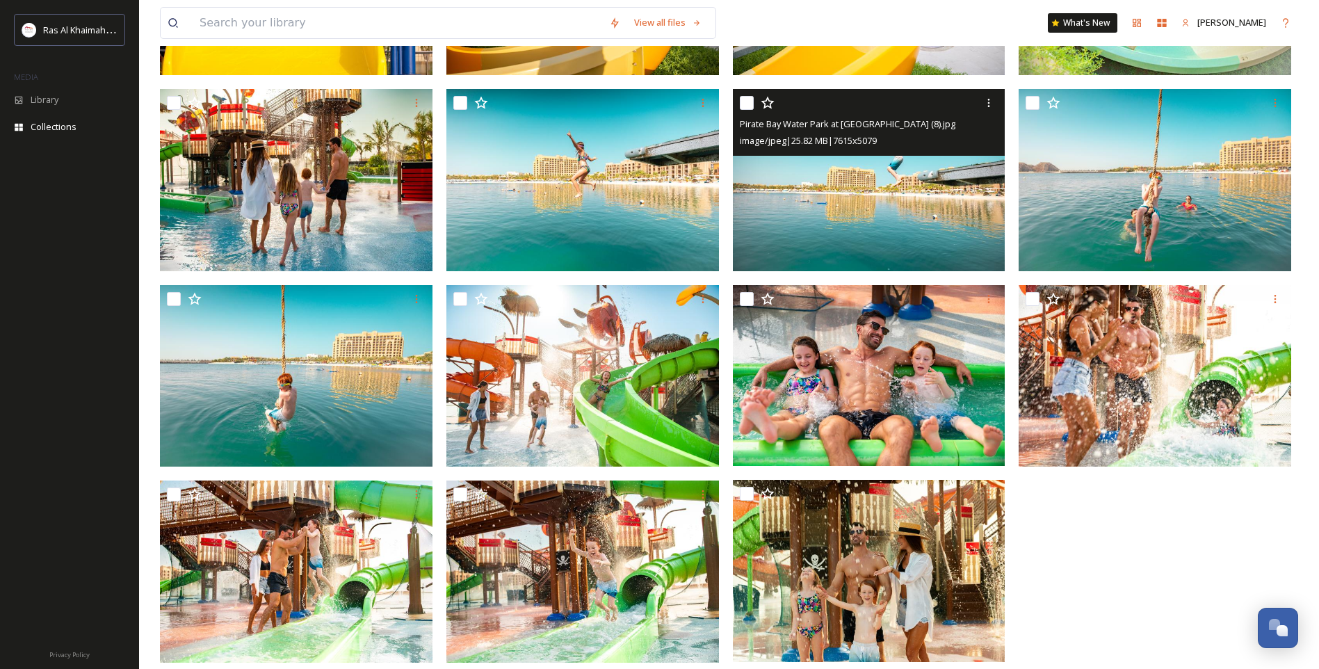
scroll to position [57, 0]
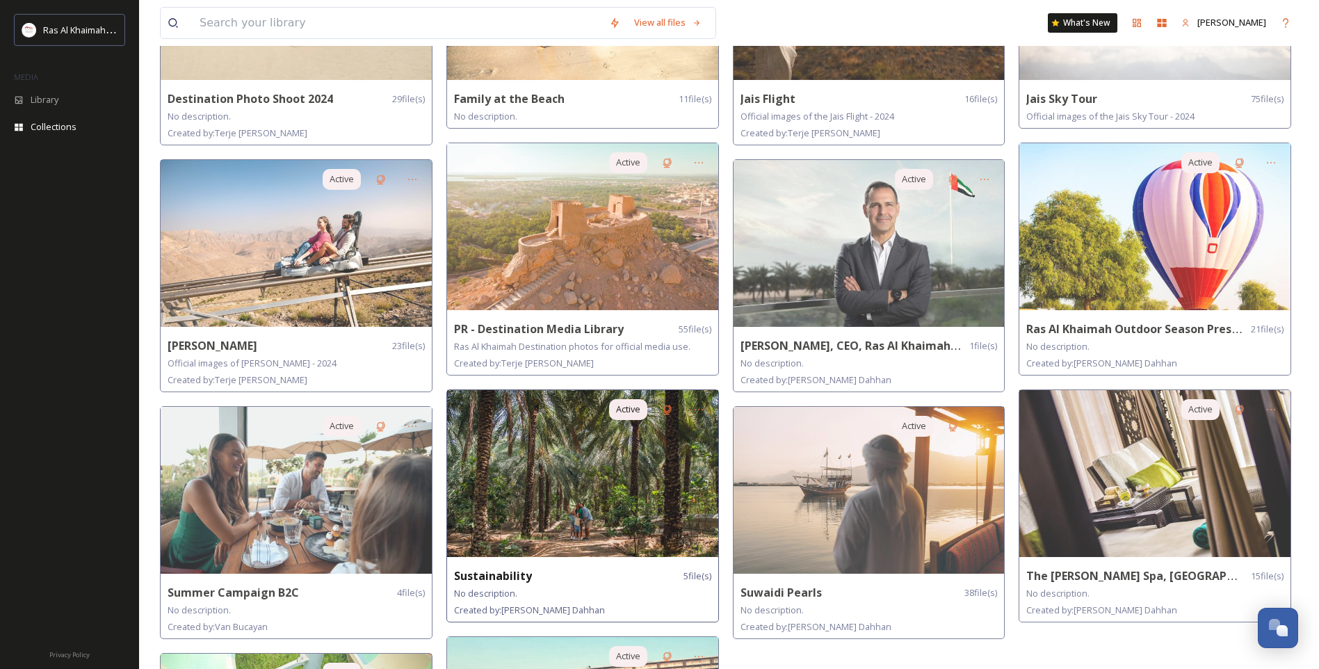
scroll to position [626, 0]
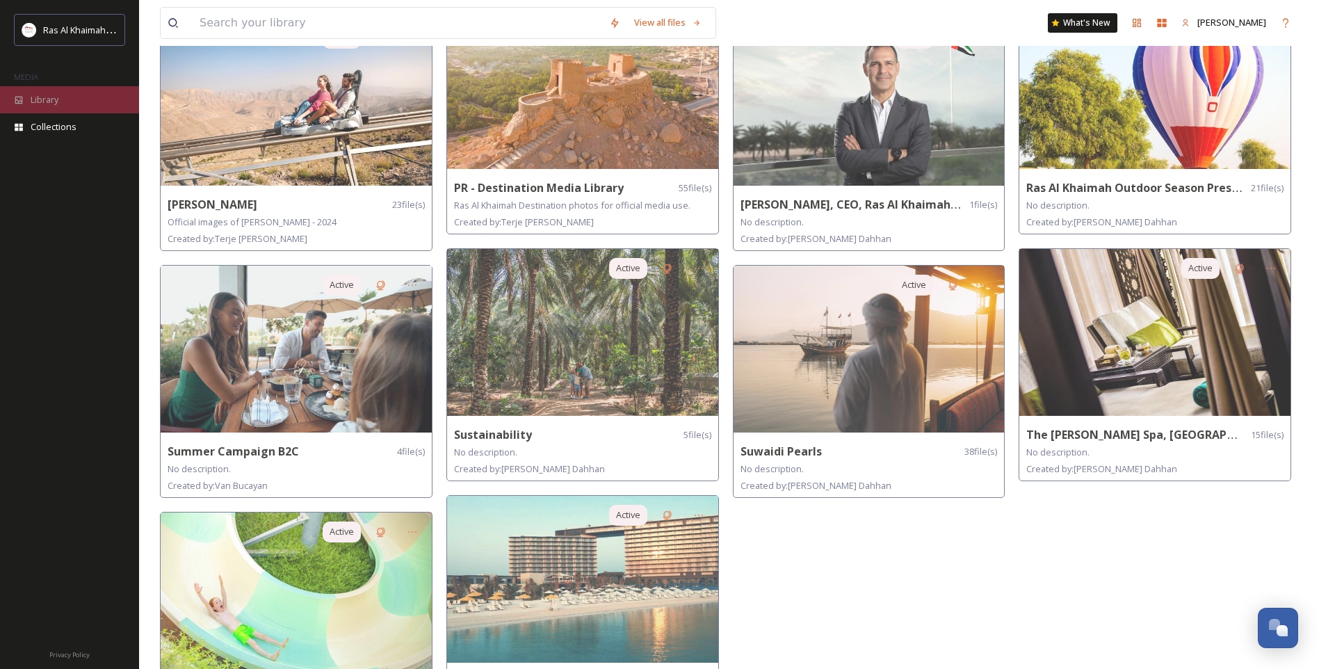
click at [19, 95] on icon at bounding box center [19, 100] width 10 height 10
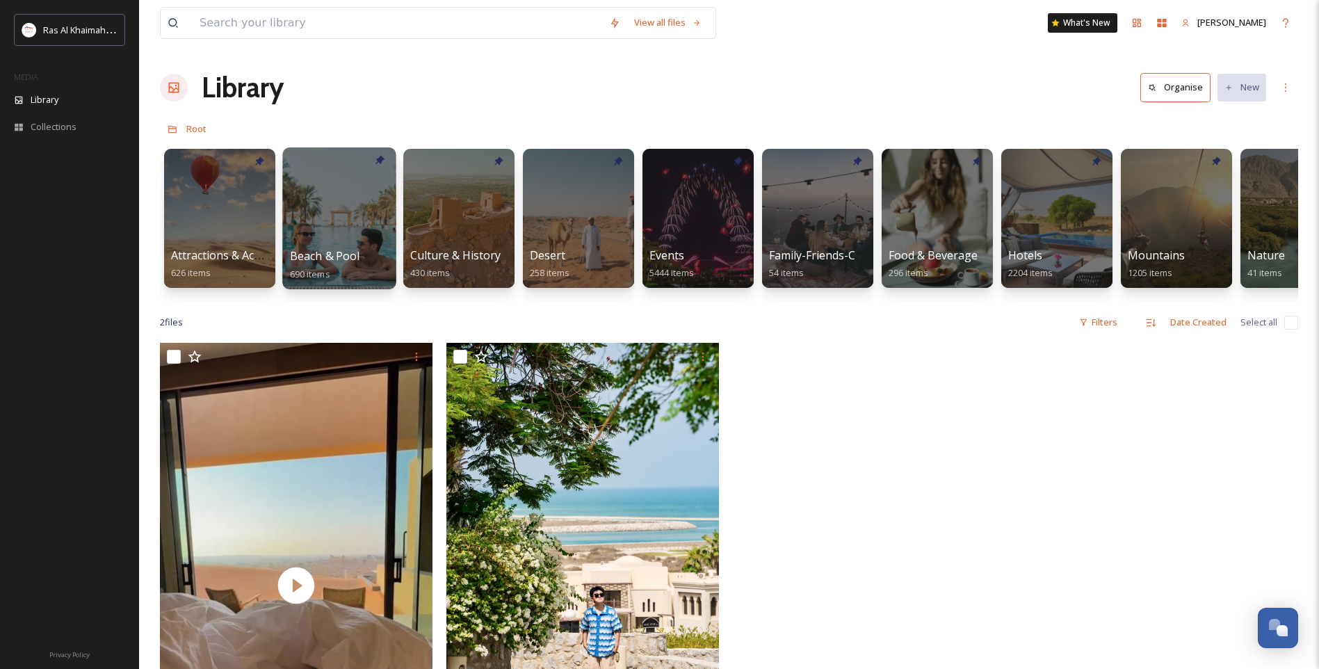
click at [326, 232] on div at bounding box center [338, 218] width 113 height 142
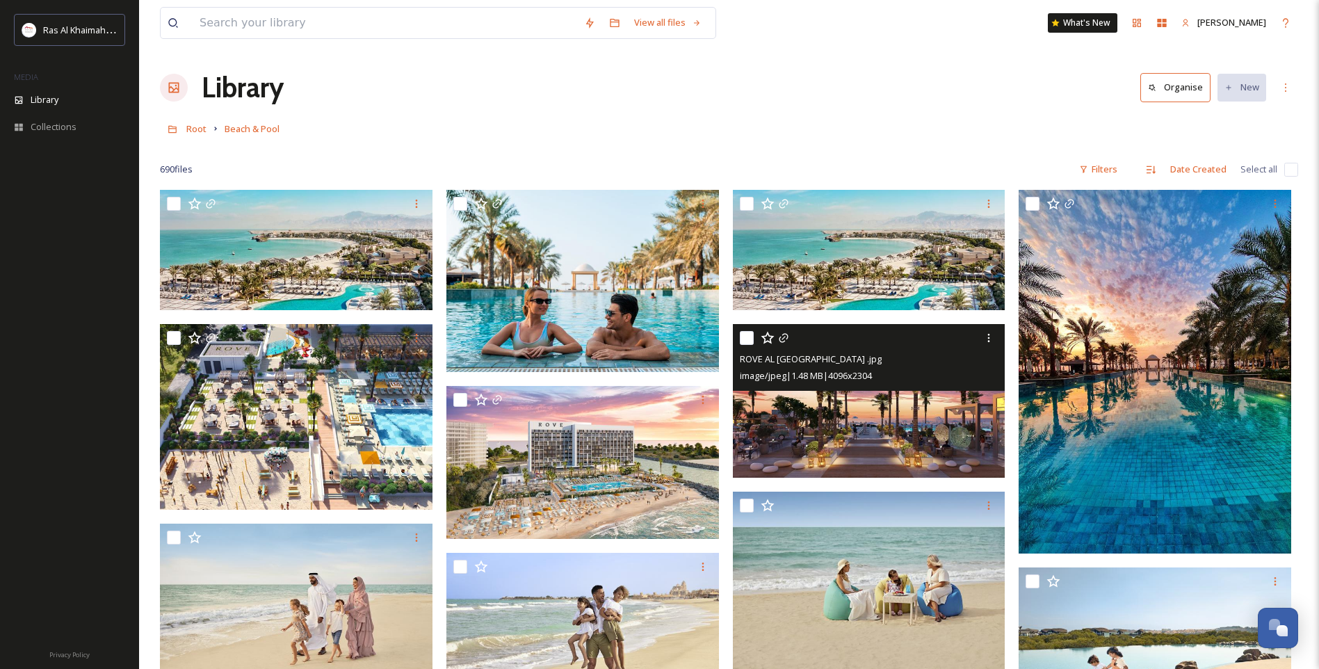
click at [869, 276] on img at bounding box center [869, 250] width 273 height 120
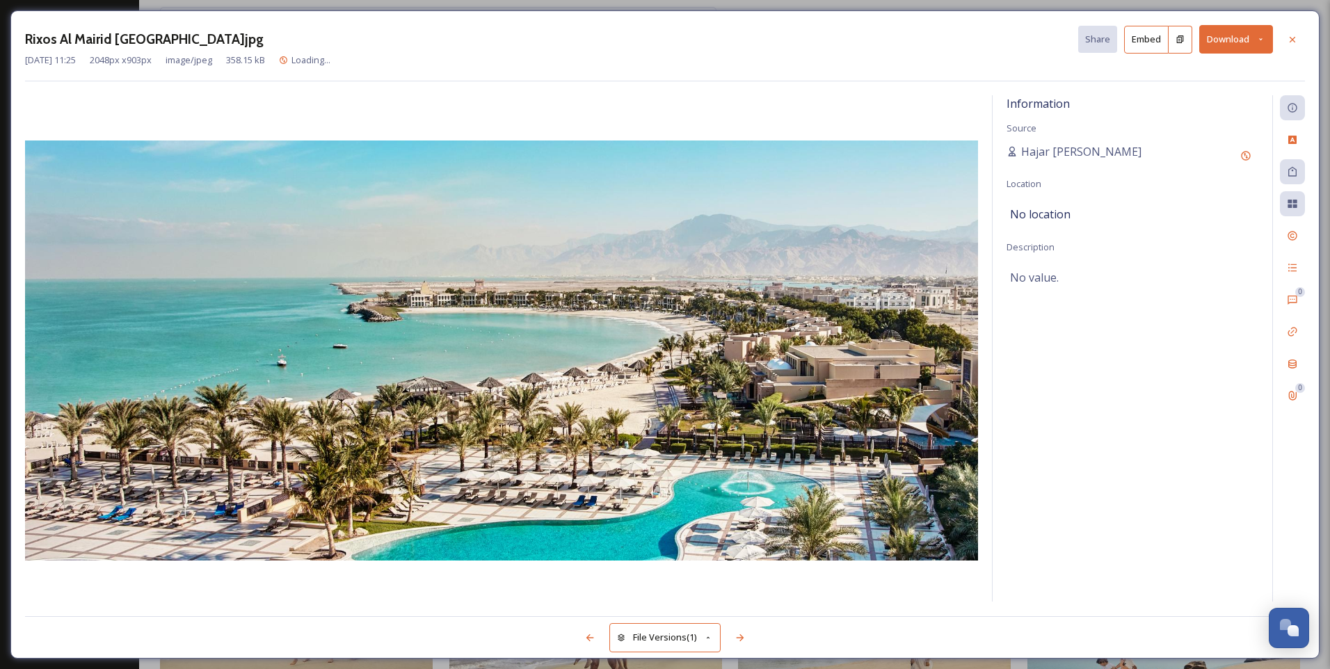
drag, startPoint x: 1296, startPoint y: 35, endPoint x: 1115, endPoint y: 207, distance: 248.9
click at [1297, 36] on icon at bounding box center [1291, 39] width 11 height 11
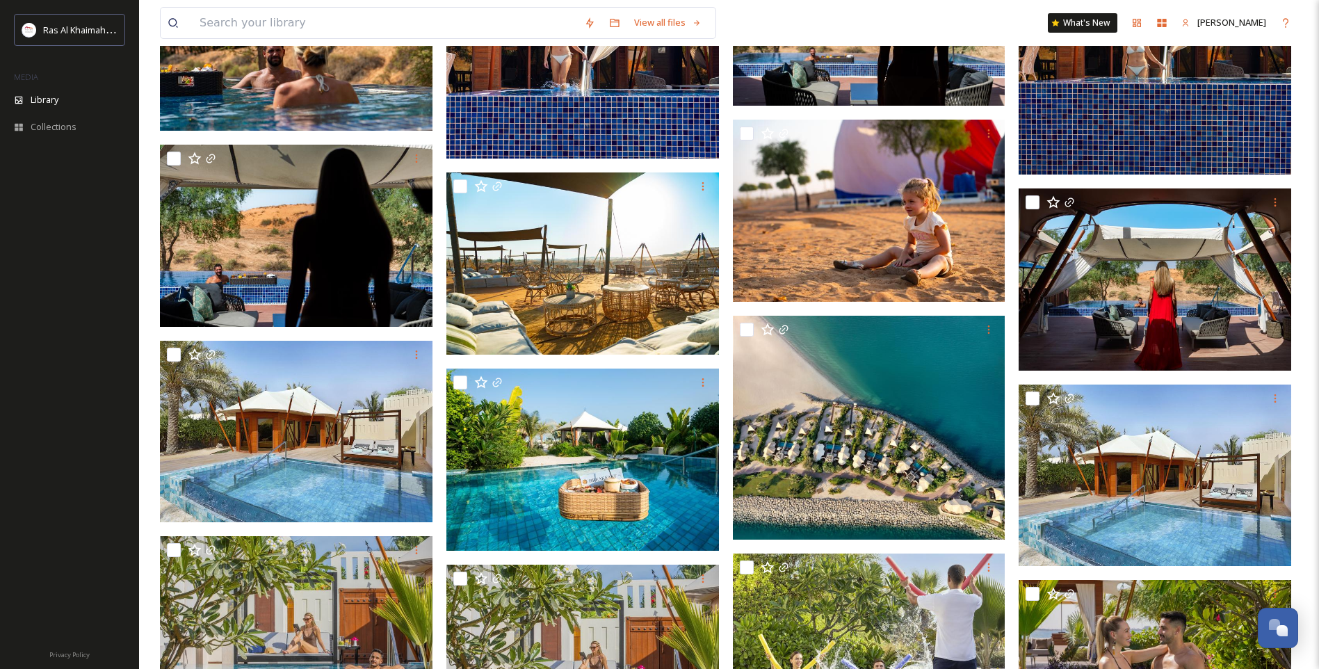
scroll to position [1182, 0]
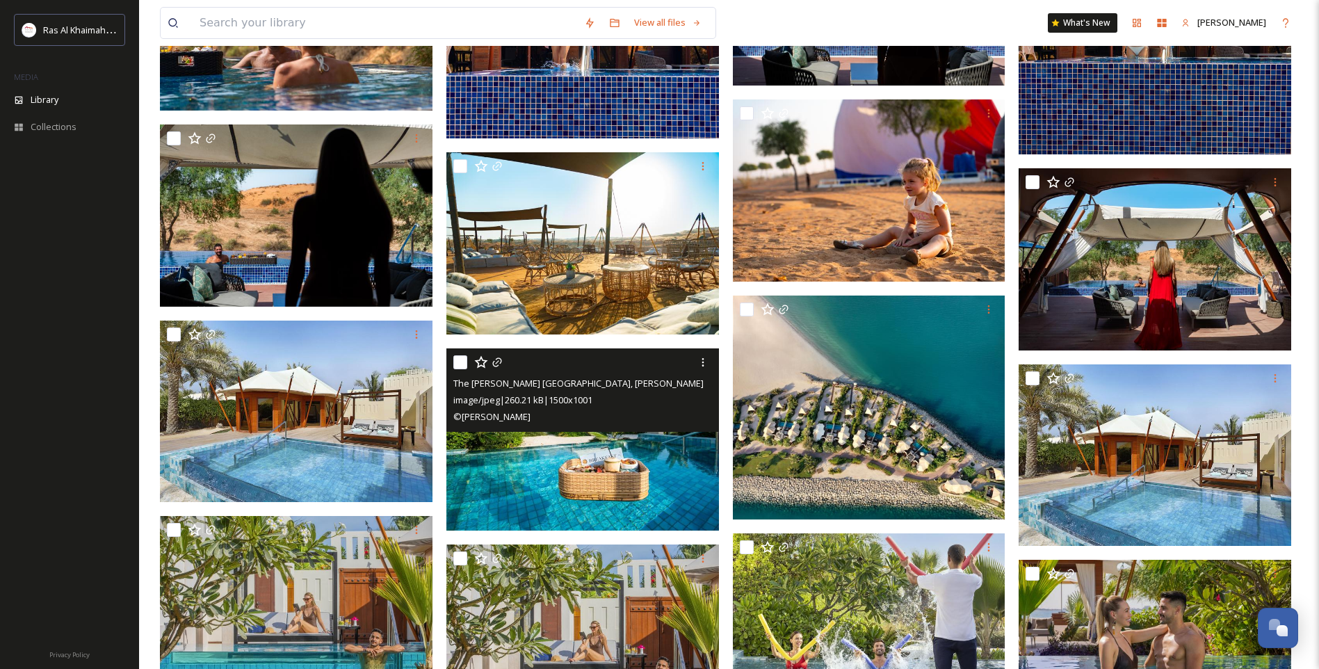
click at [498, 467] on img at bounding box center [582, 439] width 273 height 182
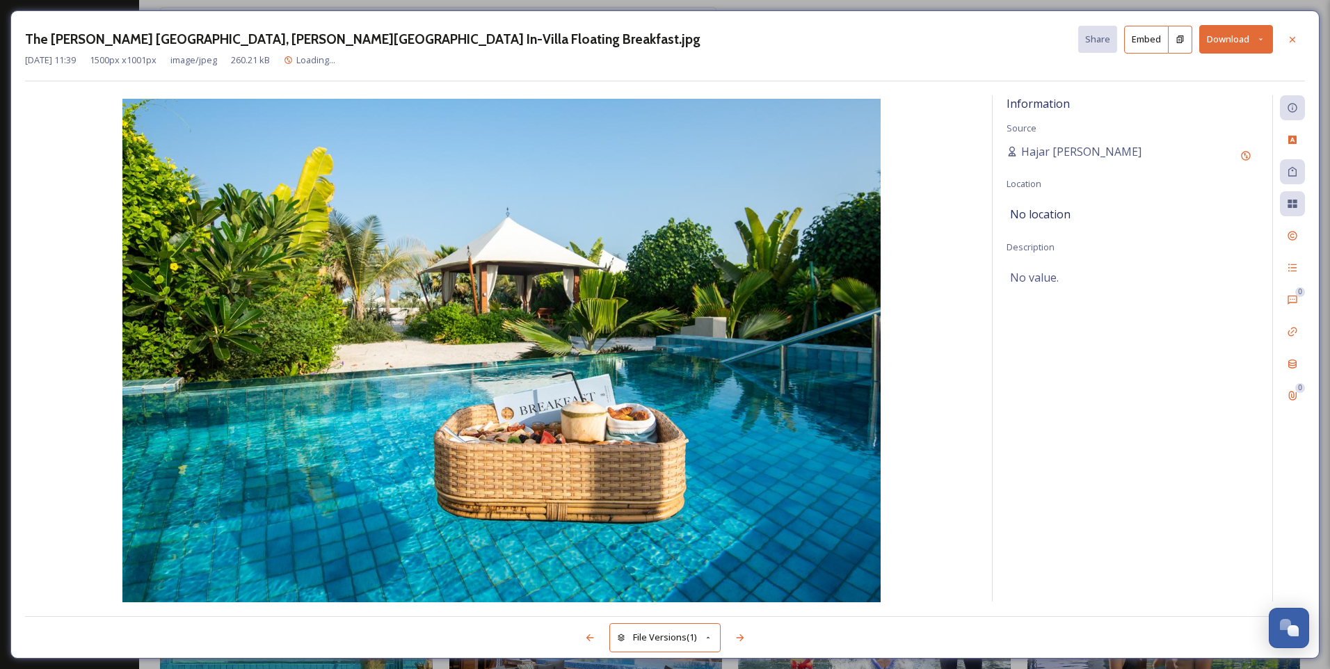
click at [1241, 42] on button "Download" at bounding box center [1236, 39] width 74 height 29
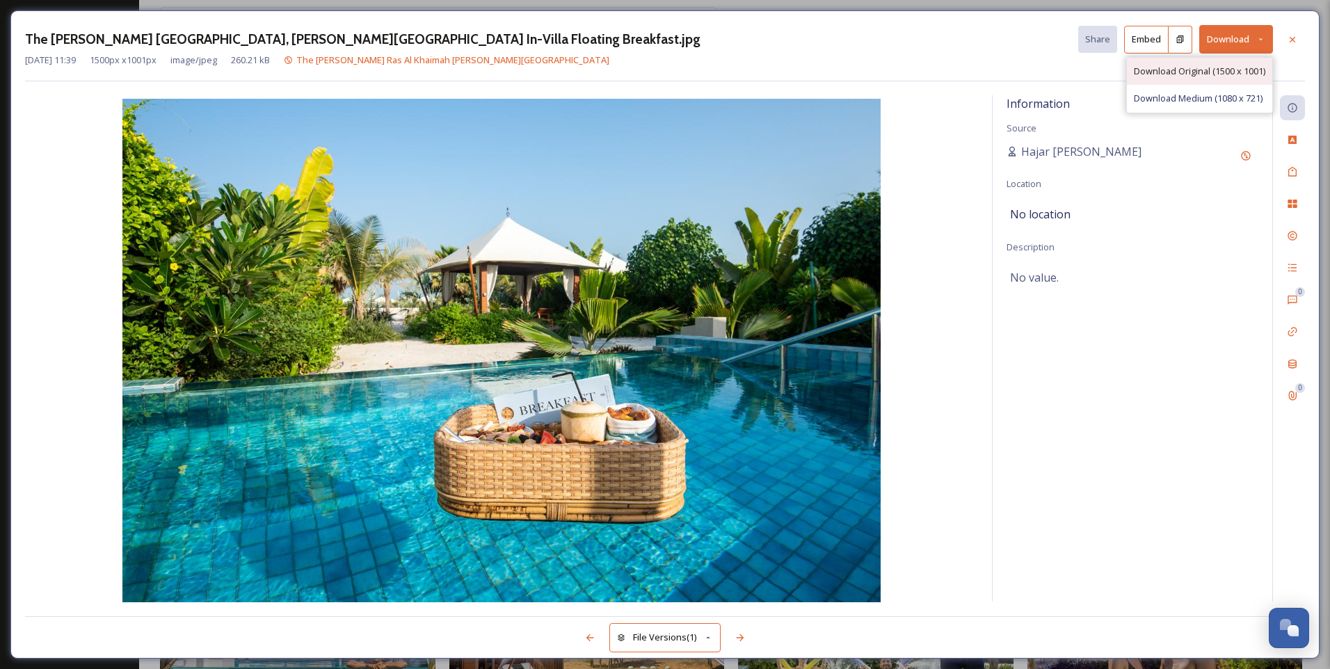
click at [1224, 69] on span "Download Original (1500 x 1001)" at bounding box center [1199, 71] width 131 height 13
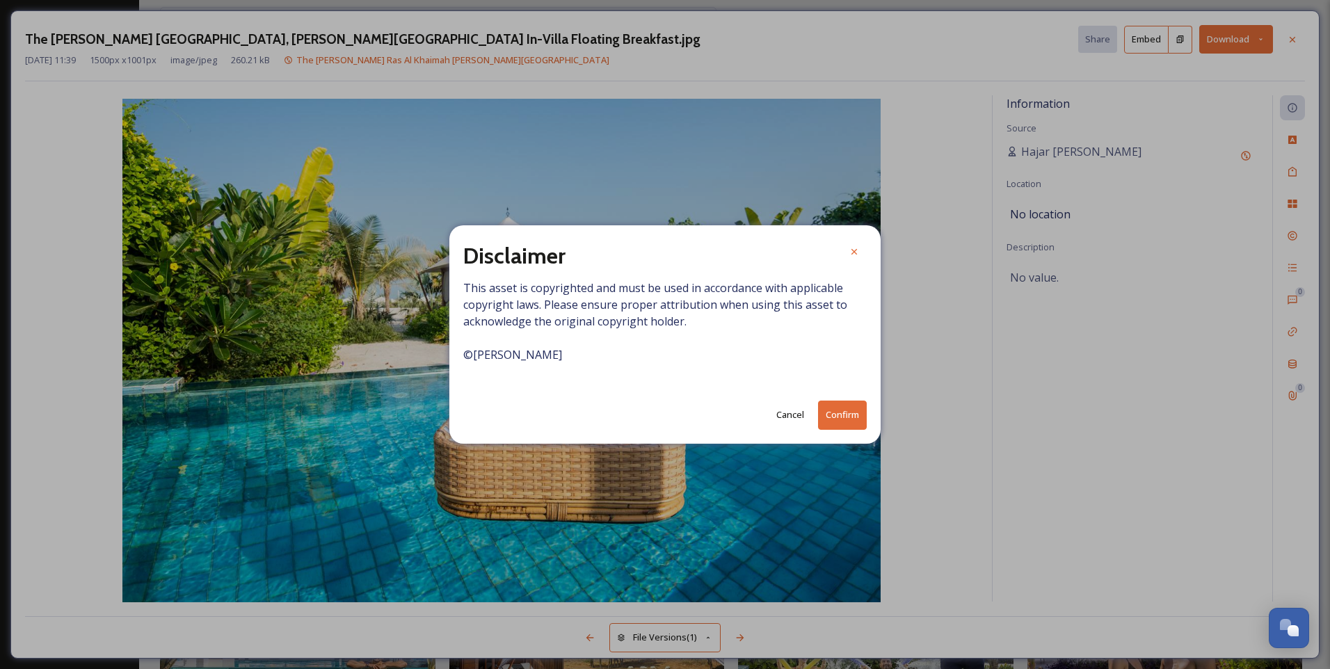
click at [850, 409] on button "Confirm" at bounding box center [842, 415] width 49 height 29
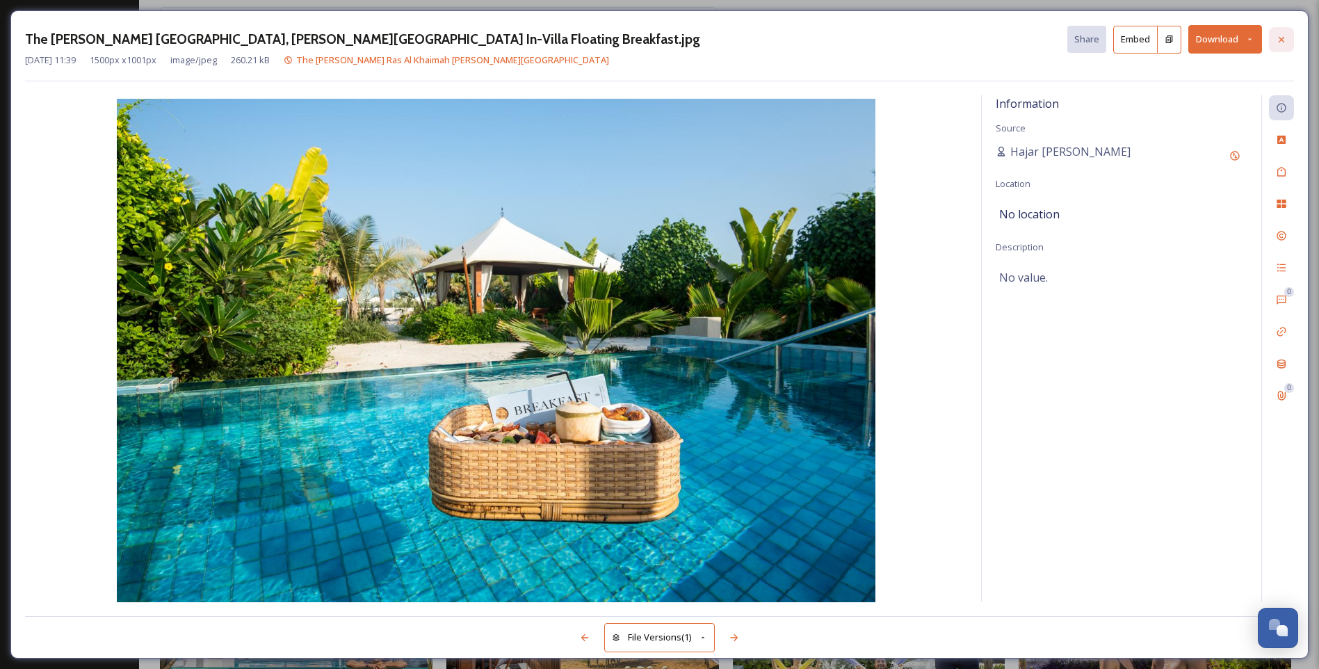
click at [1290, 38] on div at bounding box center [1281, 39] width 25 height 25
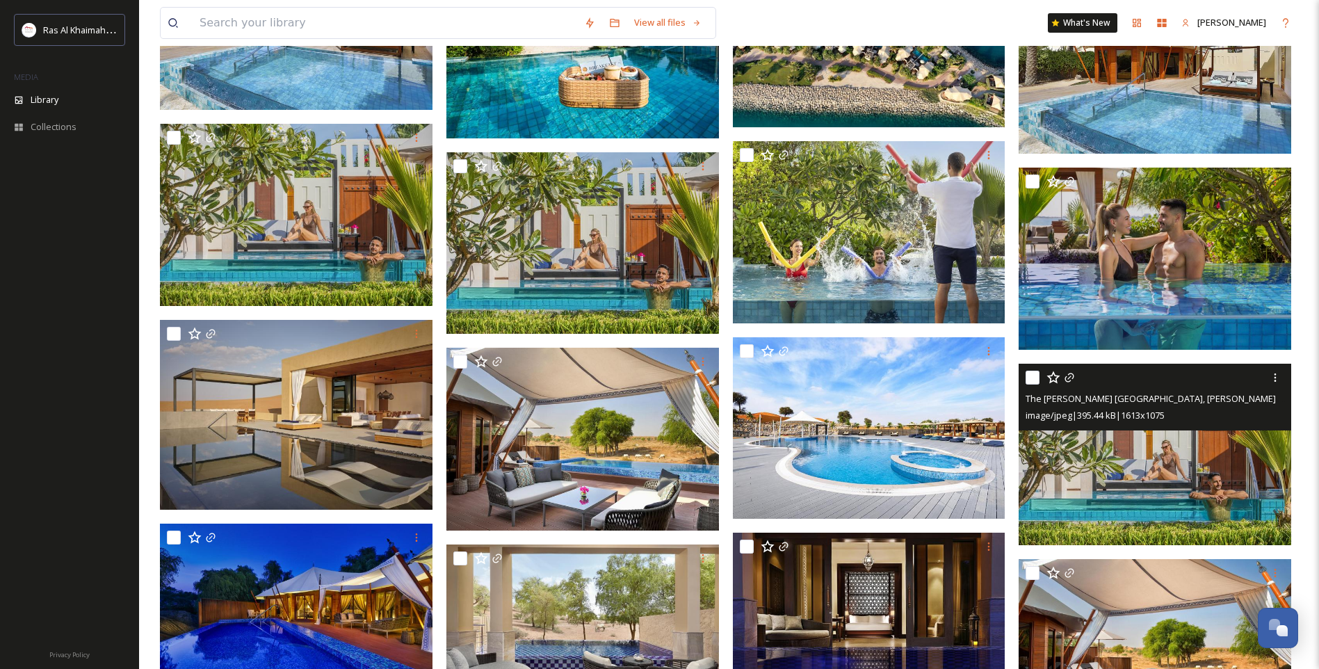
scroll to position [1599, 0]
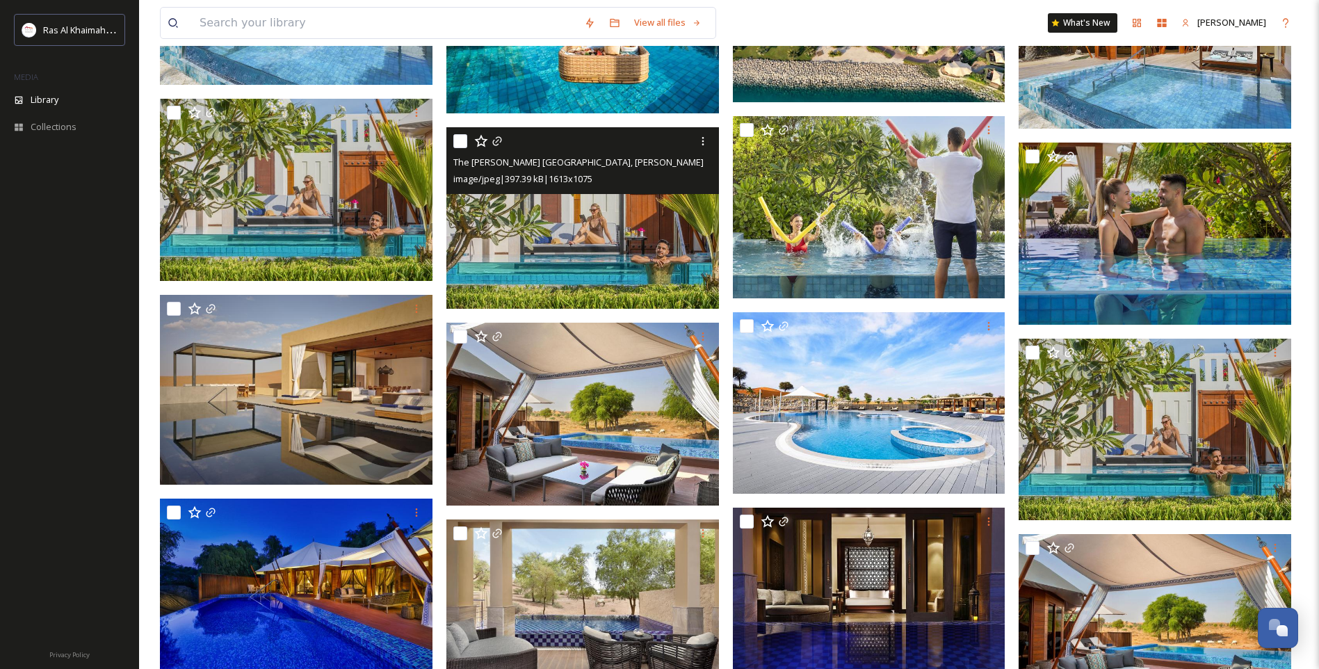
click at [640, 236] on img at bounding box center [582, 218] width 273 height 182
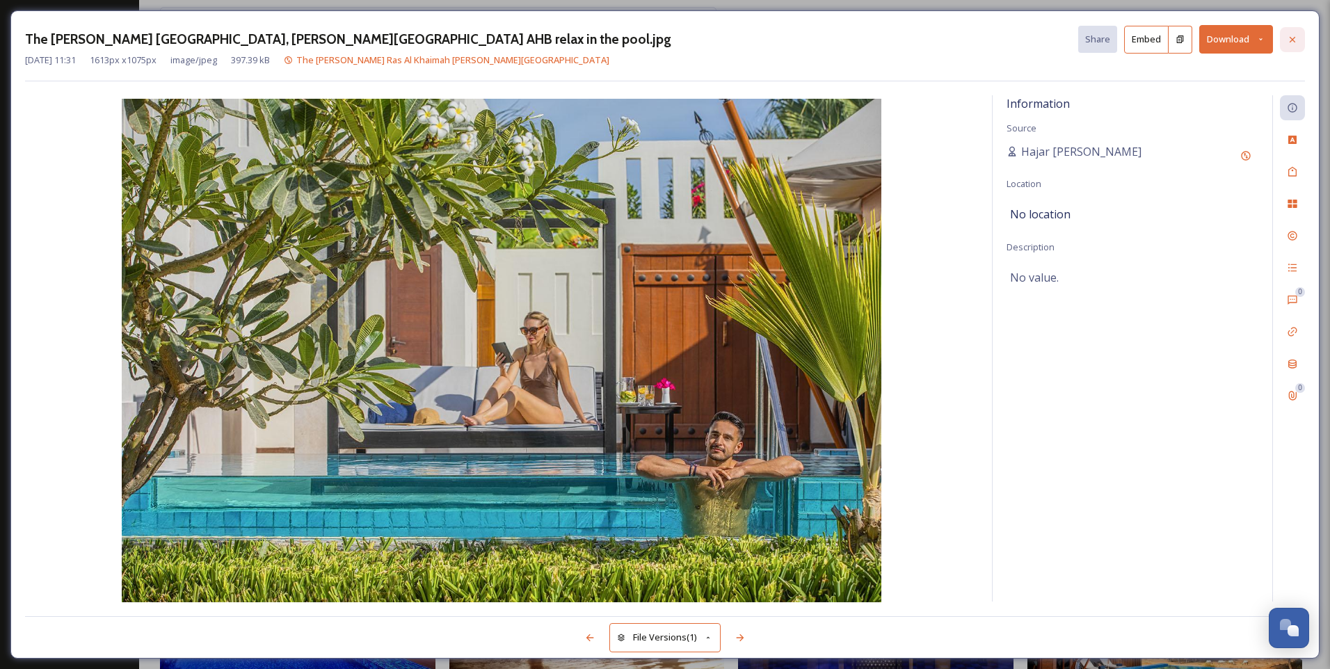
click at [1295, 40] on icon at bounding box center [1291, 39] width 11 height 11
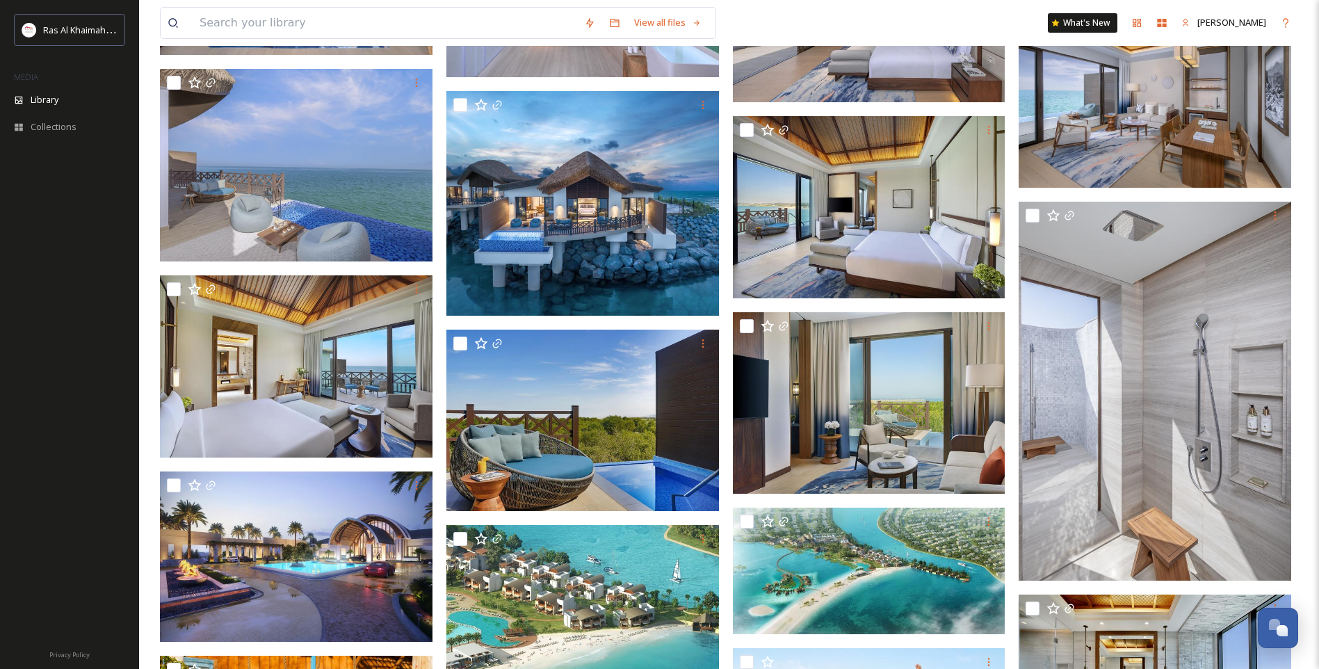
scroll to position [3755, 0]
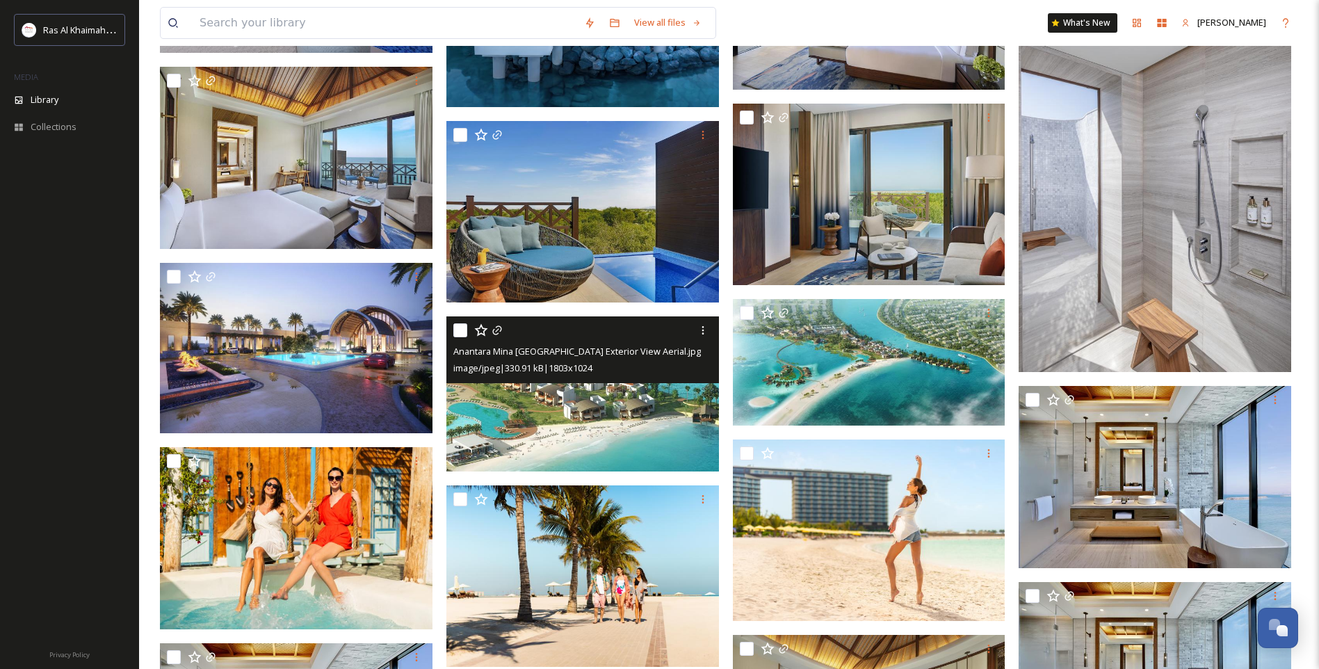
click at [546, 443] on img at bounding box center [582, 393] width 273 height 155
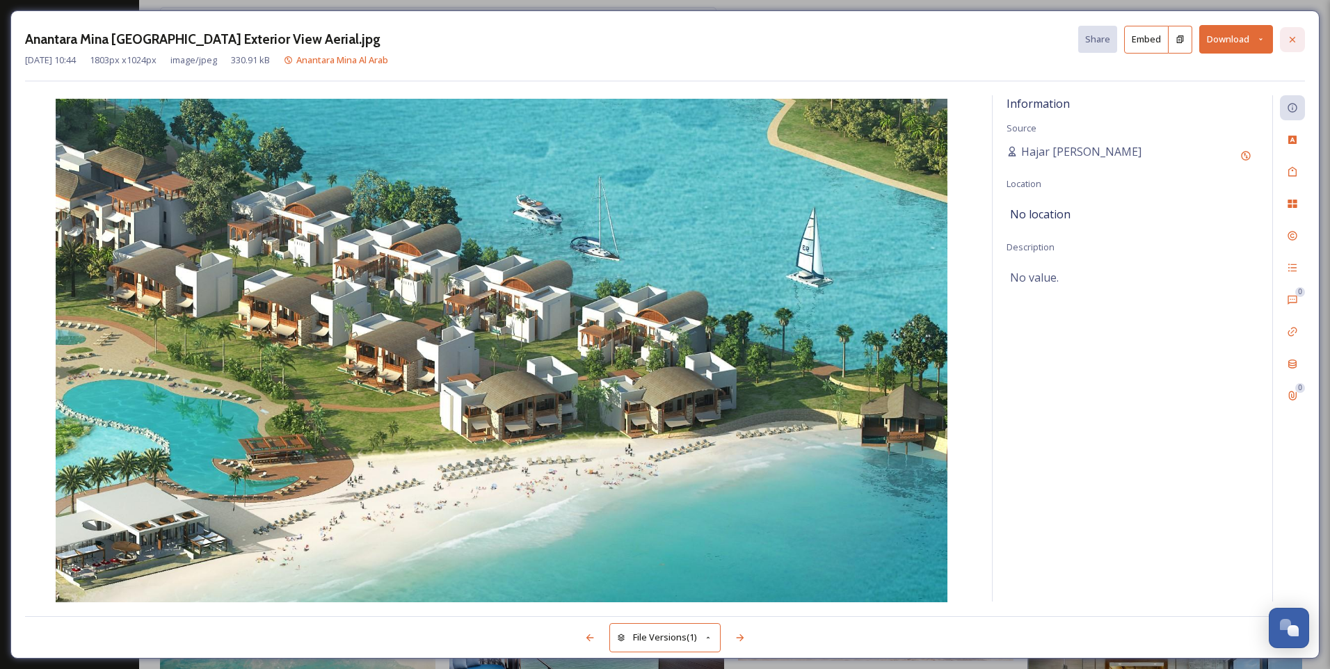
click at [1290, 40] on icon at bounding box center [1291, 39] width 11 height 11
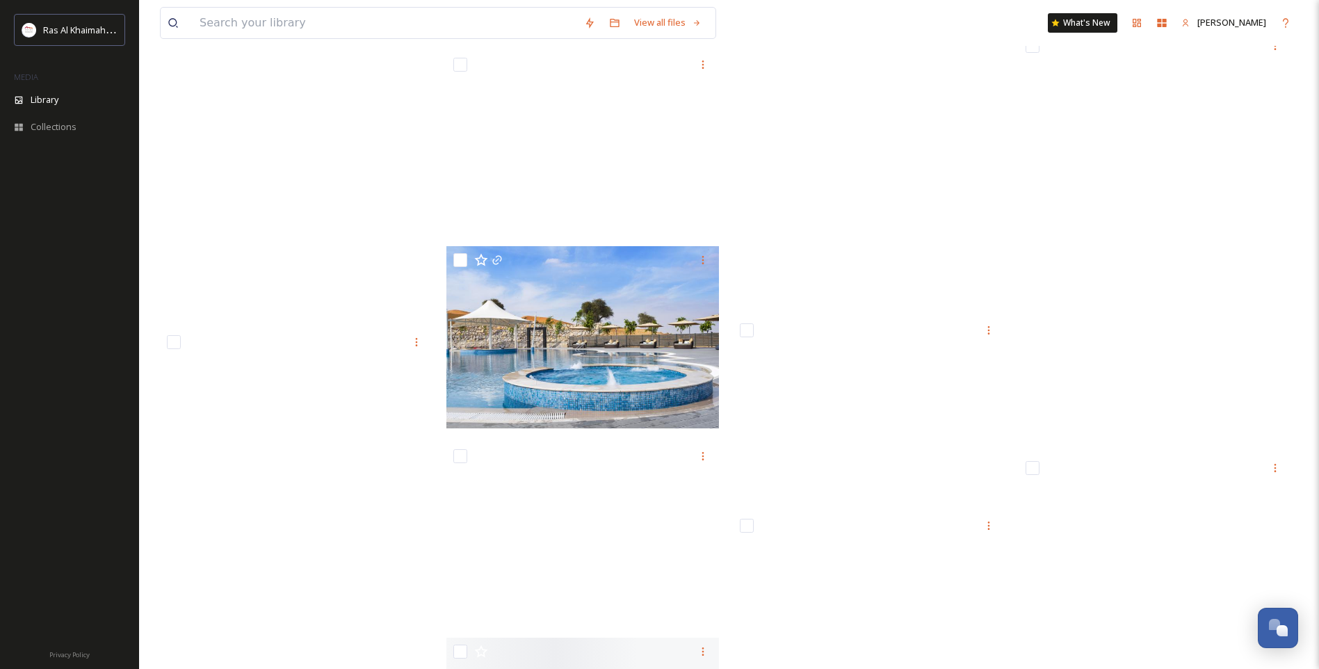
scroll to position [40333, 0]
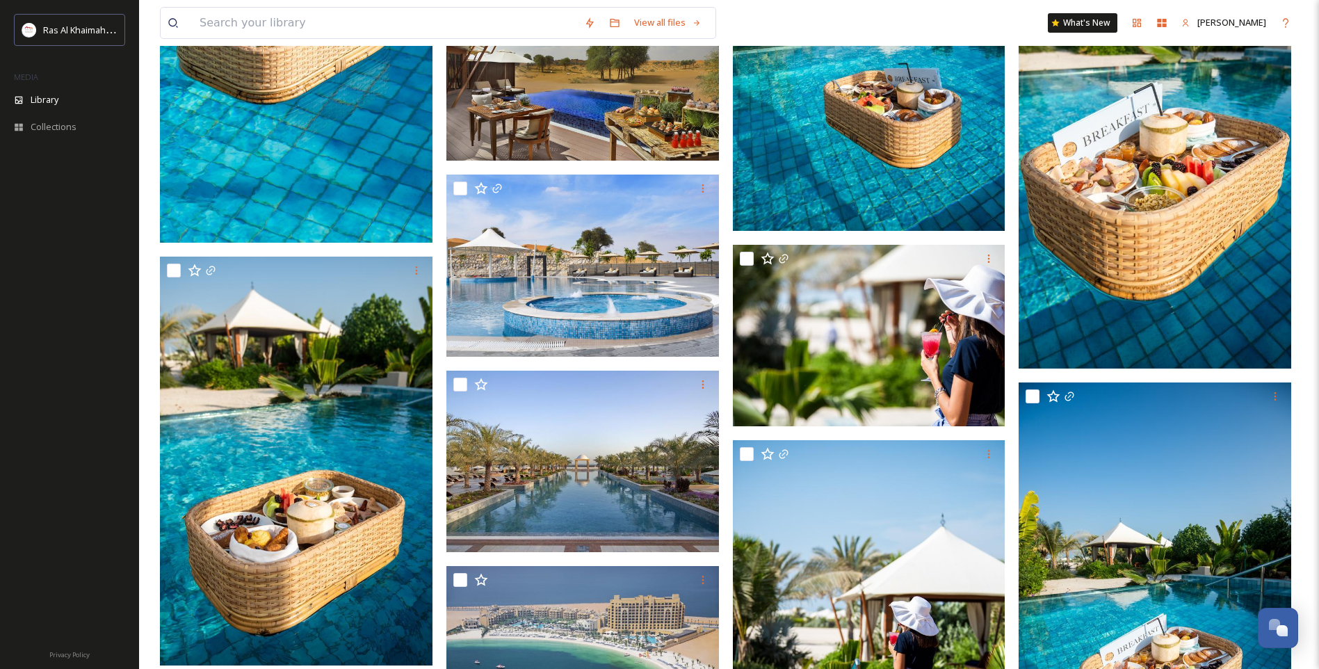
click at [1133, 257] on img at bounding box center [1155, 164] width 273 height 408
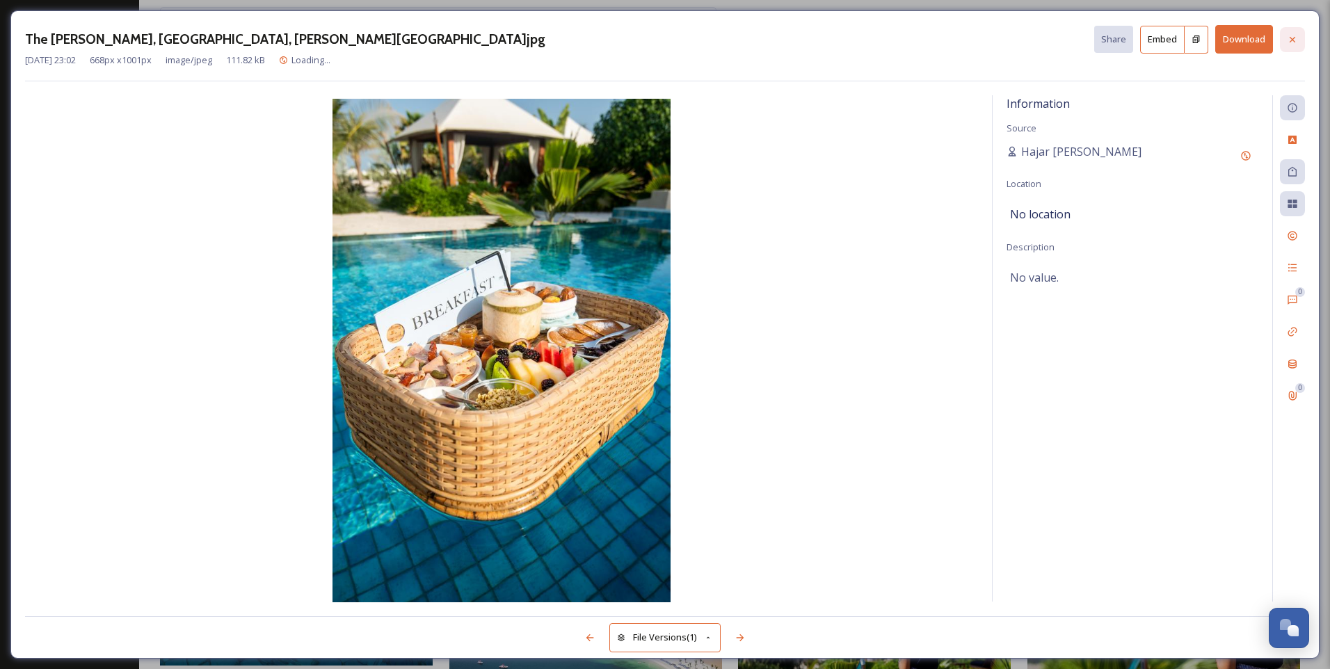
click at [1296, 42] on icon at bounding box center [1291, 39] width 11 height 11
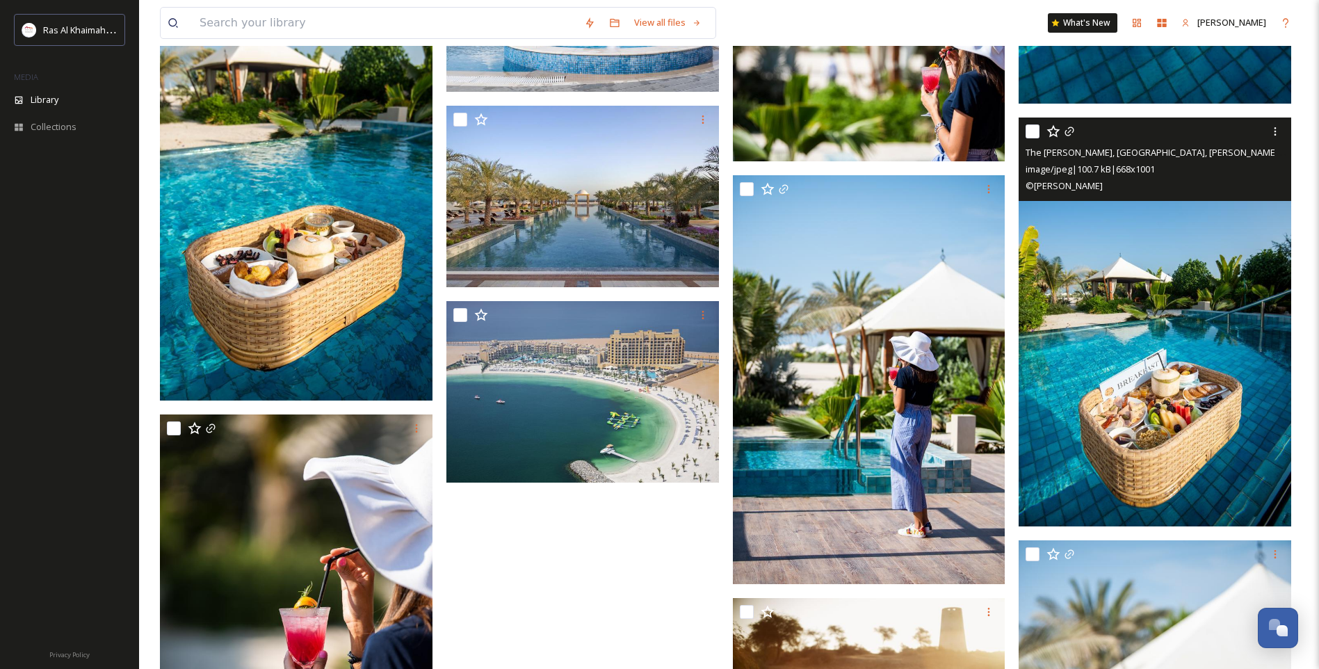
scroll to position [40681, 0]
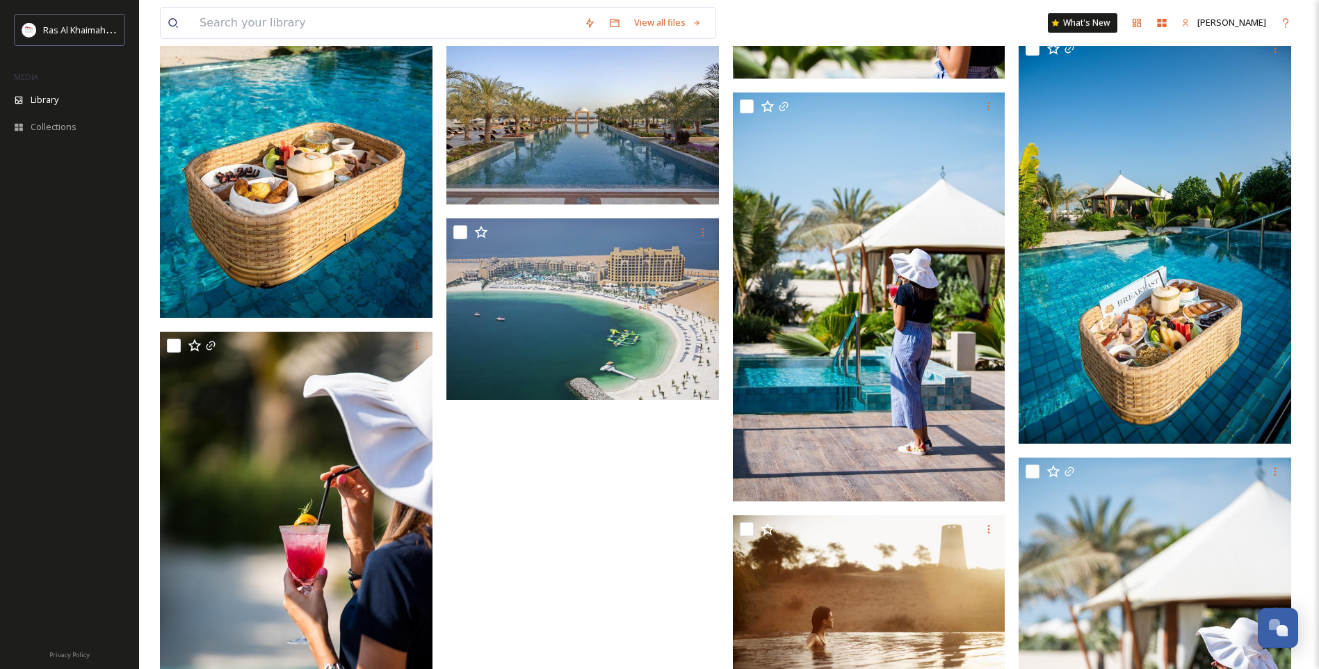
click at [328, 216] on img at bounding box center [296, 113] width 273 height 408
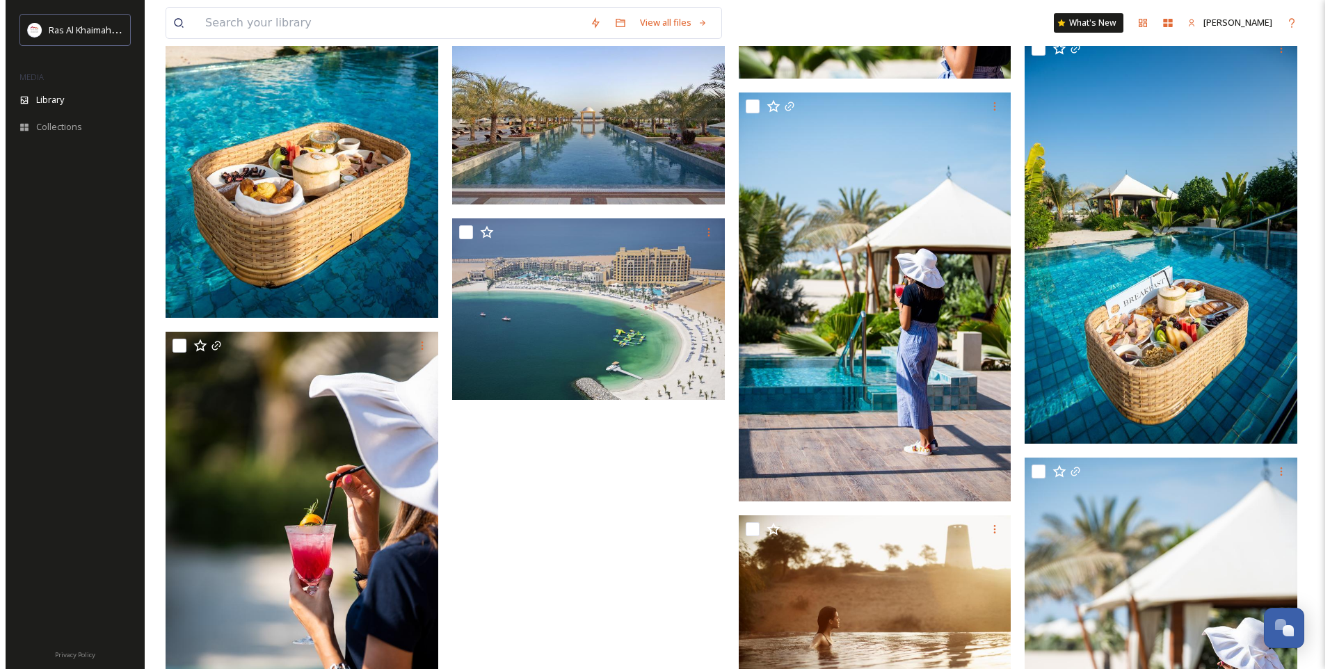
scroll to position [40258, 0]
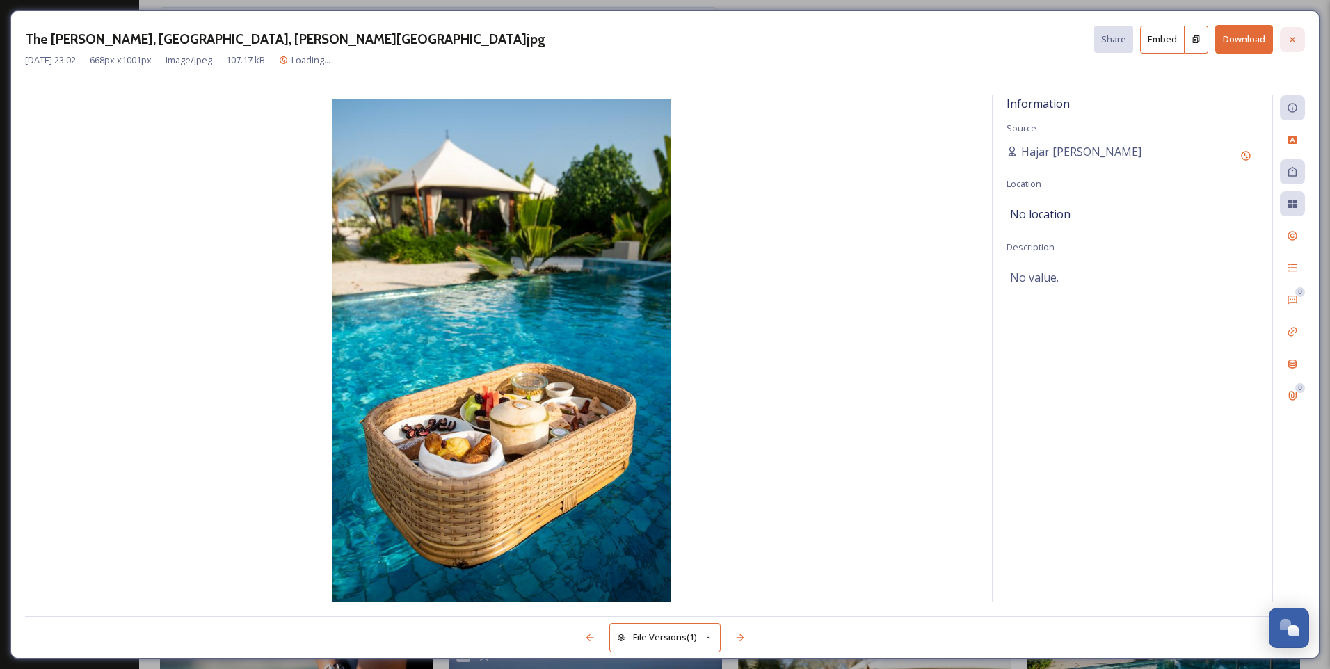
click at [1292, 40] on icon at bounding box center [1292, 39] width 6 height 6
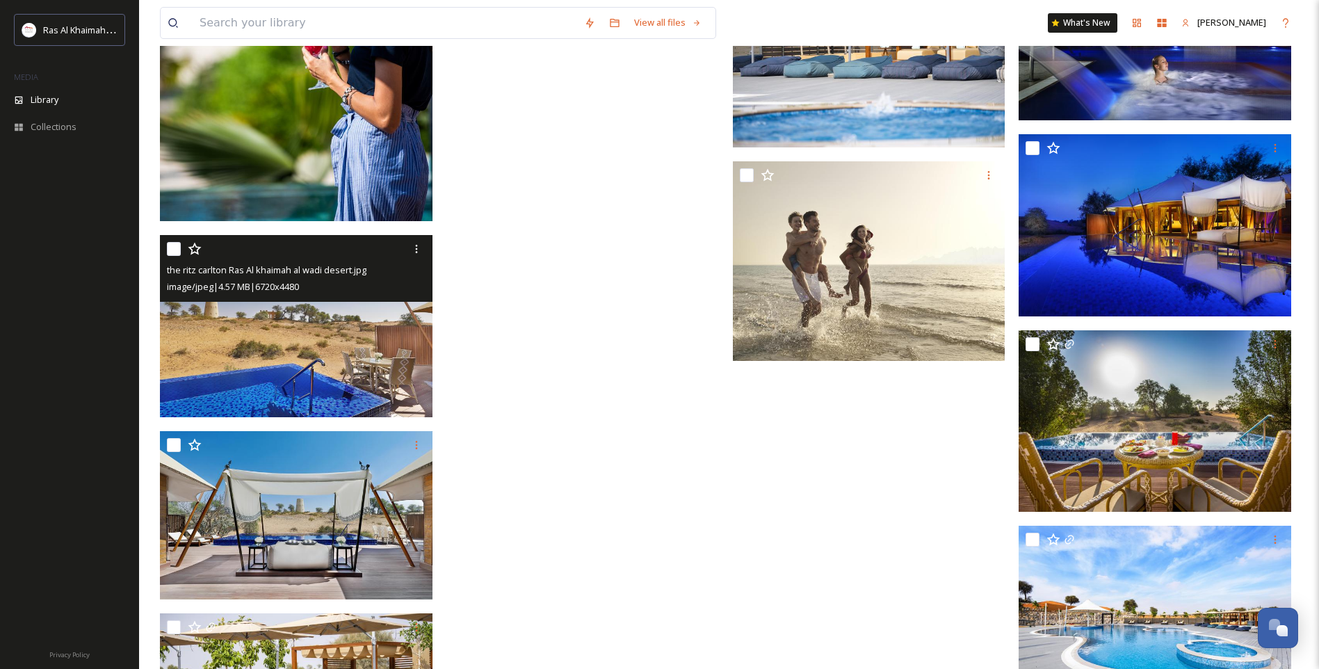
scroll to position [41467, 0]
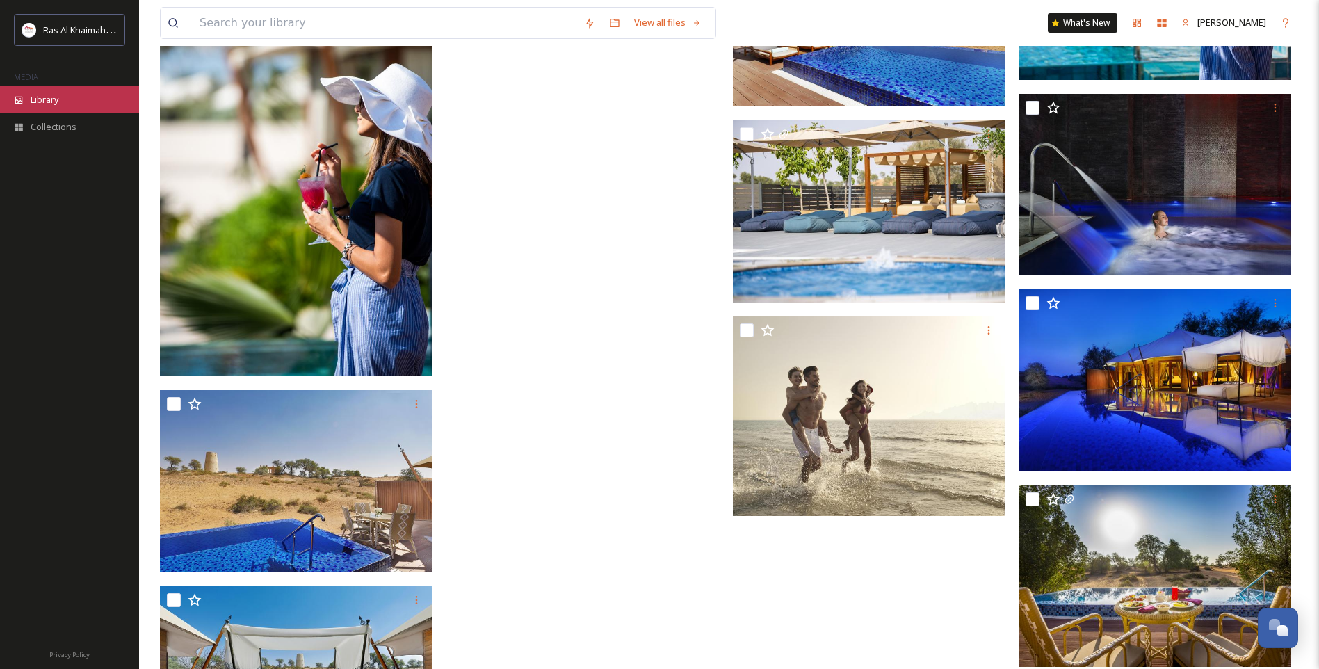
click at [47, 97] on span "Library" at bounding box center [45, 99] width 28 height 13
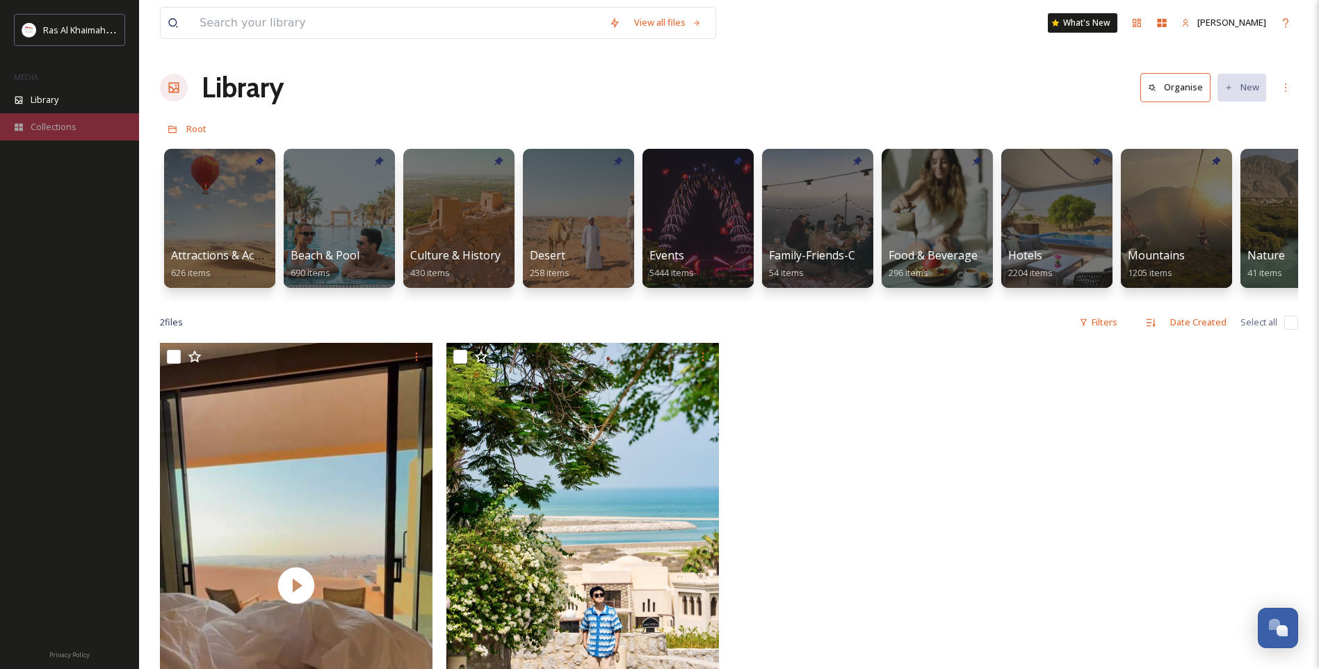
click at [55, 127] on span "Collections" at bounding box center [54, 126] width 46 height 13
